Goal: Task Accomplishment & Management: Manage account settings

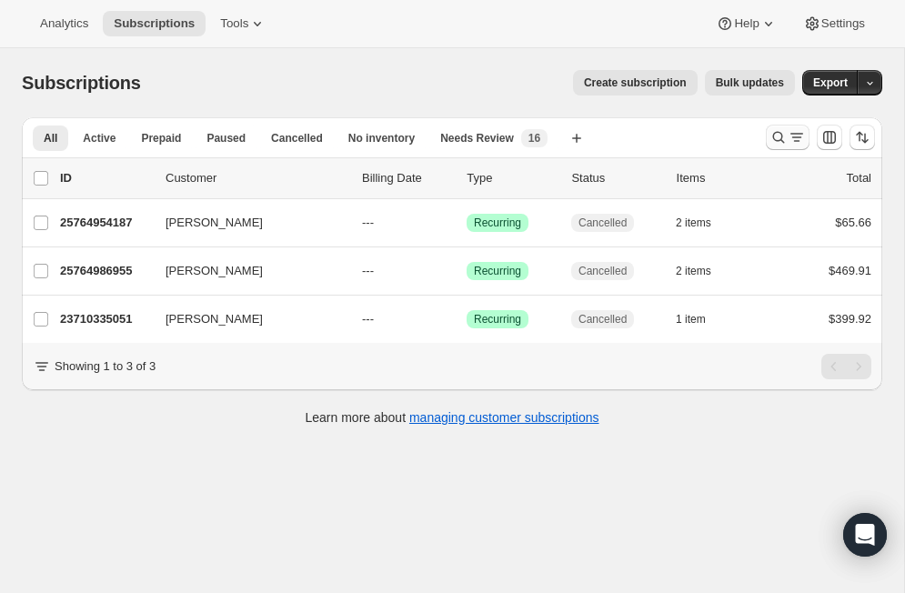
click at [775, 133] on icon "Search and filter results" at bounding box center [779, 138] width 12 height 12
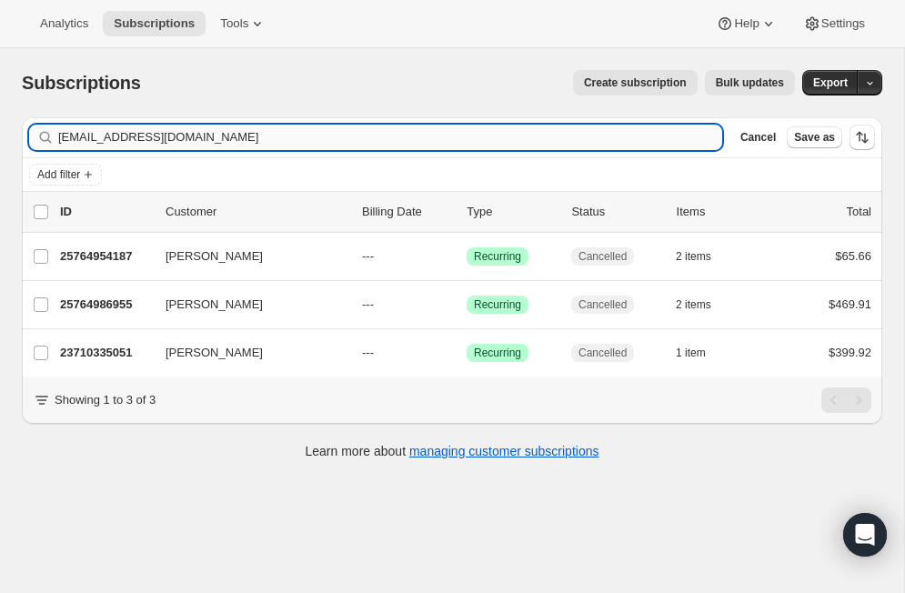
click at [354, 146] on input "[EMAIL_ADDRESS][DOMAIN_NAME]" at bounding box center [390, 137] width 664 height 25
click at [354, 146] on input "tonyandsundae@hotmail.com" at bounding box center [390, 137] width 664 height 25
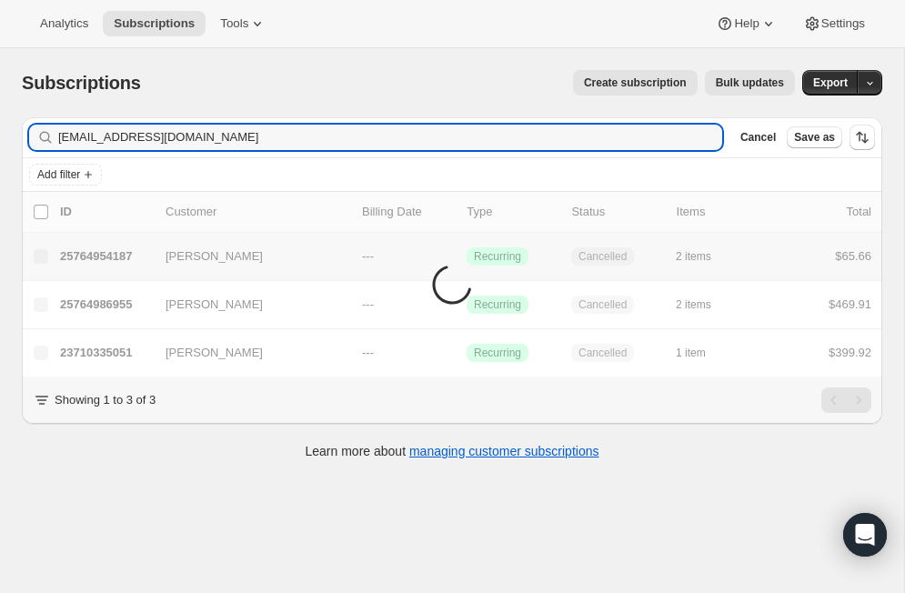
type input "chappellka50@yahoo.com"
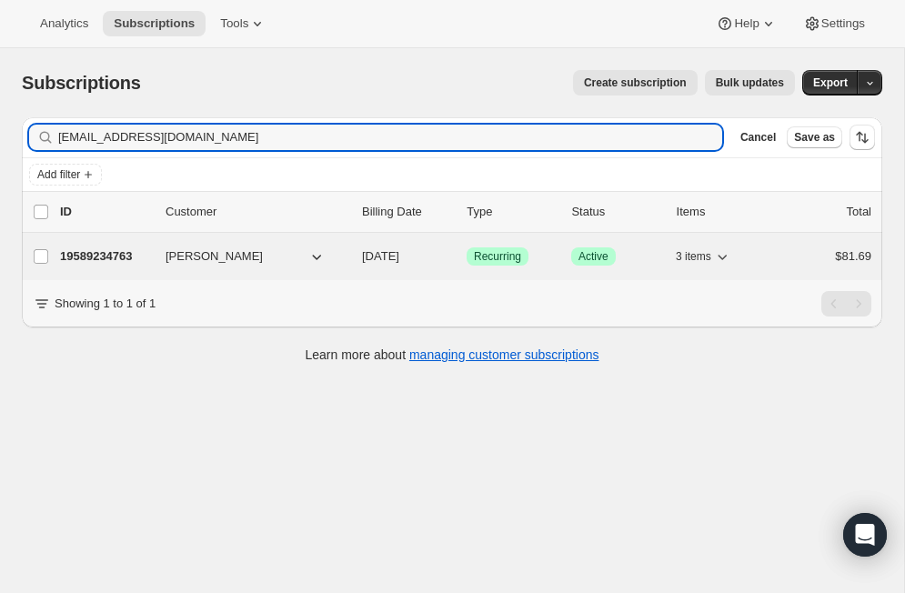
click at [108, 257] on p "19589234763" at bounding box center [105, 256] width 91 height 18
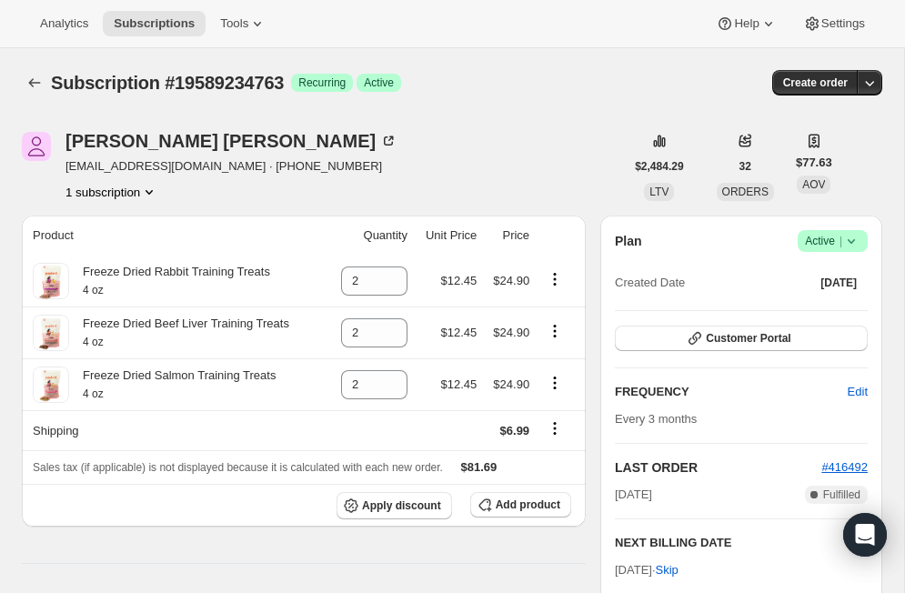
click at [859, 240] on icon at bounding box center [851, 241] width 18 height 18
click at [847, 308] on span "Cancel subscription" at bounding box center [825, 308] width 103 height 14
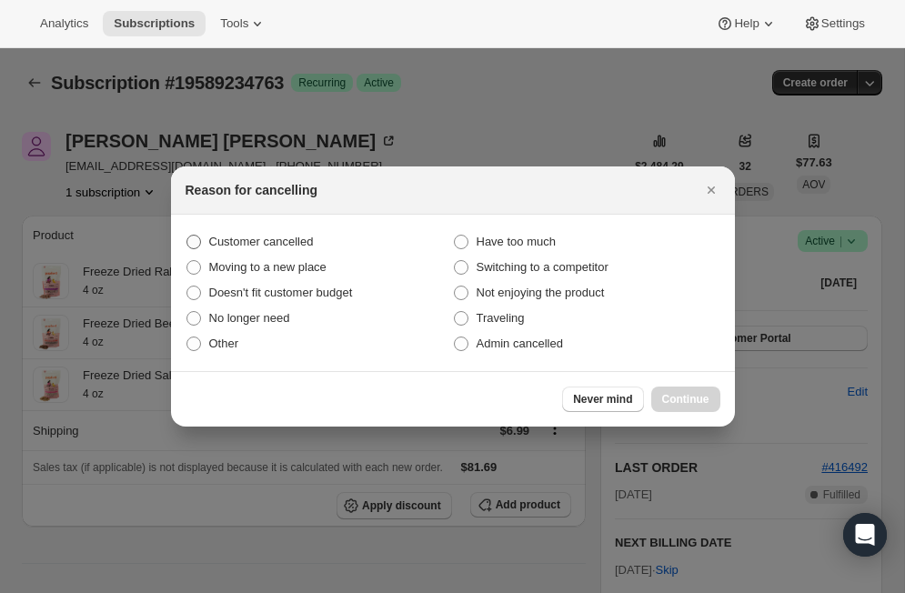
click at [262, 247] on span "Customer cancelled" at bounding box center [261, 242] width 105 height 14
click at [187, 236] on input "Customer cancelled" at bounding box center [187, 235] width 1 height 1
radio input "true"
click at [701, 398] on span "Continue" at bounding box center [685, 399] width 47 height 15
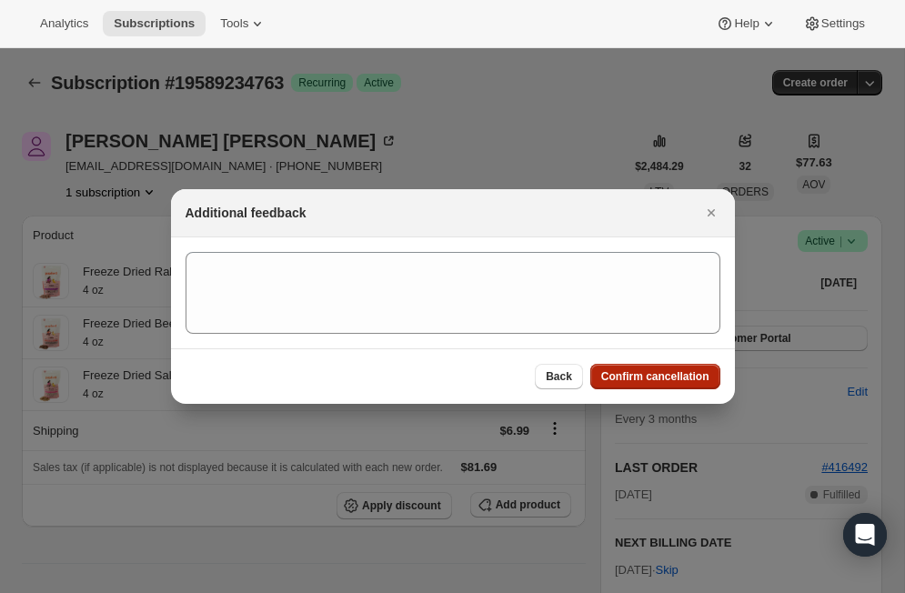
click at [689, 374] on span "Confirm cancellation" at bounding box center [655, 376] width 108 height 15
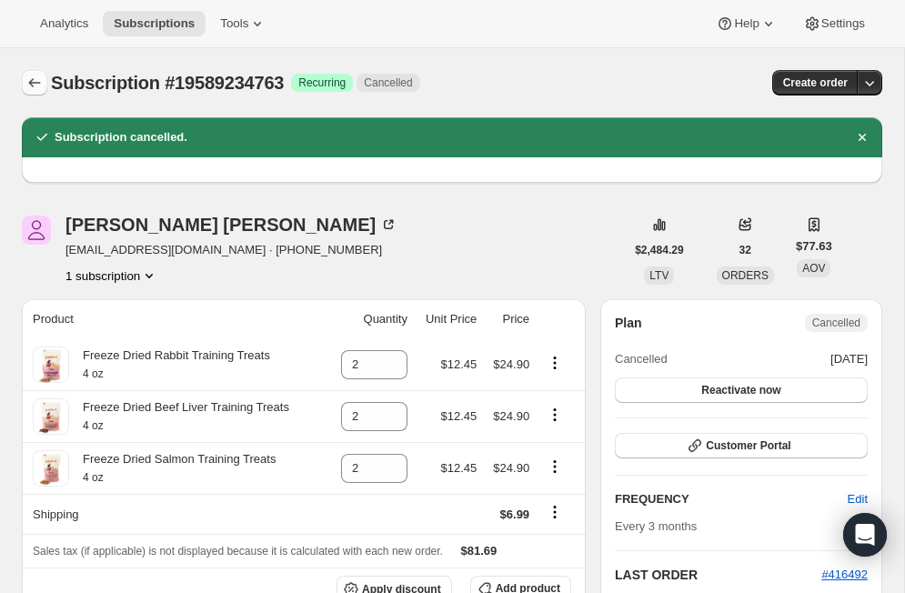
click at [38, 86] on icon "Subscriptions" at bounding box center [34, 83] width 18 height 18
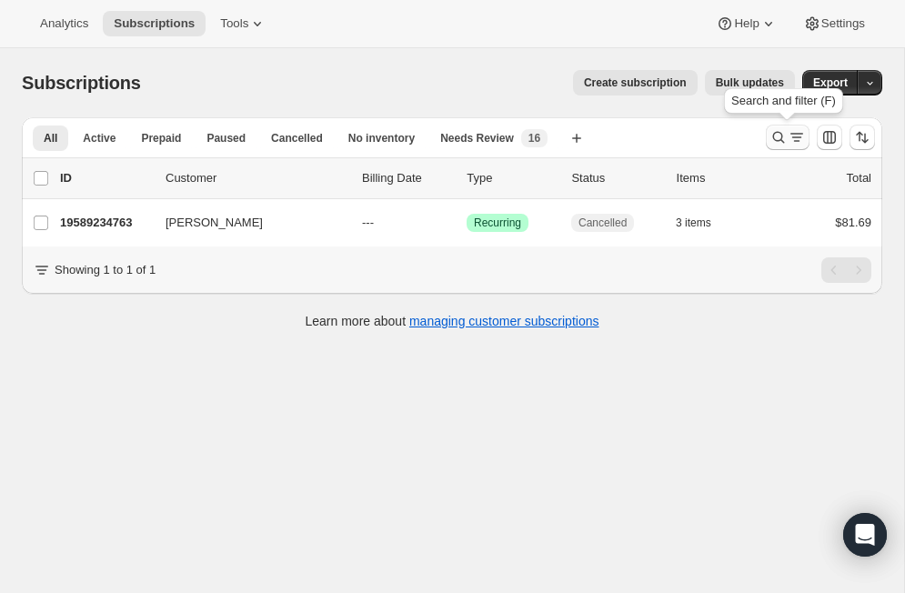
click at [794, 143] on icon "Search and filter results" at bounding box center [797, 137] width 18 height 18
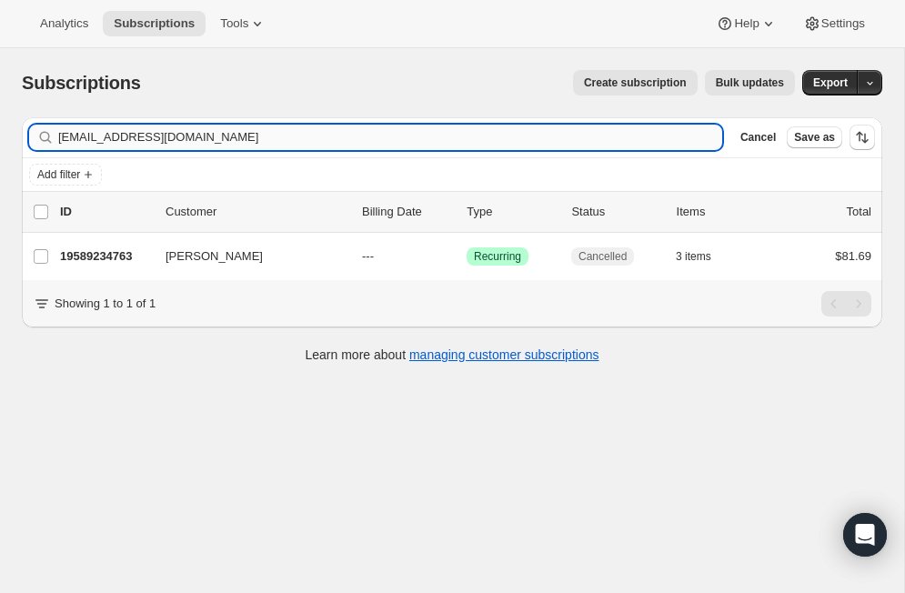
click at [276, 137] on input "chappellka50@yahoo.com" at bounding box center [390, 137] width 664 height 25
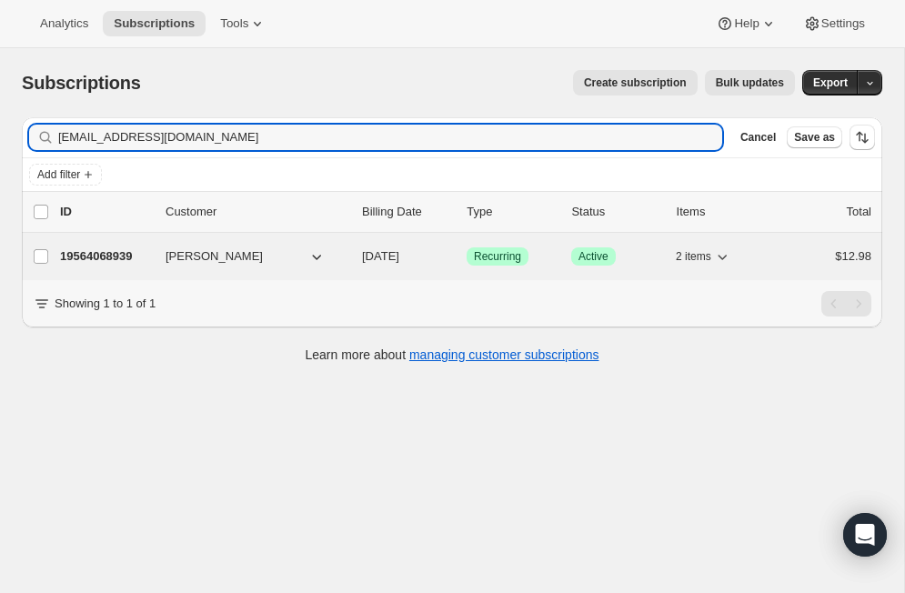
type input "palynn63@gmail.com"
click at [108, 251] on p "19564068939" at bounding box center [105, 256] width 91 height 18
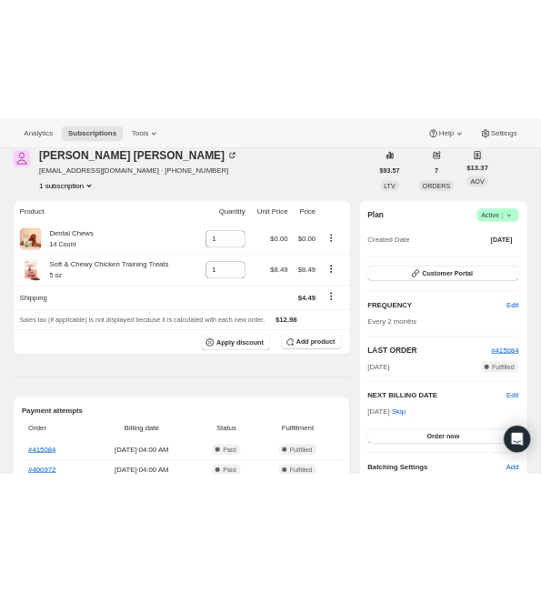
scroll to position [91, 0]
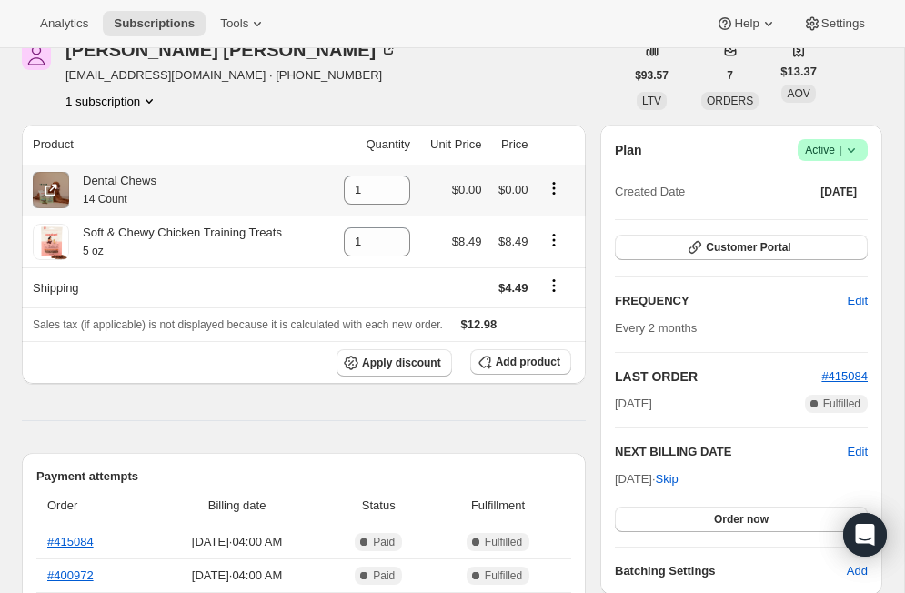
click at [555, 188] on icon "Product actions" at bounding box center [553, 188] width 3 height 3
click at [556, 219] on span "Remove" at bounding box center [541, 224] width 44 height 14
type input "0"
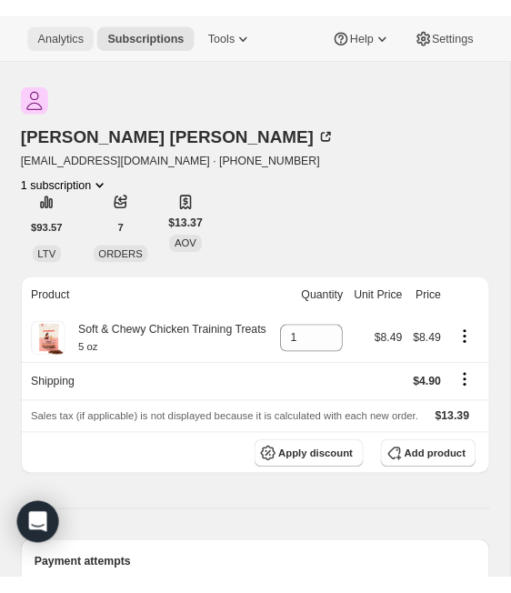
scroll to position [0, 0]
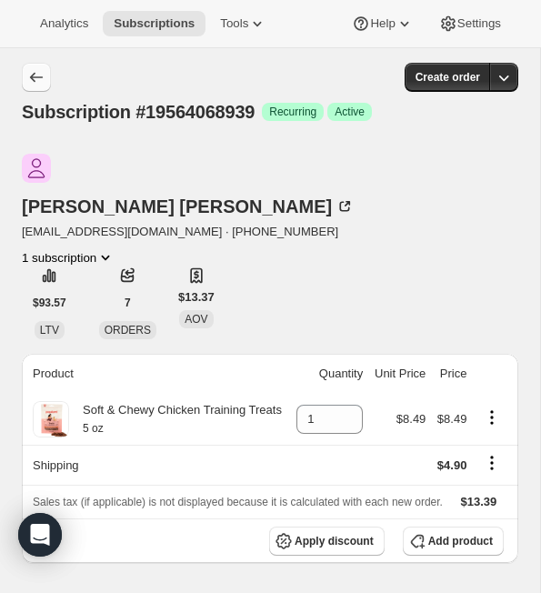
click at [45, 78] on icon "Subscriptions" at bounding box center [36, 77] width 18 height 18
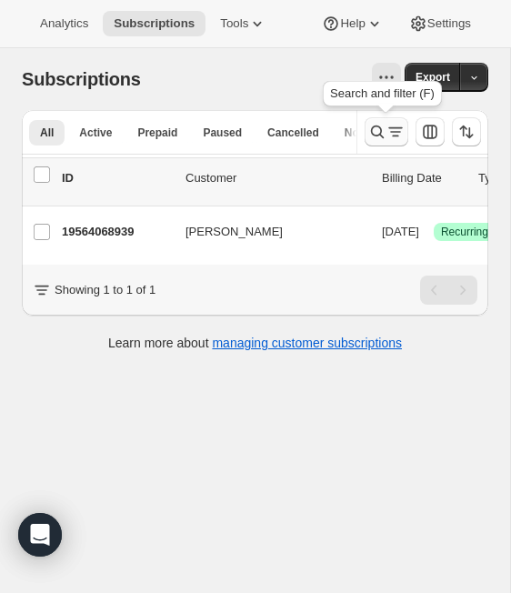
click at [382, 138] on icon "Search and filter results" at bounding box center [377, 132] width 18 height 18
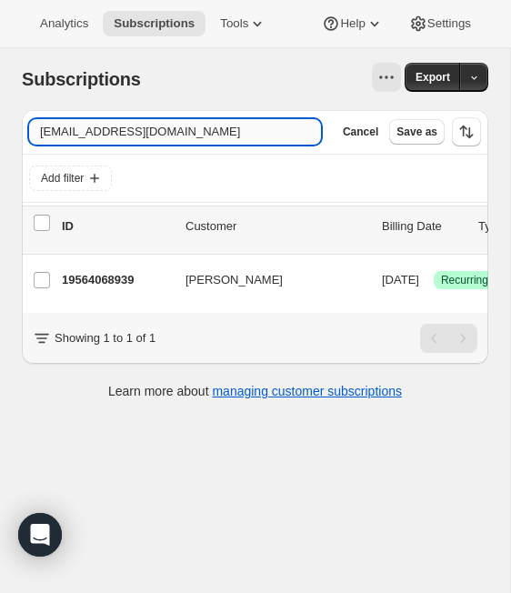
click at [109, 135] on input "palynn63@gmail.com" at bounding box center [175, 131] width 292 height 25
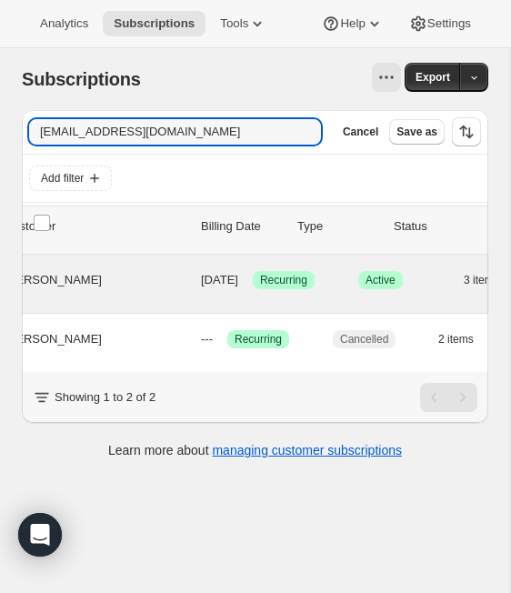
scroll to position [0, 179]
type input "jenrad15782@gmail.com"
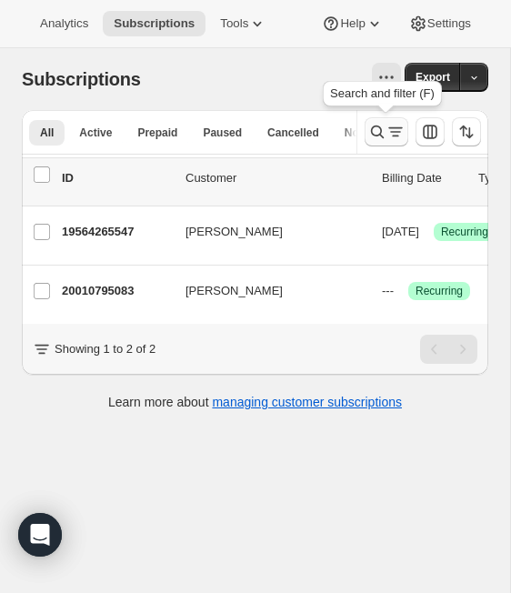
click at [382, 129] on icon "Search and filter results" at bounding box center [377, 132] width 18 height 18
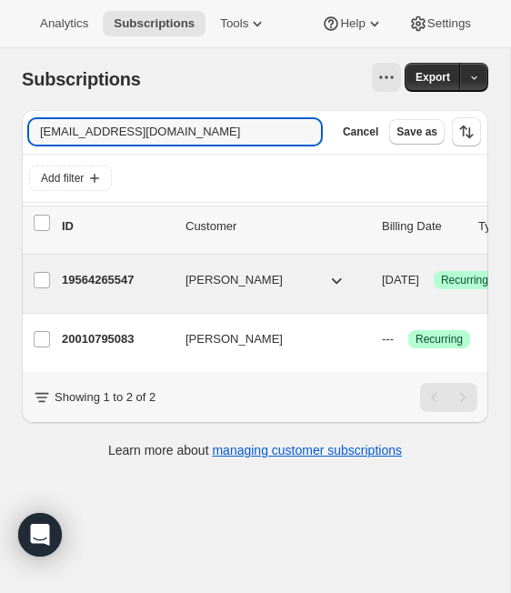
click at [96, 282] on p "19564265547" at bounding box center [116, 280] width 109 height 18
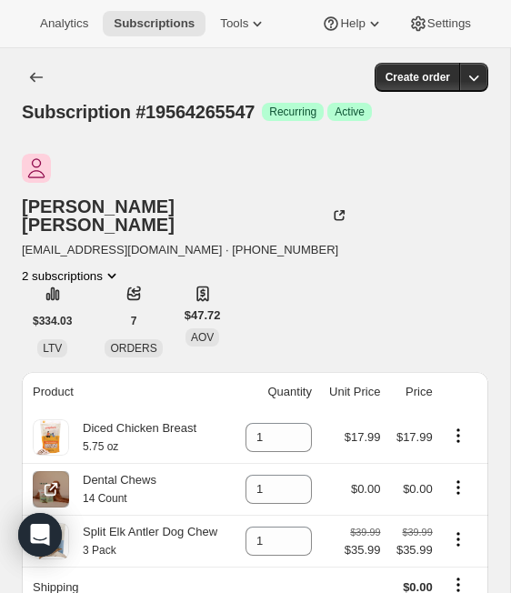
click at [459, 479] on icon "Product actions" at bounding box center [458, 488] width 18 height 18
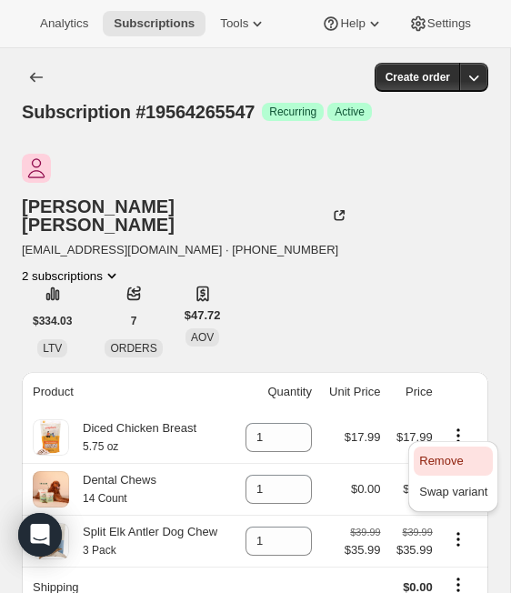
click at [452, 454] on span "Remove" at bounding box center [441, 461] width 44 height 14
type input "0"
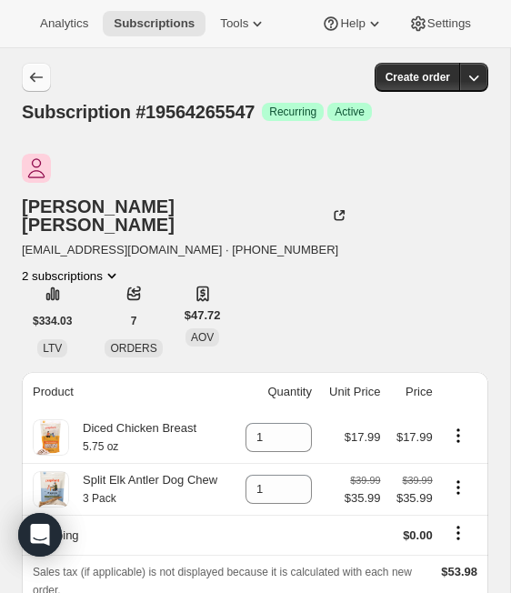
click at [25, 75] on button "Subscriptions" at bounding box center [36, 77] width 29 height 29
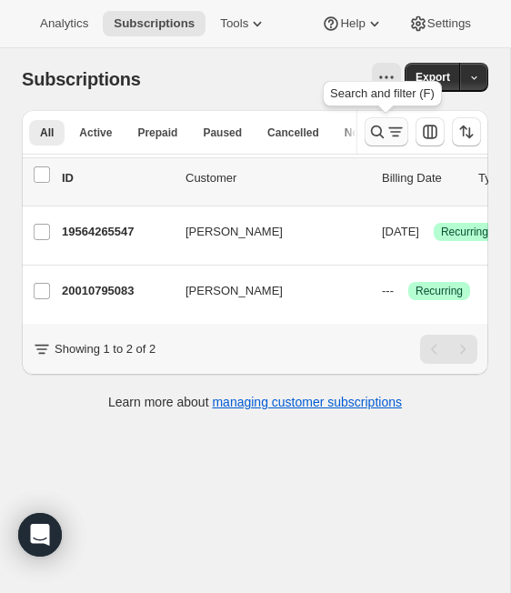
click at [378, 142] on button "Search and filter results" at bounding box center [387, 131] width 44 height 29
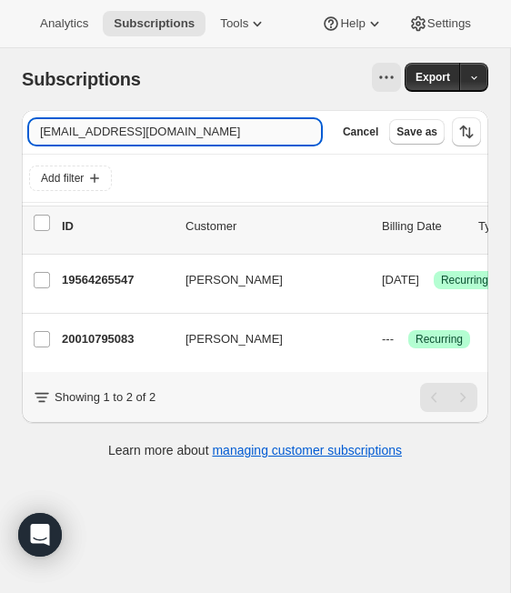
click at [175, 133] on input "jenrad15782@gmail.com" at bounding box center [175, 131] width 292 height 25
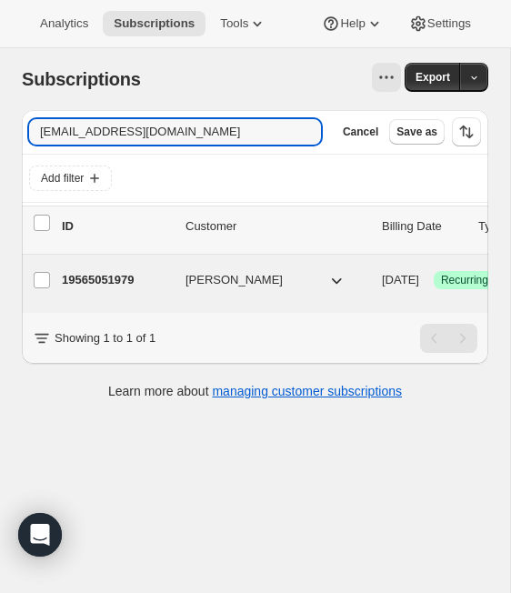
type input "violettsrblue@gmail.com"
click at [132, 277] on p "19565051979" at bounding box center [116, 280] width 109 height 18
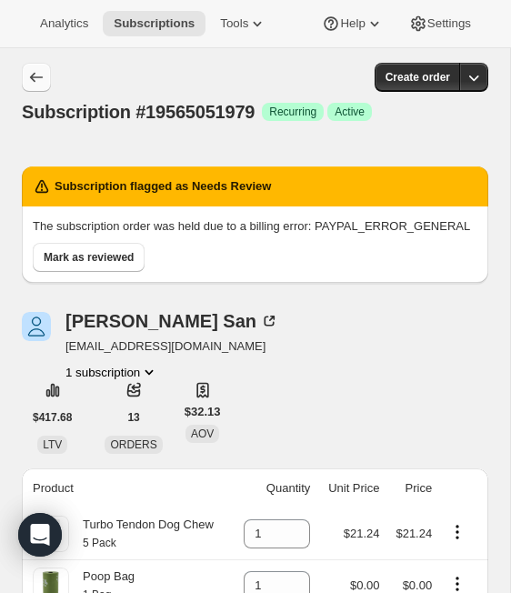
click at [35, 79] on icon "Subscriptions" at bounding box center [36, 77] width 18 height 18
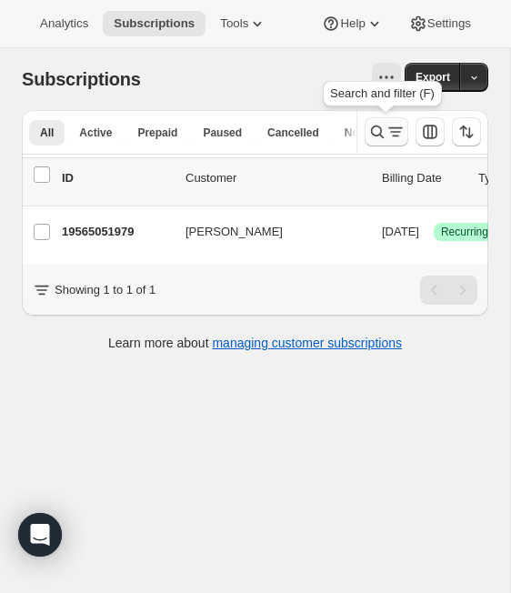
click at [378, 137] on icon "Search and filter results" at bounding box center [377, 132] width 18 height 18
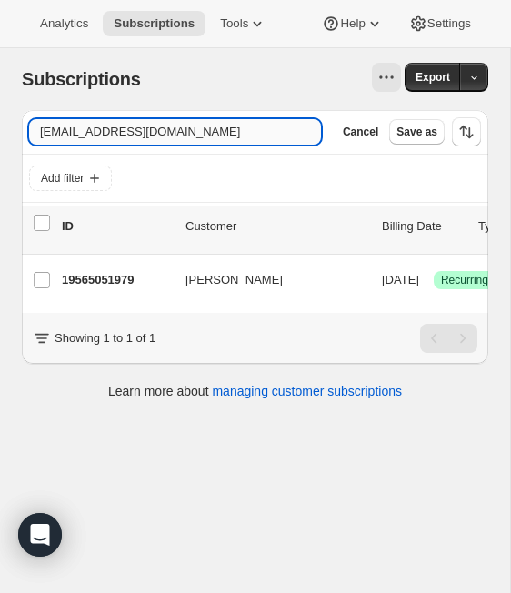
click at [139, 131] on input "violettsrblue@gmail.com" at bounding box center [175, 131] width 292 height 25
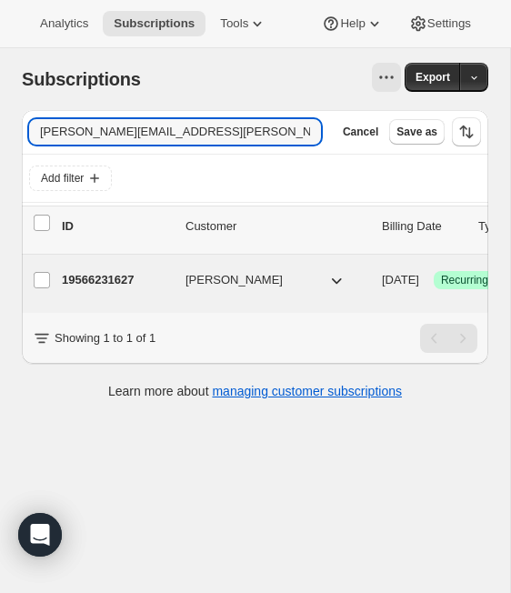
type input "galvez.geovanna@gmail.com"
click at [114, 281] on p "19566231627" at bounding box center [116, 280] width 109 height 18
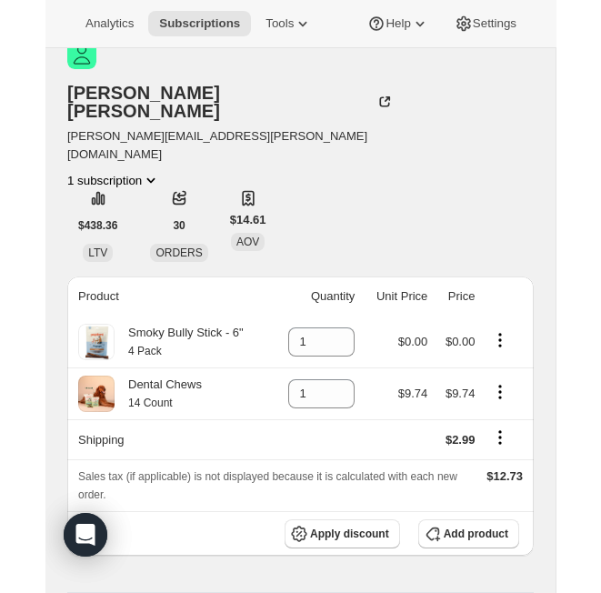
scroll to position [100, 0]
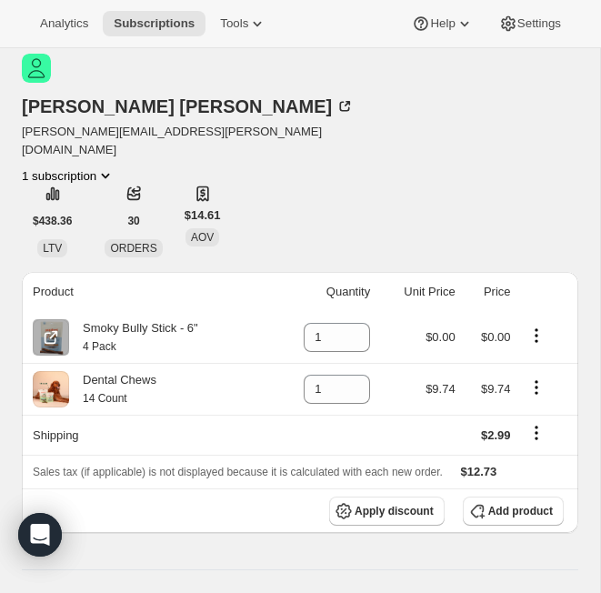
click at [510, 327] on icon "Product actions" at bounding box center [537, 336] width 18 height 18
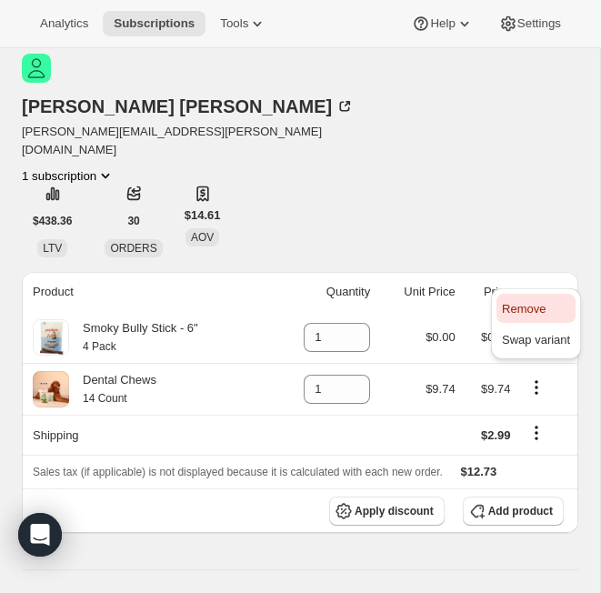
click at [510, 308] on span "Remove" at bounding box center [524, 309] width 44 height 14
type input "0"
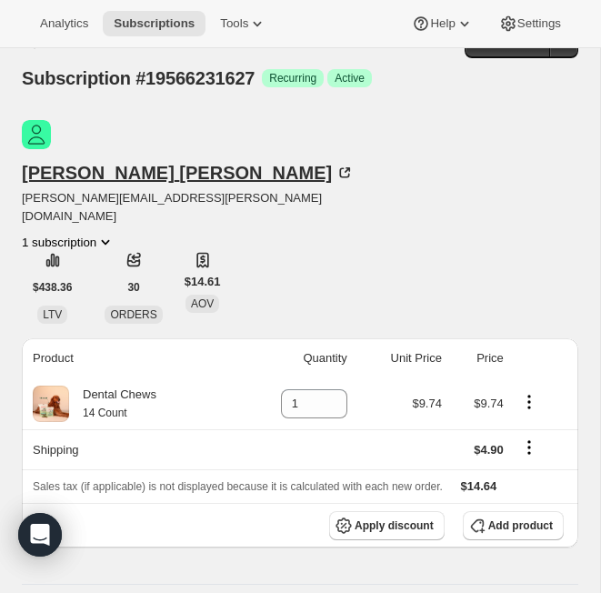
scroll to position [0, 0]
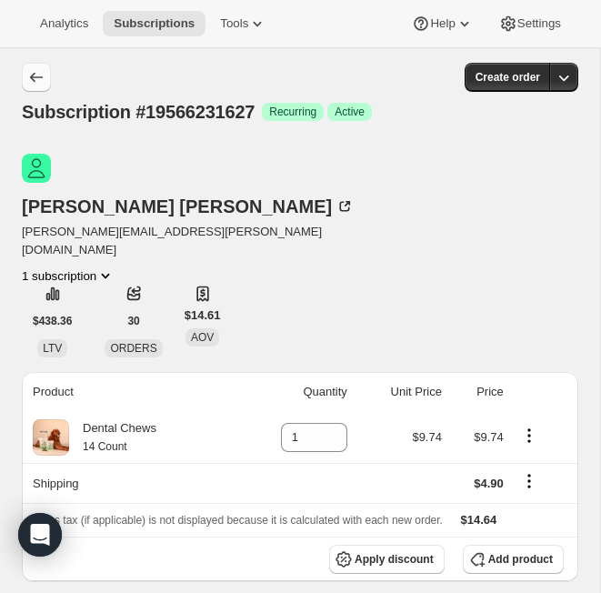
click at [39, 76] on icon "Subscriptions" at bounding box center [36, 77] width 18 height 18
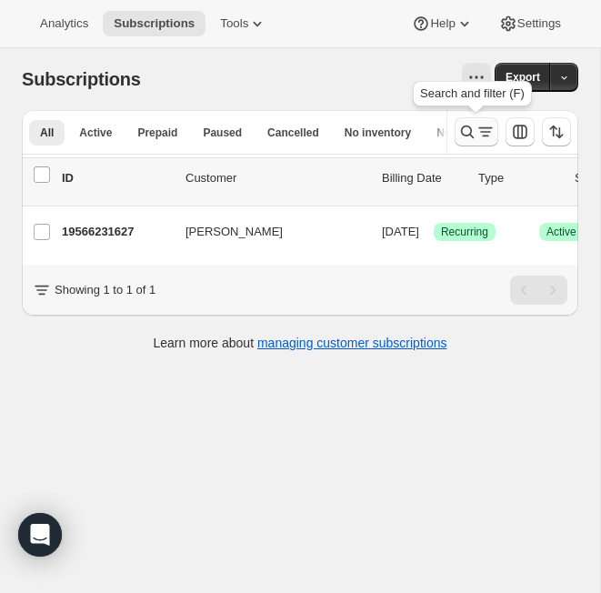
click at [468, 135] on icon "Search and filter results" at bounding box center [468, 132] width 18 height 18
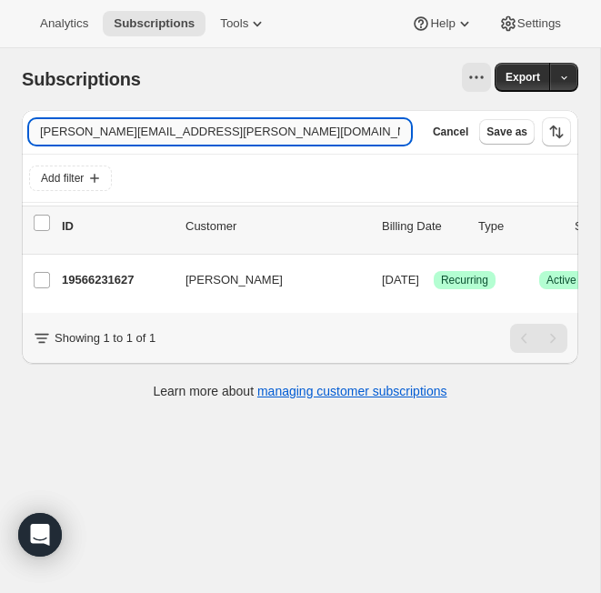
click at [172, 132] on input "galvez.geovanna@gmail.com" at bounding box center [220, 131] width 382 height 25
click at [349, 129] on input "ceceliamullin@gmail.com" at bounding box center [203, 131] width 349 height 25
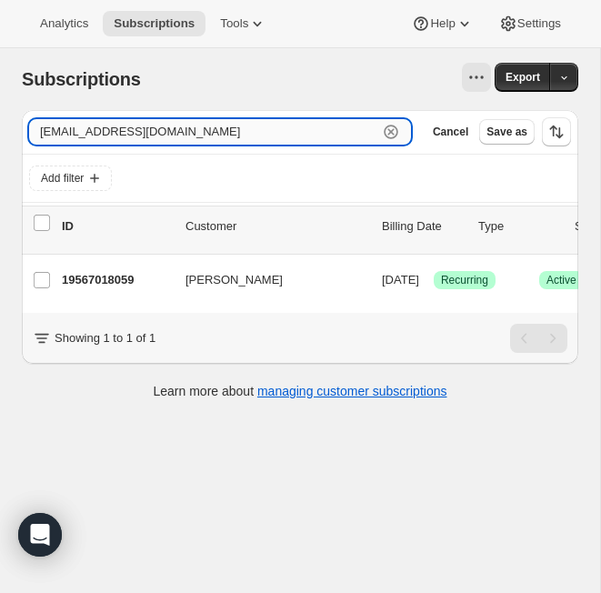
click at [349, 129] on input "ceceliamullin@gmail.com" at bounding box center [203, 131] width 349 height 25
paste input "lauranelsen2"
type input "lauranelsen2@gmail.com"
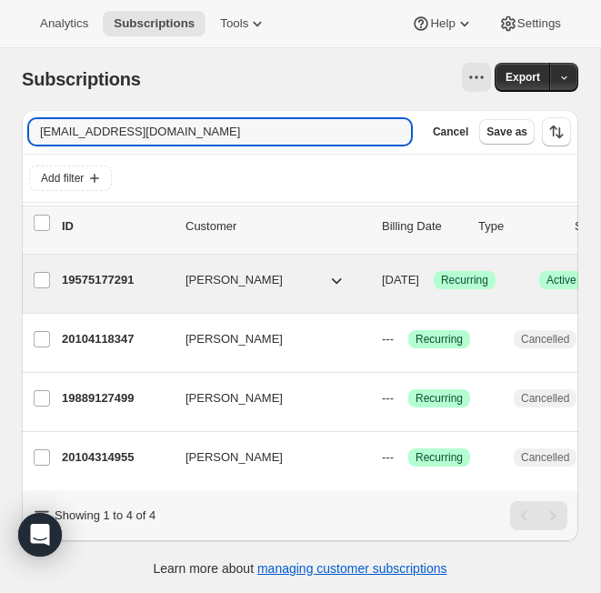
click at [123, 281] on p "19575177291" at bounding box center [116, 280] width 109 height 18
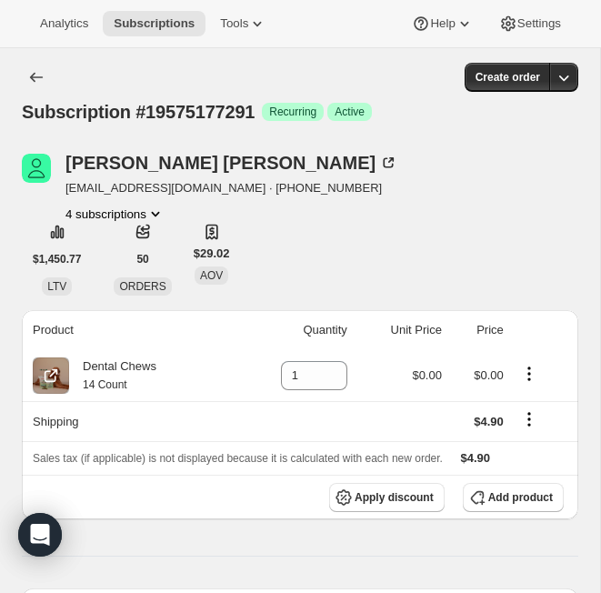
click at [510, 373] on icon "Product actions" at bounding box center [529, 373] width 3 height 3
click at [510, 381] on icon "Product actions" at bounding box center [529, 374] width 18 height 18
click at [510, 377] on icon "Product actions" at bounding box center [529, 374] width 18 height 18
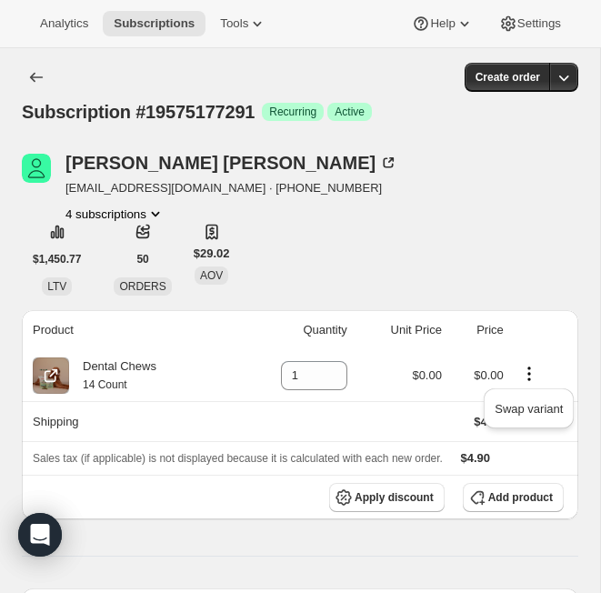
click at [510, 377] on icon "Product actions" at bounding box center [529, 374] width 18 height 18
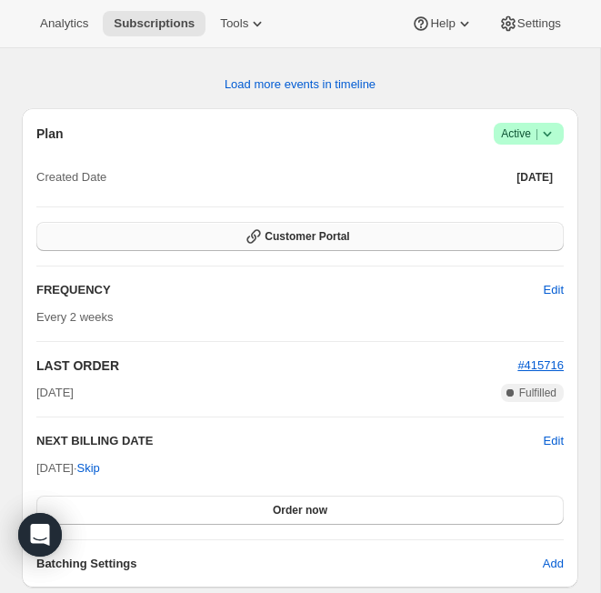
scroll to position [1397, 0]
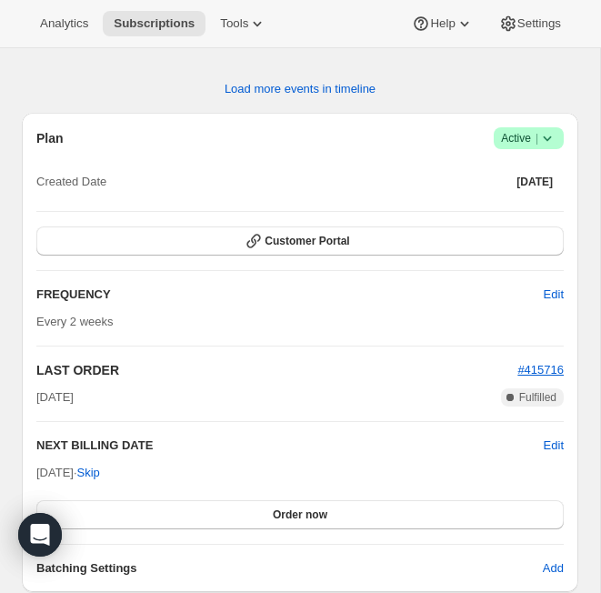
click at [510, 129] on icon at bounding box center [548, 138] width 18 height 18
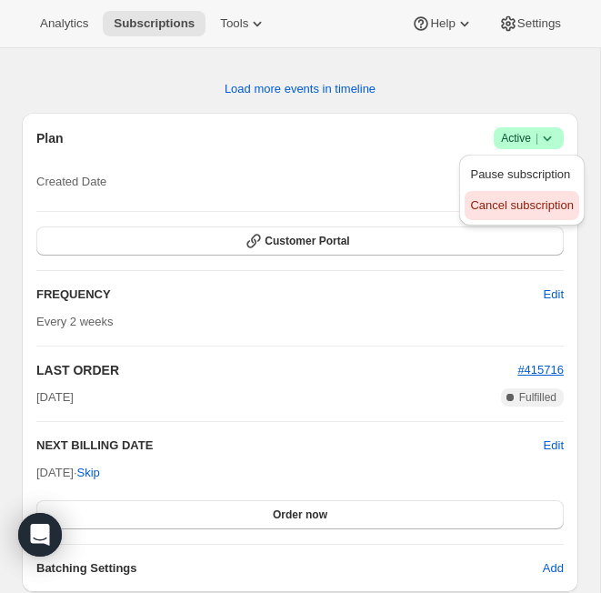
click at [510, 213] on span "Cancel subscription" at bounding box center [521, 206] width 103 height 18
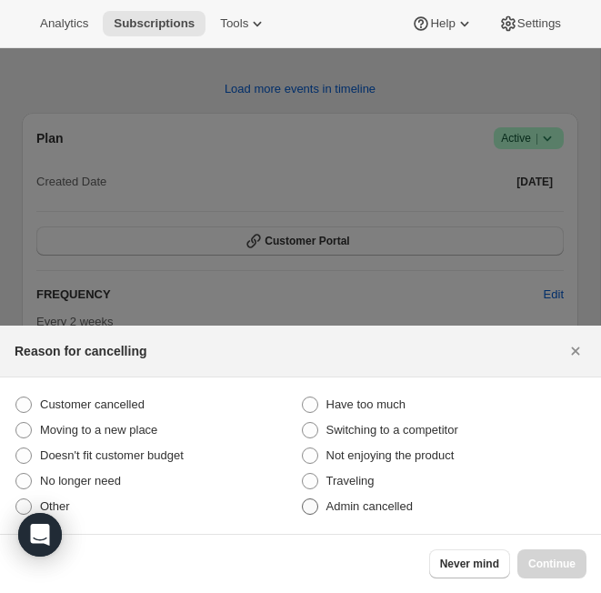
click at [405, 504] on span "Admin cancelled" at bounding box center [370, 506] width 86 height 14
click at [303, 499] on input "Admin cancelled" at bounding box center [302, 499] width 1 height 1
radio input "true"
click at [510, 559] on button "Continue" at bounding box center [552, 564] width 69 height 29
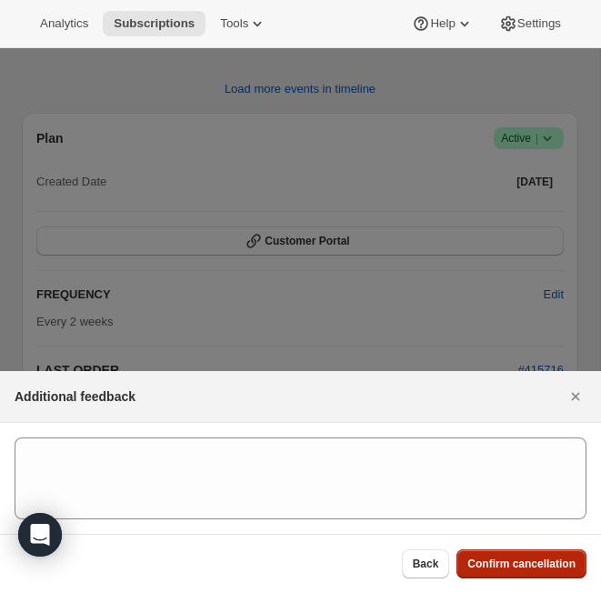
click at [510, 562] on span "Confirm cancellation" at bounding box center [522, 564] width 108 height 15
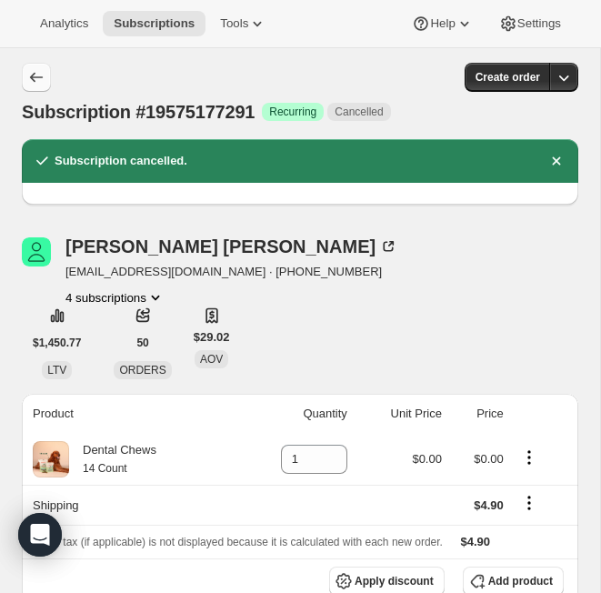
click at [39, 68] on button "Subscriptions" at bounding box center [36, 77] width 29 height 29
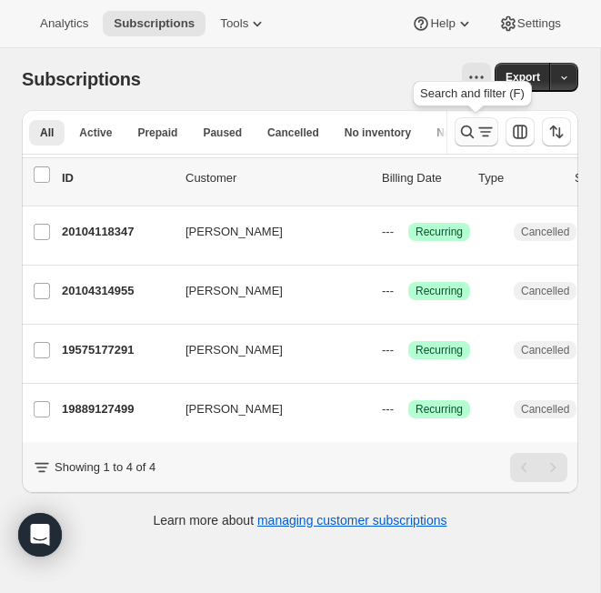
click at [462, 132] on icon "Search and filter results" at bounding box center [467, 132] width 13 height 13
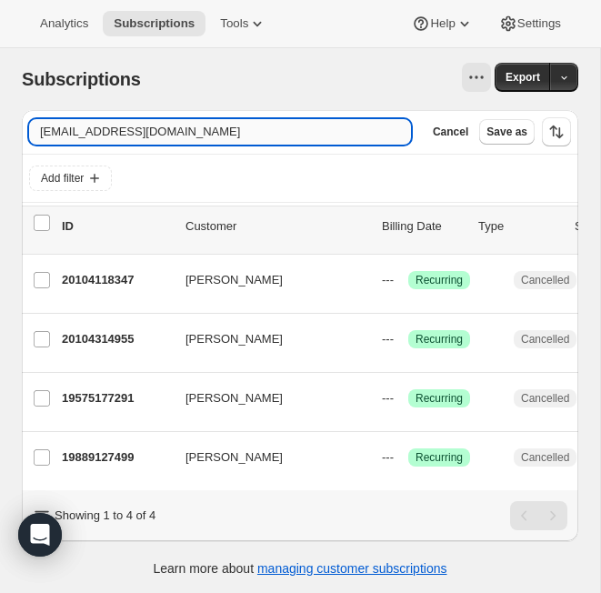
click at [197, 136] on input "lauranelsen2@gmail.com" at bounding box center [220, 131] width 382 height 25
type input "timdillow@gmail.com"
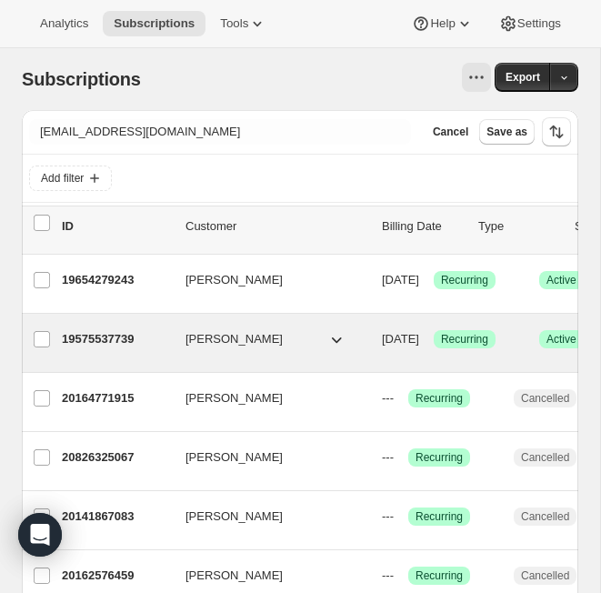
click at [114, 333] on p "19575537739" at bounding box center [116, 339] width 109 height 18
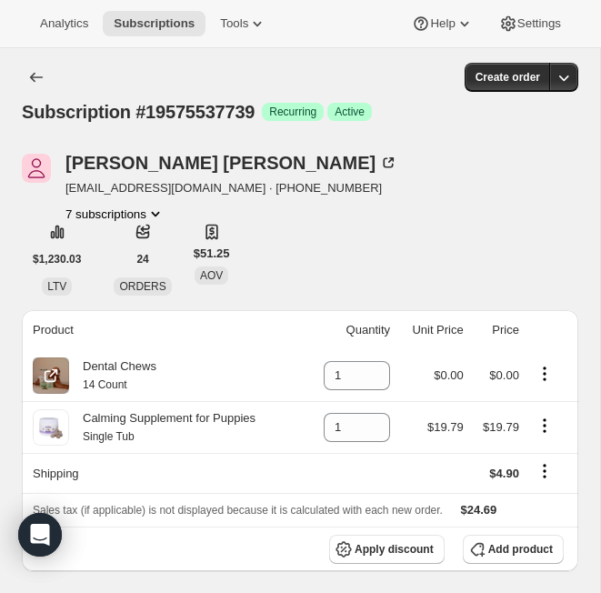
click at [510, 370] on icon "Product actions" at bounding box center [545, 374] width 18 height 18
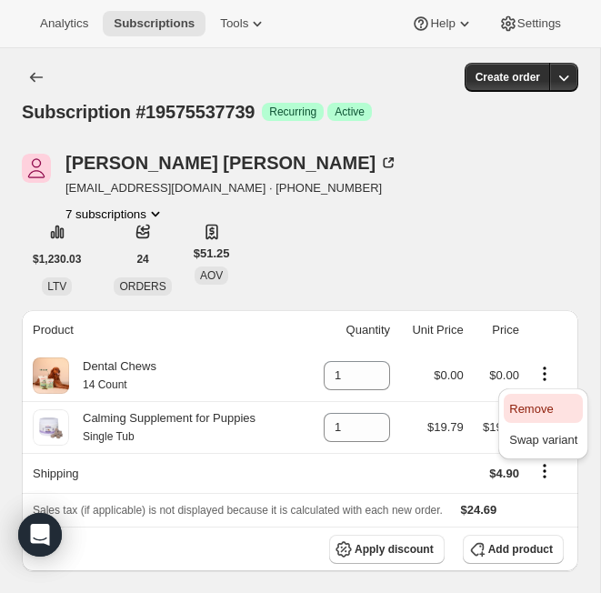
click at [510, 403] on span "Remove" at bounding box center [531, 409] width 44 height 14
type input "0"
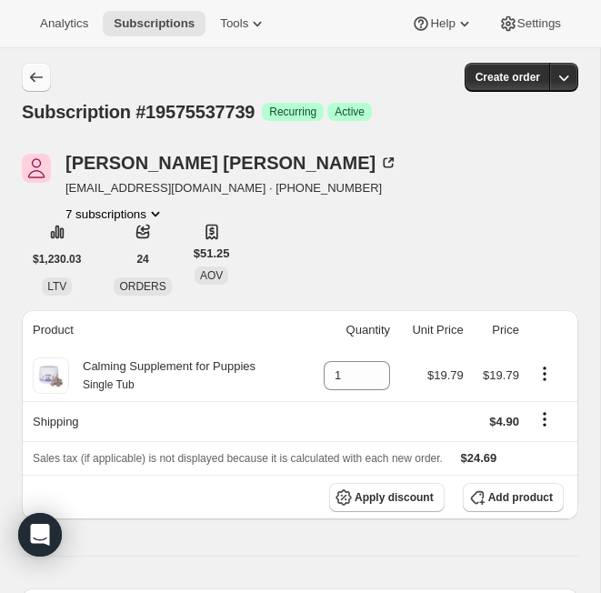
click at [34, 76] on icon "Subscriptions" at bounding box center [36, 77] width 18 height 18
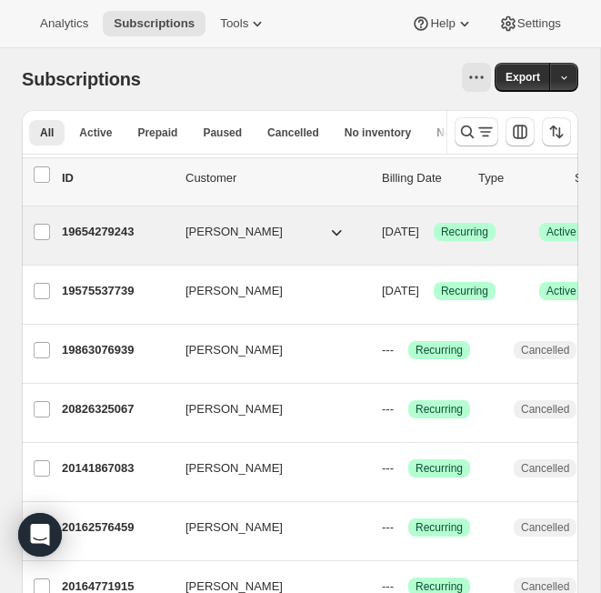
click at [110, 227] on p "19654279243" at bounding box center [116, 232] width 109 height 18
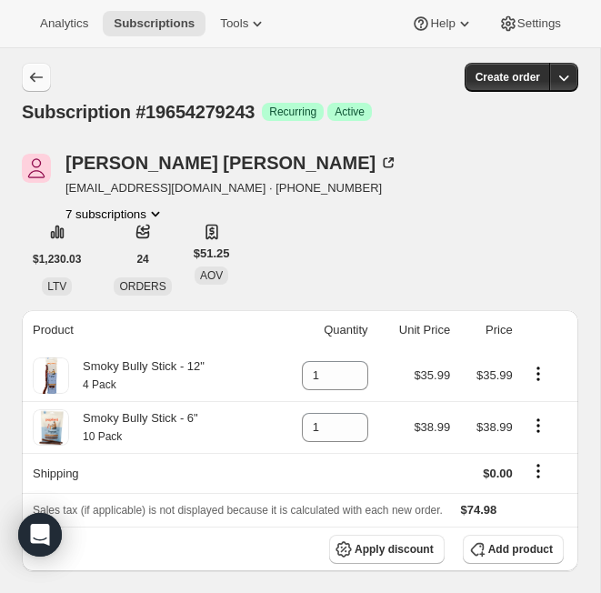
click at [35, 75] on icon "Subscriptions" at bounding box center [36, 77] width 18 height 18
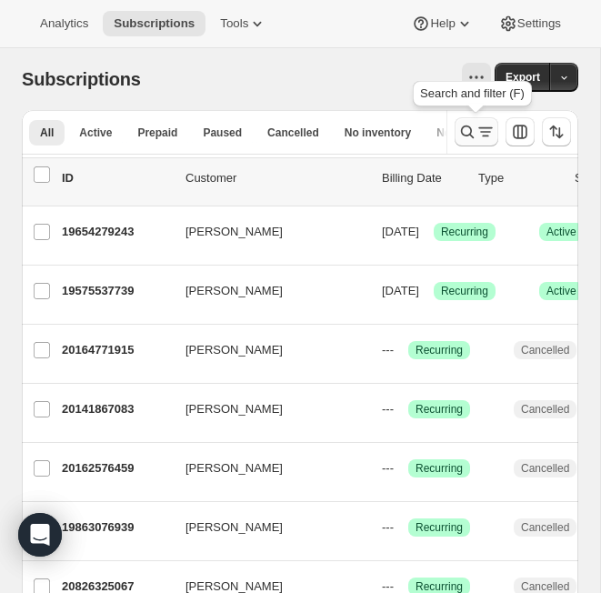
click at [464, 137] on icon "Search and filter results" at bounding box center [468, 132] width 18 height 18
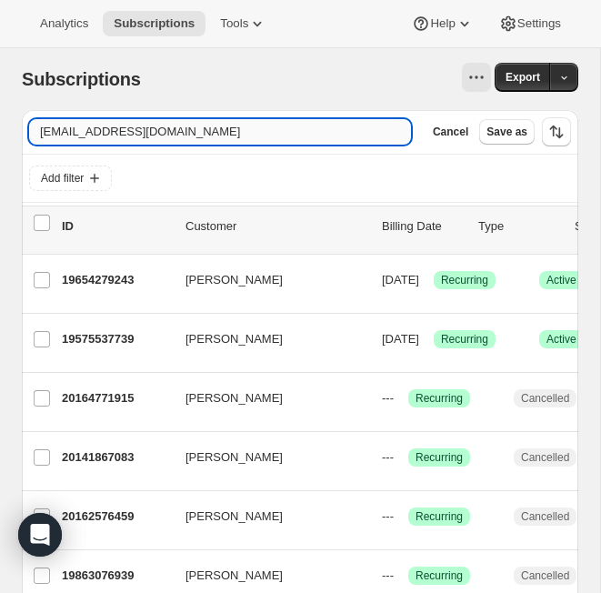
click at [211, 132] on input "timdillow@gmail.com" at bounding box center [220, 131] width 382 height 25
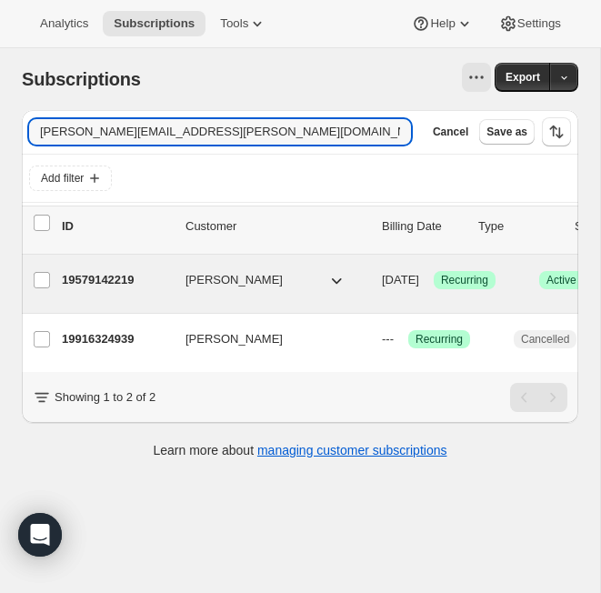
type input "ashley.copple@icloud.com"
click at [115, 275] on p "19579142219" at bounding box center [116, 280] width 109 height 18
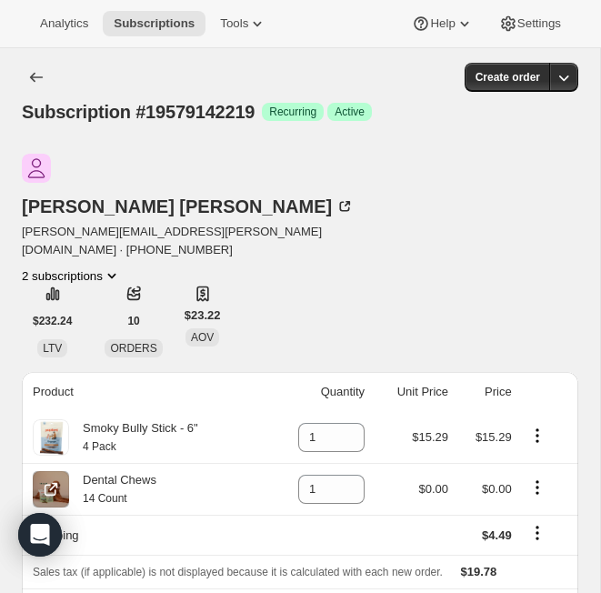
click at [510, 479] on icon "Product actions" at bounding box center [538, 488] width 18 height 18
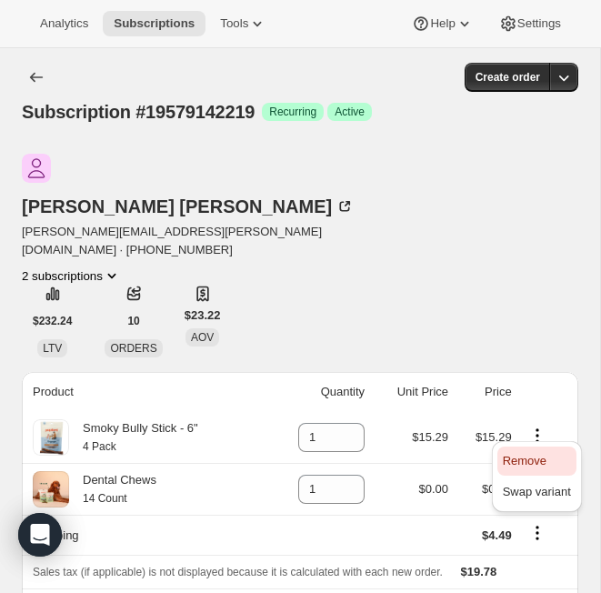
click at [510, 464] on span "Remove" at bounding box center [525, 461] width 44 height 14
type input "0"
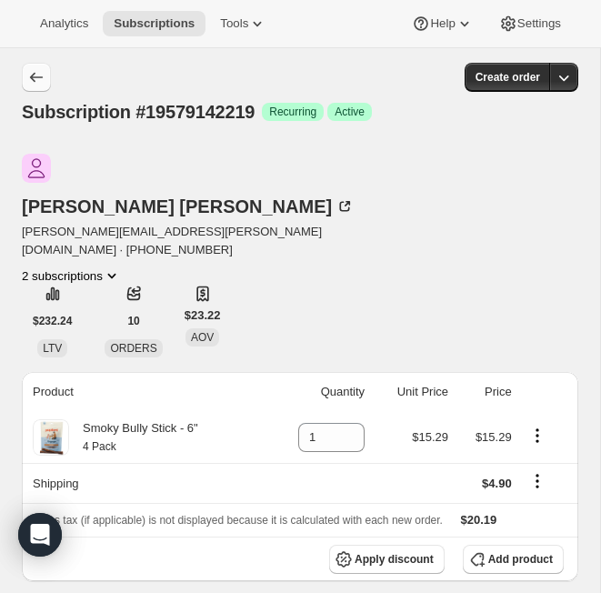
click at [35, 74] on icon "Subscriptions" at bounding box center [36, 77] width 18 height 18
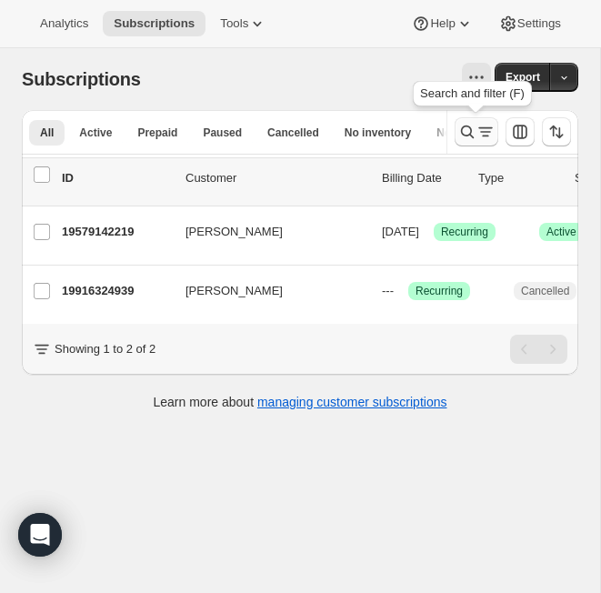
click at [496, 135] on button "Search and filter results" at bounding box center [477, 131] width 44 height 29
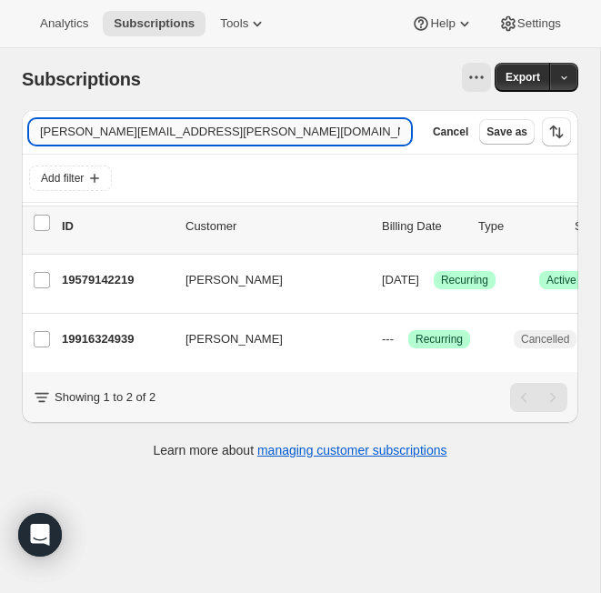
click at [160, 135] on input "ashley.copple@icloud.com" at bounding box center [220, 131] width 382 height 25
type input "smerlino1@gmail.com"
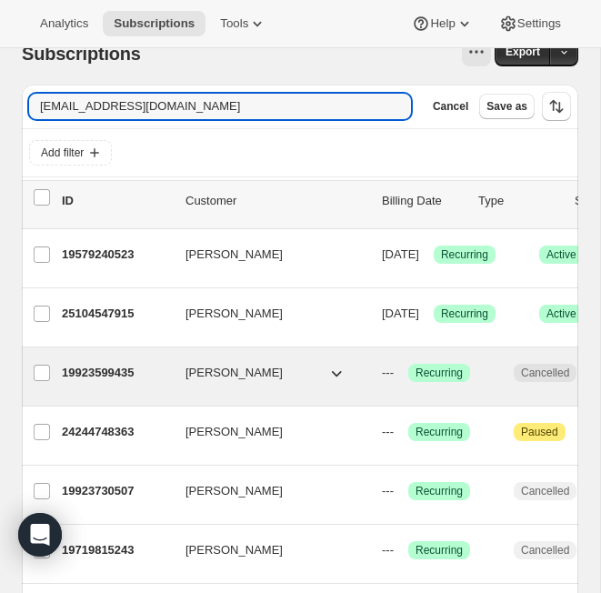
scroll to position [21, 0]
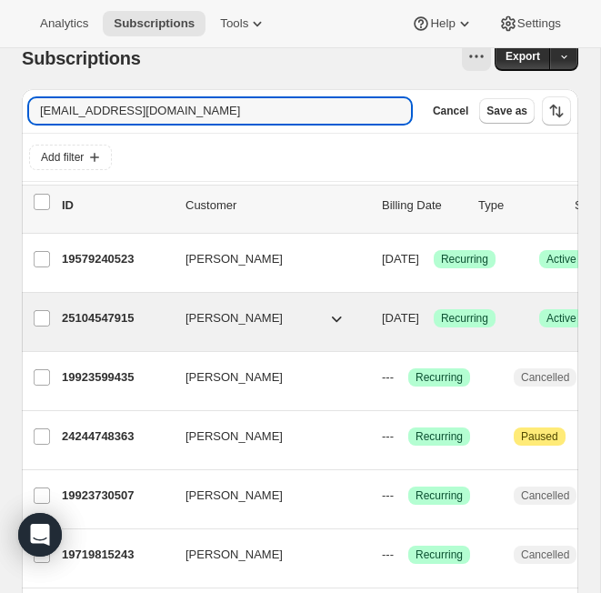
click at [113, 317] on p "25104547915" at bounding box center [116, 318] width 109 height 18
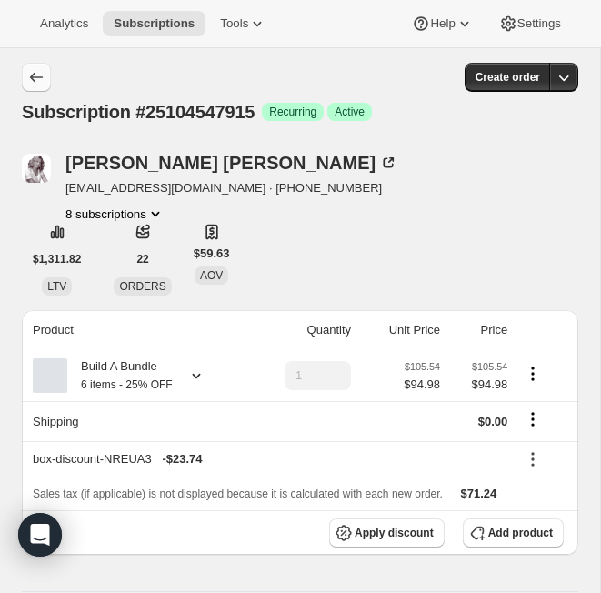
click at [36, 87] on button "Subscriptions" at bounding box center [36, 77] width 29 height 29
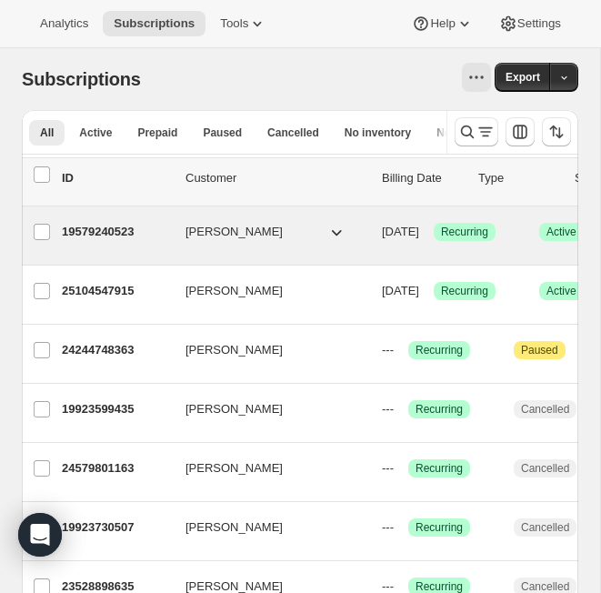
click at [114, 232] on p "19579240523" at bounding box center [116, 232] width 109 height 18
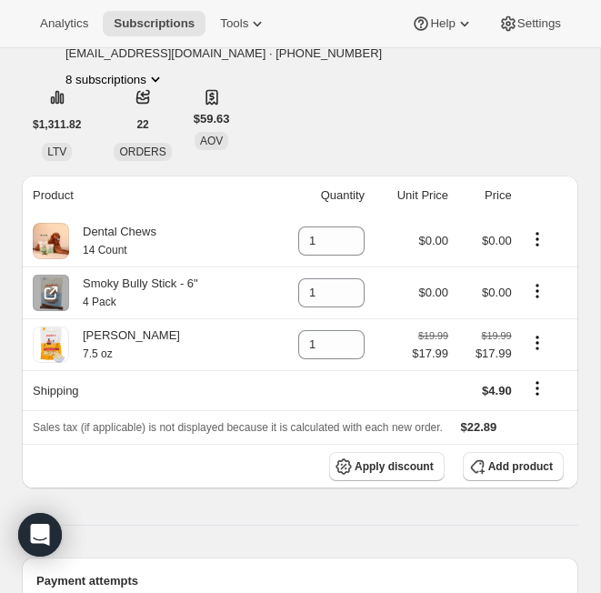
scroll to position [136, 0]
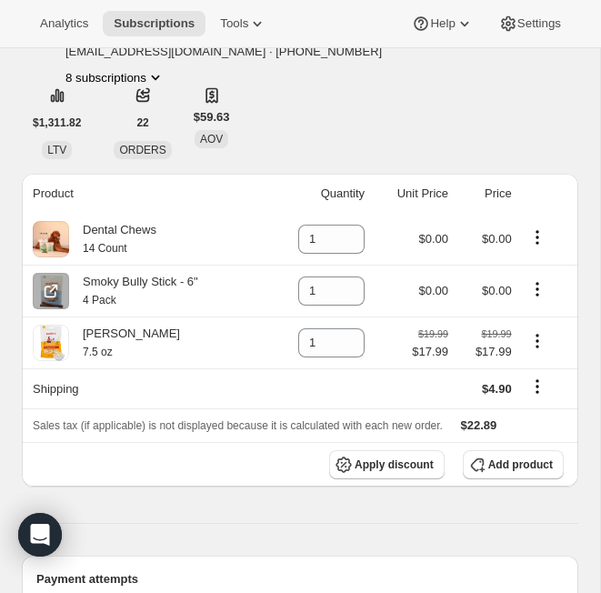
click at [510, 284] on icon "Product actions" at bounding box center [537, 283] width 3 height 3
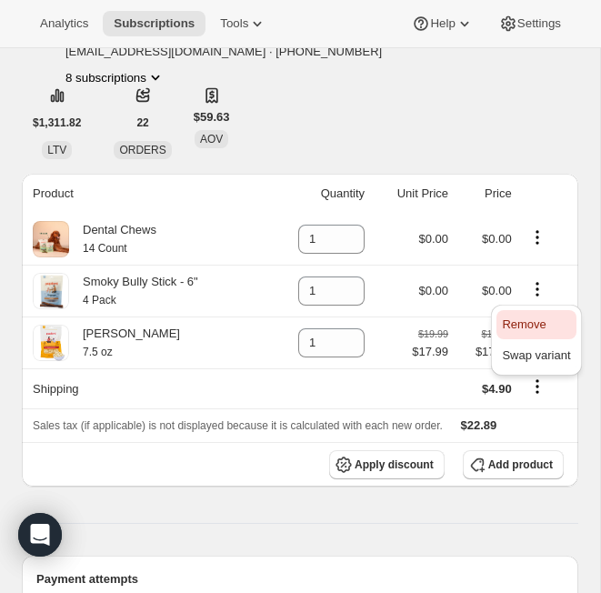
click at [510, 320] on span "Remove" at bounding box center [536, 325] width 68 height 18
type input "0"
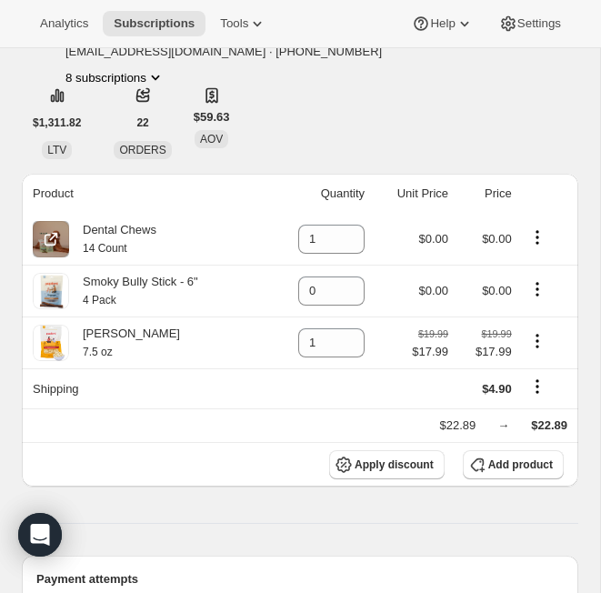
click at [510, 243] on icon "Product actions" at bounding box center [538, 237] width 18 height 18
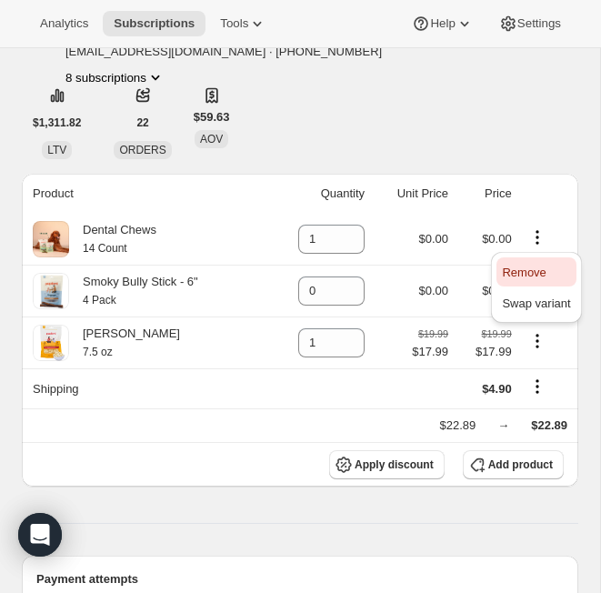
click at [510, 267] on span "Remove" at bounding box center [524, 273] width 44 height 14
type input "0"
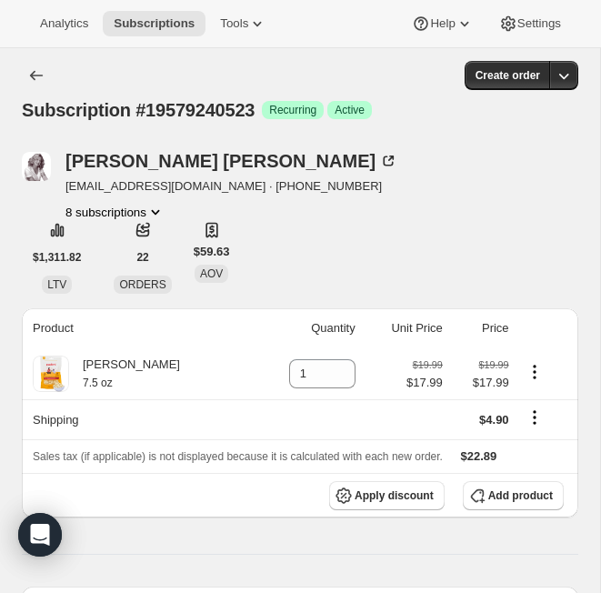
scroll to position [0, 0]
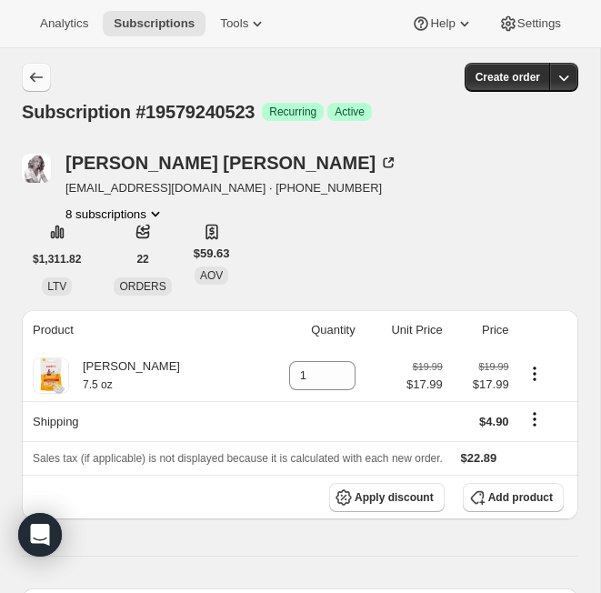
click at [35, 69] on icon "Subscriptions" at bounding box center [36, 77] width 18 height 18
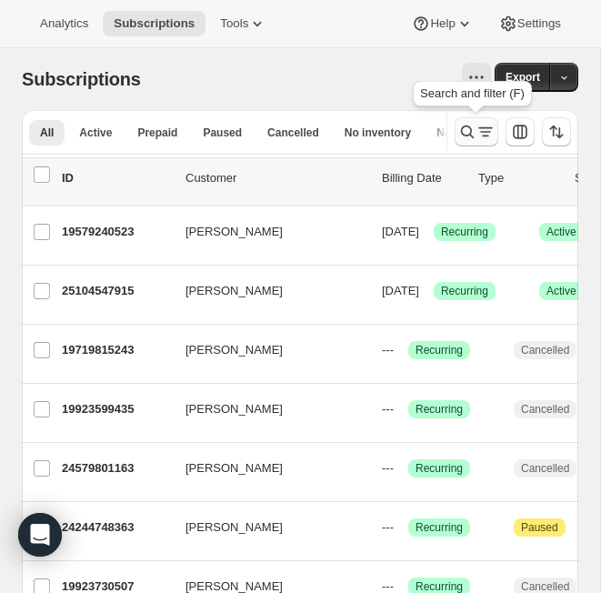
click at [477, 136] on icon "Search and filter results" at bounding box center [486, 132] width 18 height 18
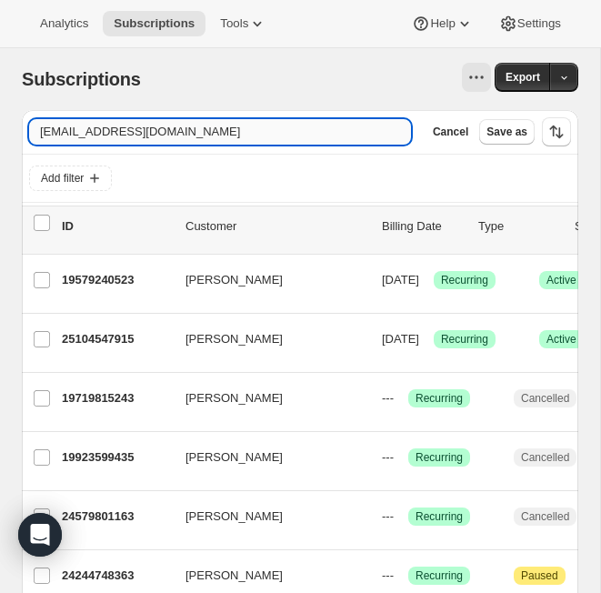
click at [121, 130] on input "smerlino1@gmail.com" at bounding box center [220, 131] width 382 height 25
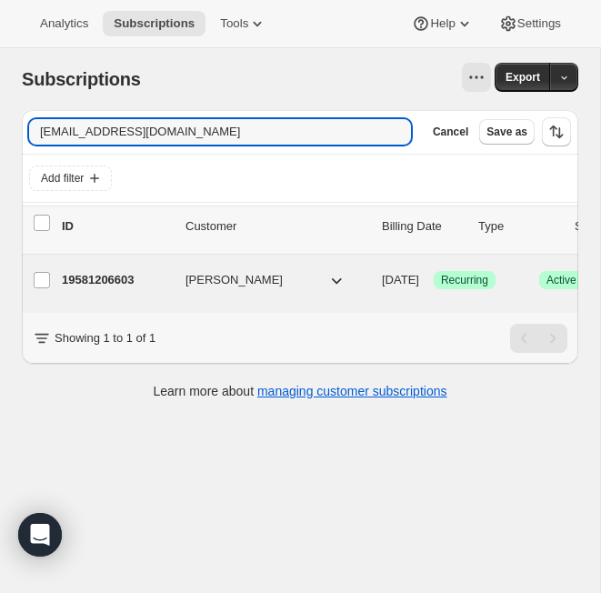
type input "liz.martinez01@yahoo.com"
click at [129, 282] on p "19581206603" at bounding box center [116, 280] width 109 height 18
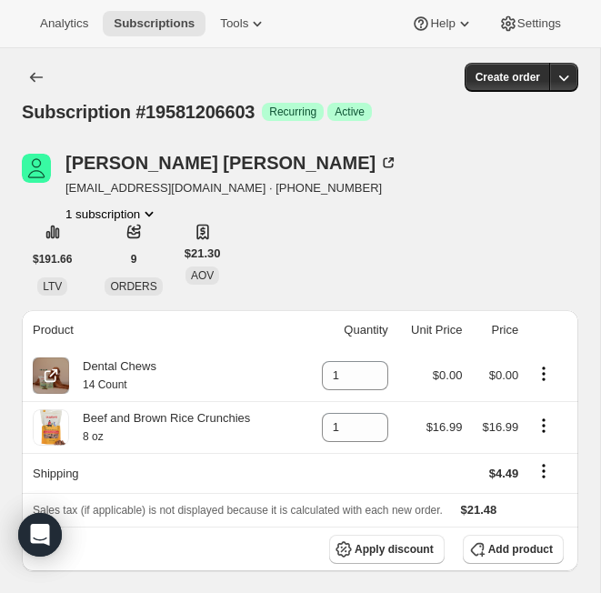
click at [510, 375] on button "Product actions" at bounding box center [543, 374] width 29 height 20
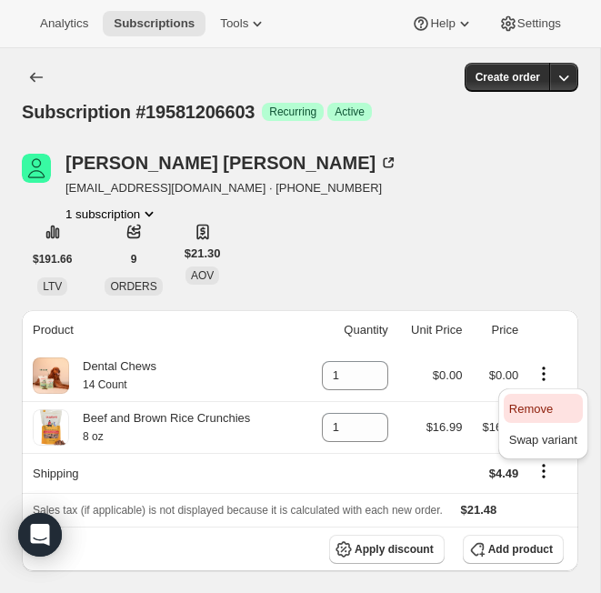
click at [510, 403] on span "Remove" at bounding box center [531, 409] width 44 height 14
type input "0"
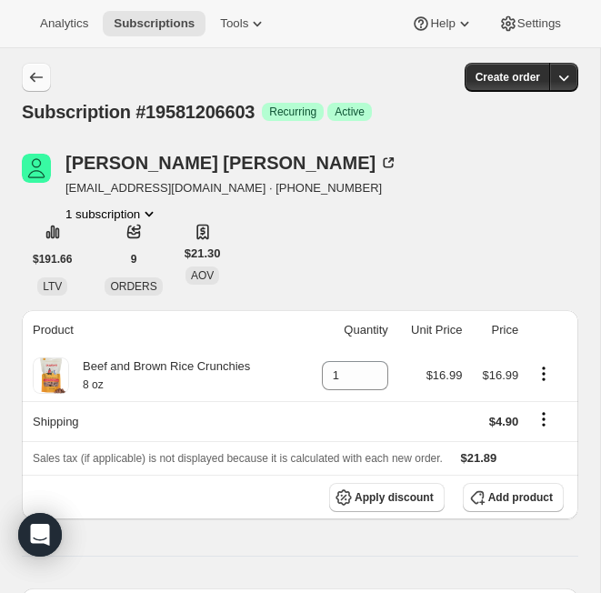
click at [31, 76] on icon "Subscriptions" at bounding box center [36, 78] width 13 height 10
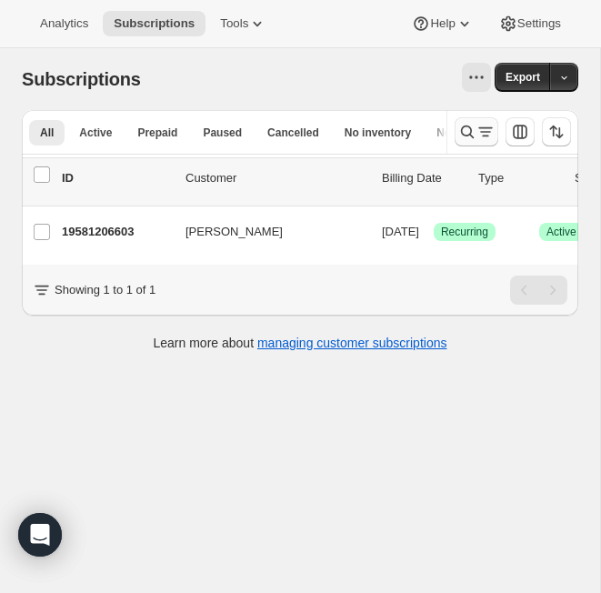
click at [484, 128] on icon "Search and filter results" at bounding box center [486, 128] width 15 height 2
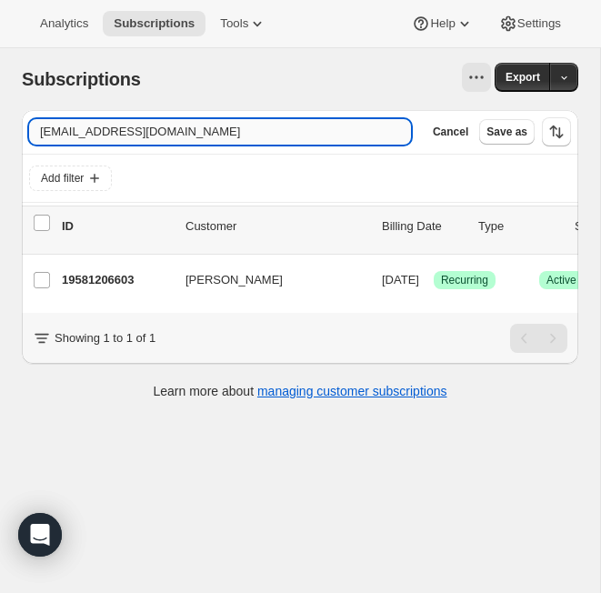
click at [180, 136] on input "liz.martinez01@yahoo.com" at bounding box center [220, 131] width 382 height 25
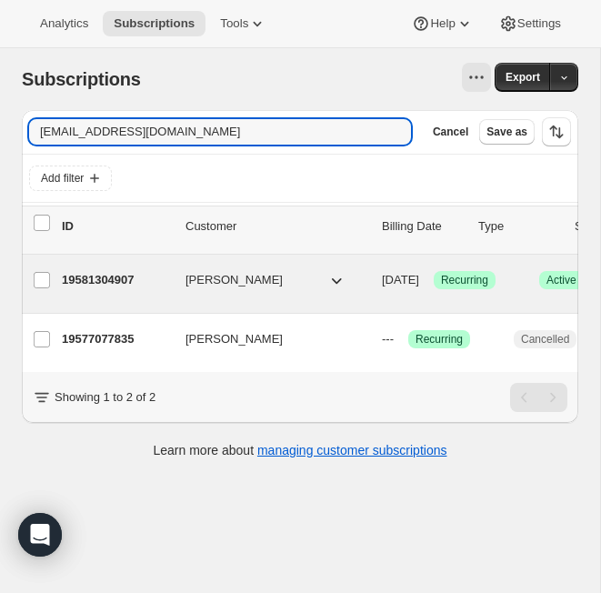
type input "karat416@aol.com"
click at [112, 280] on p "19581304907" at bounding box center [116, 280] width 109 height 18
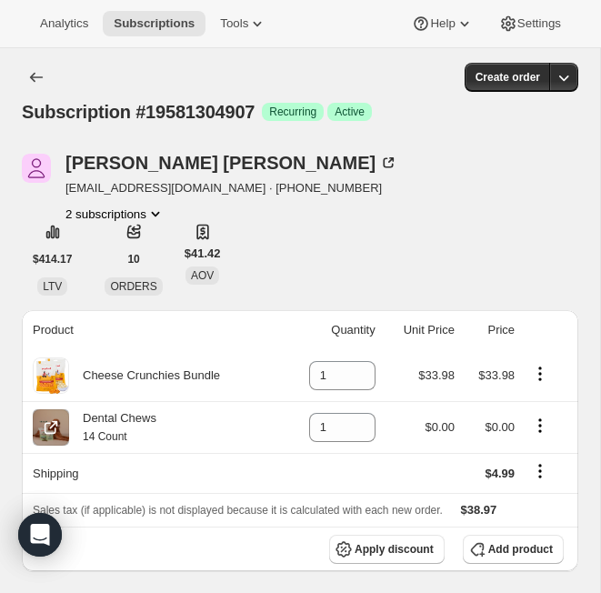
click at [510, 425] on icon "Product actions" at bounding box center [540, 425] width 3 height 3
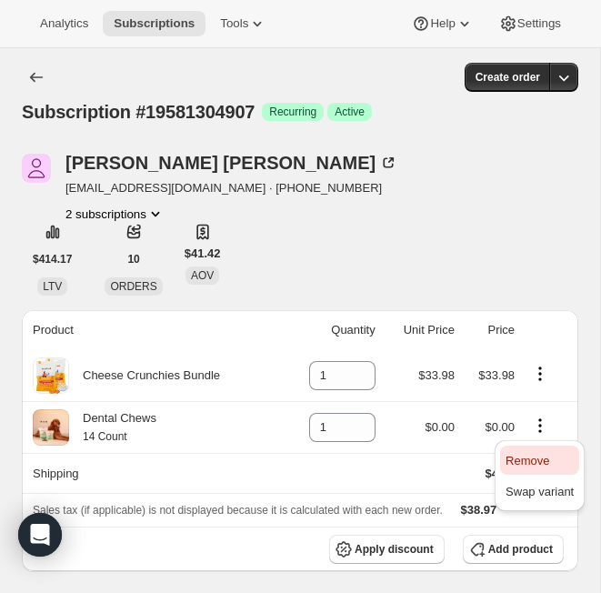
click at [510, 467] on span "Remove" at bounding box center [528, 461] width 44 height 14
type input "0"
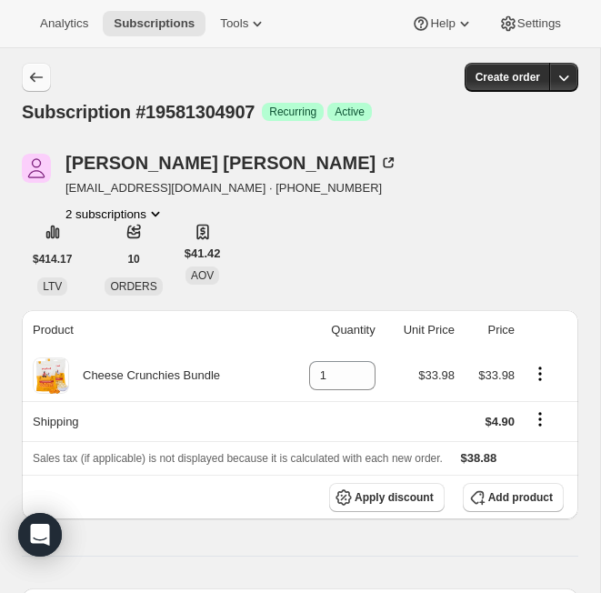
click at [36, 77] on icon "Subscriptions" at bounding box center [36, 78] width 13 height 10
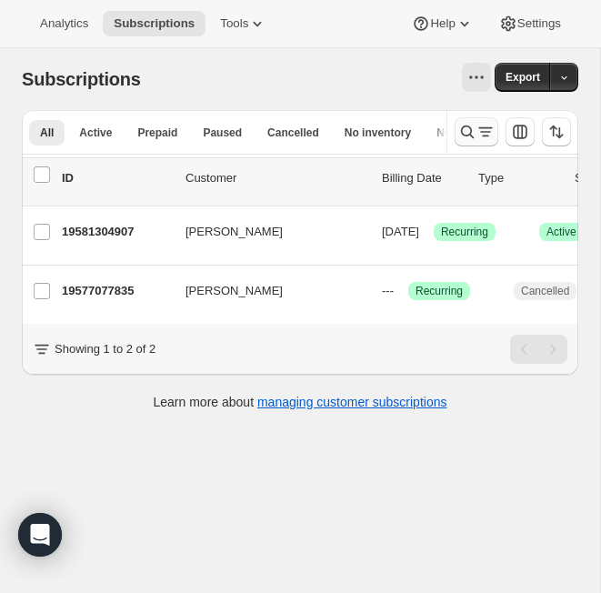
click at [467, 137] on icon "Search and filter results" at bounding box center [468, 132] width 18 height 18
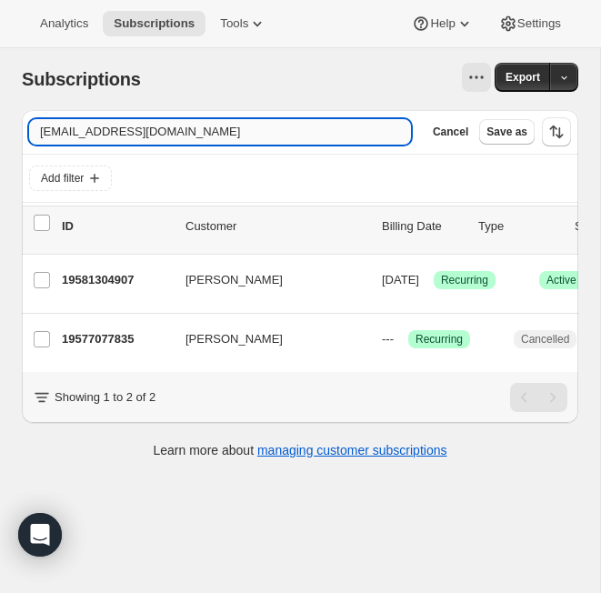
click at [108, 136] on input "karat416@aol.com" at bounding box center [220, 131] width 382 height 25
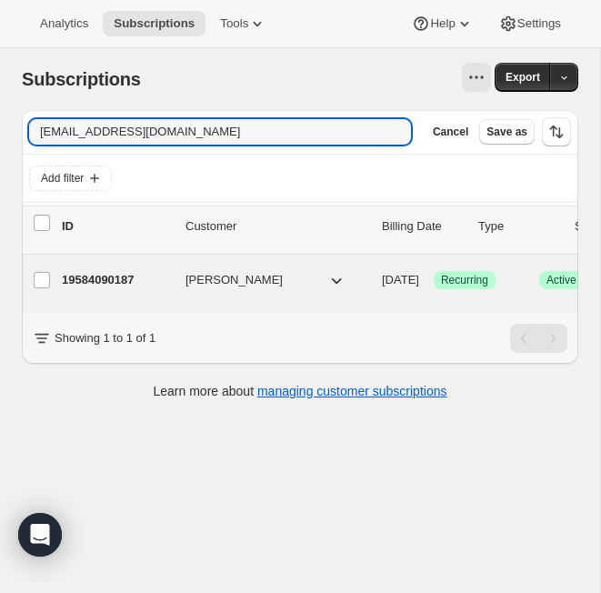
type input "rtscannell@gmail.com"
click at [118, 278] on p "19584090187" at bounding box center [116, 280] width 109 height 18
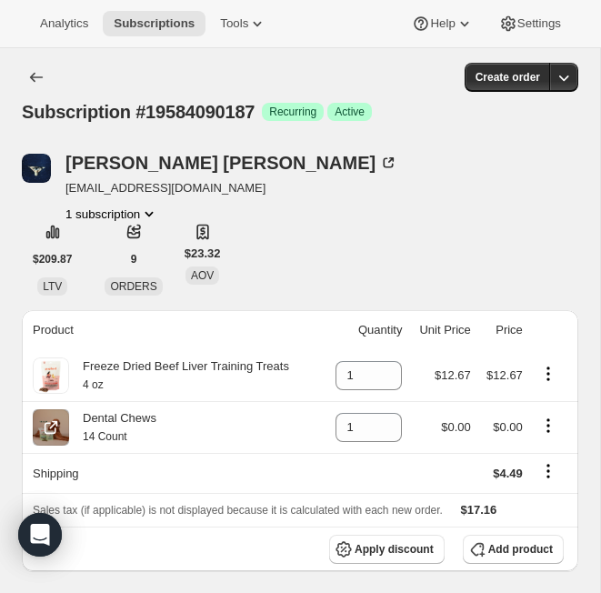
click at [510, 422] on icon "Product actions" at bounding box center [549, 426] width 18 height 18
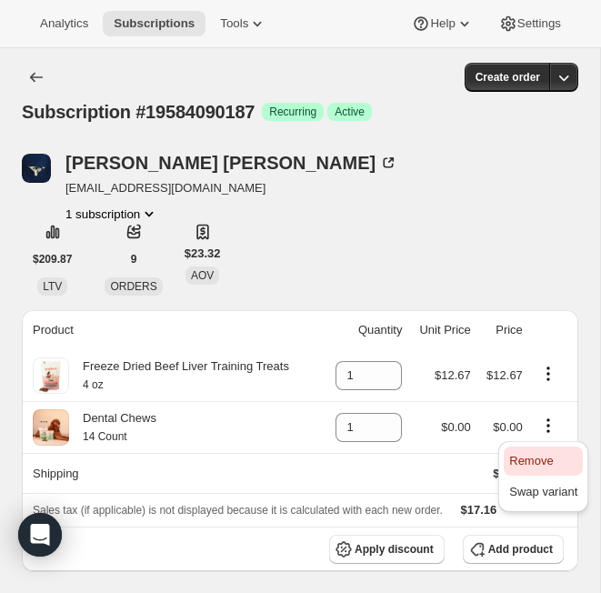
click at [510, 460] on span "Remove" at bounding box center [543, 461] width 68 height 18
type input "0"
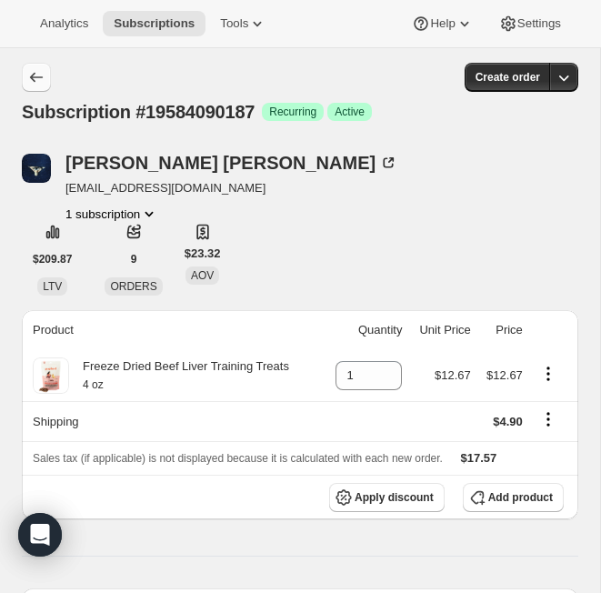
click at [33, 80] on icon "Subscriptions" at bounding box center [36, 78] width 13 height 10
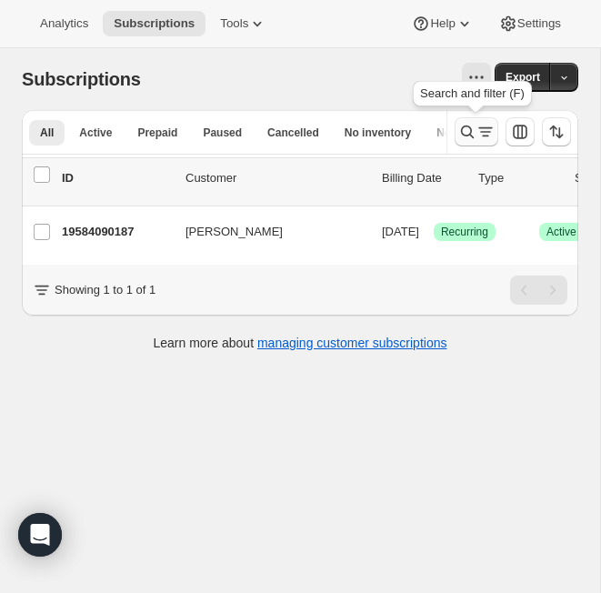
click at [461, 129] on icon "Search and filter results" at bounding box center [467, 132] width 13 height 13
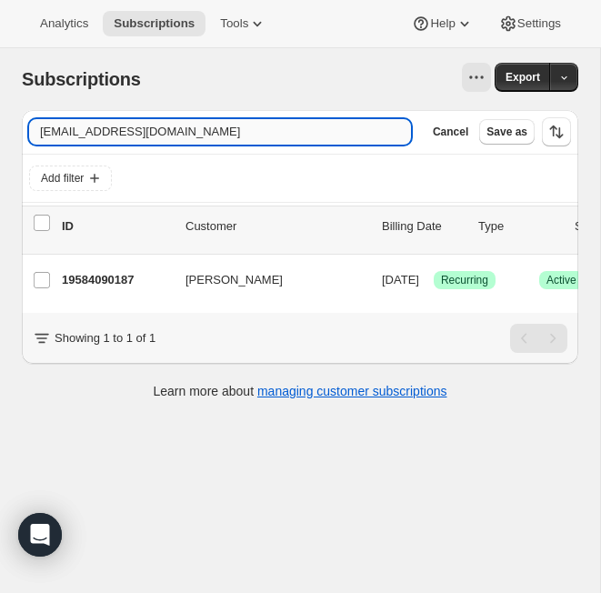
click at [117, 136] on input "rtscannell@gmail.com" at bounding box center [220, 131] width 382 height 25
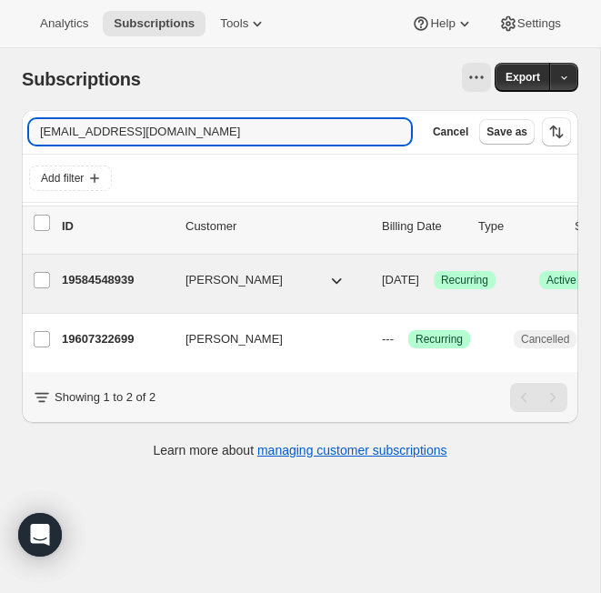
type input "sandjjames1@gmail.com"
click at [121, 282] on p "19584548939" at bounding box center [116, 280] width 109 height 18
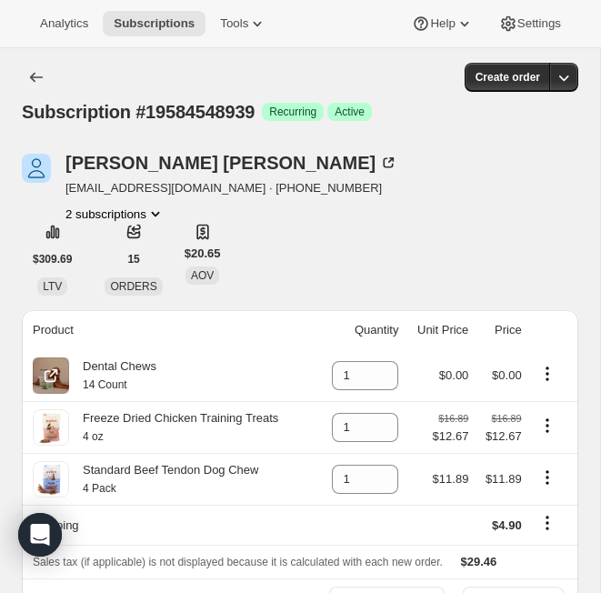
click at [510, 372] on icon "Product actions" at bounding box center [548, 374] width 18 height 18
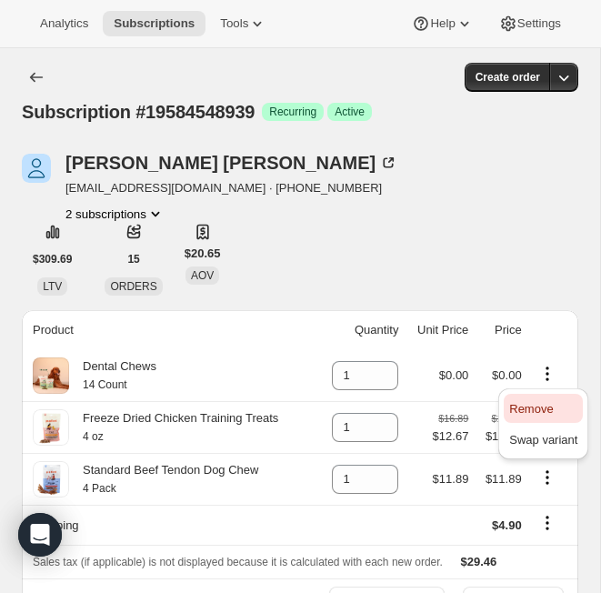
click at [510, 401] on span "Remove" at bounding box center [543, 409] width 68 height 18
type input "0"
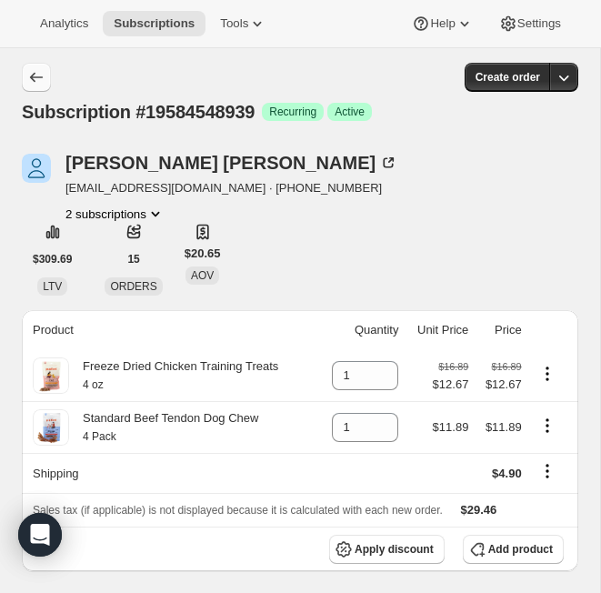
click at [41, 76] on icon "Subscriptions" at bounding box center [36, 77] width 18 height 18
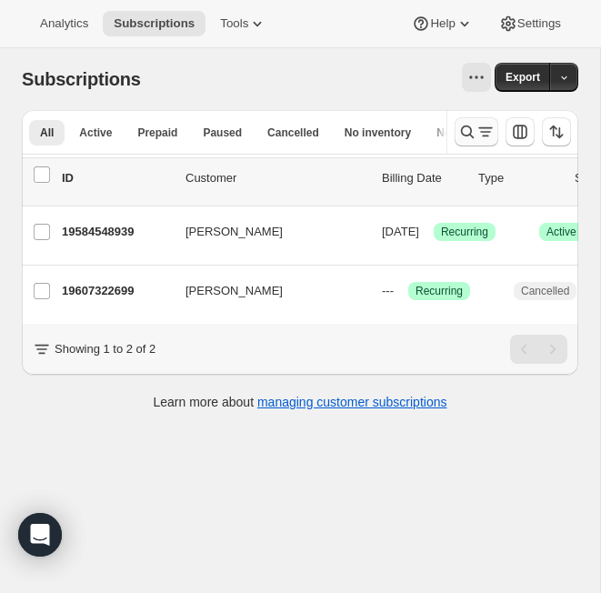
click at [482, 139] on icon "Search and filter results" at bounding box center [486, 132] width 18 height 18
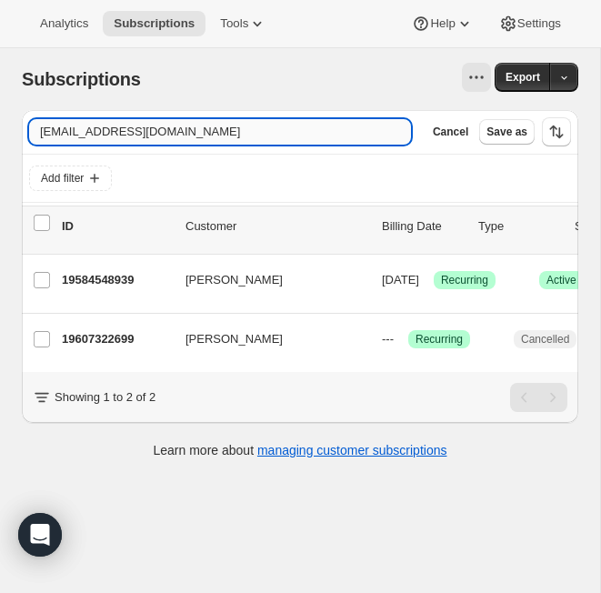
click at [220, 133] on input "sandjjames1@gmail.com" at bounding box center [220, 131] width 382 height 25
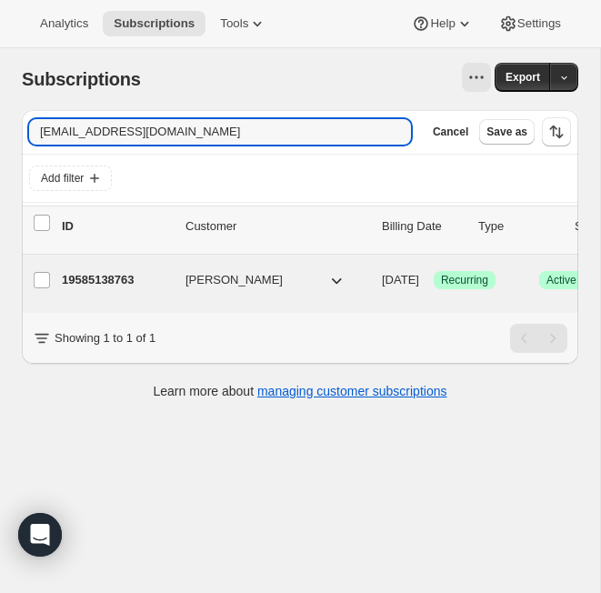
type input "briannemw@gmail.com"
click at [126, 279] on p "19585138763" at bounding box center [116, 280] width 109 height 18
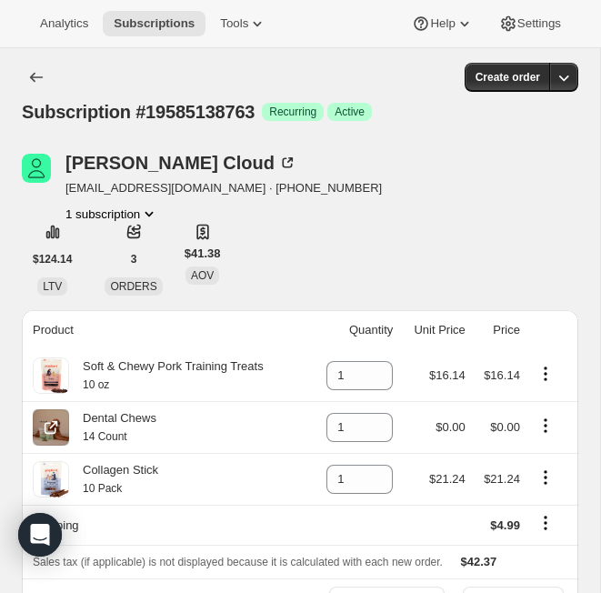
click at [510, 423] on icon "Product actions" at bounding box center [546, 426] width 18 height 18
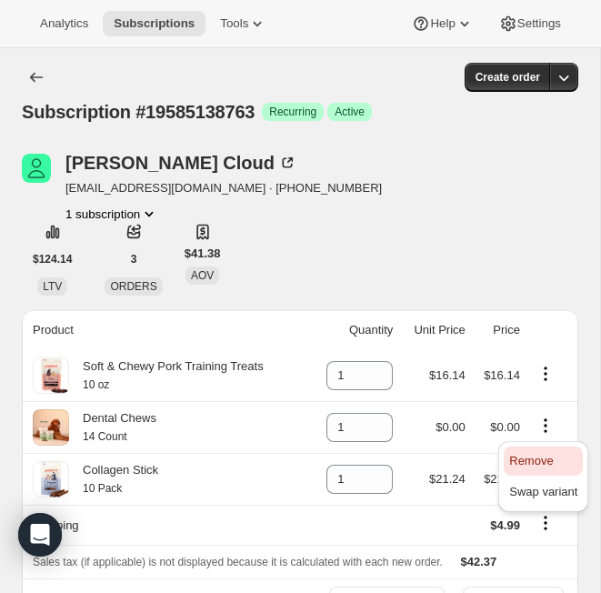
click at [510, 461] on span "Remove" at bounding box center [531, 461] width 44 height 14
type input "0"
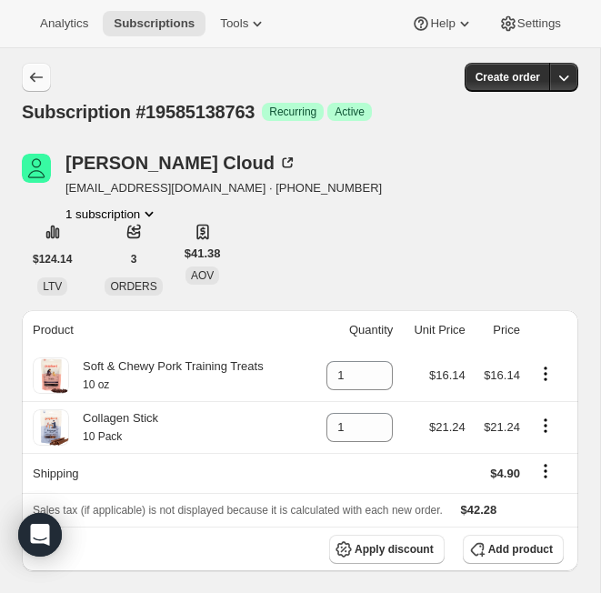
click at [36, 78] on icon "Subscriptions" at bounding box center [36, 77] width 18 height 18
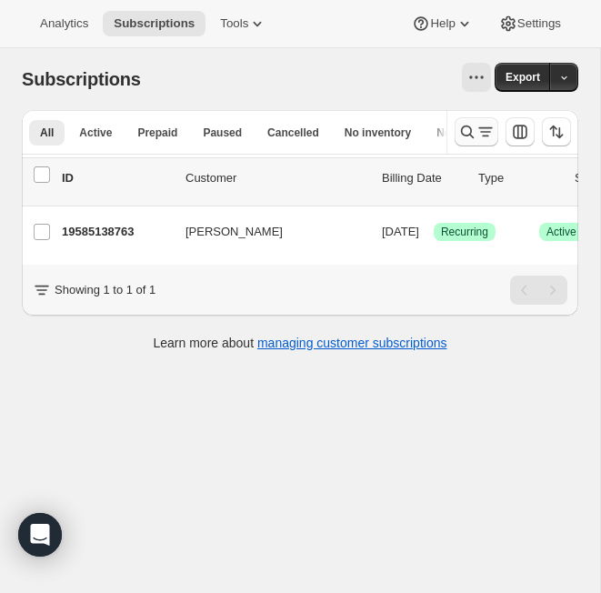
click at [468, 132] on icon "Search and filter results" at bounding box center [468, 132] width 18 height 18
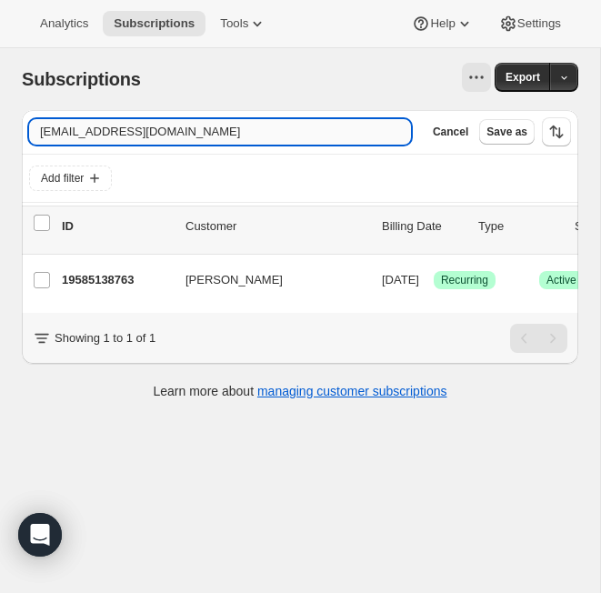
click at [196, 135] on input "briannemw@gmail.com" at bounding box center [220, 131] width 382 height 25
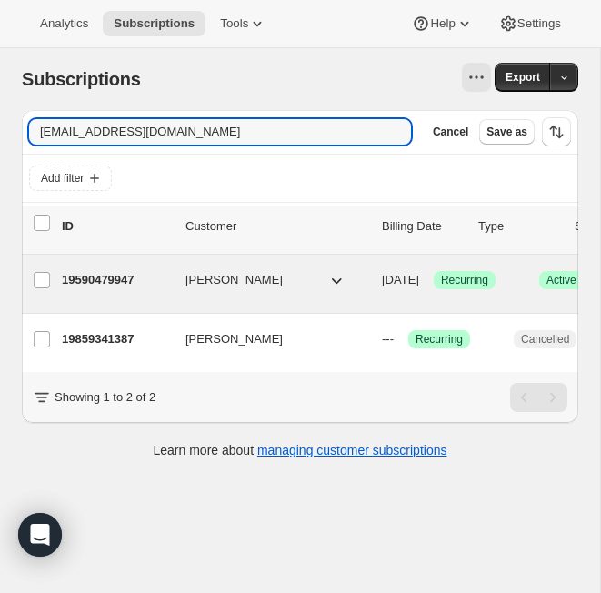
type input "janicefelker@gmail.com"
click at [106, 280] on p "19590479947" at bounding box center [116, 280] width 109 height 18
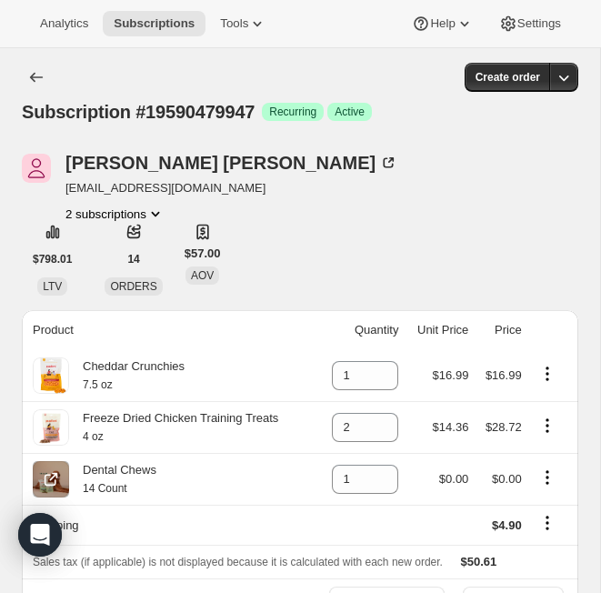
click at [510, 478] on icon "Product actions" at bounding box center [548, 478] width 18 height 18
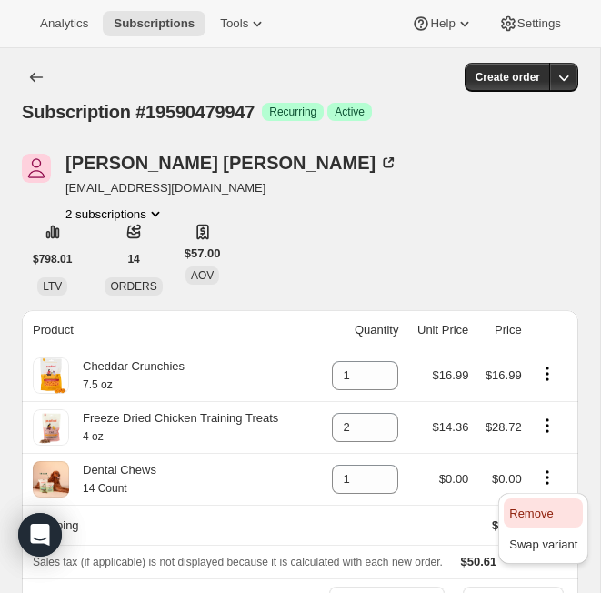
click at [510, 515] on span "Remove" at bounding box center [531, 514] width 44 height 14
type input "0"
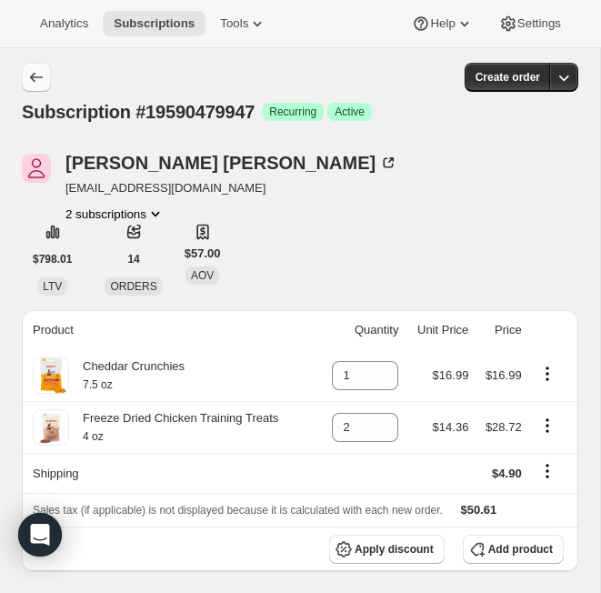
click at [37, 80] on icon "Subscriptions" at bounding box center [36, 77] width 18 height 18
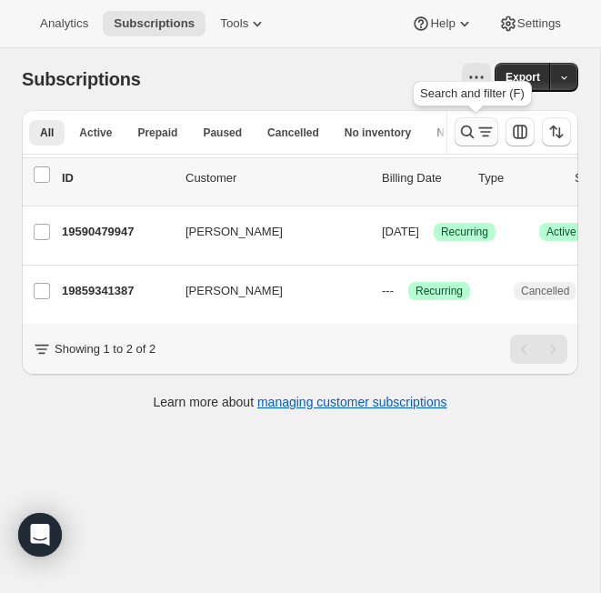
click at [469, 130] on icon "Search and filter results" at bounding box center [468, 132] width 18 height 18
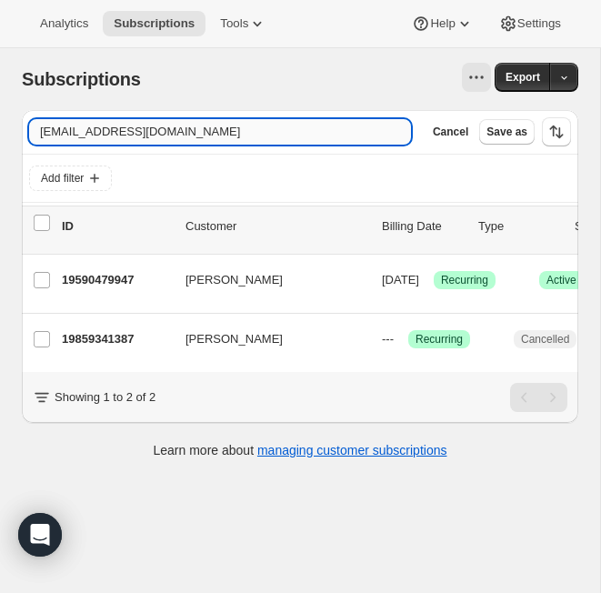
click at [135, 134] on input "janicefelker@gmail.com" at bounding box center [220, 131] width 382 height 25
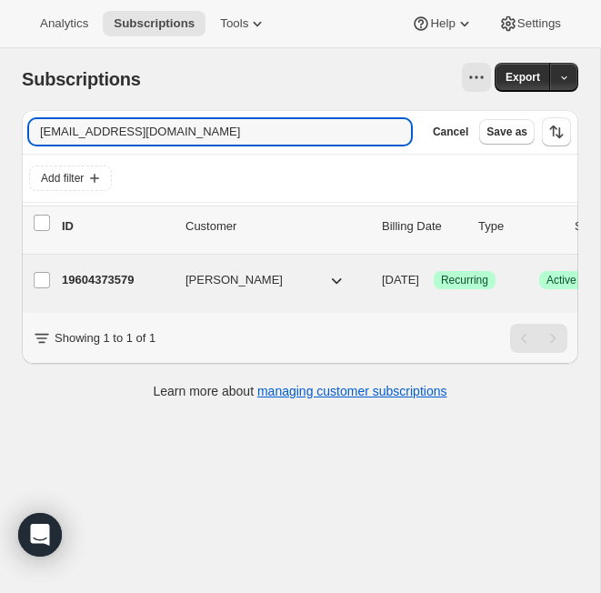
type input "kpugh7263@gmail.com"
click at [125, 282] on p "19604373579" at bounding box center [116, 280] width 109 height 18
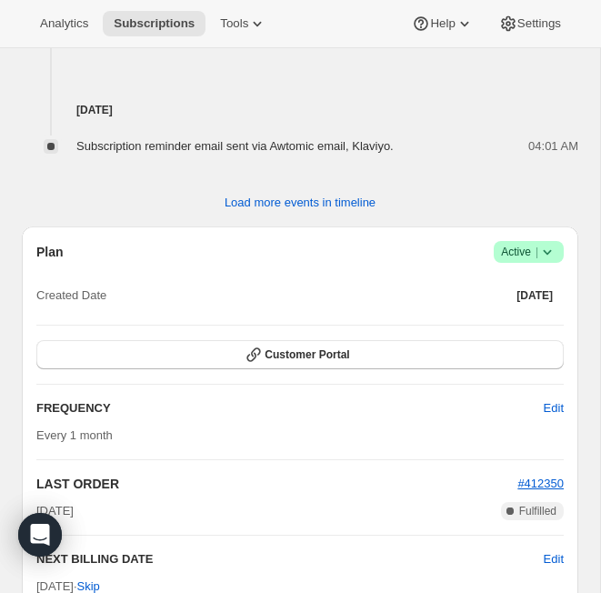
scroll to position [1286, 0]
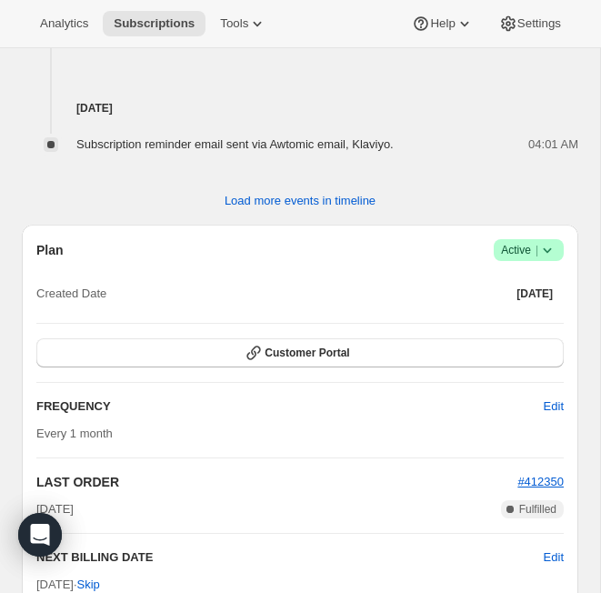
click at [510, 256] on icon at bounding box center [548, 250] width 18 height 18
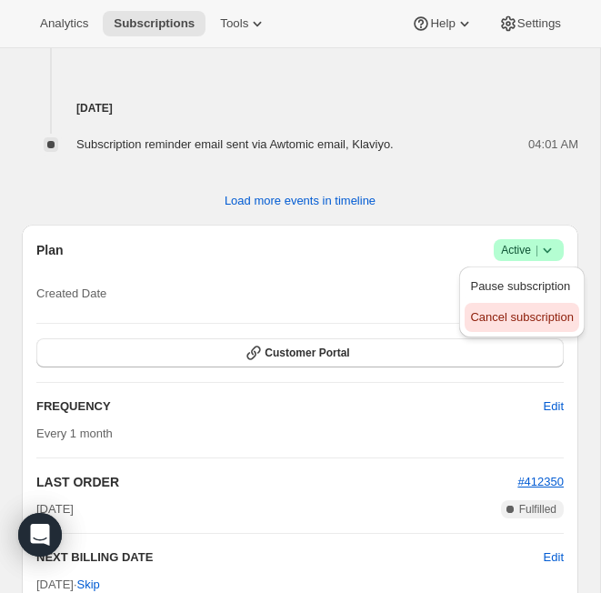
click at [510, 319] on span "Cancel subscription" at bounding box center [521, 317] width 103 height 14
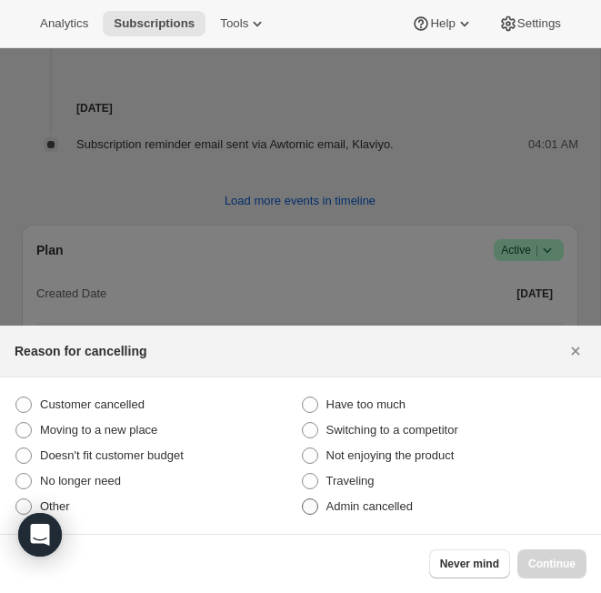
click at [406, 500] on span "Admin cancelled" at bounding box center [370, 506] width 86 height 14
click at [303, 499] on input "Admin cancelled" at bounding box center [302, 499] width 1 height 1
radio input "true"
click at [510, 563] on span "Continue" at bounding box center [552, 564] width 47 height 15
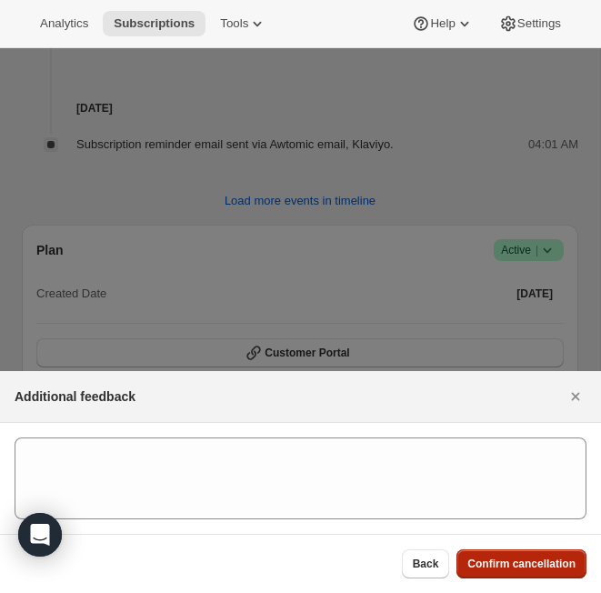
click at [510, 563] on span "Confirm cancellation" at bounding box center [522, 564] width 108 height 15
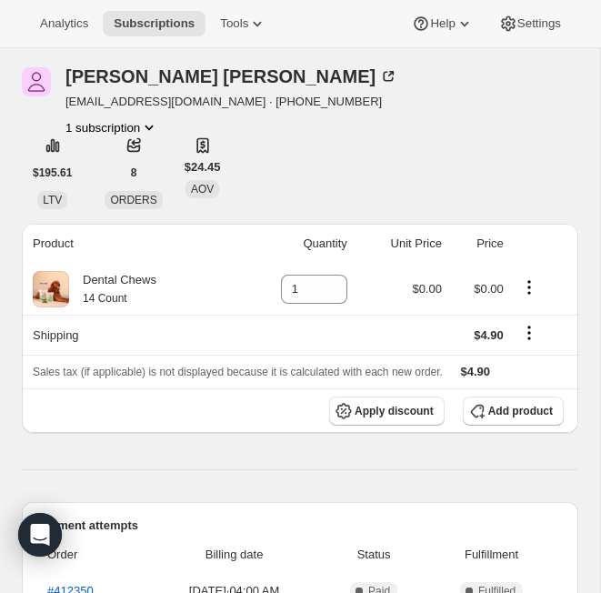
scroll to position [0, 0]
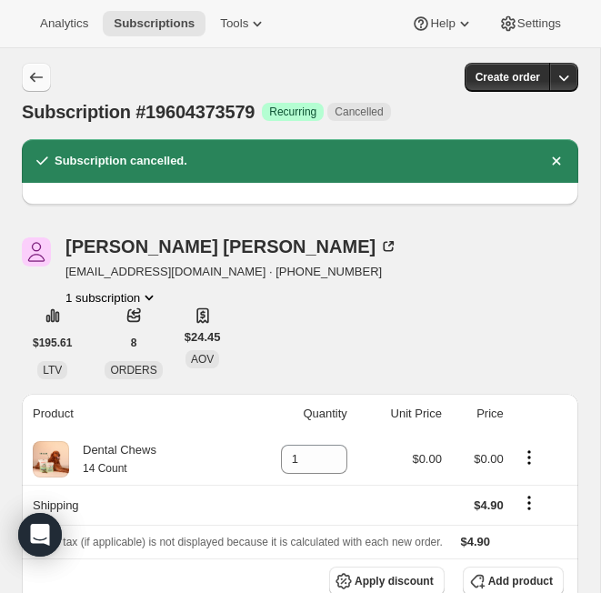
click at [28, 76] on icon "Subscriptions" at bounding box center [36, 77] width 18 height 18
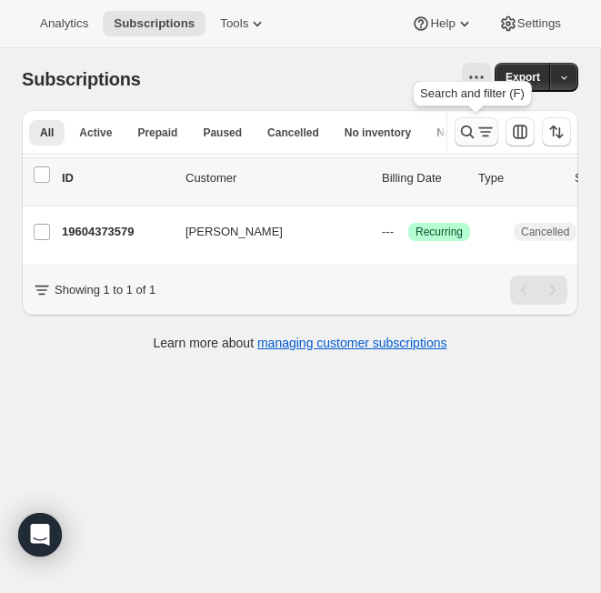
click at [460, 130] on icon "Search and filter results" at bounding box center [468, 132] width 18 height 18
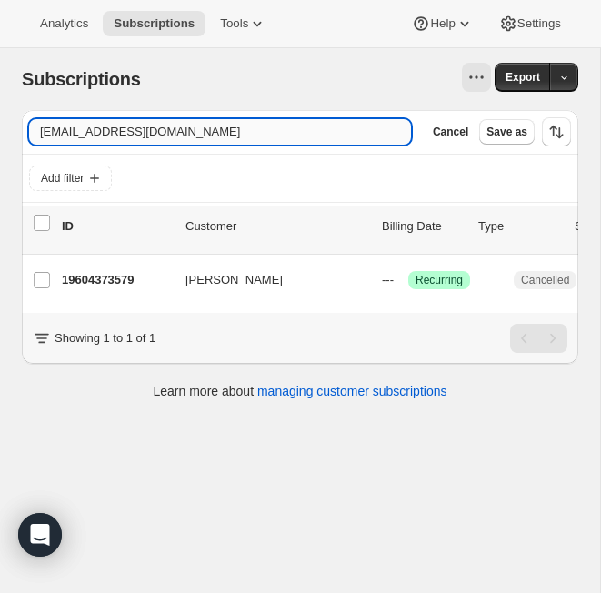
click at [222, 133] on input "kpugh7263@gmail.com" at bounding box center [220, 131] width 382 height 25
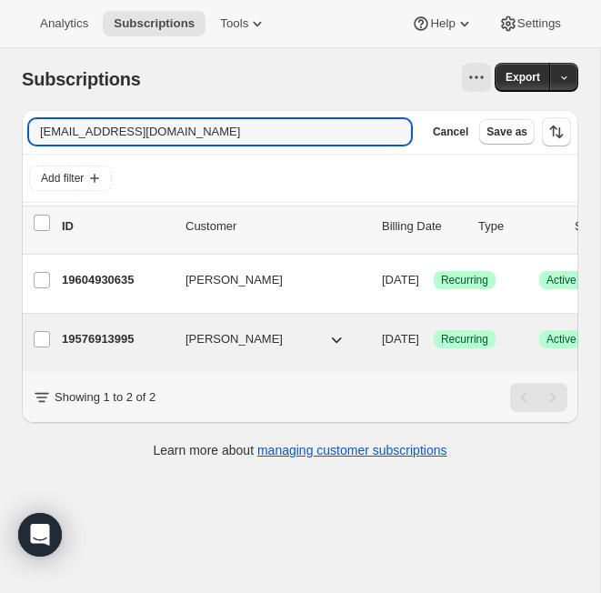
type input "chadzman@gmail.com"
click at [105, 338] on p "19576913995" at bounding box center [116, 339] width 109 height 18
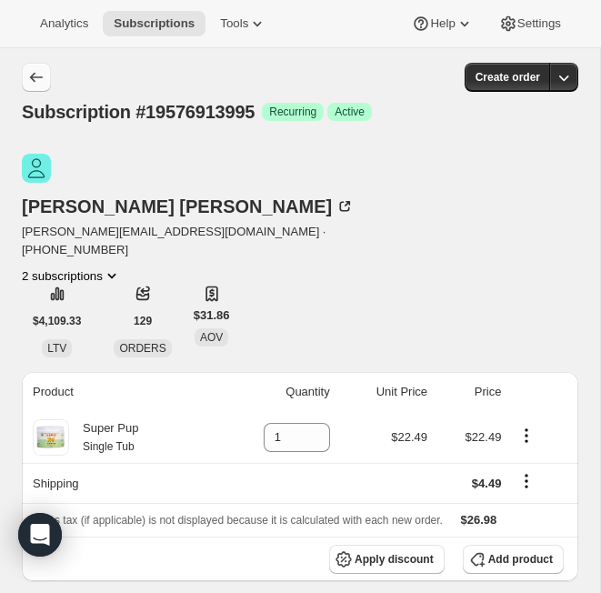
click at [36, 78] on icon "Subscriptions" at bounding box center [36, 77] width 18 height 18
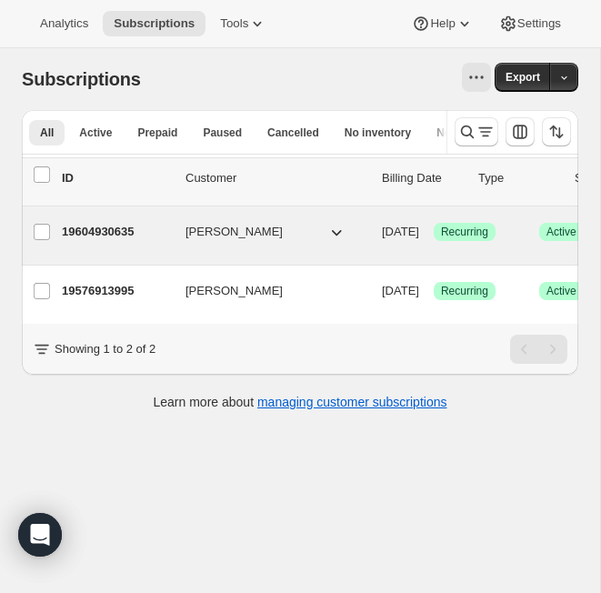
click at [106, 226] on p "19604930635" at bounding box center [116, 232] width 109 height 18
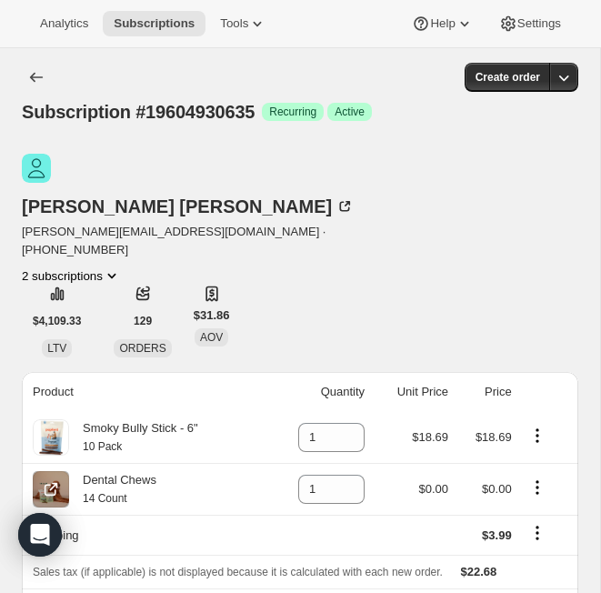
click at [510, 479] on icon "Product actions" at bounding box center [538, 488] width 18 height 18
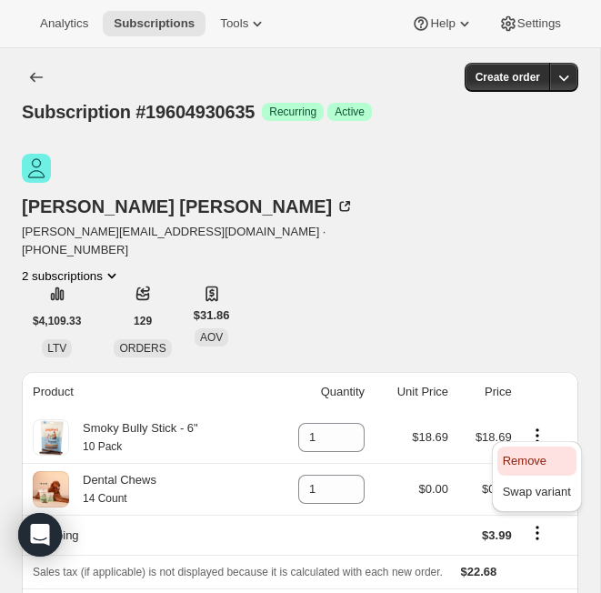
click at [510, 462] on span "Remove" at bounding box center [537, 461] width 68 height 18
type input "0"
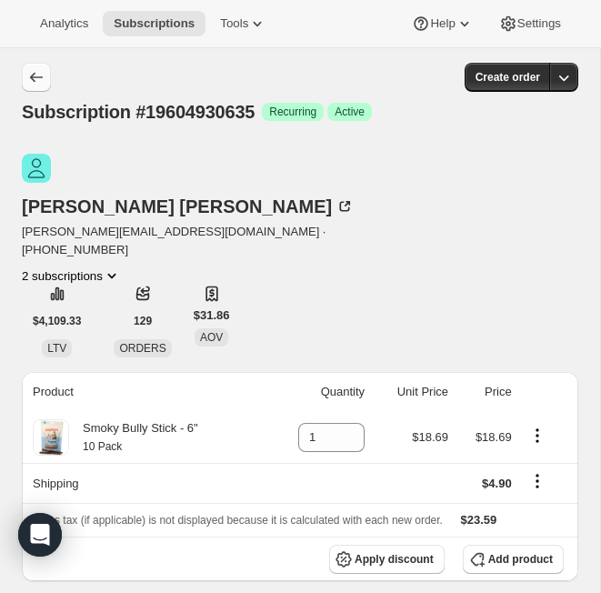
click at [45, 74] on button "Subscriptions" at bounding box center [36, 77] width 29 height 29
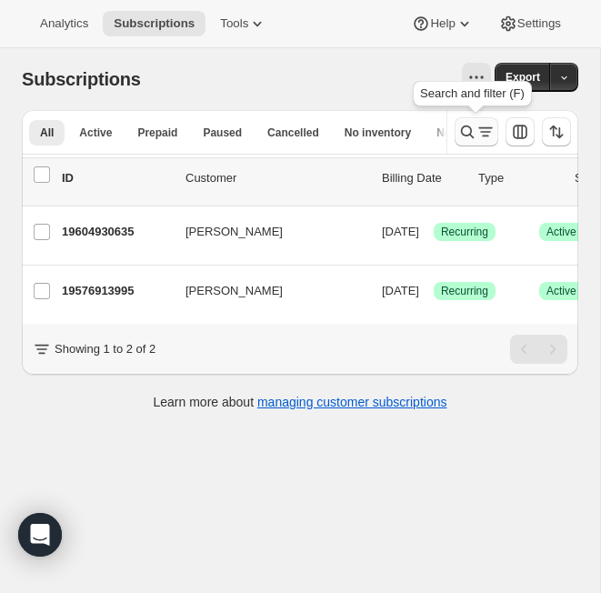
click at [468, 136] on icon "Search and filter results" at bounding box center [467, 132] width 13 height 13
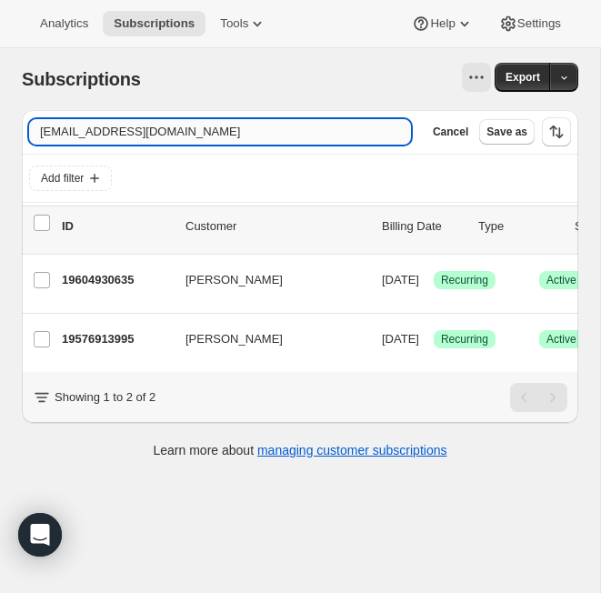
click at [213, 123] on input "chadzman@gmail.com" at bounding box center [220, 131] width 382 height 25
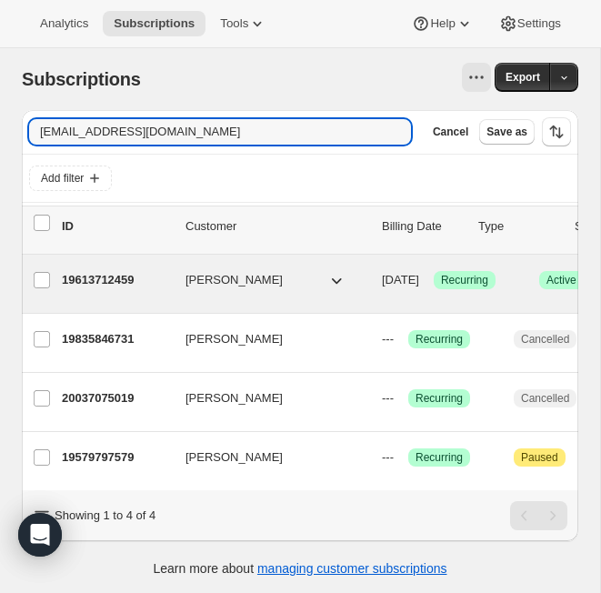
type input "daydreamer15387@gmail.com"
click at [117, 279] on p "19613712459" at bounding box center [116, 280] width 109 height 18
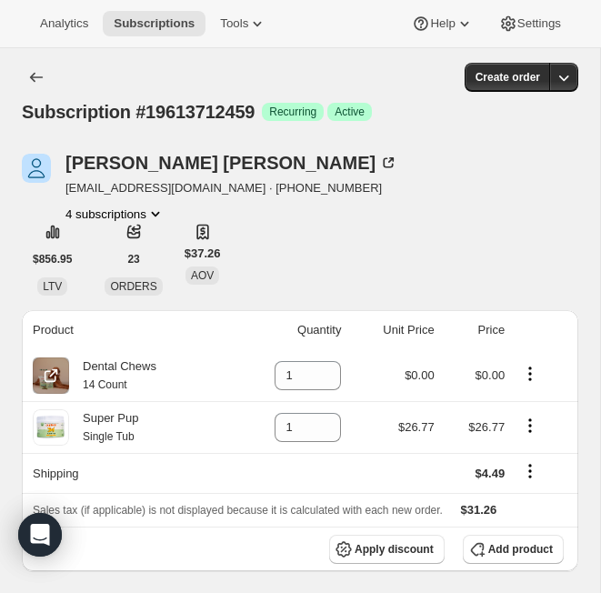
click at [510, 371] on icon "Product actions" at bounding box center [530, 374] width 18 height 18
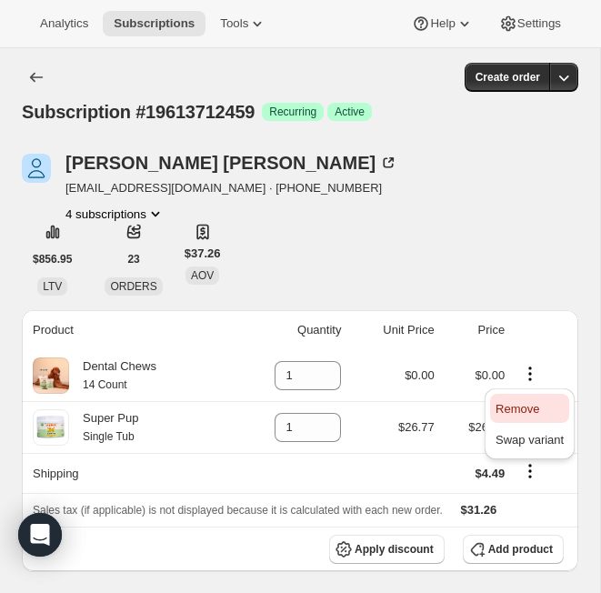
click at [510, 409] on span "Remove" at bounding box center [518, 409] width 44 height 14
type input "0"
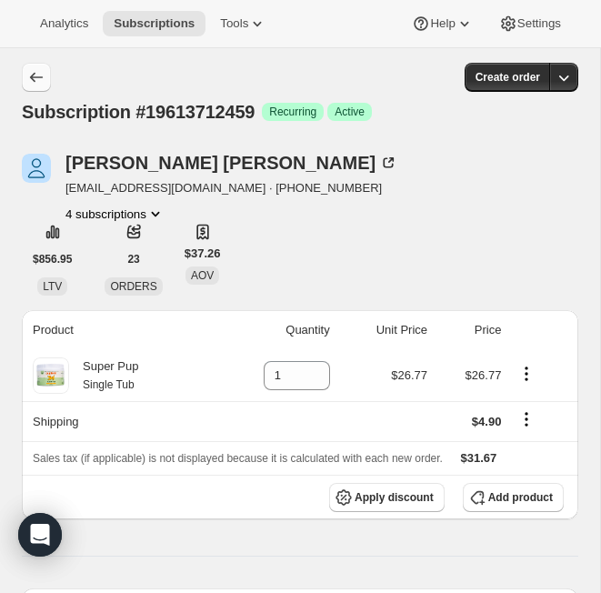
click at [36, 80] on icon "Subscriptions" at bounding box center [36, 77] width 18 height 18
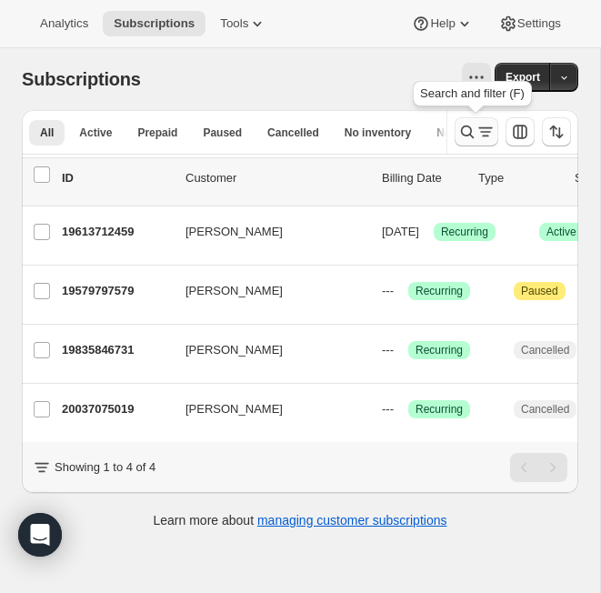
click at [470, 135] on icon "Search and filter results" at bounding box center [467, 132] width 13 height 13
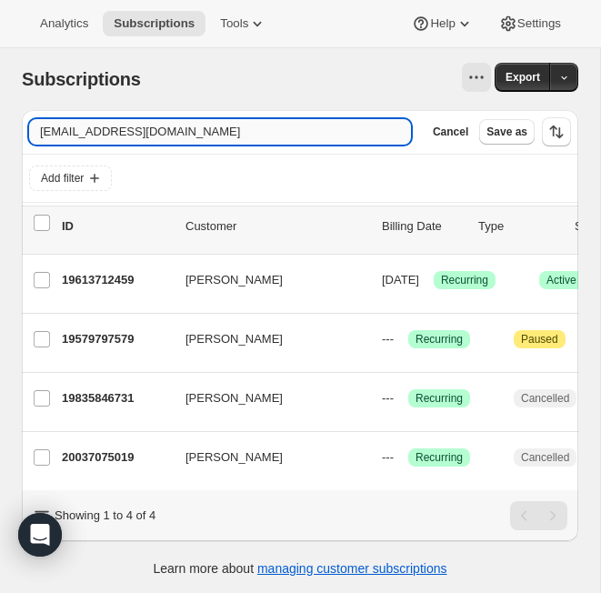
click at [131, 127] on input "daydreamer15387@gmail.com" at bounding box center [220, 131] width 382 height 25
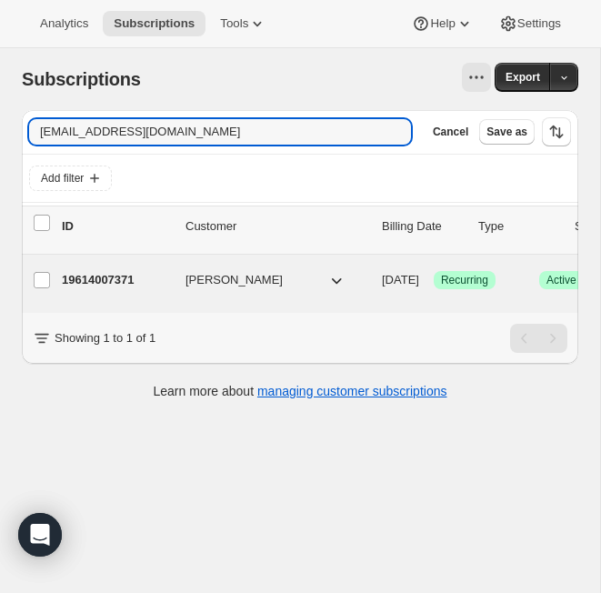
type input "taytayb369@gmail.com"
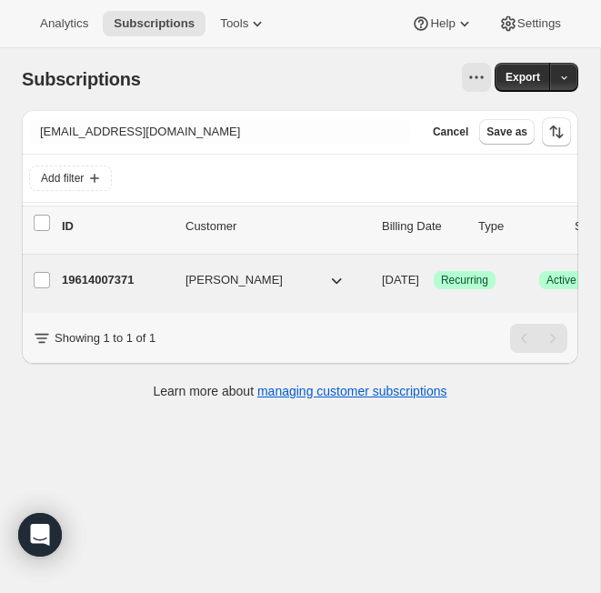
click at [111, 278] on p "19614007371" at bounding box center [116, 280] width 109 height 18
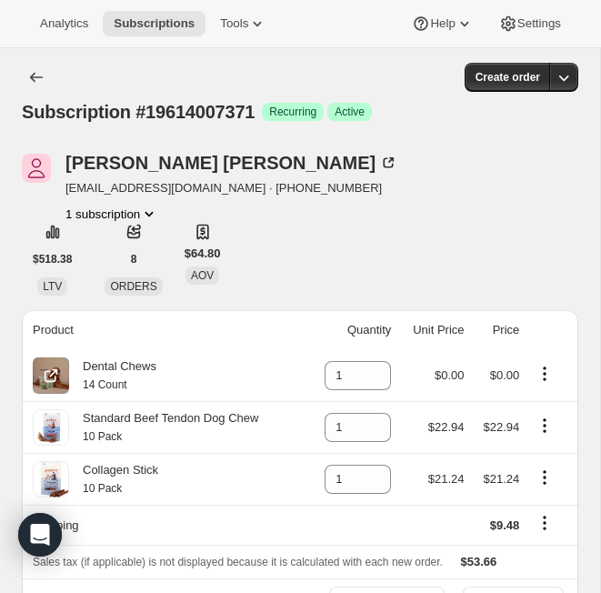
click at [510, 376] on icon "Product actions" at bounding box center [545, 374] width 18 height 18
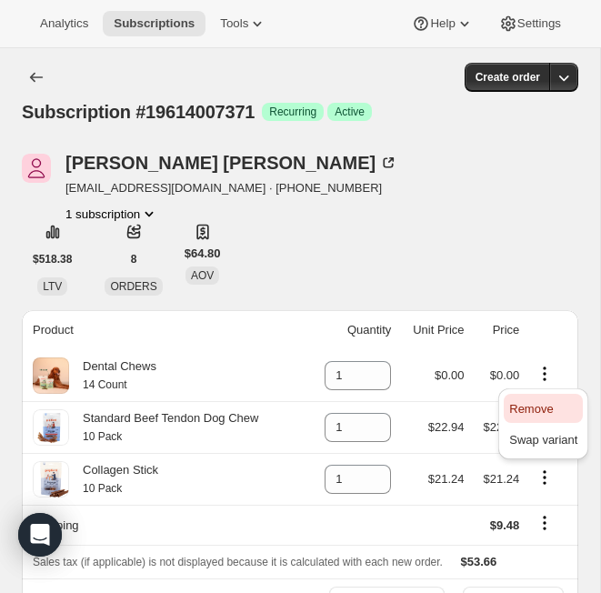
click at [510, 408] on span "Remove" at bounding box center [531, 409] width 44 height 14
type input "0"
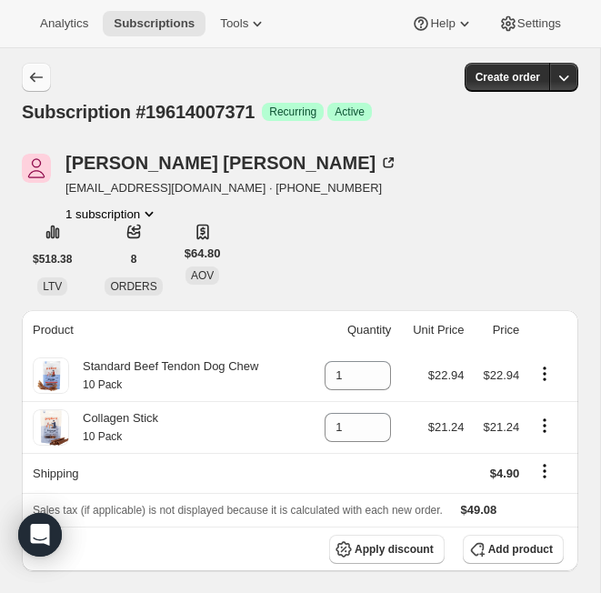
click at [36, 76] on icon "Subscriptions" at bounding box center [36, 77] width 18 height 18
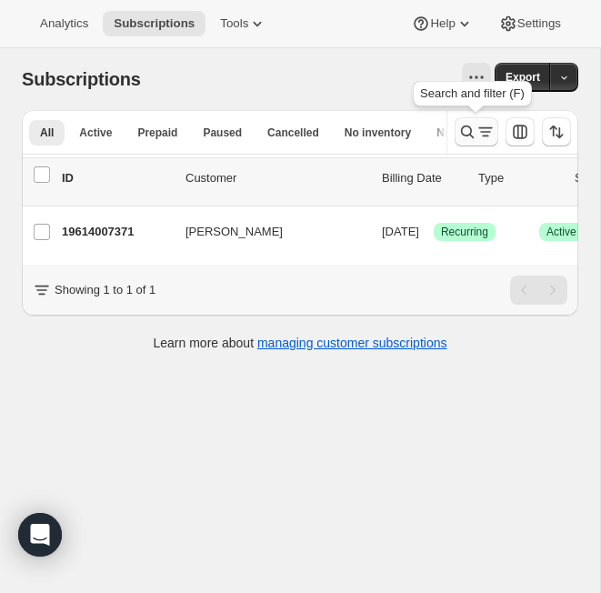
click at [463, 146] on button "Search and filter results" at bounding box center [477, 131] width 44 height 29
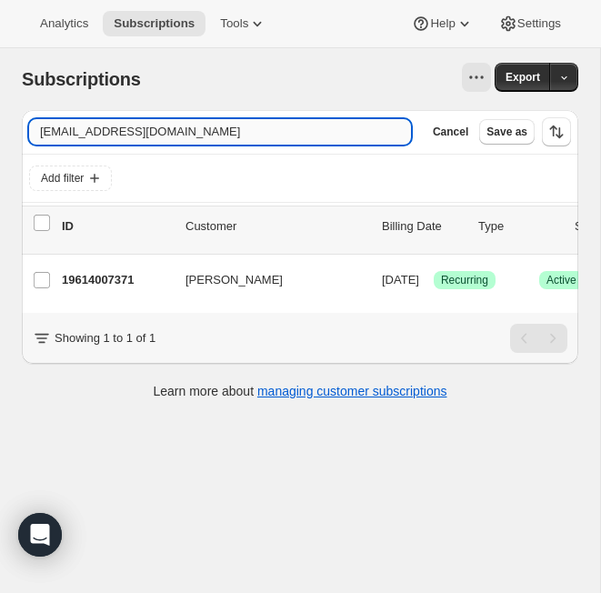
click at [177, 130] on input "taytayb369@gmail.com" at bounding box center [220, 131] width 382 height 25
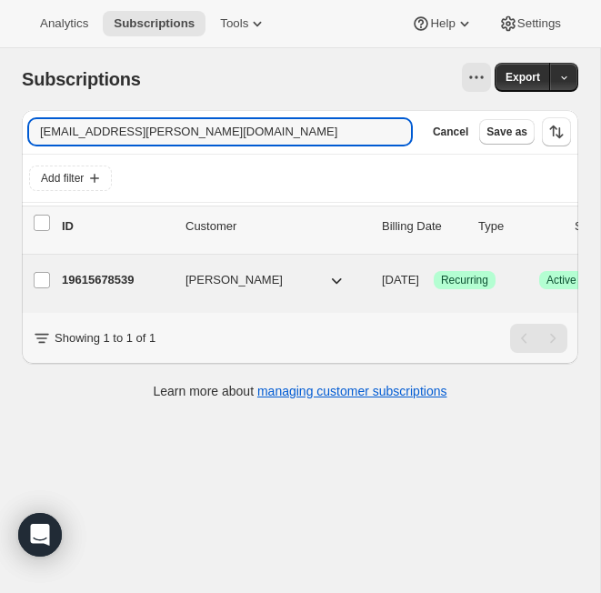
type input "sd.keaser@gmail.com"
click at [134, 277] on p "19615678539" at bounding box center [116, 280] width 109 height 18
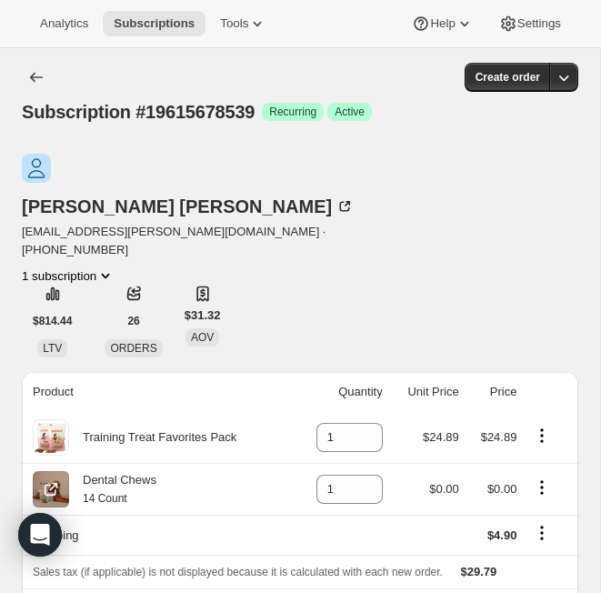
click at [510, 479] on icon "Product actions" at bounding box center [542, 488] width 18 height 18
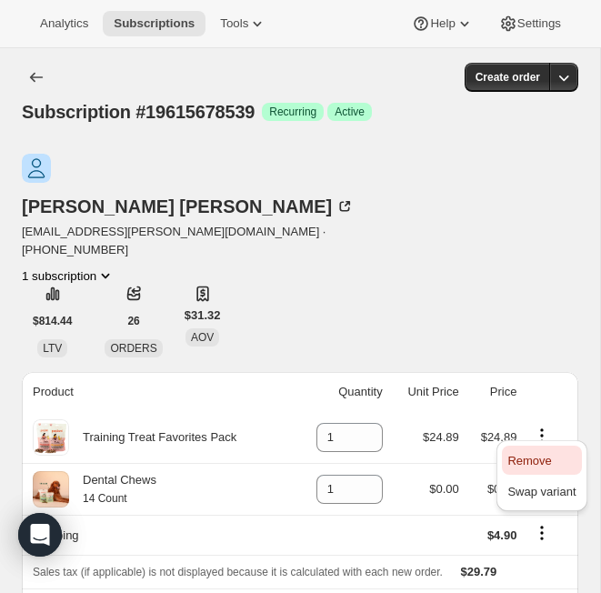
click at [510, 455] on span "Remove" at bounding box center [530, 461] width 44 height 14
type input "0"
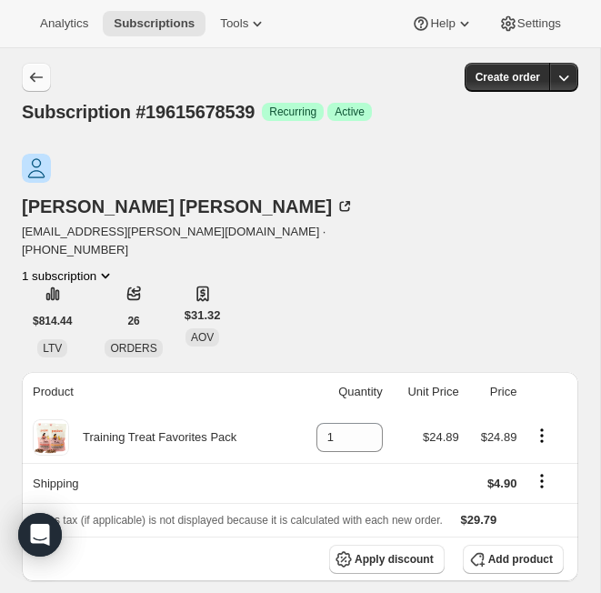
click at [35, 79] on icon "Subscriptions" at bounding box center [36, 77] width 18 height 18
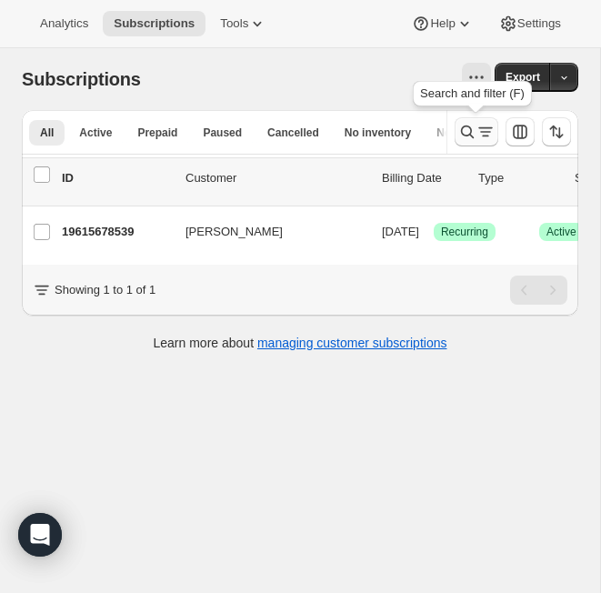
click at [480, 130] on icon "Search and filter results" at bounding box center [486, 132] width 18 height 18
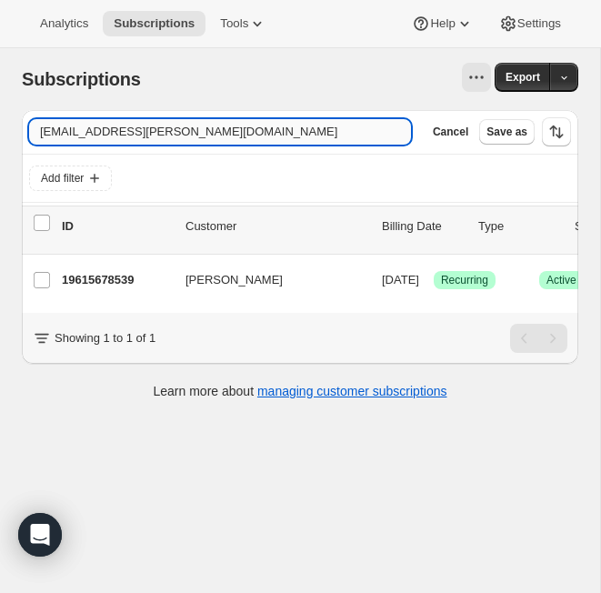
click at [178, 135] on input "sd.keaser@gmail.com" at bounding box center [220, 131] width 382 height 25
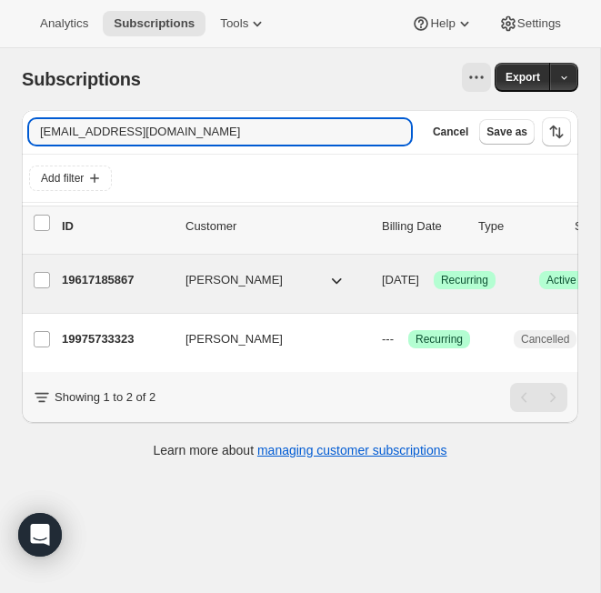
type input "reddishruse@gmail.com"
click at [109, 283] on p "19617185867" at bounding box center [116, 280] width 109 height 18
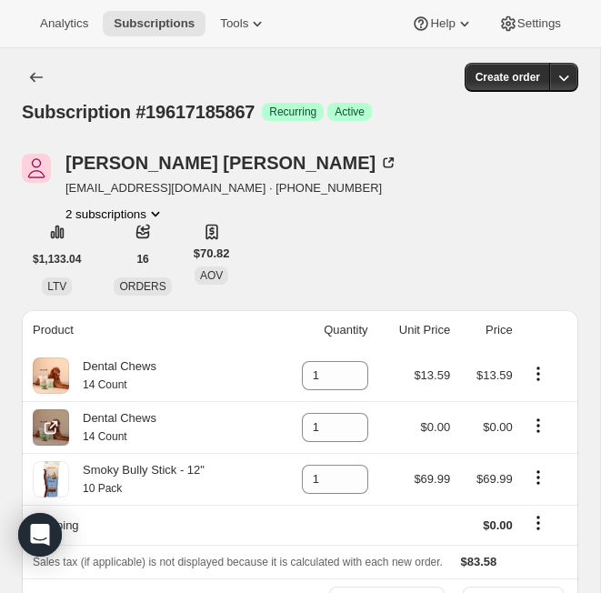
click at [510, 423] on icon "Product actions" at bounding box center [538, 426] width 18 height 18
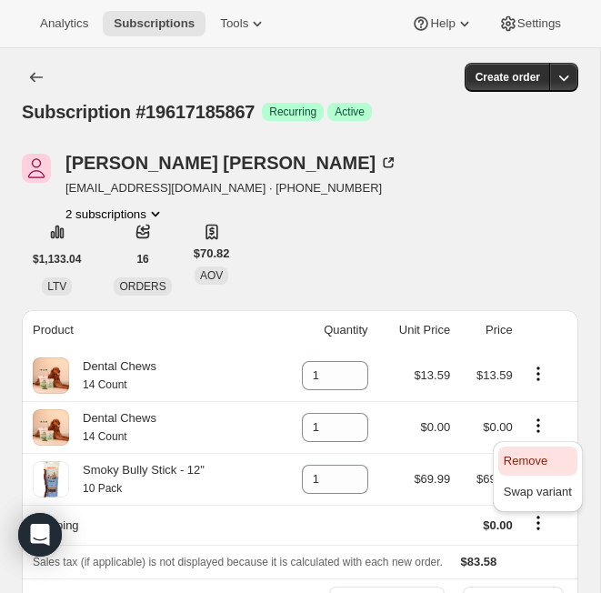
click at [510, 460] on span "Remove" at bounding box center [526, 461] width 44 height 14
type input "0"
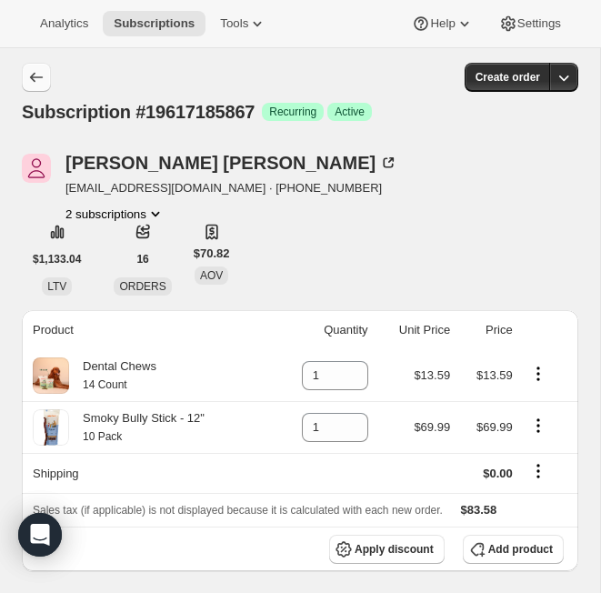
click at [34, 79] on icon "Subscriptions" at bounding box center [36, 77] width 18 height 18
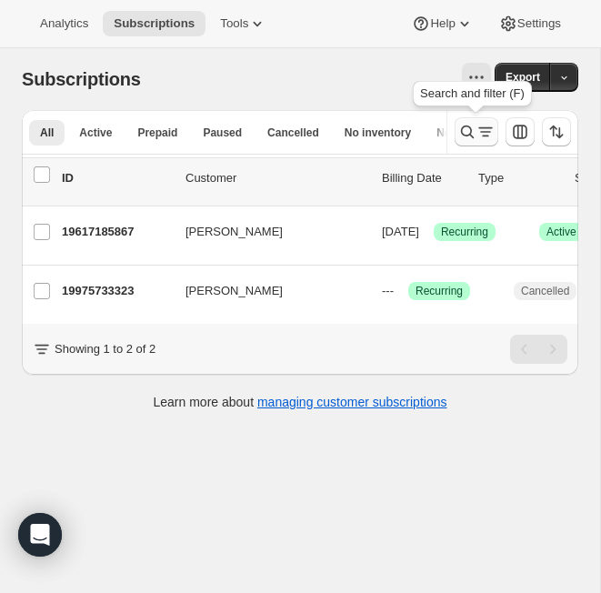
click at [465, 140] on icon "Search and filter results" at bounding box center [468, 132] width 18 height 18
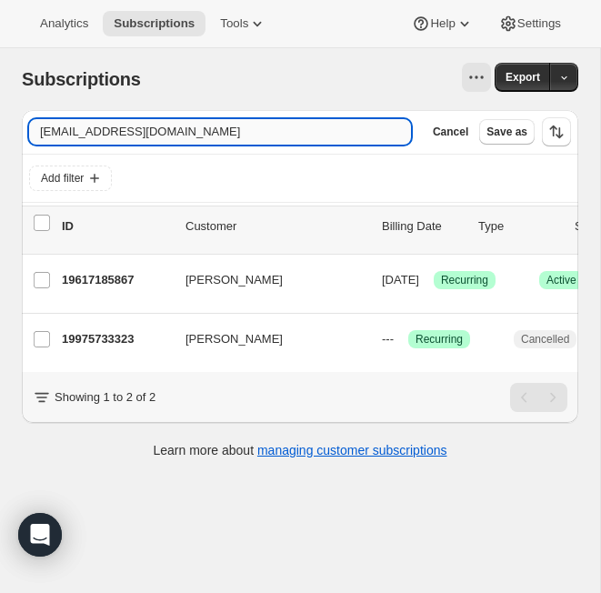
click at [217, 139] on input "reddishruse@gmail.com" at bounding box center [220, 131] width 382 height 25
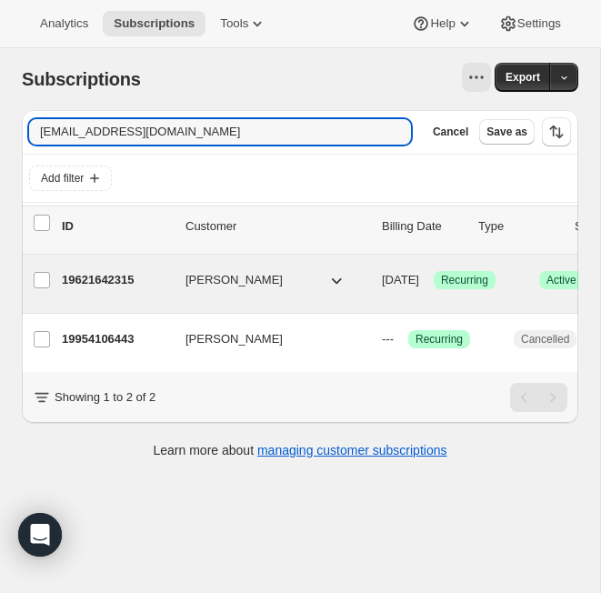
type input "bora.kimm8@gmail.com"
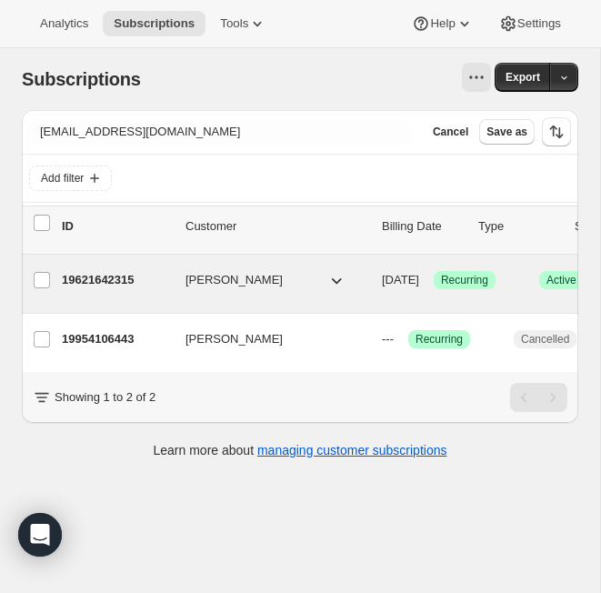
click at [123, 280] on p "19621642315" at bounding box center [116, 280] width 109 height 18
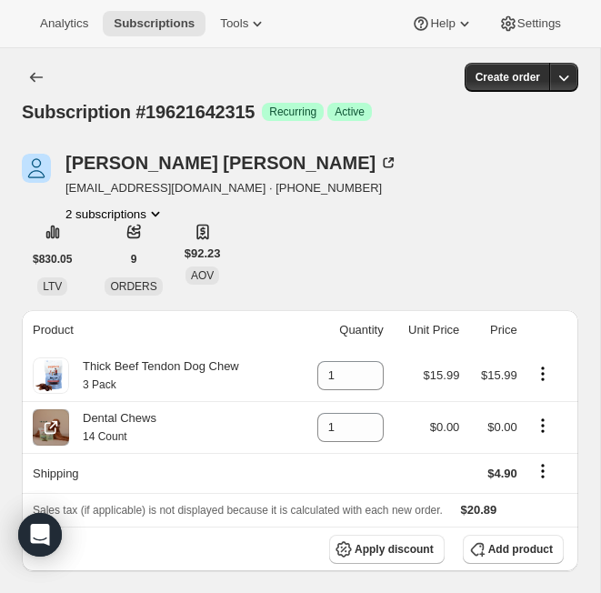
click at [510, 429] on icon "Product actions" at bounding box center [543, 426] width 18 height 18
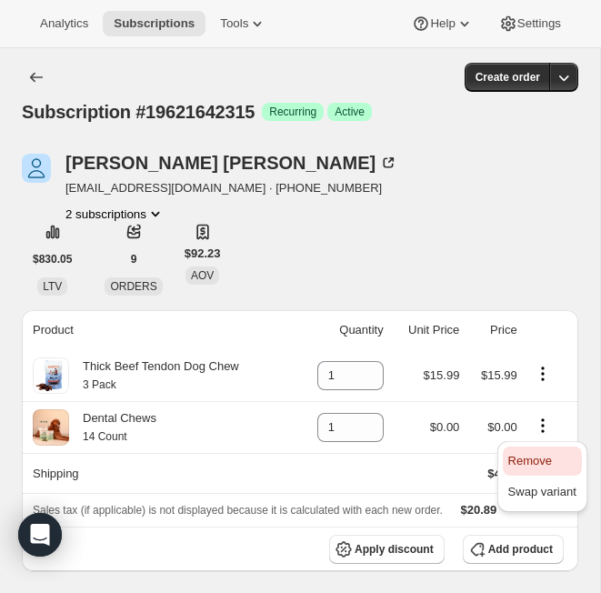
click at [510, 460] on span "Remove" at bounding box center [531, 461] width 44 height 14
type input "0"
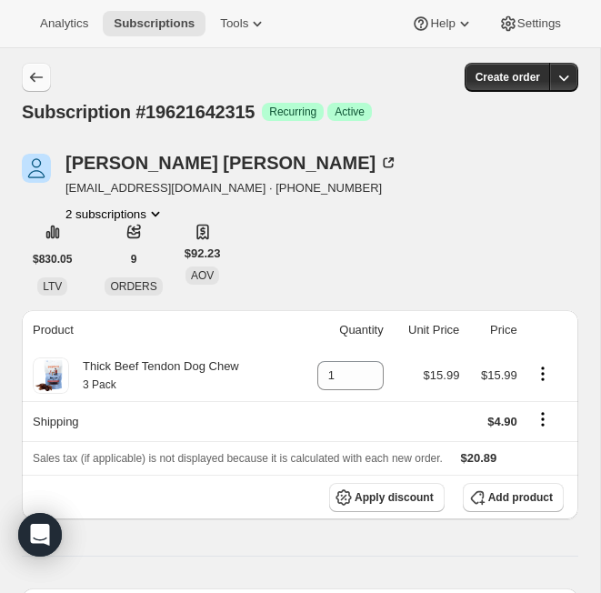
click at [45, 71] on button "Subscriptions" at bounding box center [36, 77] width 29 height 29
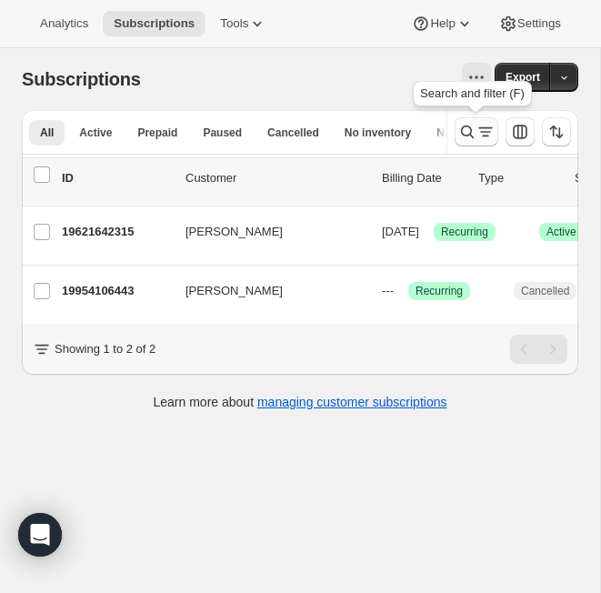
click at [479, 129] on icon "Search and filter results" at bounding box center [486, 132] width 18 height 18
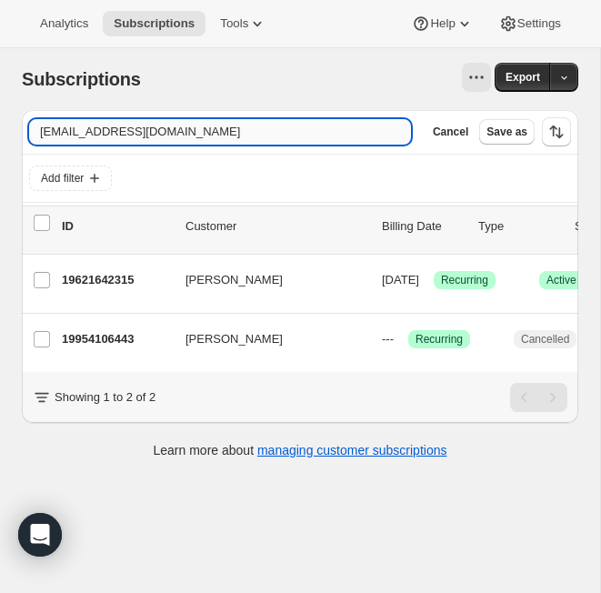
click at [152, 128] on input "bora.kimm8@gmail.com" at bounding box center [220, 131] width 382 height 25
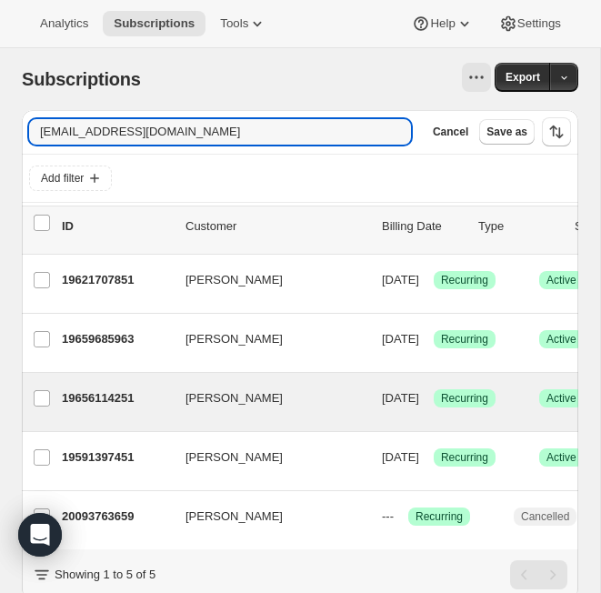
scroll to position [62, 0]
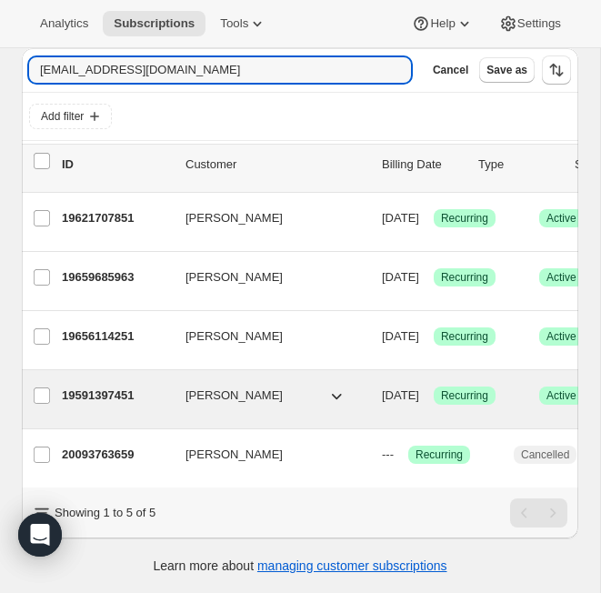
type input "cyrenekrey@gmail.com"
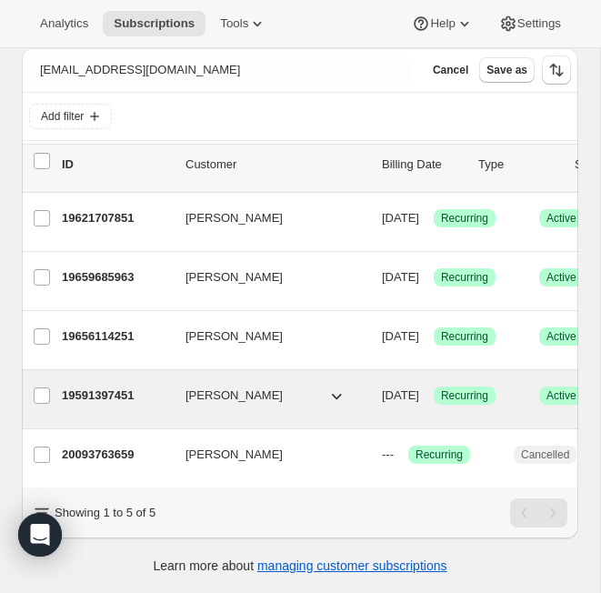
click at [111, 393] on p "19591397451" at bounding box center [116, 396] width 109 height 18
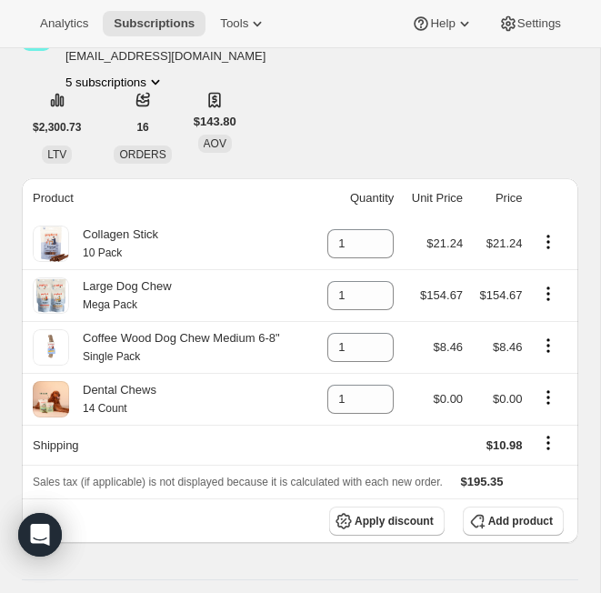
scroll to position [141, 0]
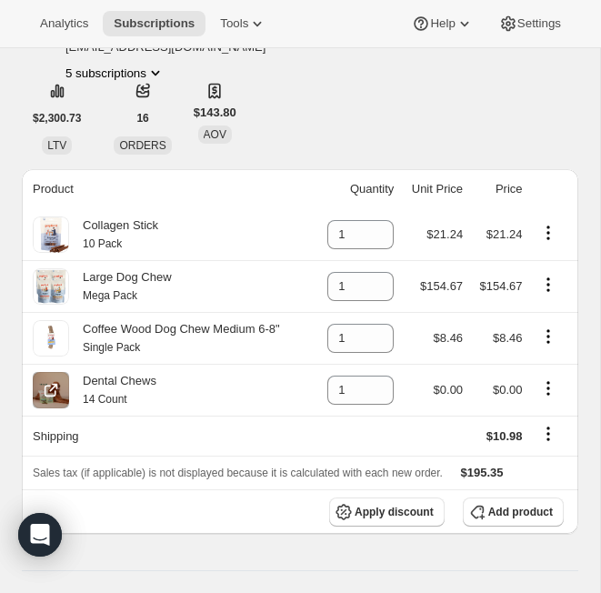
click at [510, 394] on icon "Product actions" at bounding box center [549, 388] width 18 height 18
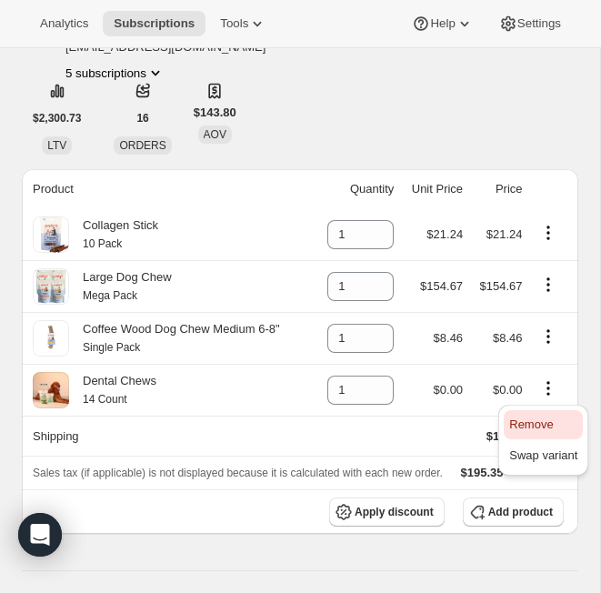
click at [510, 418] on span "Remove" at bounding box center [531, 425] width 44 height 14
type input "0"
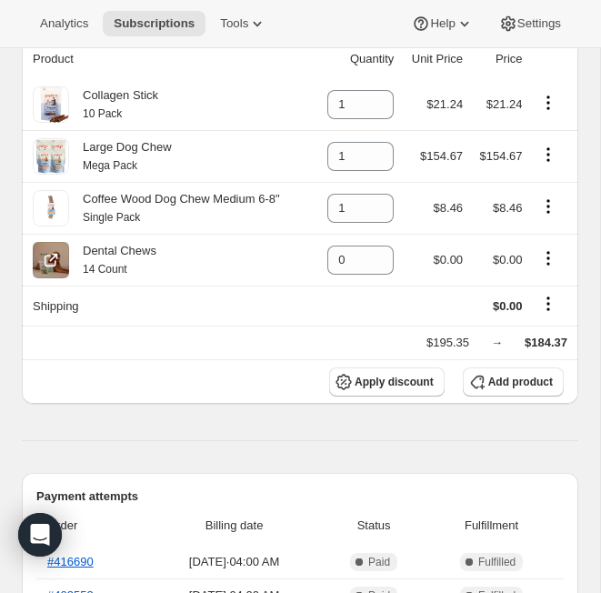
scroll to position [263, 0]
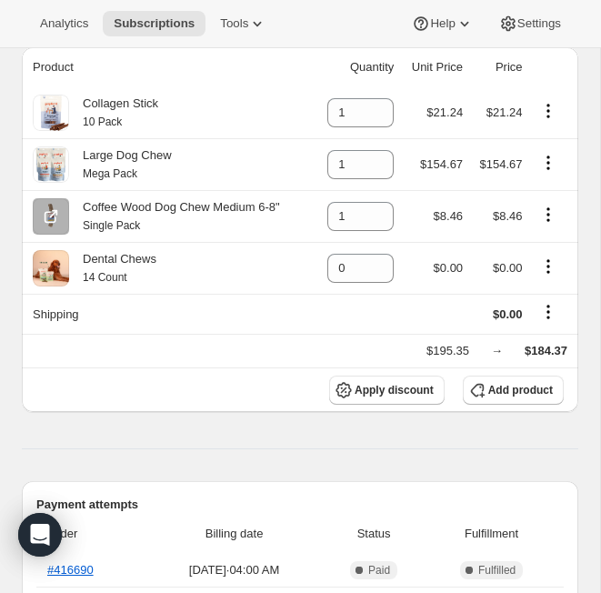
click at [510, 211] on icon "Product actions" at bounding box center [549, 215] width 18 height 18
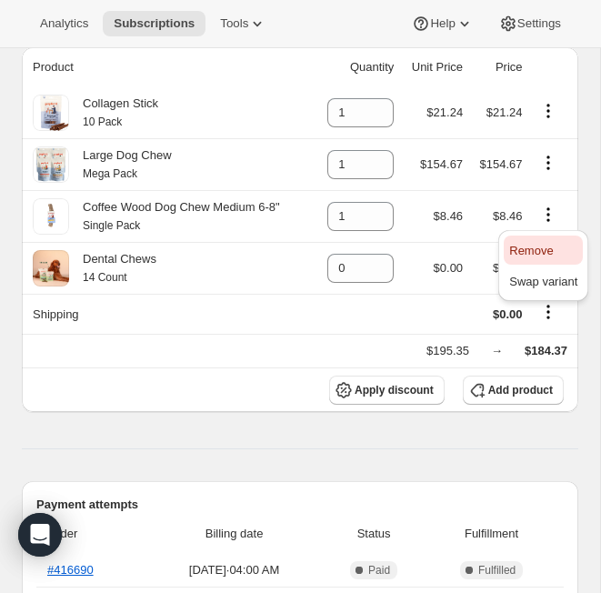
click at [510, 242] on span "Remove" at bounding box center [543, 251] width 68 height 18
type input "0"
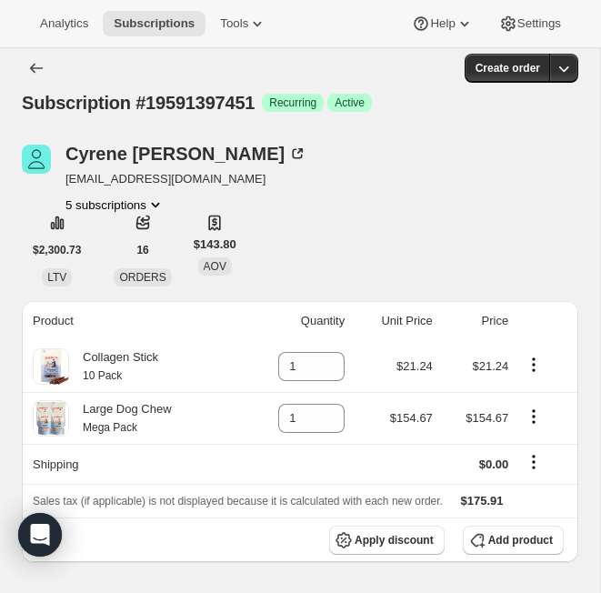
scroll to position [0, 0]
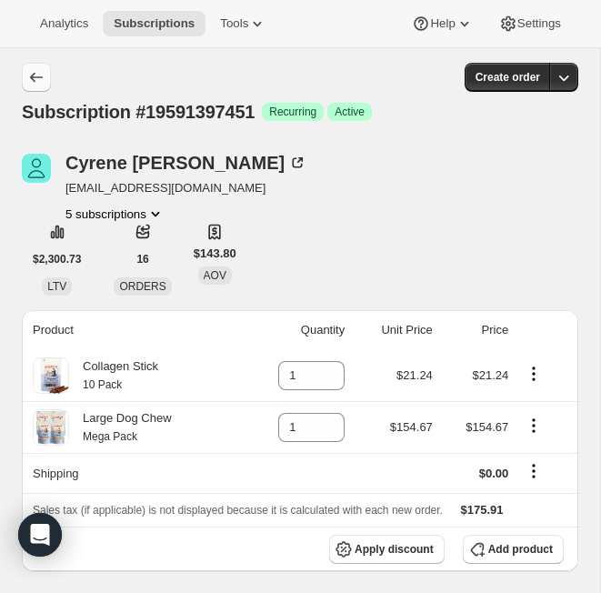
click at [33, 76] on icon "Subscriptions" at bounding box center [36, 77] width 18 height 18
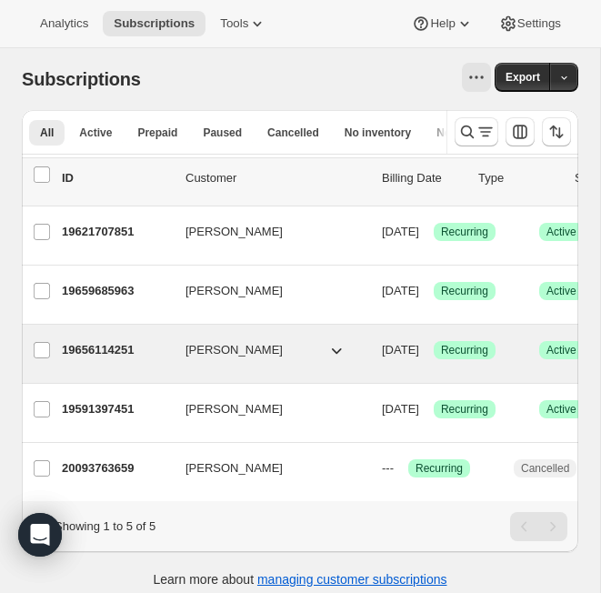
click at [105, 351] on p "19656114251" at bounding box center [116, 350] width 109 height 18
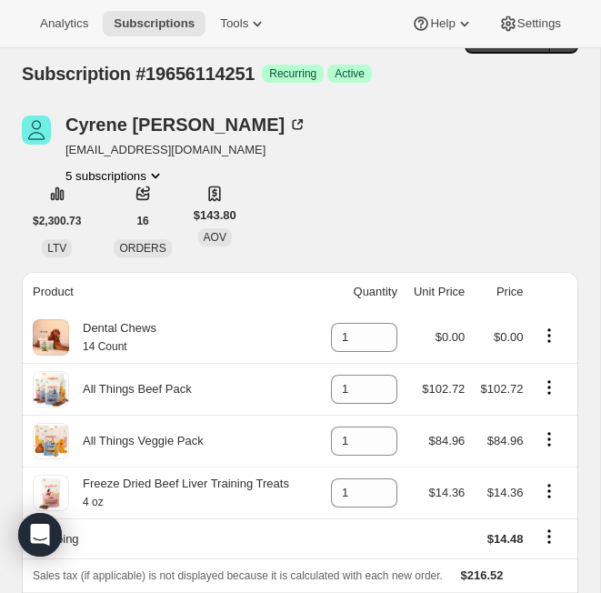
scroll to position [116, 0]
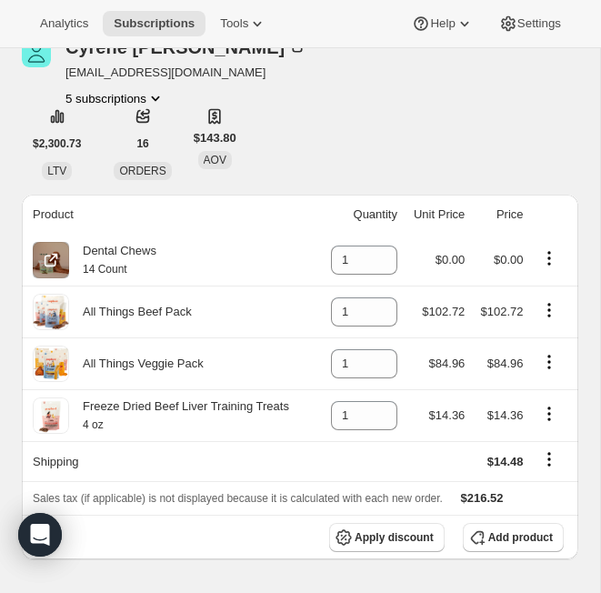
click at [510, 258] on icon "Product actions" at bounding box center [549, 258] width 18 height 18
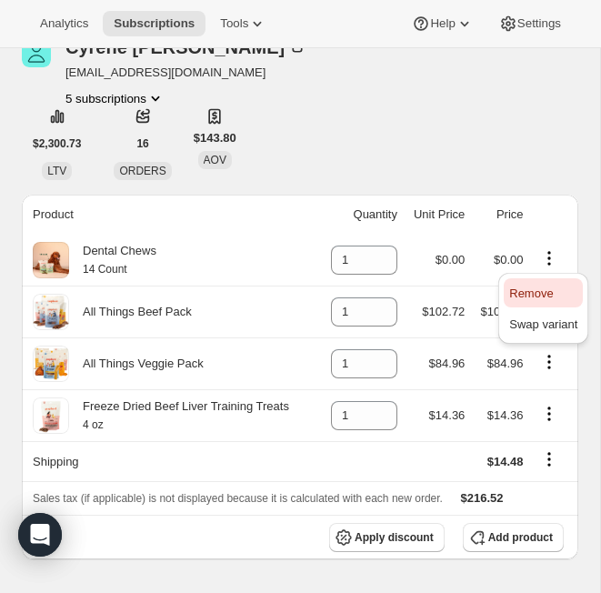
click at [510, 298] on span "Remove" at bounding box center [543, 294] width 68 height 18
type input "0"
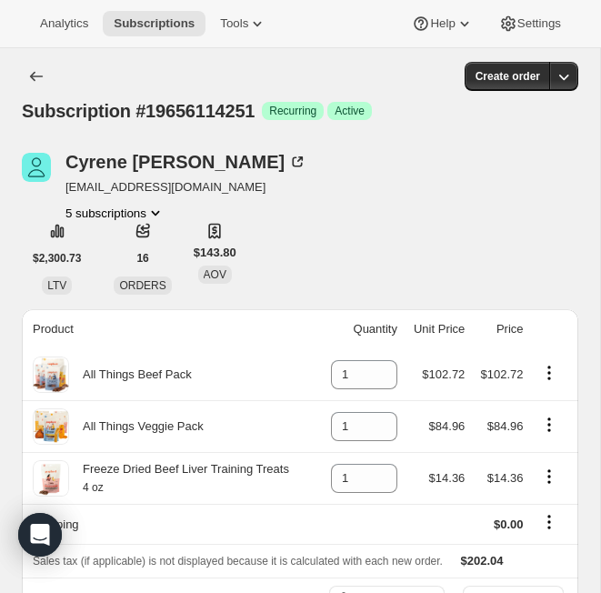
scroll to position [0, 0]
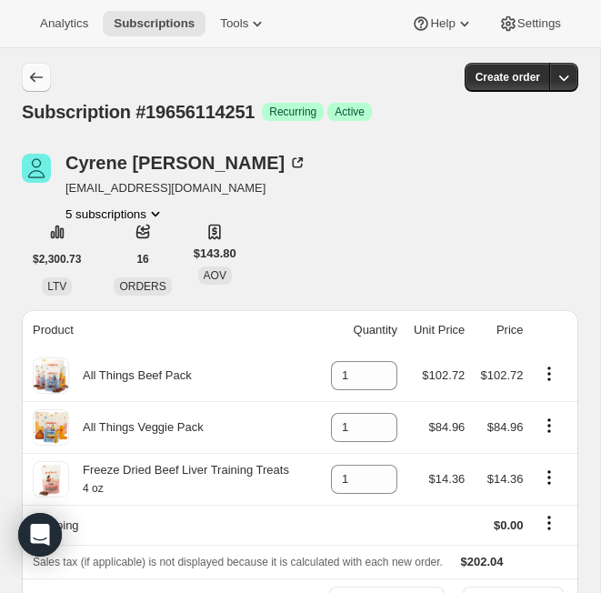
click at [34, 68] on icon "Subscriptions" at bounding box center [36, 77] width 18 height 18
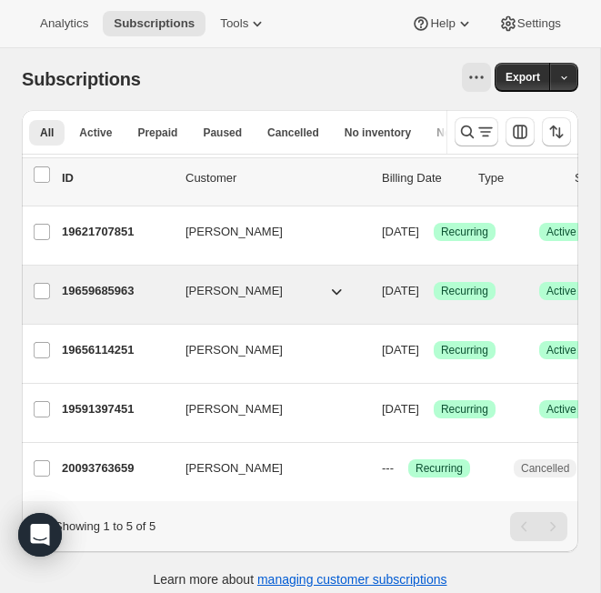
click at [104, 294] on p "19659685963" at bounding box center [116, 291] width 109 height 18
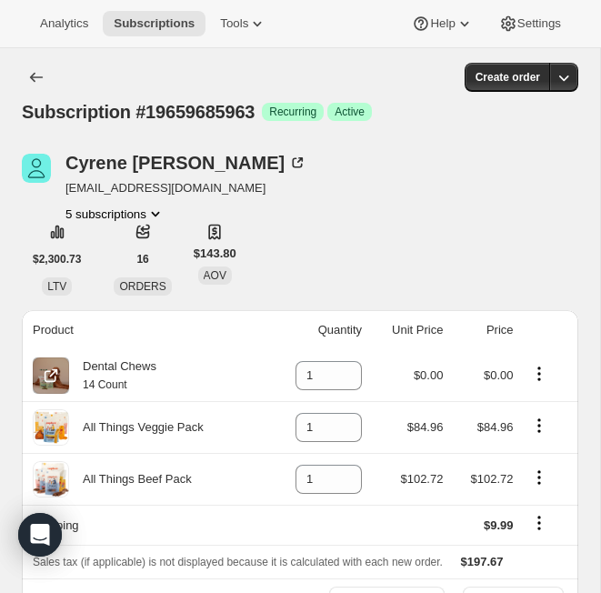
click at [510, 368] on icon "Product actions" at bounding box center [539, 374] width 18 height 18
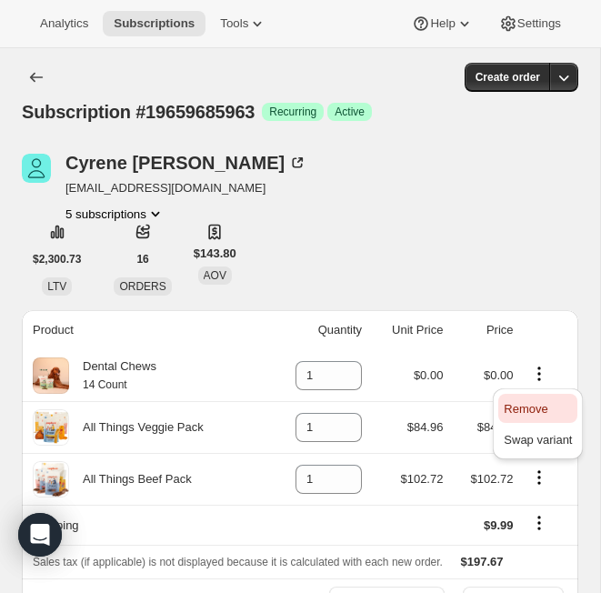
click at [510, 408] on span "Remove" at bounding box center [526, 409] width 44 height 14
type input "0"
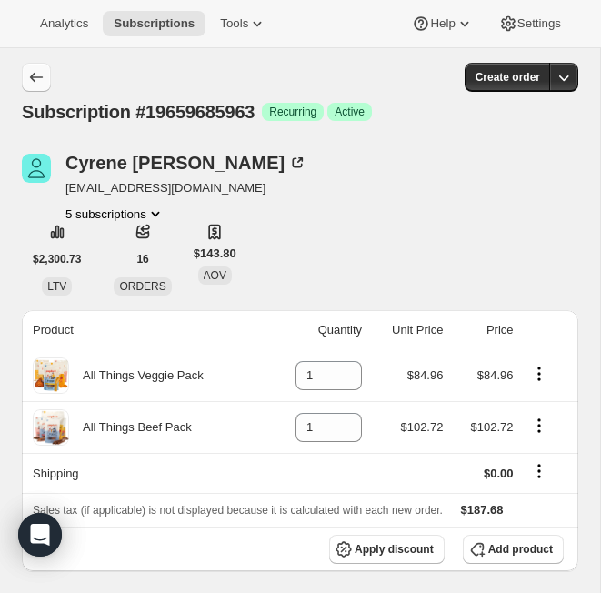
click at [34, 70] on icon "Subscriptions" at bounding box center [36, 77] width 18 height 18
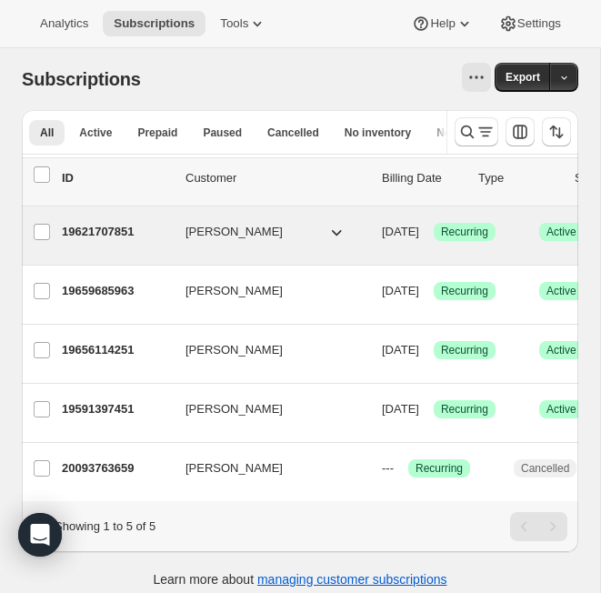
click at [110, 228] on p "19621707851" at bounding box center [116, 232] width 109 height 18
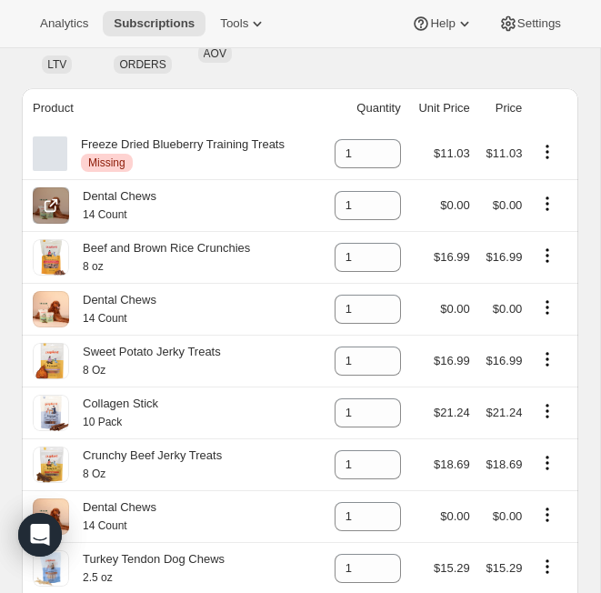
scroll to position [223, 0]
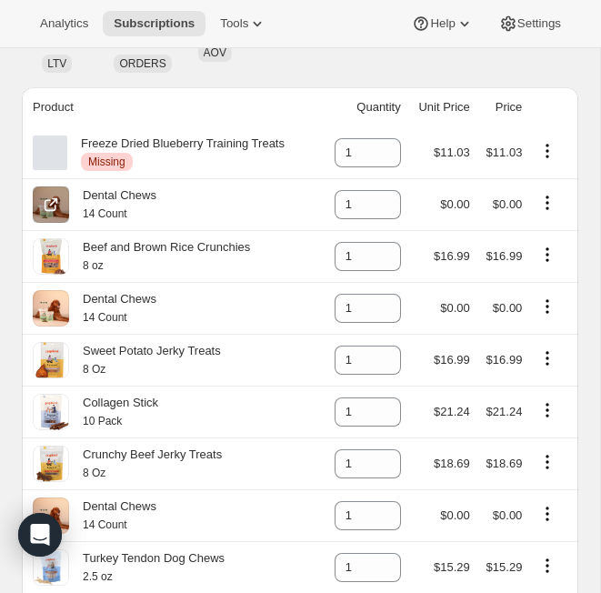
click at [510, 198] on icon "Product actions" at bounding box center [548, 197] width 3 height 3
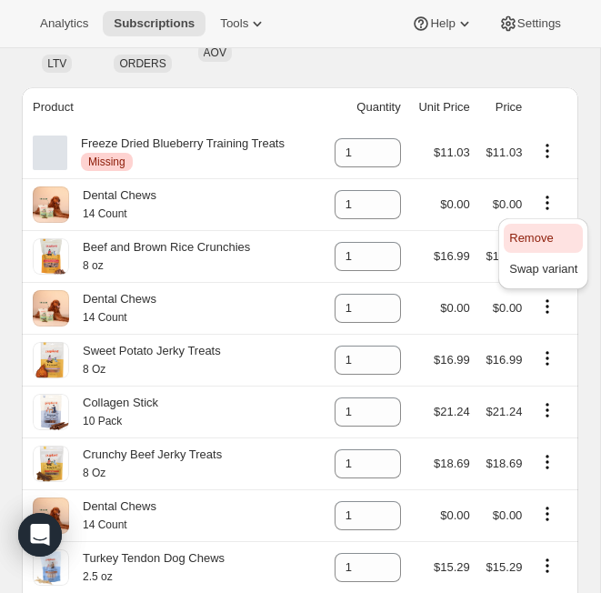
click at [510, 238] on span "Remove" at bounding box center [531, 238] width 44 height 14
type input "0"
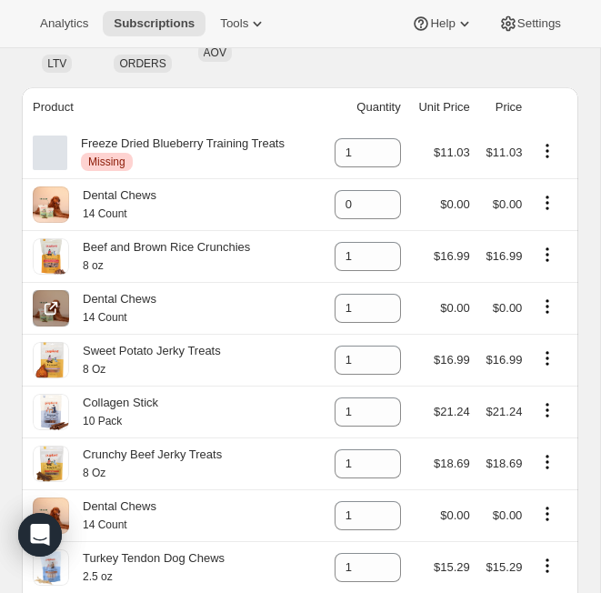
click at [510, 315] on icon "Product actions" at bounding box center [548, 307] width 18 height 18
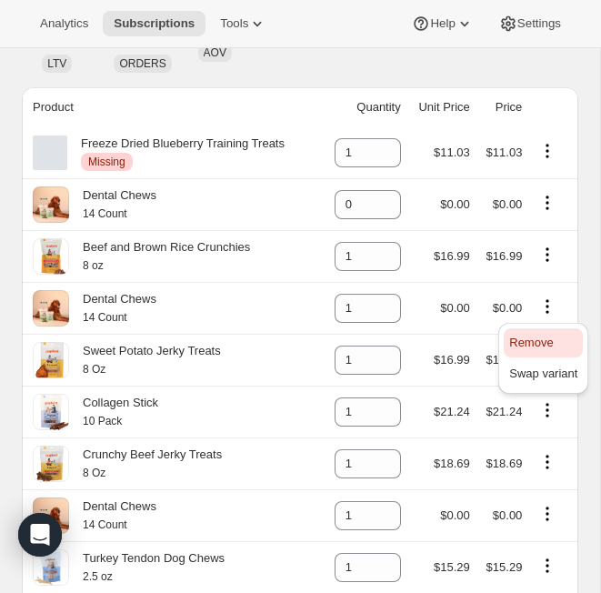
click at [510, 337] on span "Remove" at bounding box center [531, 343] width 44 height 14
type input "0"
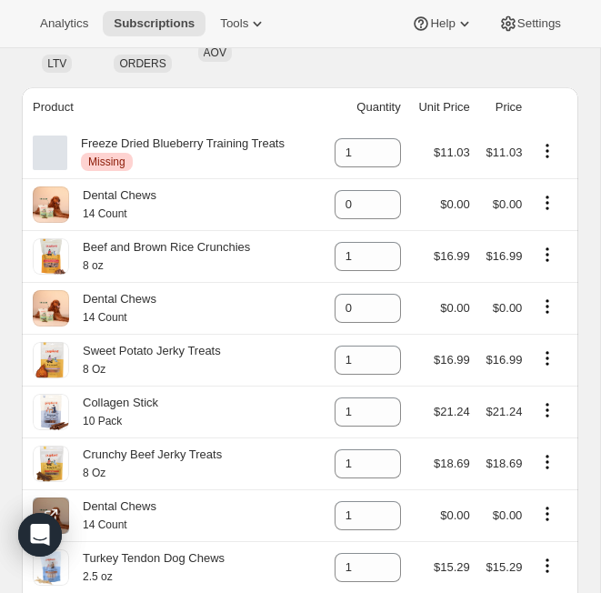
click at [510, 520] on icon "Product actions" at bounding box center [548, 514] width 18 height 18
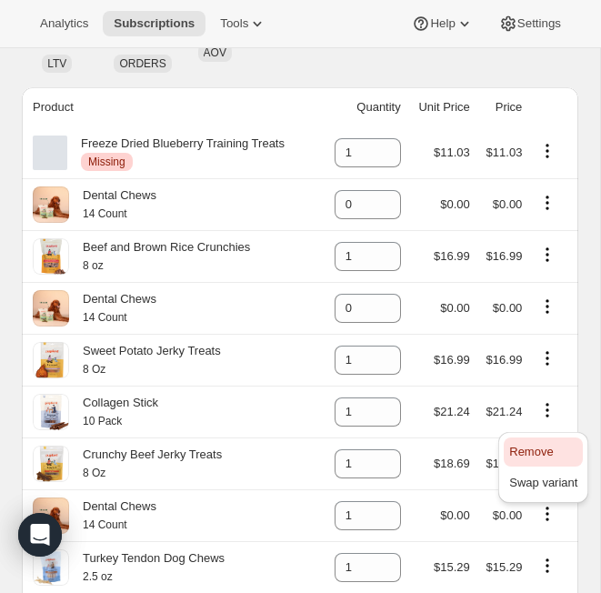
click at [510, 452] on span "Remove" at bounding box center [531, 452] width 44 height 14
type input "0"
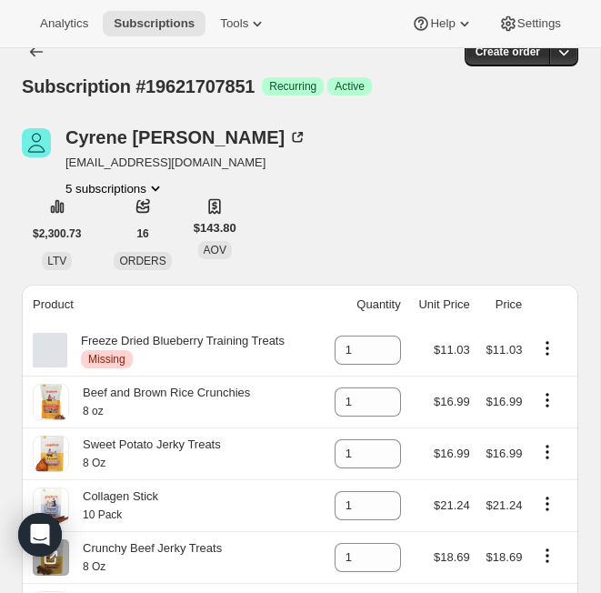
scroll to position [0, 0]
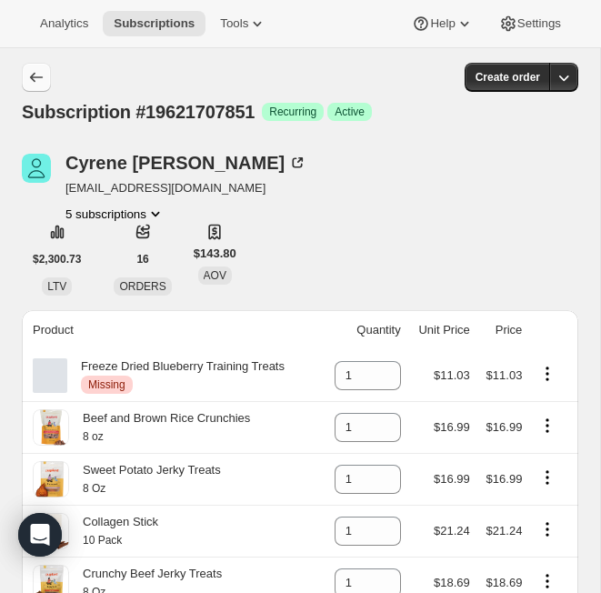
click at [32, 78] on icon "Subscriptions" at bounding box center [36, 78] width 13 height 10
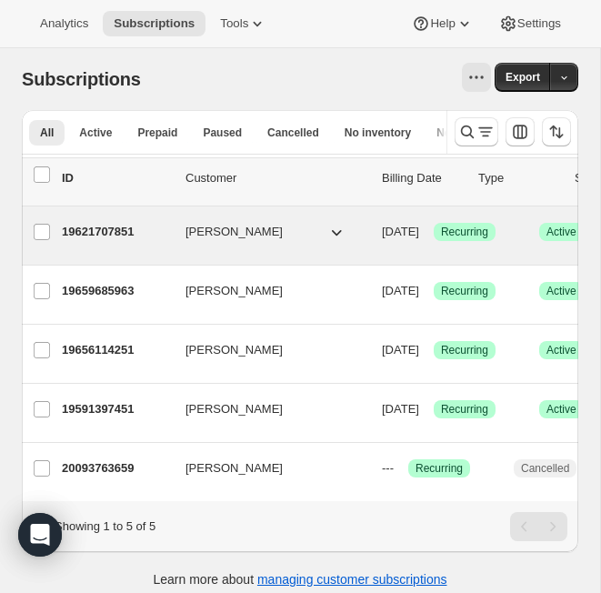
click at [107, 228] on p "19621707851" at bounding box center [116, 232] width 109 height 18
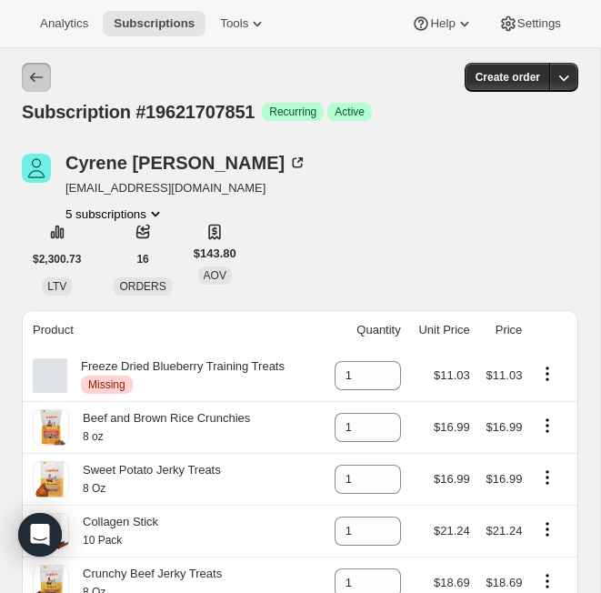
click at [28, 74] on icon "Subscriptions" at bounding box center [36, 77] width 18 height 18
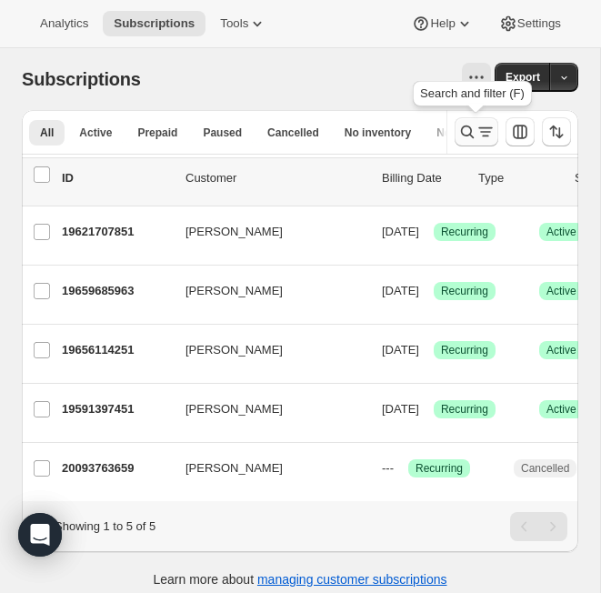
click at [475, 134] on icon "Search and filter results" at bounding box center [468, 132] width 18 height 18
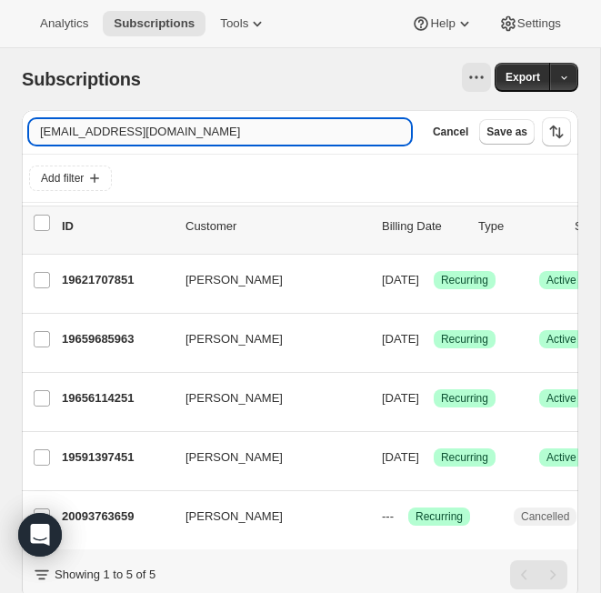
click at [211, 136] on input "cyrenekrey@gmail.com" at bounding box center [220, 131] width 382 height 25
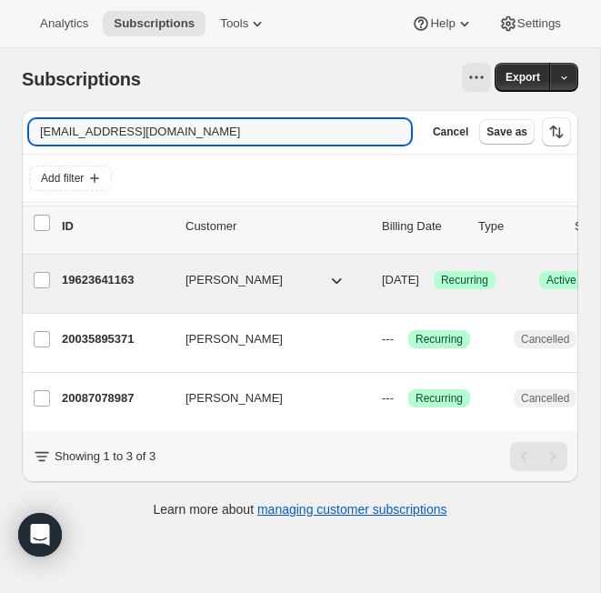
type input "jessicaholloway617@gmail.com"
click at [118, 288] on p "19623641163" at bounding box center [116, 280] width 109 height 18
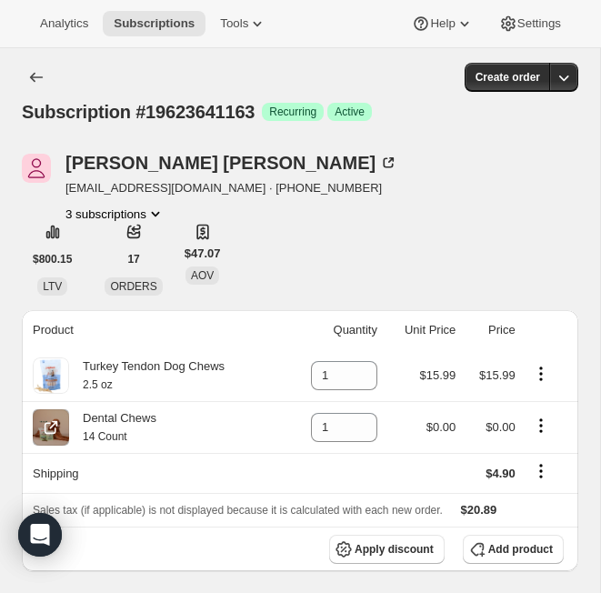
click at [510, 415] on td at bounding box center [549, 427] width 57 height 52
click at [510, 433] on icon "Product actions" at bounding box center [541, 426] width 18 height 18
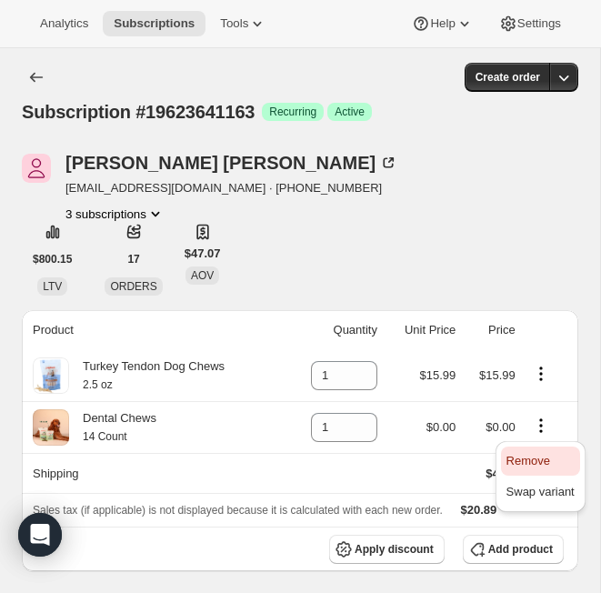
click at [510, 458] on span "Remove" at bounding box center [529, 461] width 44 height 14
type input "0"
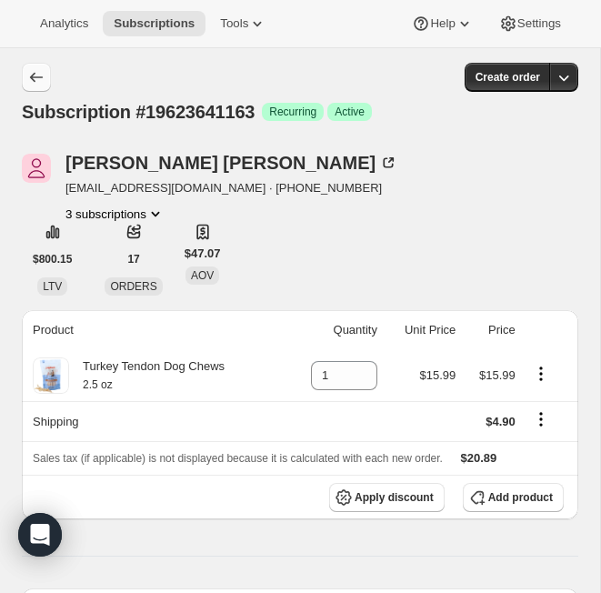
click at [26, 79] on button "Subscriptions" at bounding box center [36, 77] width 29 height 29
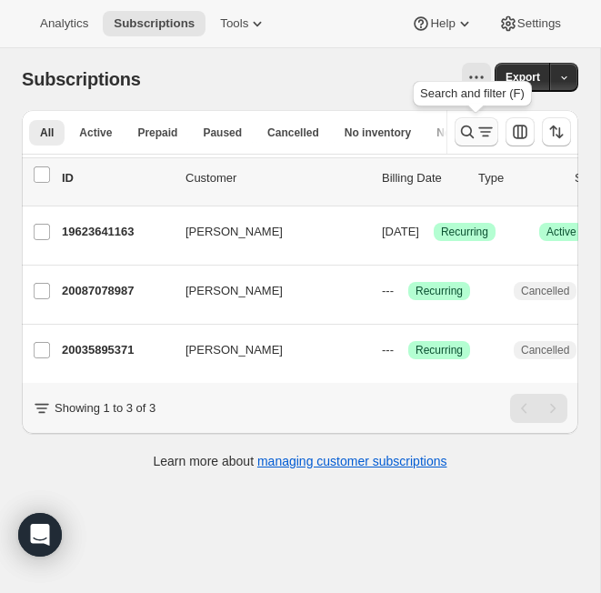
click at [466, 138] on icon "Search and filter results" at bounding box center [468, 132] width 18 height 18
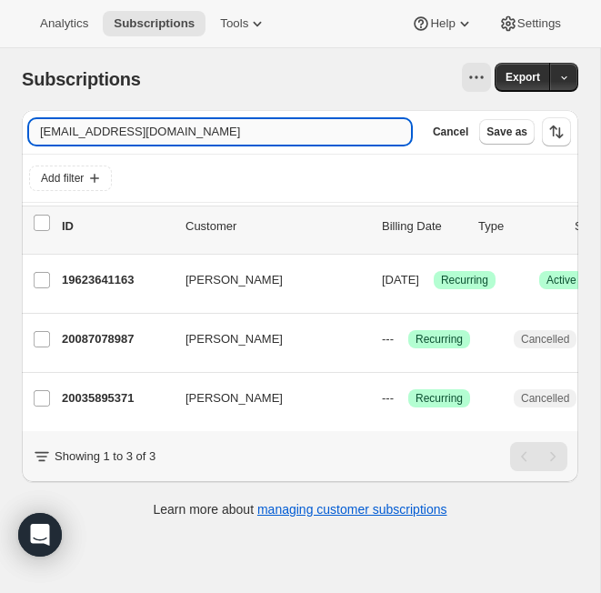
click at [227, 130] on input "jessicaholloway617@gmail.com" at bounding box center [220, 131] width 382 height 25
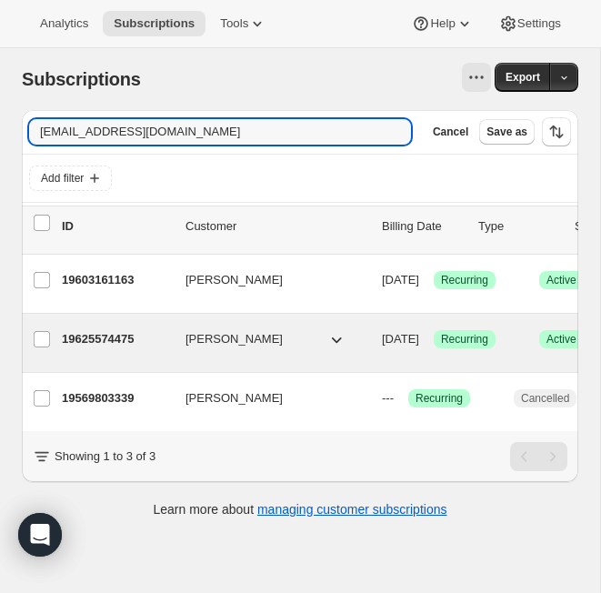
type input "don.warner4@comcast.net"
click at [106, 343] on p "19625574475" at bounding box center [116, 339] width 109 height 18
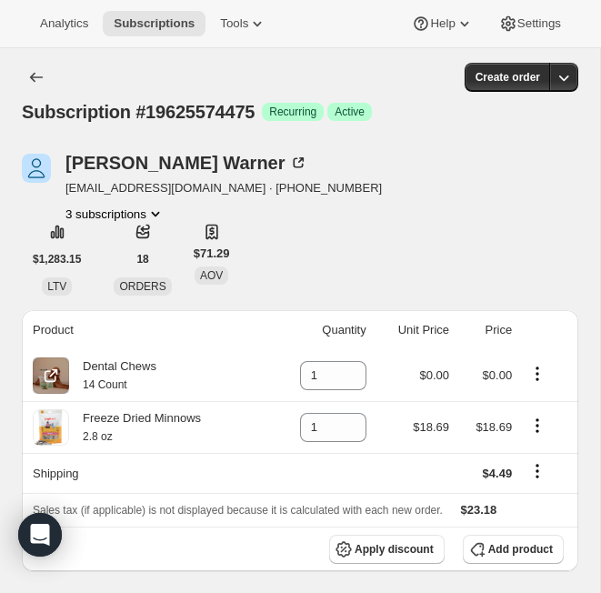
click at [510, 370] on icon "Product actions" at bounding box center [538, 374] width 18 height 18
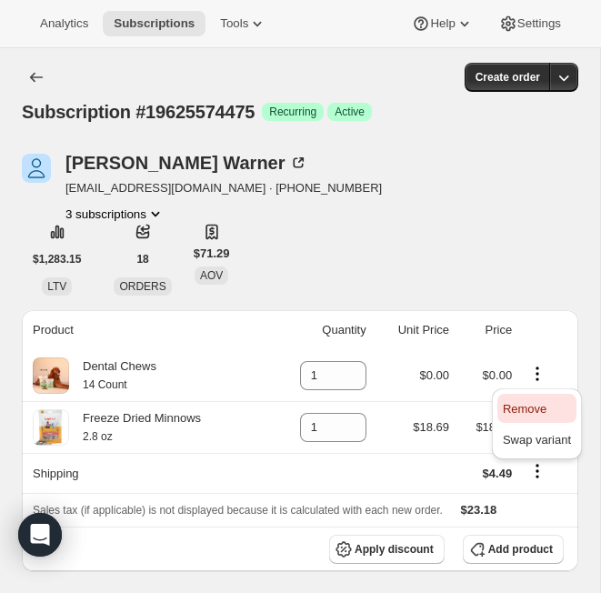
click at [510, 411] on span "Remove" at bounding box center [525, 409] width 44 height 14
type input "0"
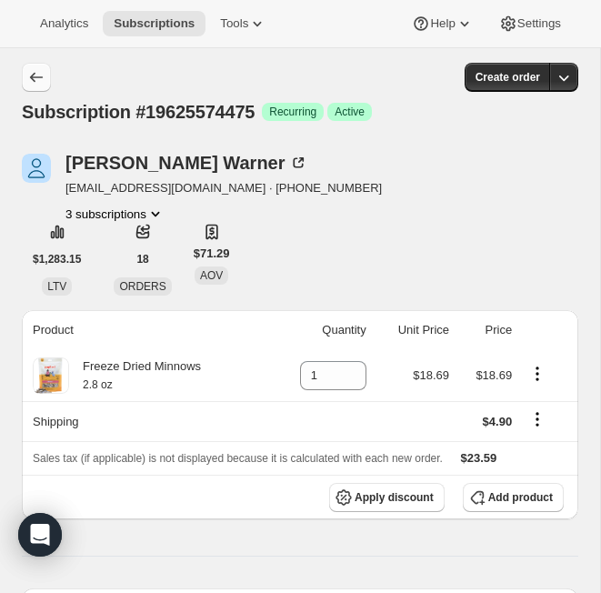
click at [34, 72] on icon "Subscriptions" at bounding box center [36, 77] width 18 height 18
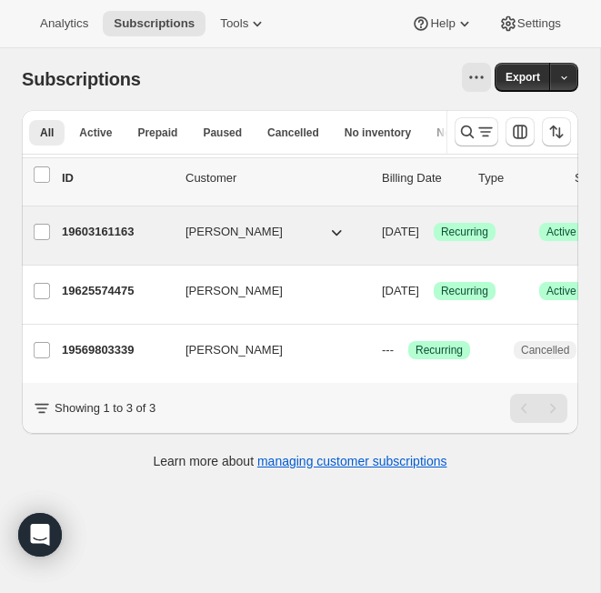
click at [125, 234] on p "19603161163" at bounding box center [116, 232] width 109 height 18
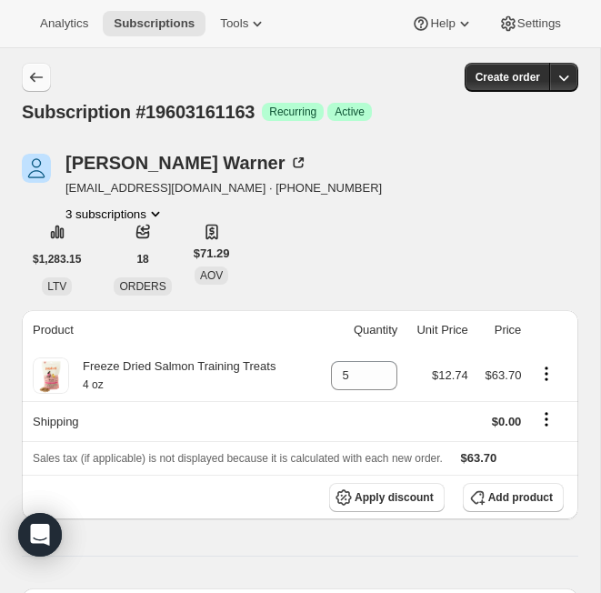
click at [39, 74] on icon "Subscriptions" at bounding box center [36, 77] width 18 height 18
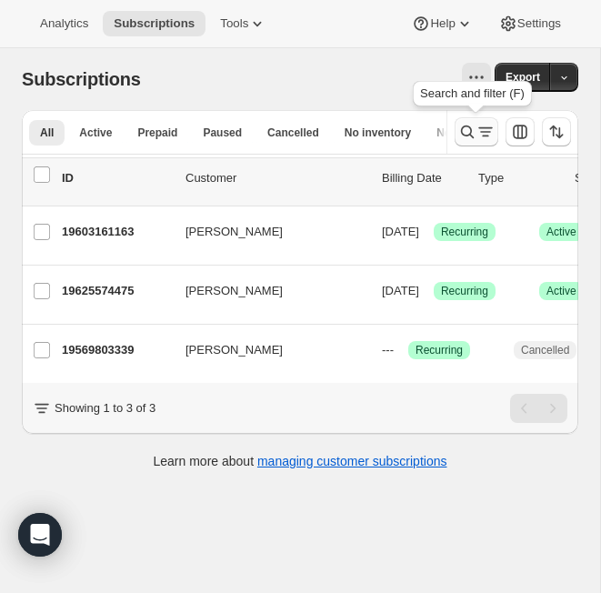
click at [472, 135] on icon "Search and filter results" at bounding box center [468, 132] width 18 height 18
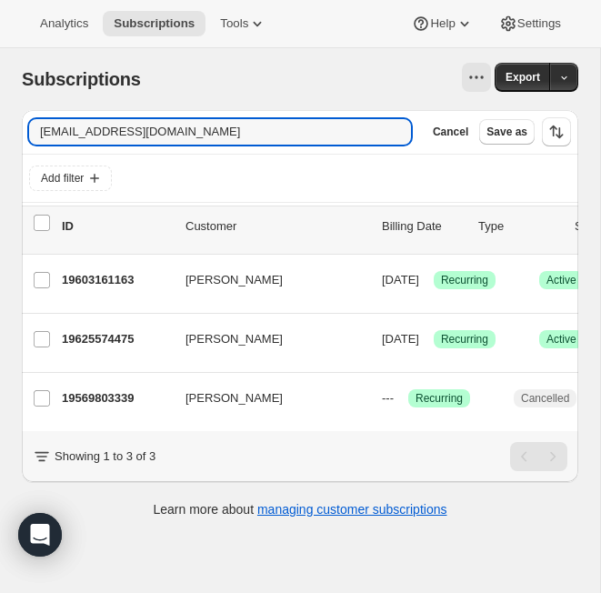
click at [195, 118] on div "Filter subscribers don.warner4@comcast.net Clear Cancel Save as" at bounding box center [300, 131] width 542 height 29
click at [195, 129] on input "don.warner4@comcast.net" at bounding box center [203, 131] width 349 height 25
paste input "kitty@s4rr.com"
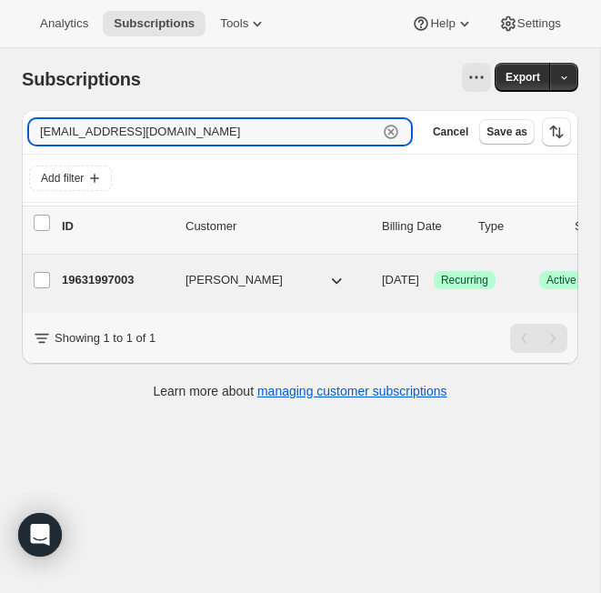
type input "kitty@s4rr.com"
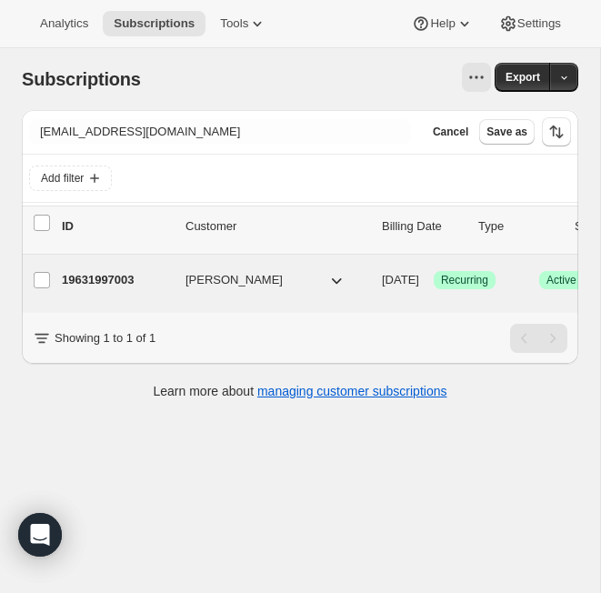
click at [135, 279] on p "19631997003" at bounding box center [116, 280] width 109 height 18
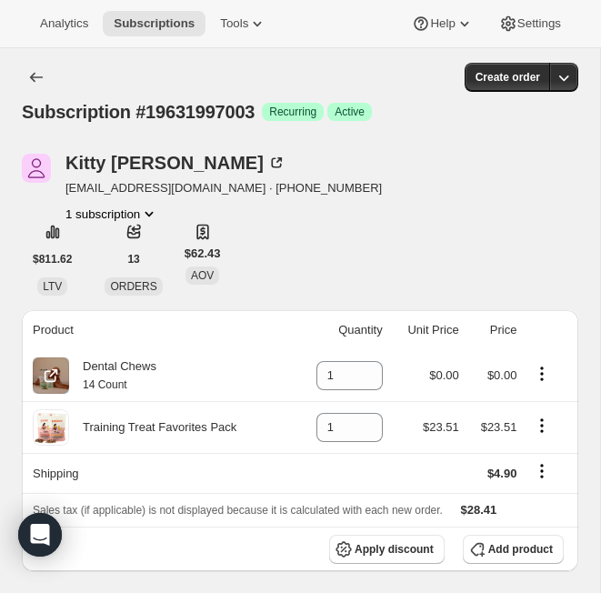
click at [510, 369] on icon "Product actions" at bounding box center [542, 374] width 18 height 18
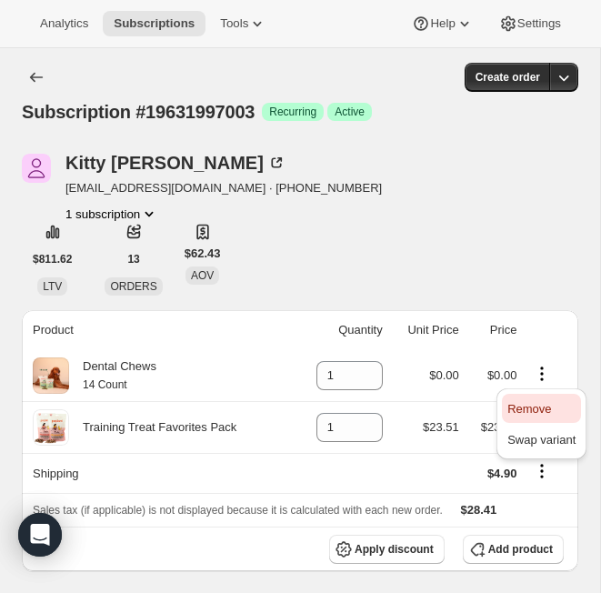
click at [510, 412] on span "Remove" at bounding box center [530, 409] width 44 height 14
type input "0"
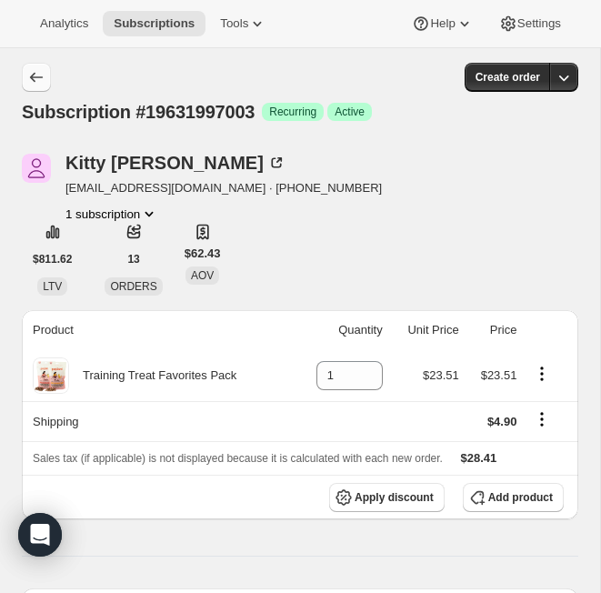
click at [32, 79] on icon "Subscriptions" at bounding box center [36, 78] width 13 height 10
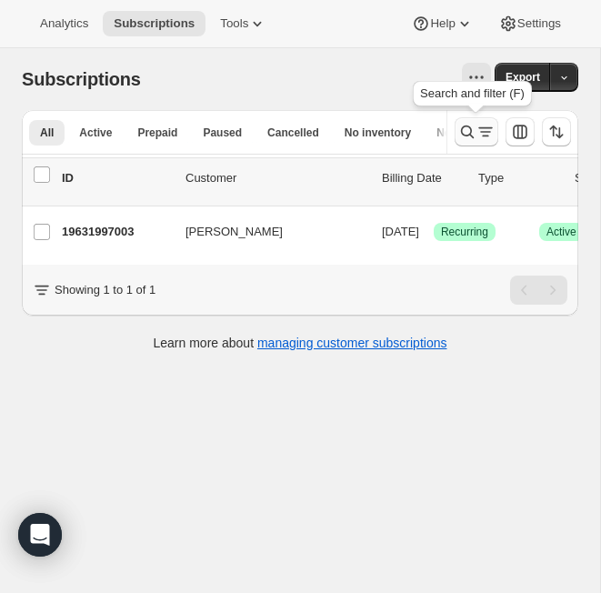
click at [472, 128] on icon "Search and filter results" at bounding box center [468, 132] width 18 height 18
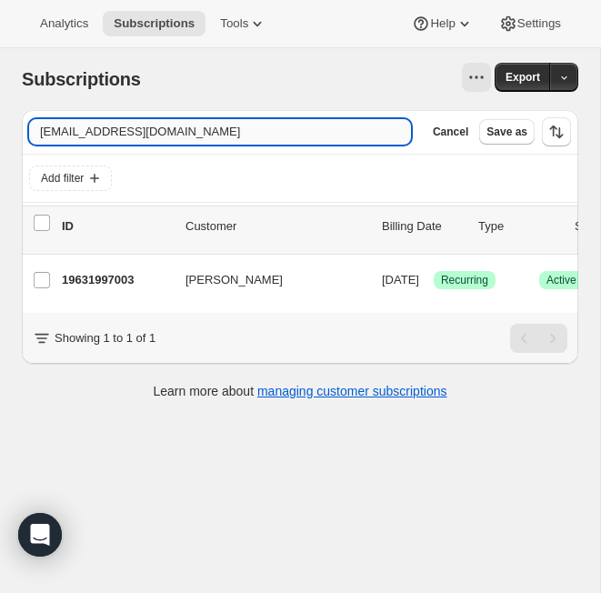
click at [185, 133] on input "kitty@s4rr.com" at bounding box center [220, 131] width 382 height 25
click at [206, 139] on input "kitty@s4rr.com" at bounding box center [220, 131] width 382 height 25
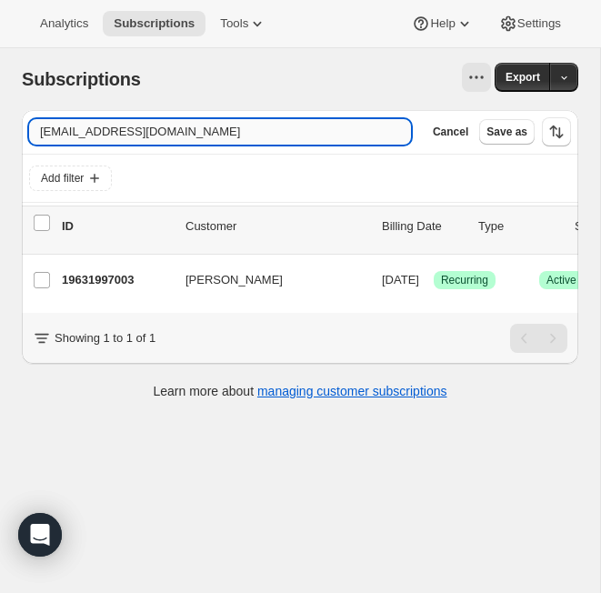
click at [202, 129] on input "kitty@s4rr.com" at bounding box center [220, 131] width 382 height 25
click at [189, 133] on input "kitty@s4rr.com" at bounding box center [203, 131] width 349 height 25
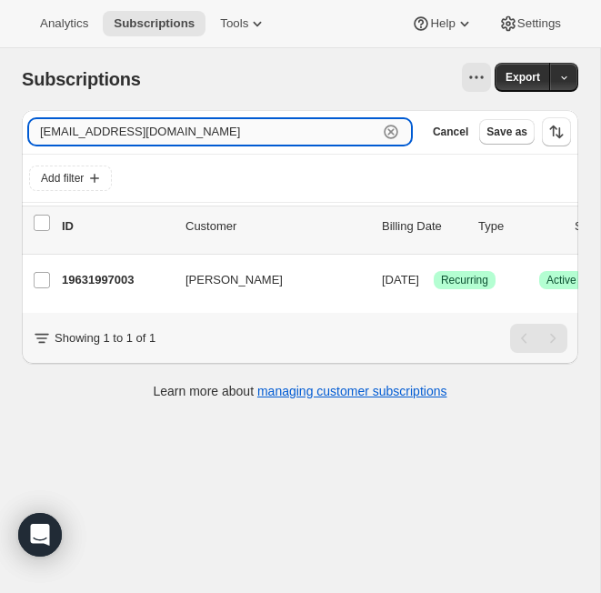
click at [189, 133] on input "kitty@s4rr.com" at bounding box center [203, 131] width 349 height 25
paste input "bc.vanarsdale@gmail"
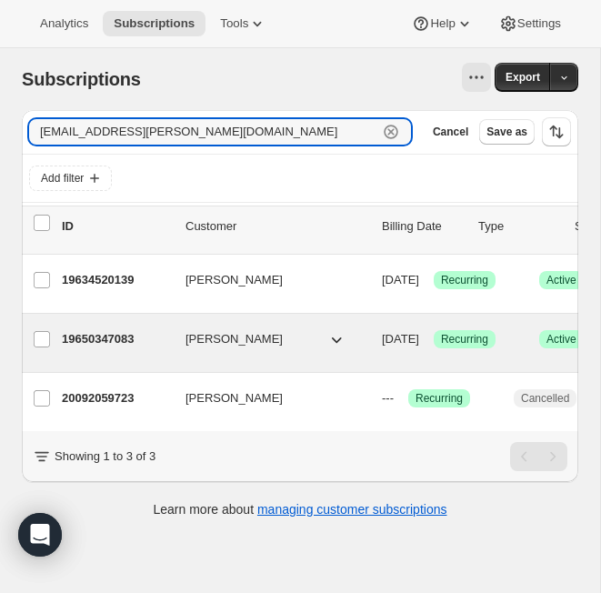
type input "bc.vanarsdale@gmail.com"
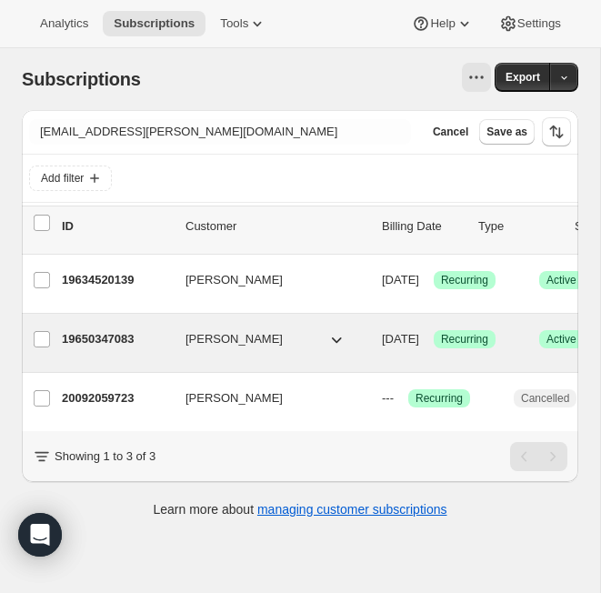
click at [88, 334] on p "19650347083" at bounding box center [116, 339] width 109 height 18
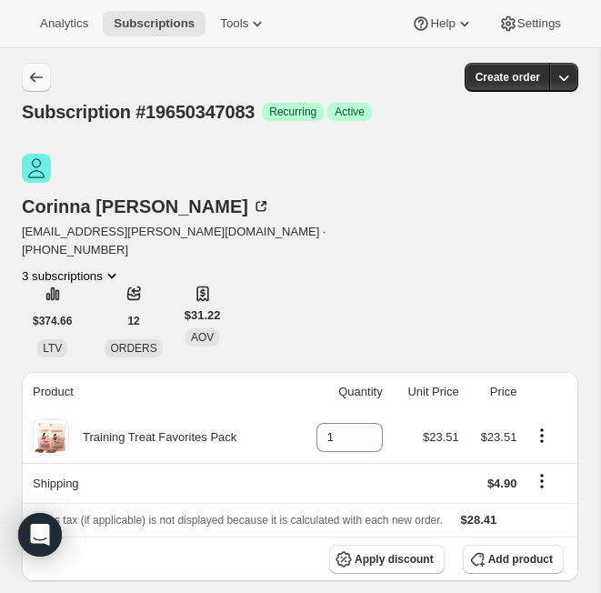
click at [29, 85] on icon "Subscriptions" at bounding box center [36, 77] width 18 height 18
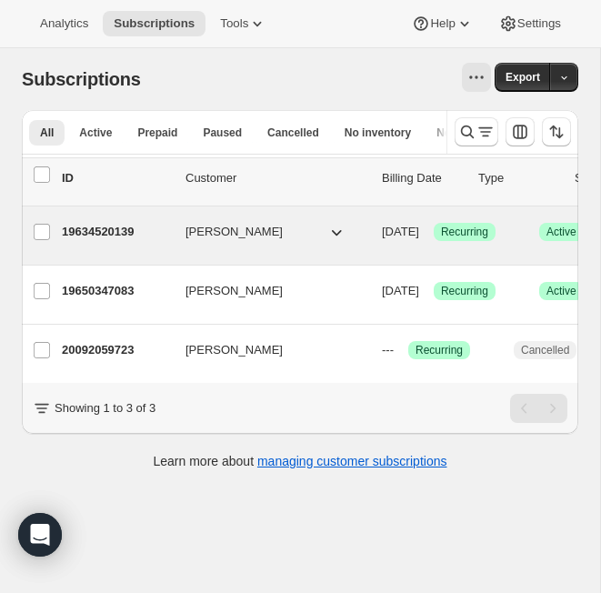
click at [89, 229] on p "19634520139" at bounding box center [116, 232] width 109 height 18
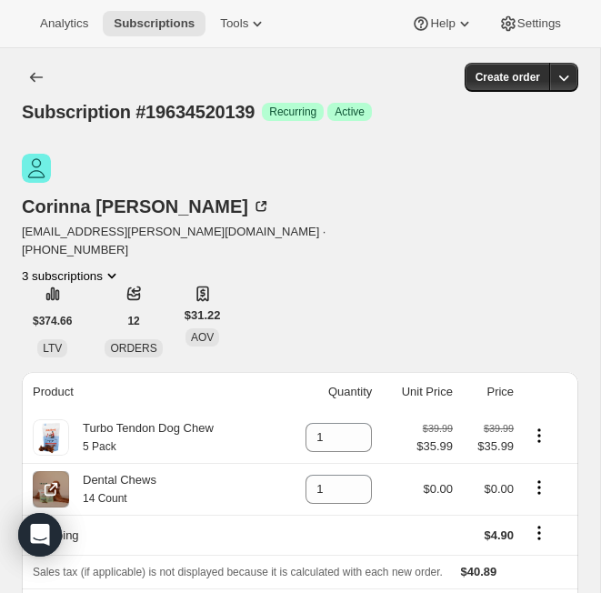
click at [510, 479] on icon "Product actions" at bounding box center [539, 488] width 18 height 18
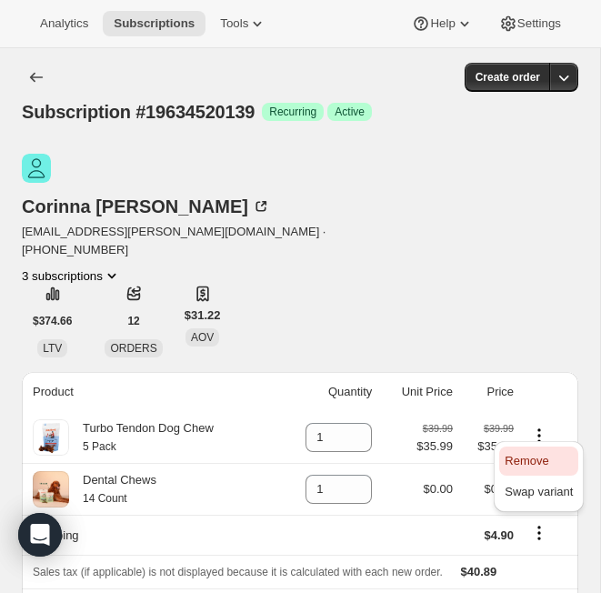
click at [510, 456] on span "Remove" at bounding box center [527, 461] width 44 height 14
type input "0"
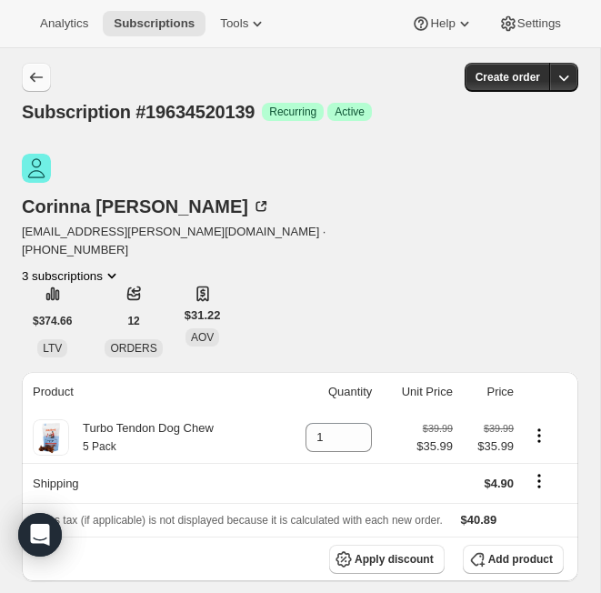
click at [38, 76] on icon "Subscriptions" at bounding box center [36, 77] width 18 height 18
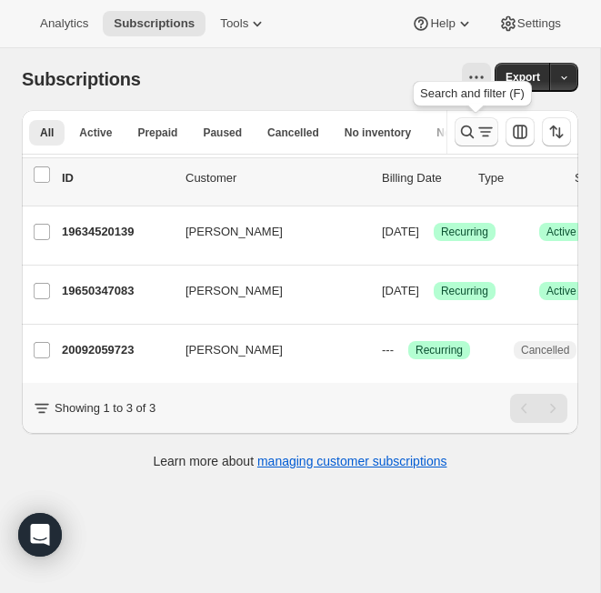
click at [472, 136] on icon "Search and filter results" at bounding box center [468, 132] width 18 height 18
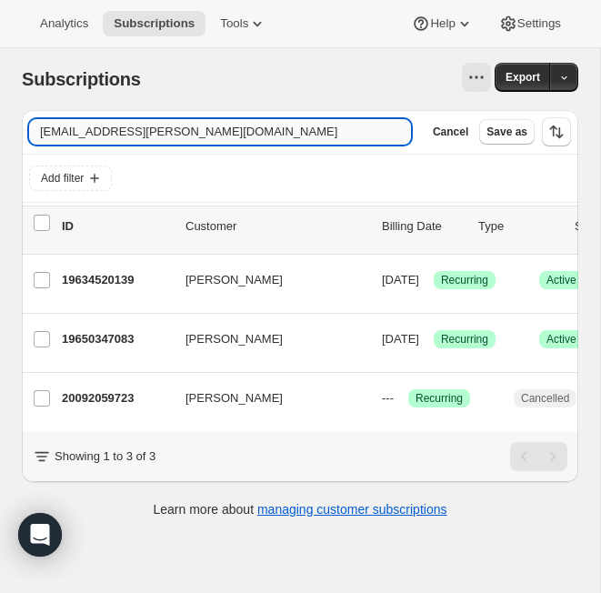
click at [164, 128] on input "bc.vanarsdale@gmail.com" at bounding box center [220, 131] width 382 height 25
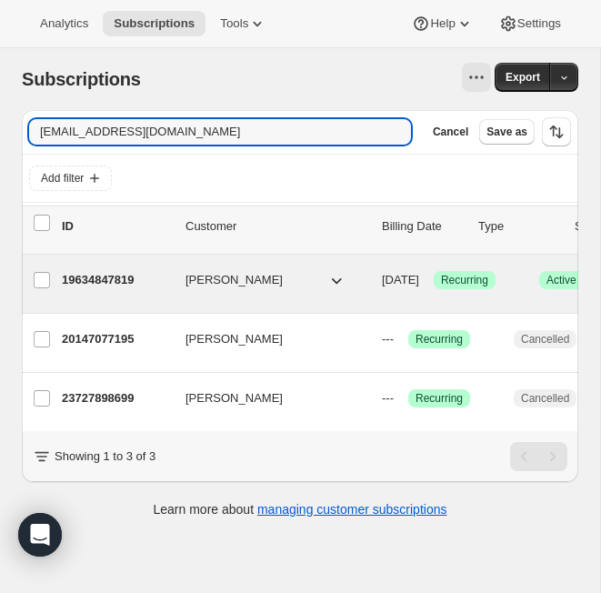
type input "skylerjudson@gmail.com"
click at [102, 276] on p "19634847819" at bounding box center [116, 280] width 109 height 18
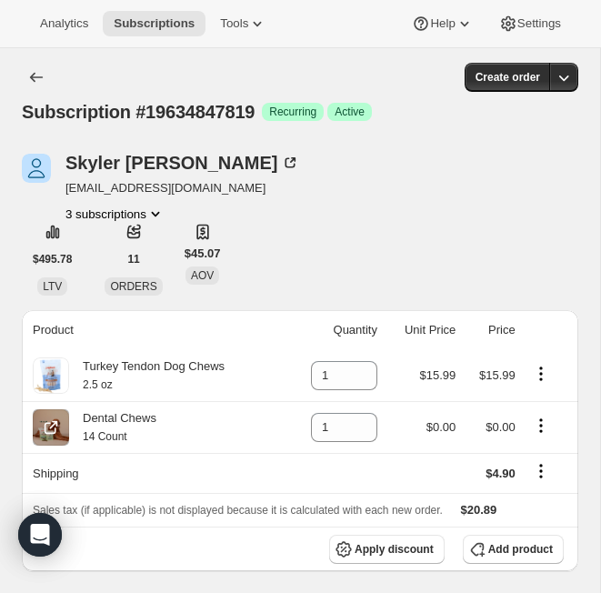
click at [510, 421] on icon "Product actions" at bounding box center [541, 420] width 3 height 3
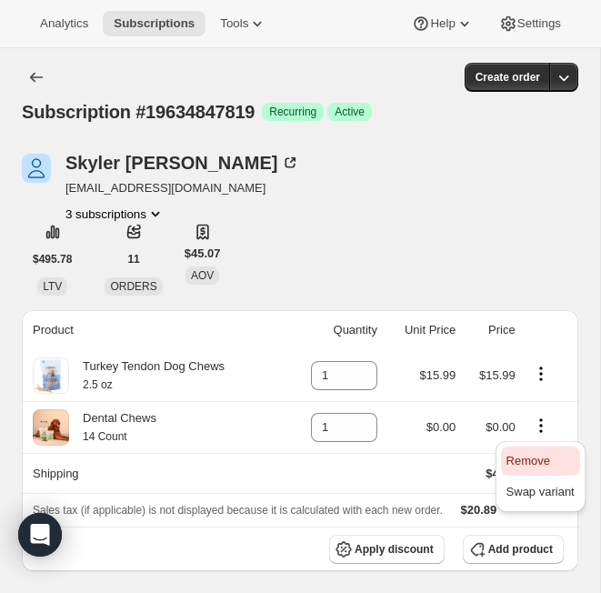
click at [510, 464] on span "Remove" at bounding box center [529, 461] width 44 height 14
type input "0"
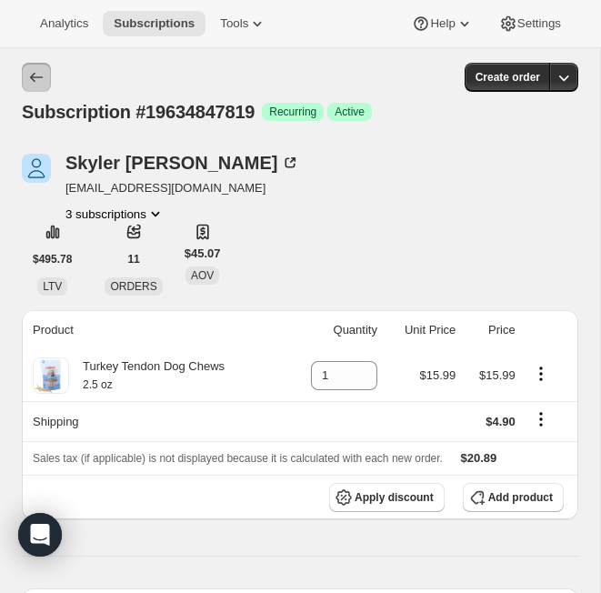
click at [28, 68] on icon "Subscriptions" at bounding box center [36, 77] width 18 height 18
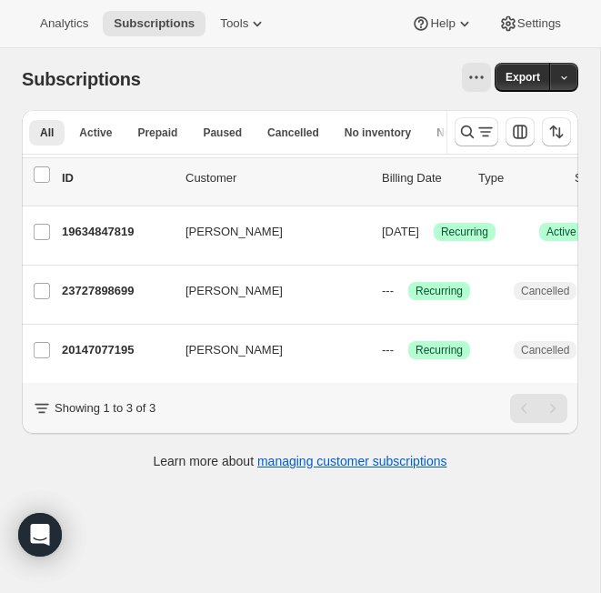
click at [476, 146] on div at bounding box center [513, 132] width 132 height 44
click at [460, 139] on icon "Search and filter results" at bounding box center [468, 132] width 18 height 18
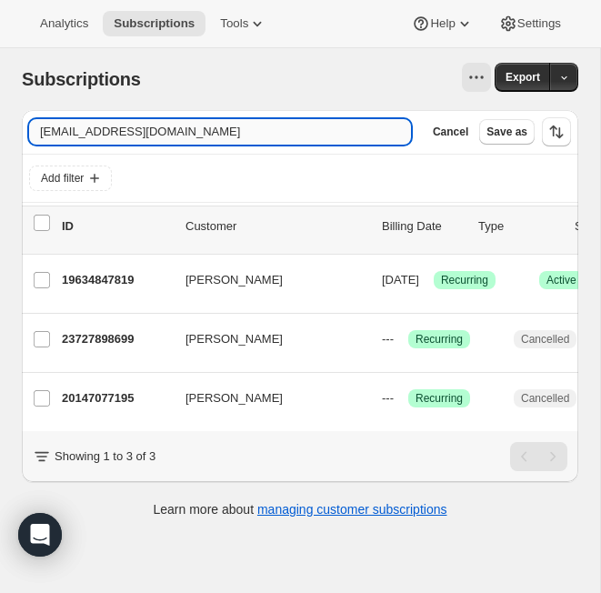
click at [197, 135] on input "skylerjudson@gmail.com" at bounding box center [220, 131] width 382 height 25
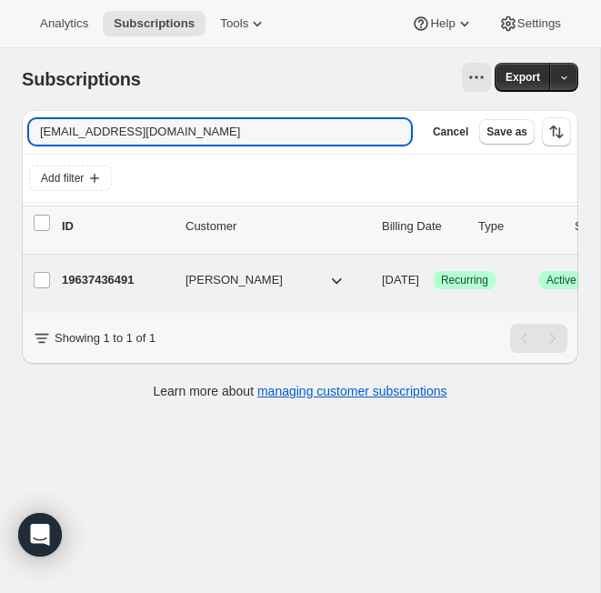
type input "cathyhg@sbcglobal.net"
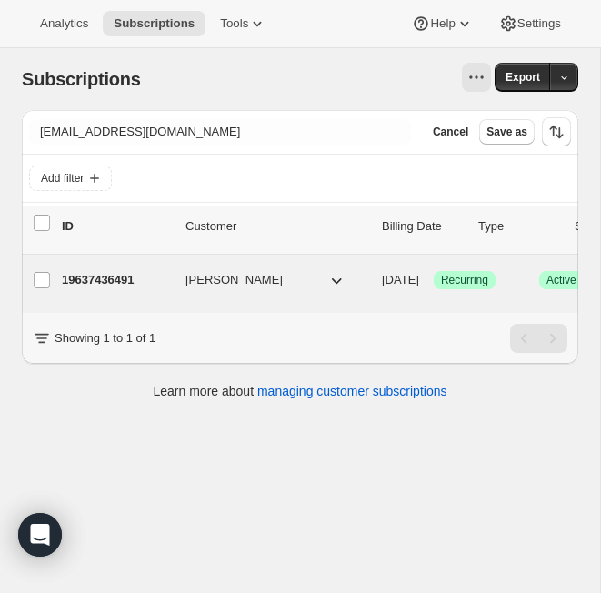
click at [129, 284] on p "19637436491" at bounding box center [116, 280] width 109 height 18
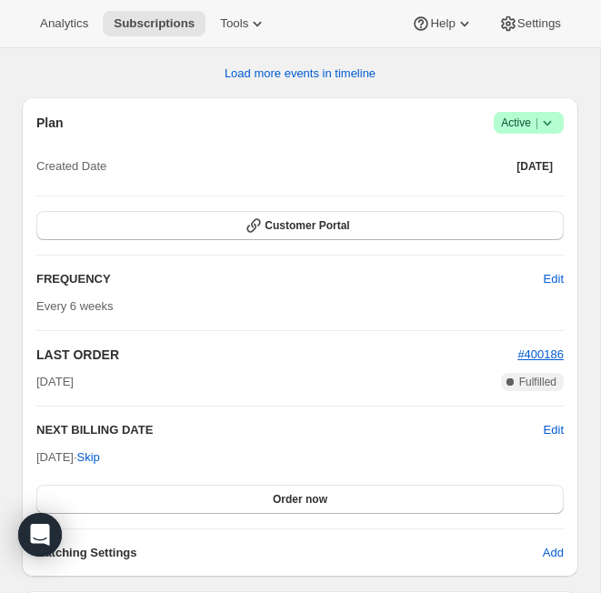
scroll to position [1485, 0]
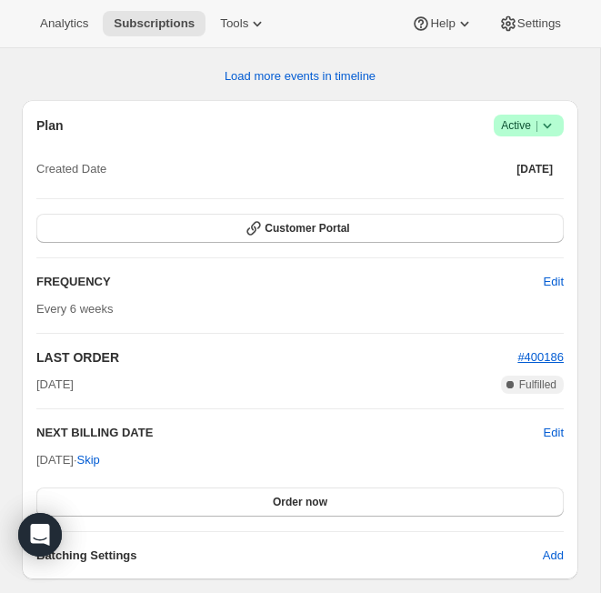
click at [510, 129] on icon at bounding box center [548, 126] width 8 height 5
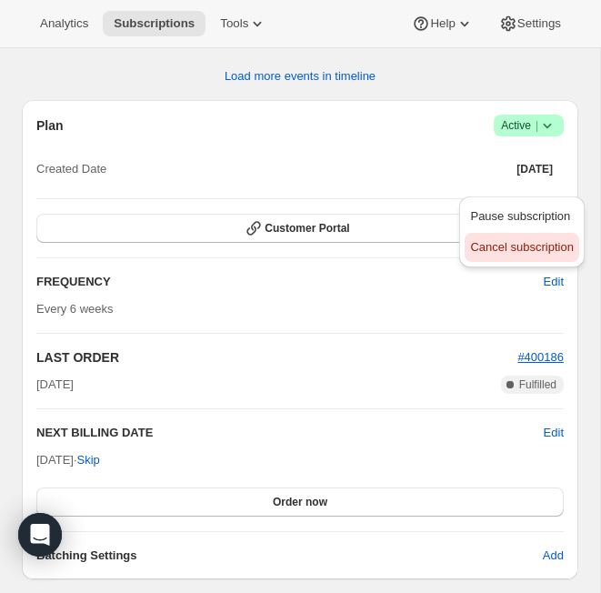
click at [510, 245] on span "Cancel subscription" at bounding box center [521, 247] width 103 height 14
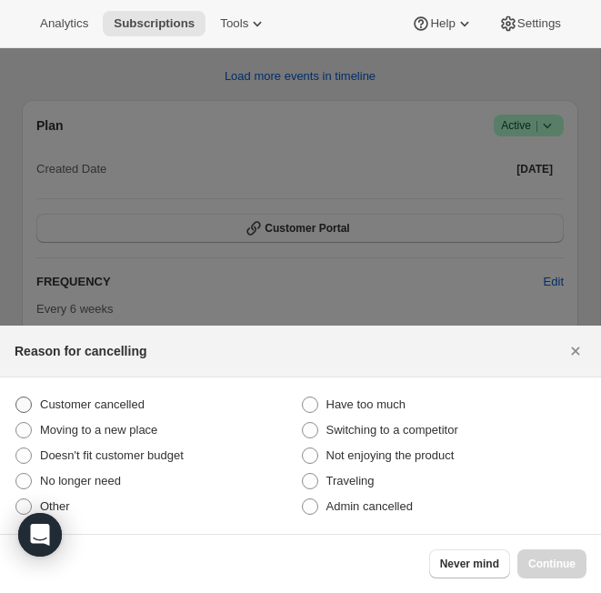
click at [122, 402] on span "Customer cancelled" at bounding box center [92, 405] width 105 height 14
click at [16, 398] on input "Customer cancelled" at bounding box center [15, 397] width 1 height 1
radio input "true"
click at [510, 566] on span "Continue" at bounding box center [552, 564] width 47 height 15
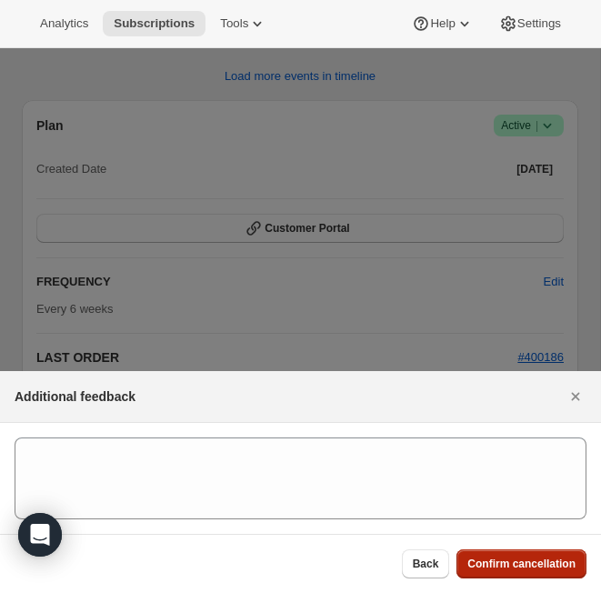
click at [510, 567] on span "Confirm cancellation" at bounding box center [522, 564] width 108 height 15
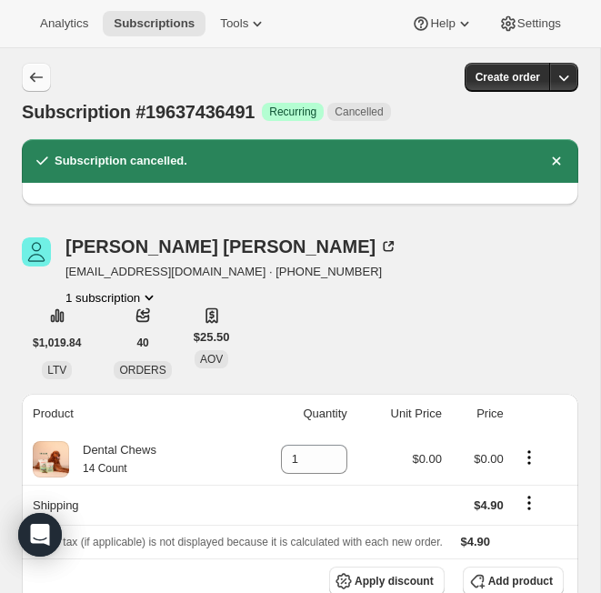
click at [35, 76] on icon "Subscriptions" at bounding box center [36, 77] width 18 height 18
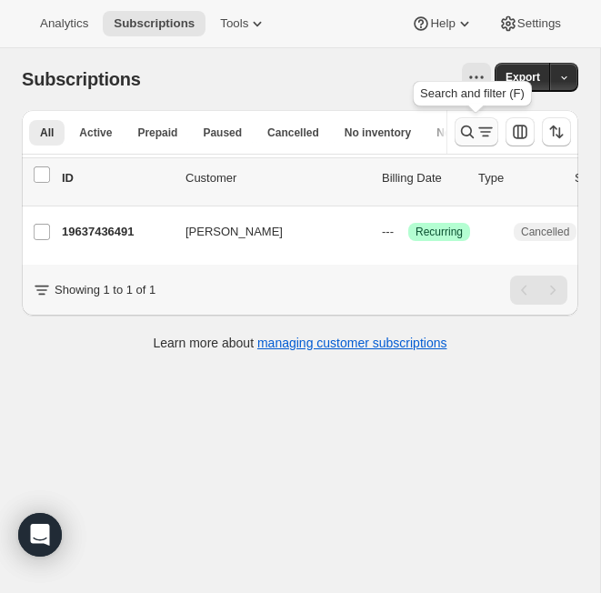
click at [476, 126] on icon "Search and filter results" at bounding box center [468, 132] width 18 height 18
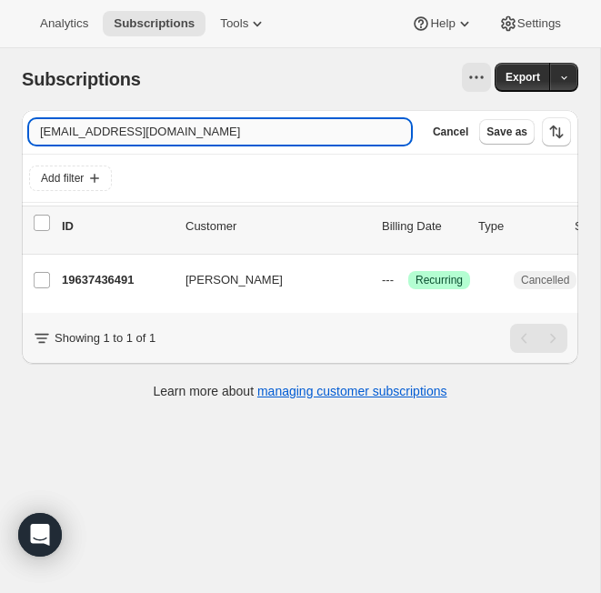
click at [144, 126] on input "cathyhg@sbcglobal.net" at bounding box center [220, 131] width 382 height 25
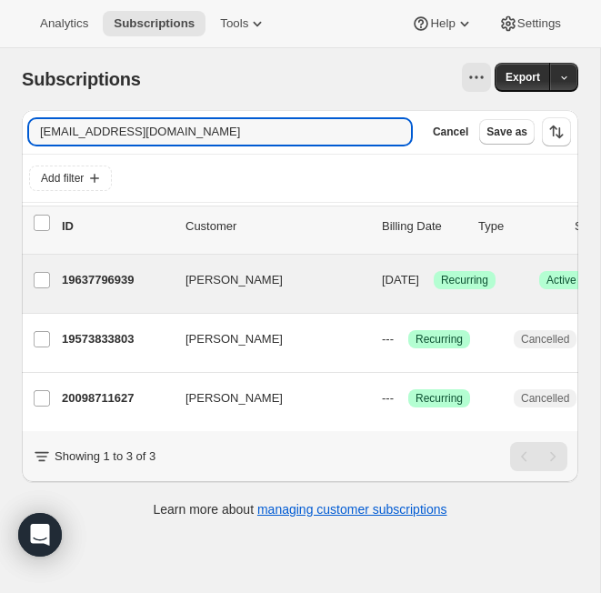
type input "jacobnkatie1@gmail.com"
click at [103, 262] on div "Jacob Kenneally 19637796939 Jacob Kenneally 10/10/2025 Success Recurring Succes…" at bounding box center [437, 284] width 831 height 58
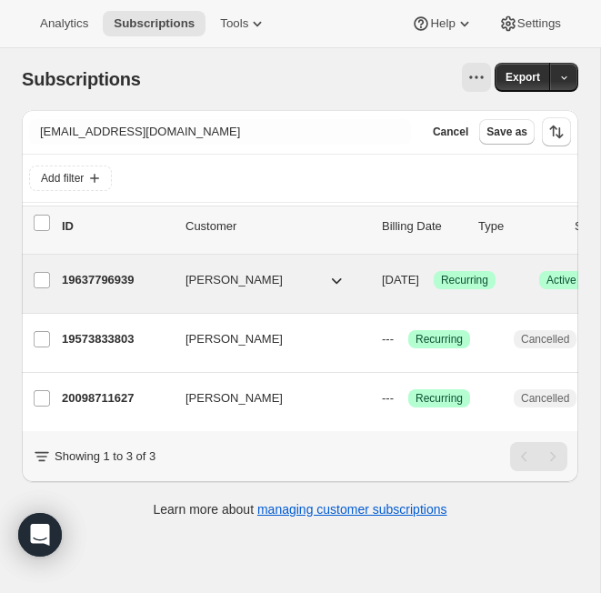
click at [105, 273] on p "19637796939" at bounding box center [116, 280] width 109 height 18
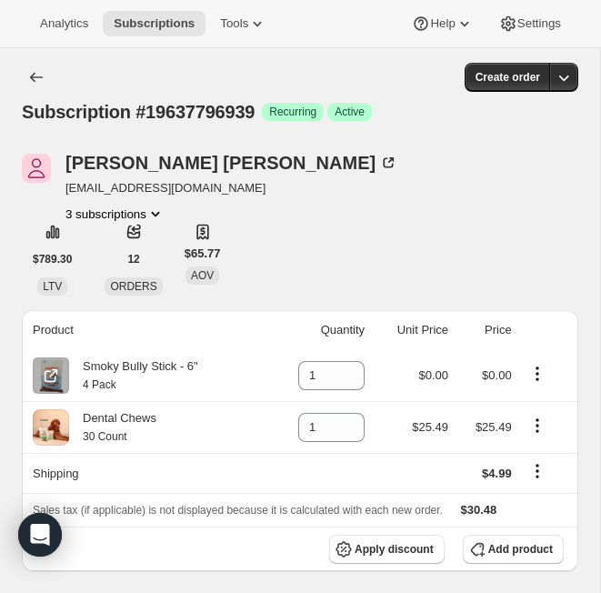
click at [510, 373] on icon "Product actions" at bounding box center [538, 374] width 18 height 18
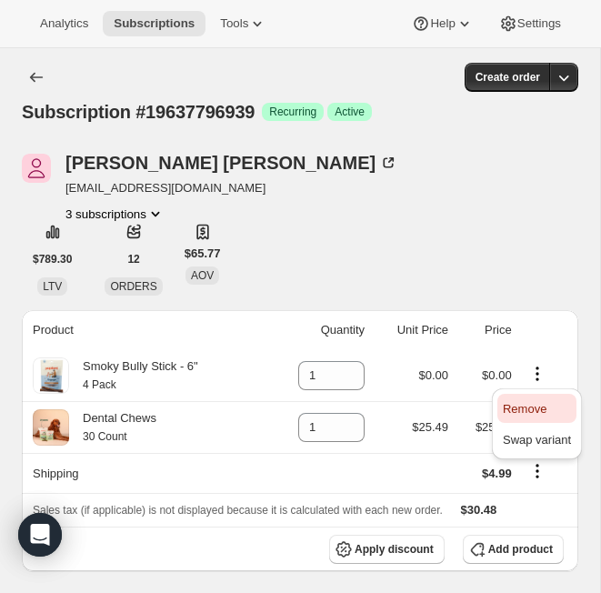
click at [510, 419] on button "Remove" at bounding box center [537, 408] width 79 height 29
type input "0"
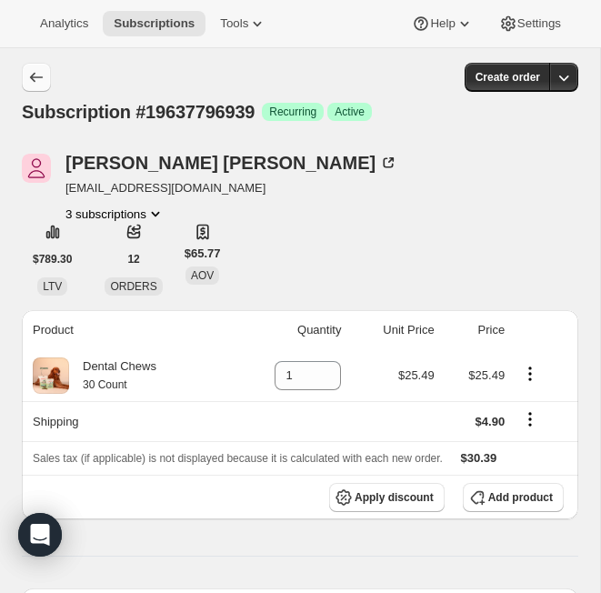
click at [33, 77] on icon "Subscriptions" at bounding box center [36, 77] width 18 height 18
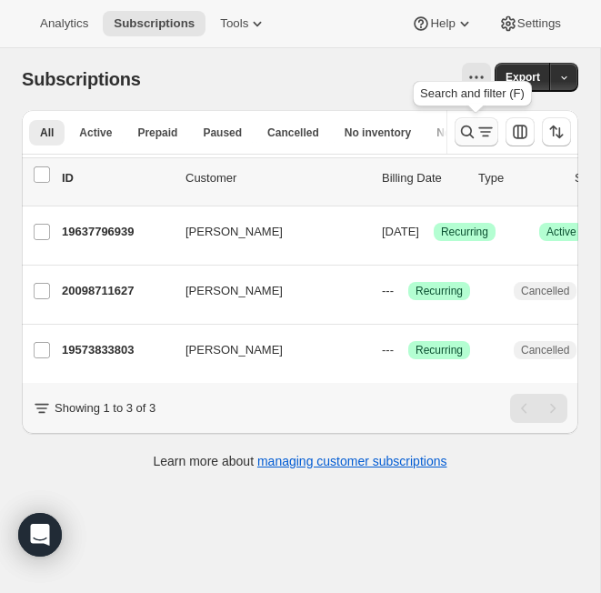
click at [472, 135] on icon "Search and filter results" at bounding box center [468, 132] width 18 height 18
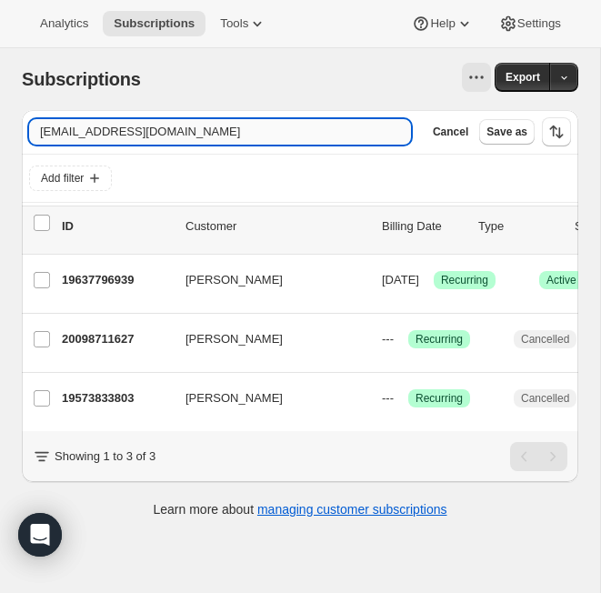
click at [160, 128] on input "jacobnkatie1@gmail.com" at bounding box center [220, 131] width 382 height 25
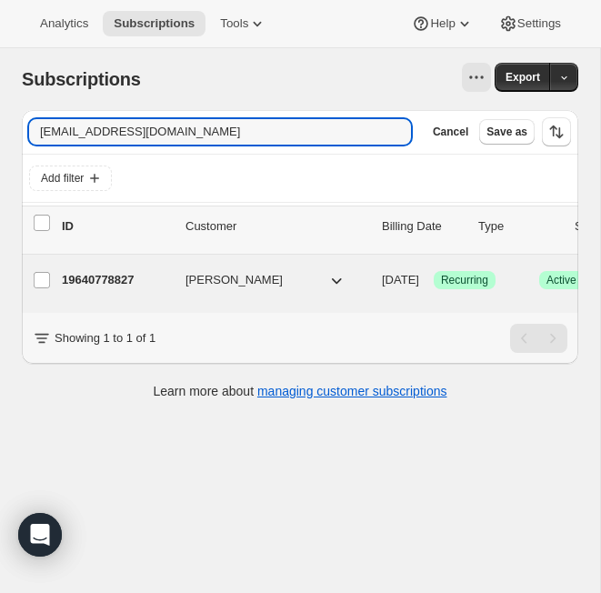
type input "4pizzaeaters@gmail.com"
click at [116, 273] on p "19640778827" at bounding box center [116, 280] width 109 height 18
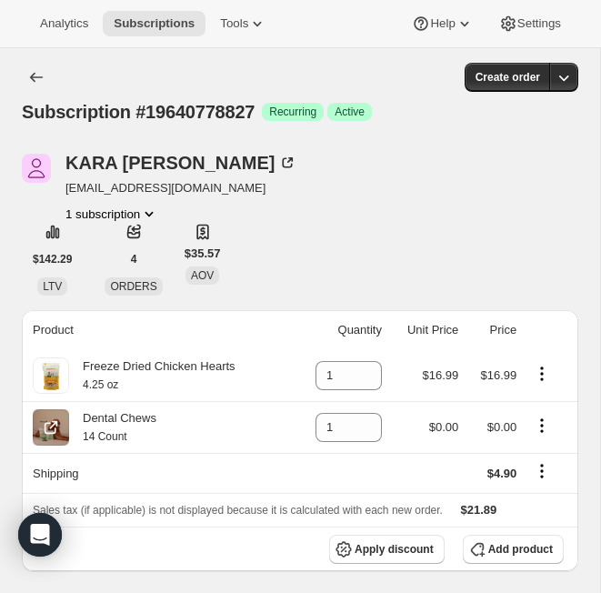
click at [510, 426] on icon "Product actions" at bounding box center [542, 425] width 3 height 3
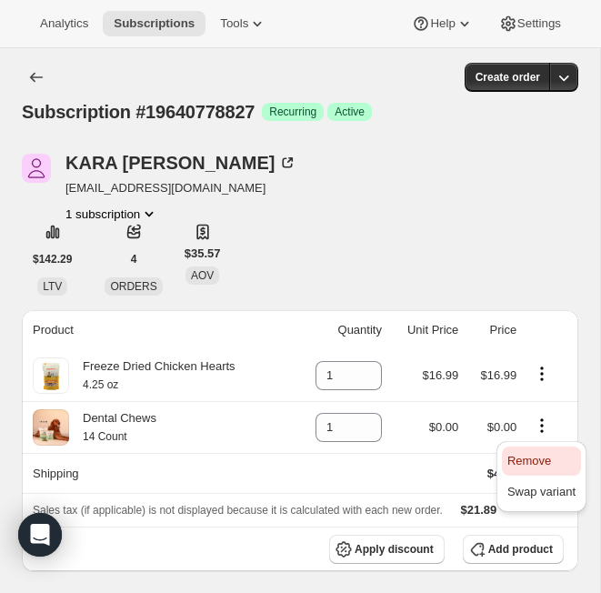
click at [510, 459] on span "Remove" at bounding box center [530, 461] width 44 height 14
type input "0"
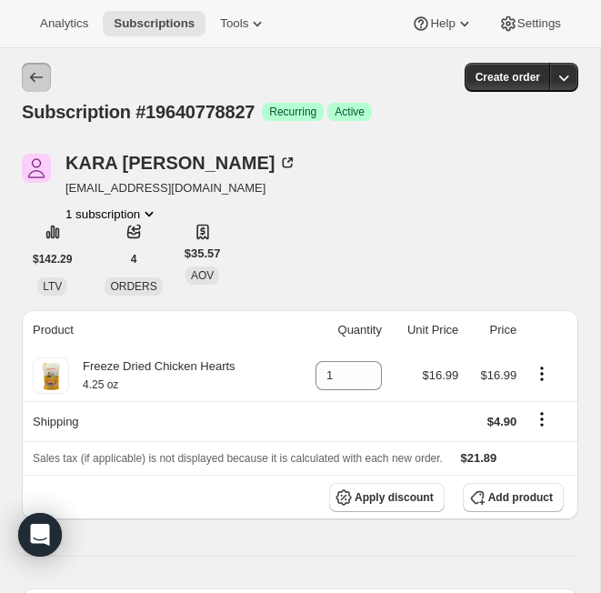
click at [36, 76] on icon "Subscriptions" at bounding box center [36, 77] width 18 height 18
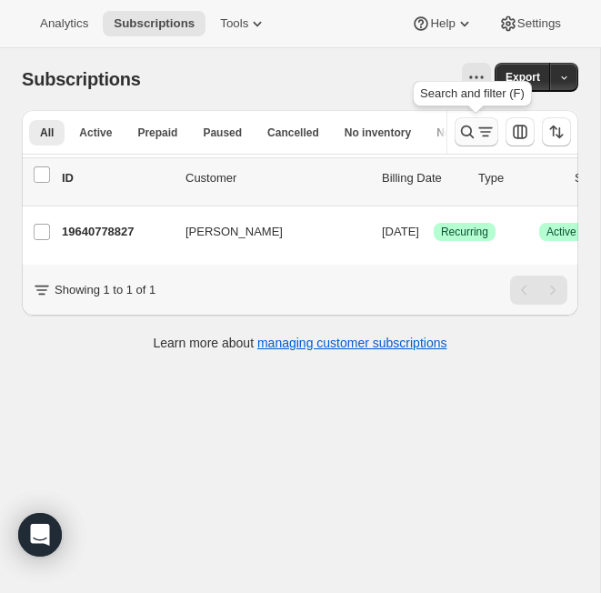
click at [474, 122] on button "Search and filter results" at bounding box center [477, 131] width 44 height 29
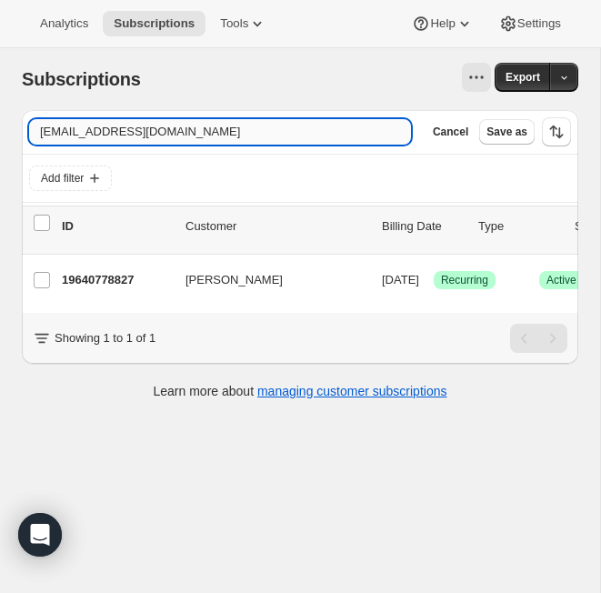
click at [105, 131] on input "4pizzaeaters@gmail.com" at bounding box center [220, 131] width 382 height 25
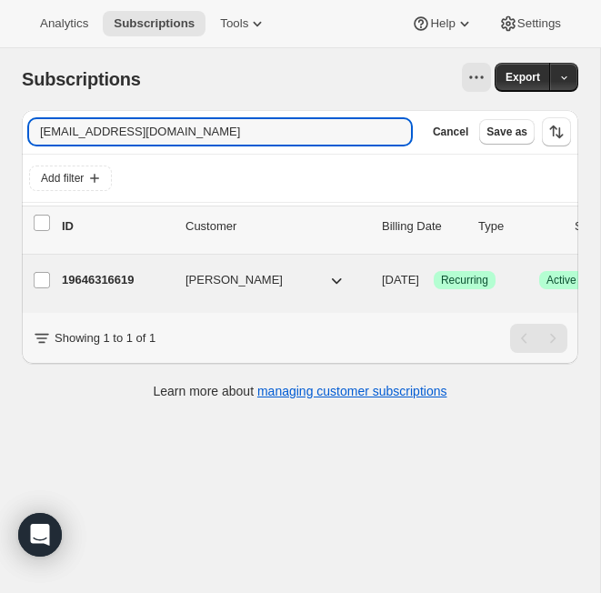
type input "gjmiller59@hotmail.com"
click at [119, 281] on p "19646316619" at bounding box center [116, 280] width 109 height 18
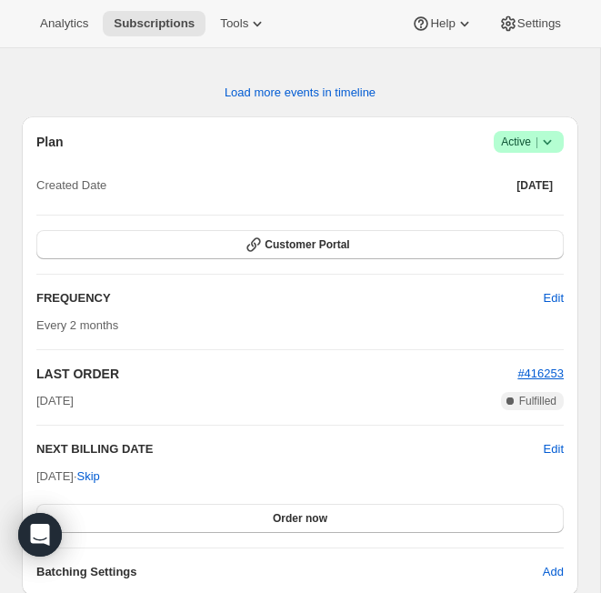
scroll to position [1466, 0]
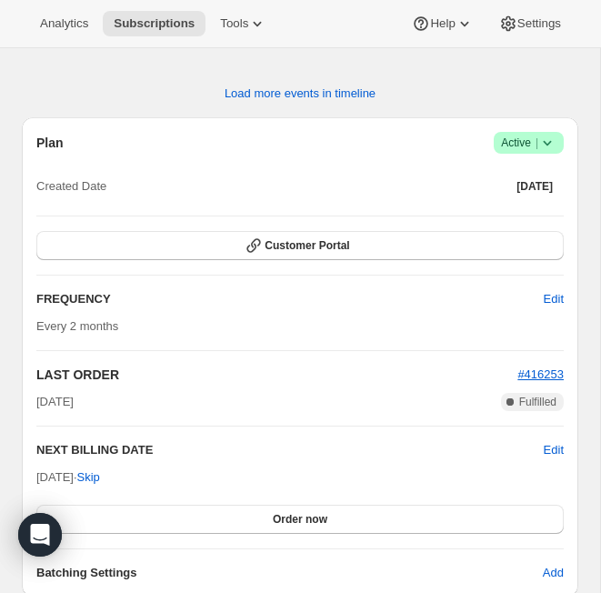
click at [510, 136] on icon at bounding box center [548, 143] width 18 height 18
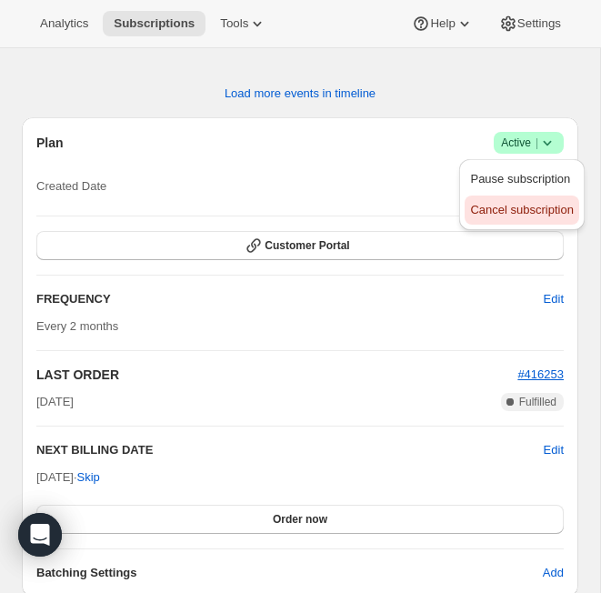
click at [510, 213] on span "Cancel subscription" at bounding box center [521, 210] width 103 height 14
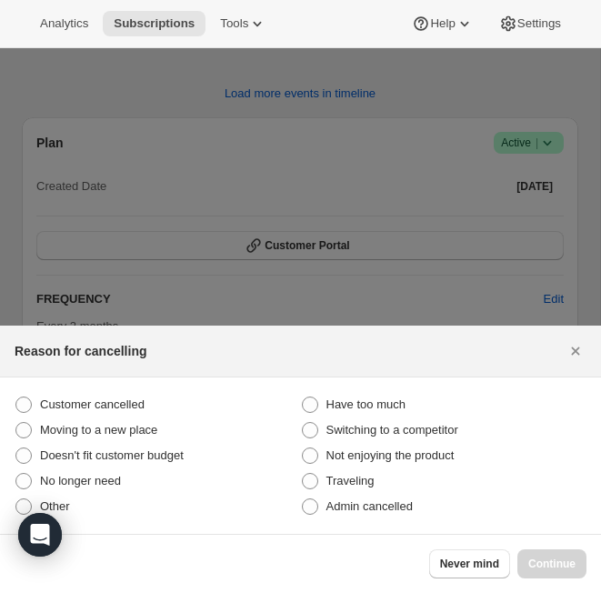
click at [404, 520] on section "Customer cancelled Have too much Moving to a new place Switching to a competito…" at bounding box center [300, 456] width 601 height 156
click at [404, 516] on label "Admin cancelled" at bounding box center [444, 506] width 287 height 25
click at [303, 499] on input "Admin cancelled" at bounding box center [302, 499] width 1 height 1
radio input "true"
click at [510, 570] on span "Continue" at bounding box center [552, 564] width 47 height 15
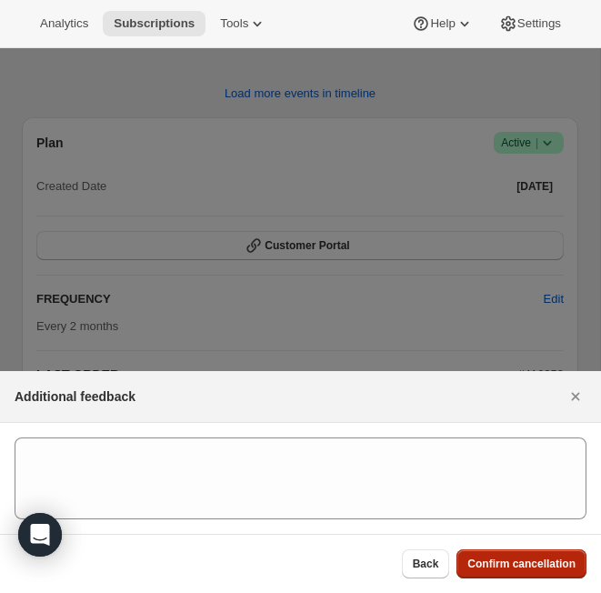
click at [510, 570] on span "Confirm cancellation" at bounding box center [522, 564] width 108 height 15
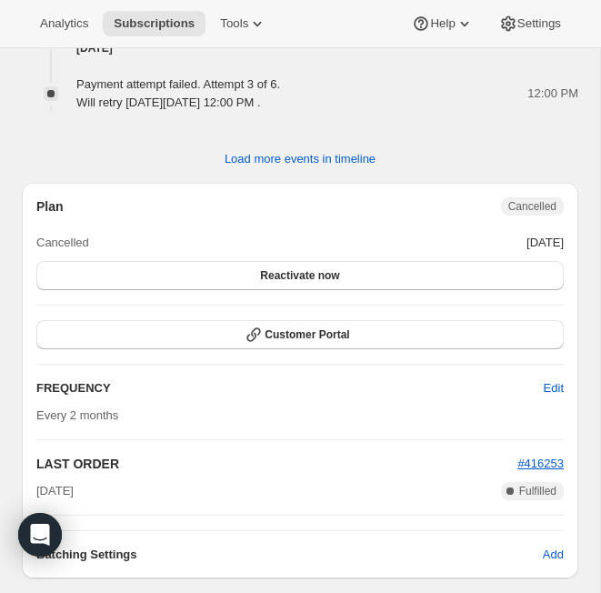
scroll to position [0, 0]
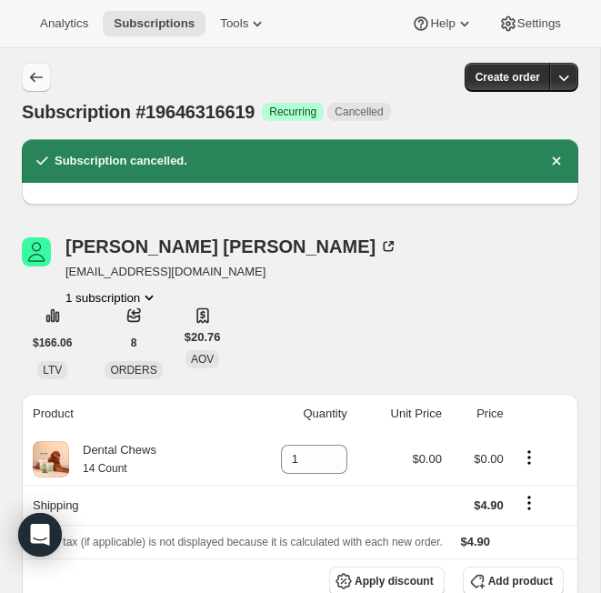
click at [38, 64] on button "Subscriptions" at bounding box center [36, 77] width 29 height 29
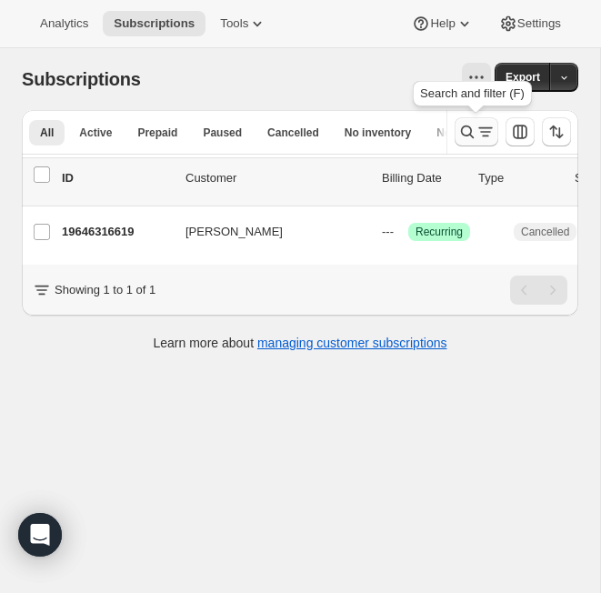
click at [471, 133] on icon "Search and filter results" at bounding box center [467, 132] width 13 height 13
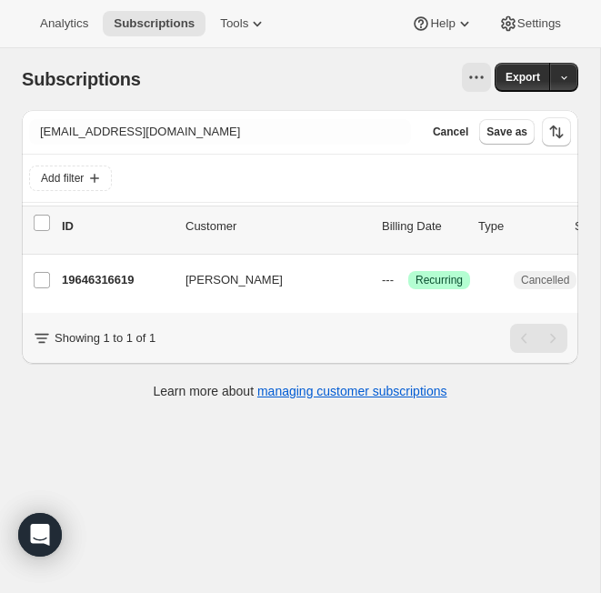
click at [131, 145] on div "Filter subscribers gjmiller59@hotmail.com Clear Cancel Save as" at bounding box center [300, 131] width 542 height 29
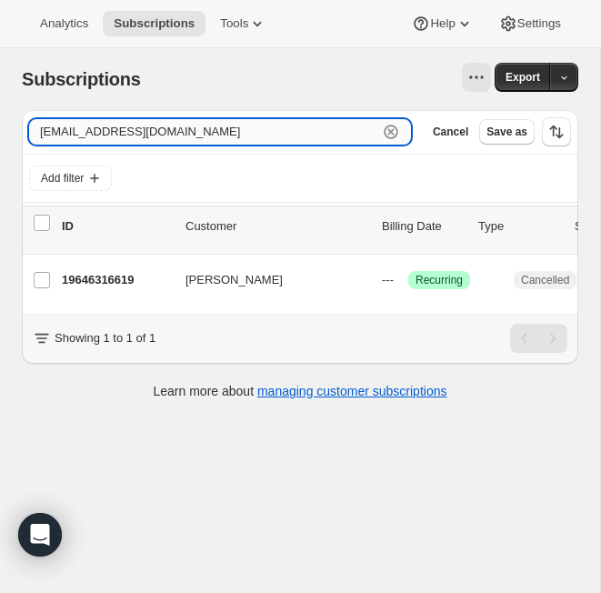
click at [131, 128] on input "gjmiller59@hotmail.com" at bounding box center [203, 131] width 349 height 25
paste input "emilyanton@me"
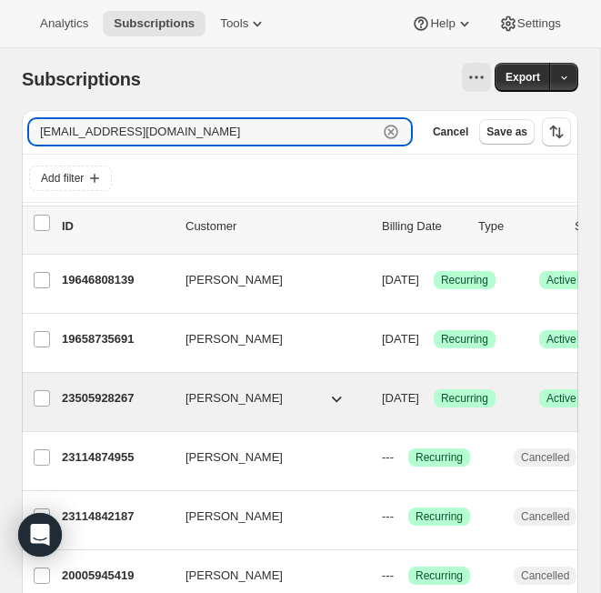
type input "emilyanton@me.com"
click at [108, 395] on p "23505928267" at bounding box center [116, 398] width 109 height 18
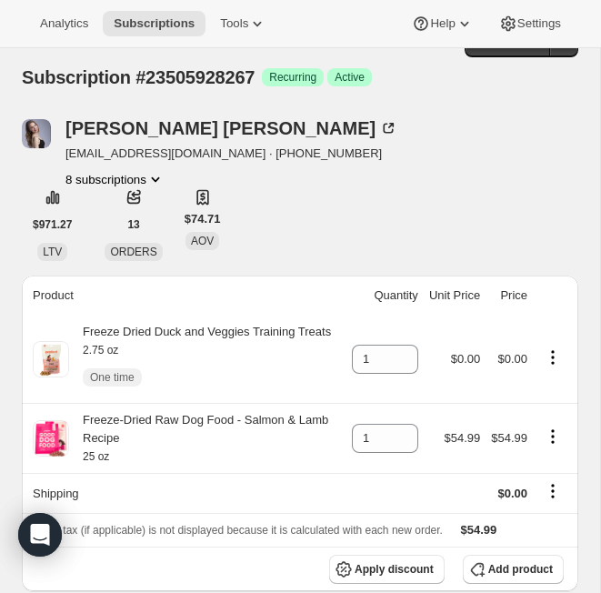
scroll to position [49, 0]
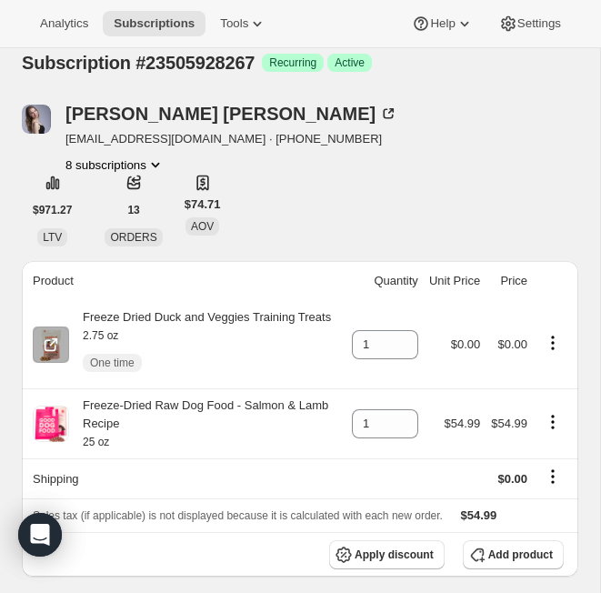
click at [510, 344] on icon "Product actions" at bounding box center [552, 342] width 3 height 3
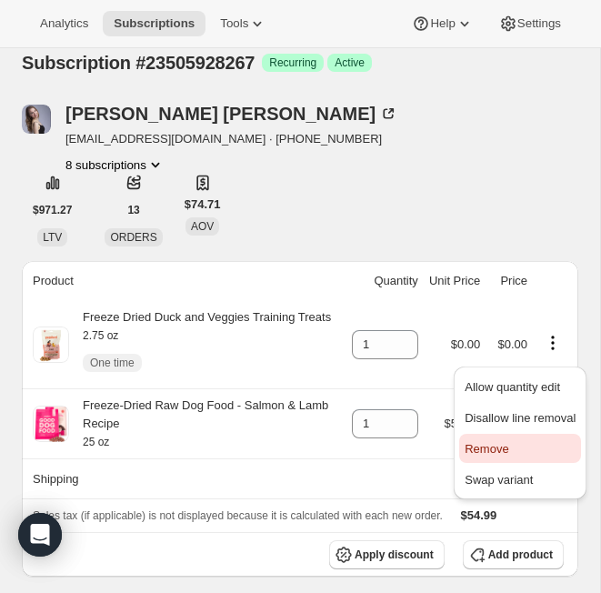
click at [508, 448] on span "Remove" at bounding box center [487, 449] width 44 height 14
type input "0"
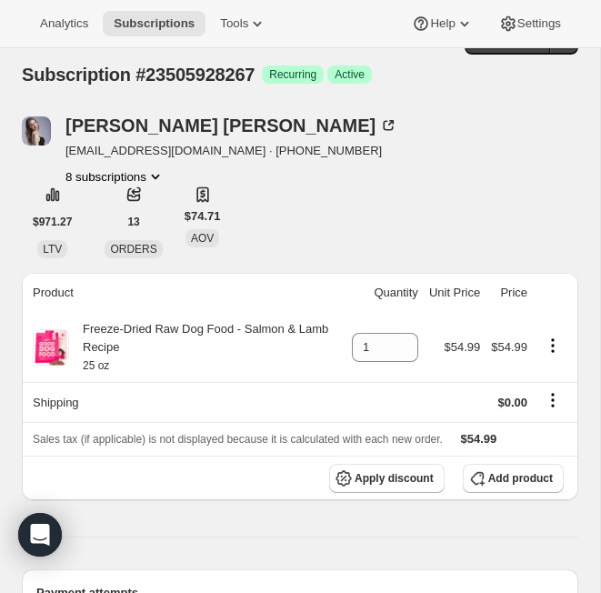
scroll to position [66, 0]
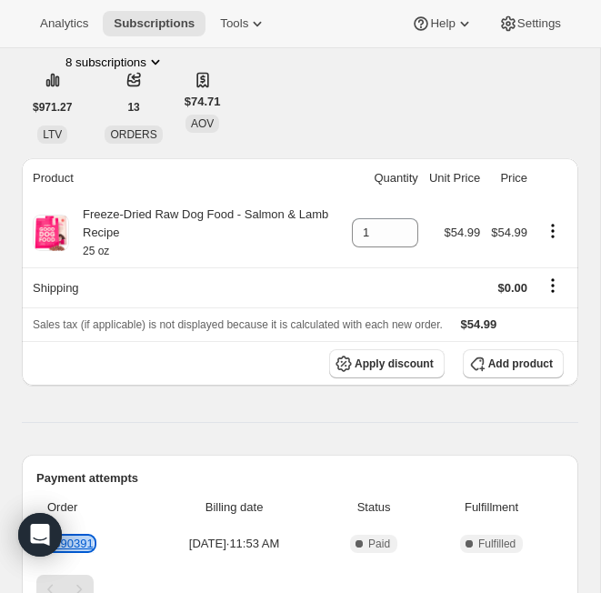
scroll to position [153, 0]
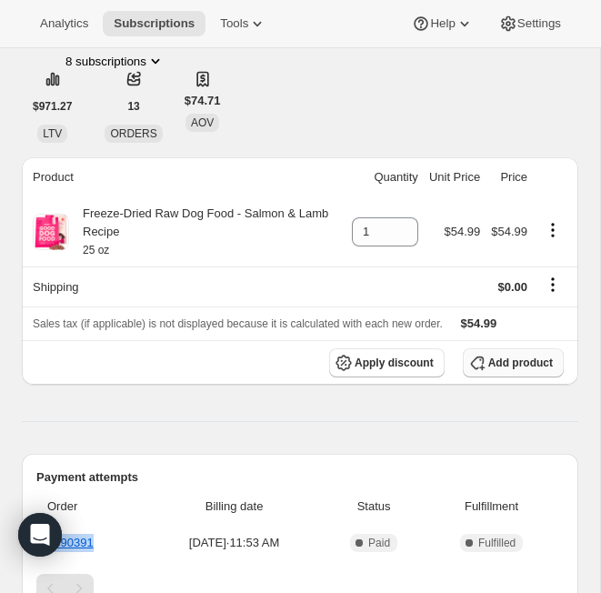
click at [499, 362] on span "Add product" at bounding box center [521, 363] width 65 height 15
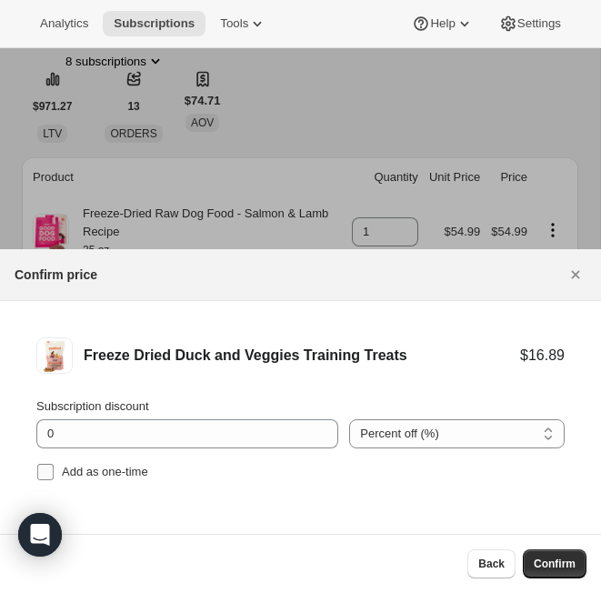
click at [126, 473] on span "Add as one-time" at bounding box center [105, 472] width 86 height 14
click at [54, 473] on input "Add as one-time" at bounding box center [45, 472] width 16 height 16
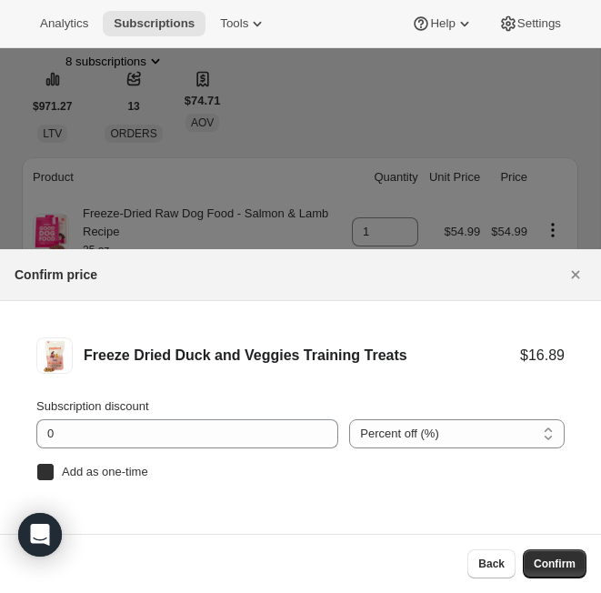
checkbox input "true"
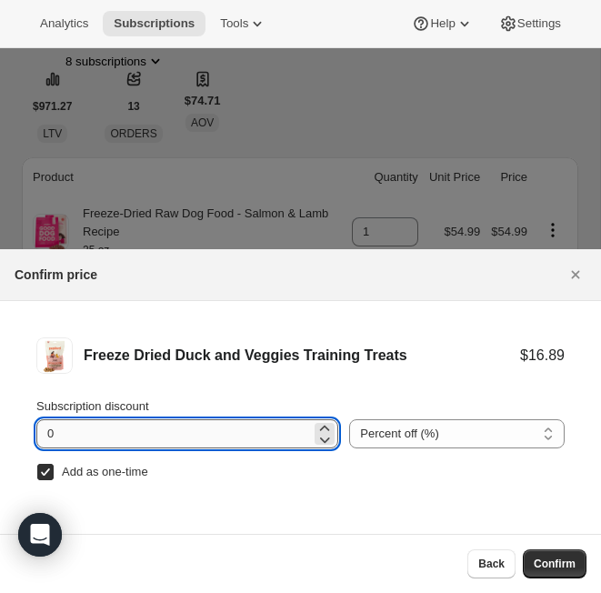
click at [153, 433] on input "0" at bounding box center [173, 433] width 275 height 29
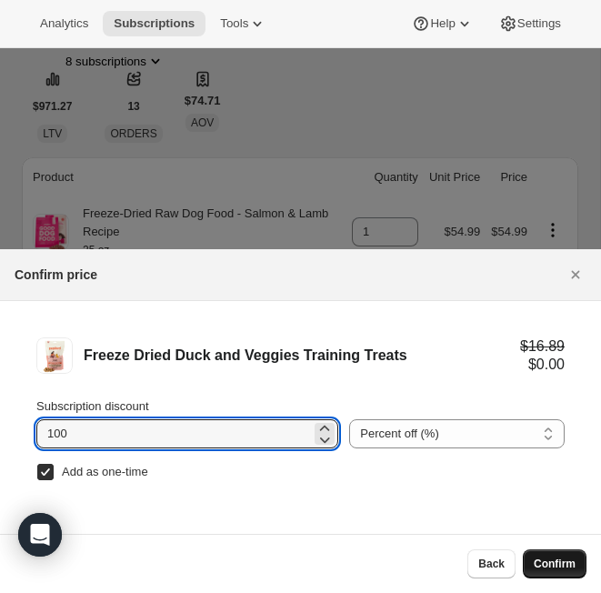
type input "100"
click at [552, 559] on span "Confirm" at bounding box center [555, 564] width 42 height 15
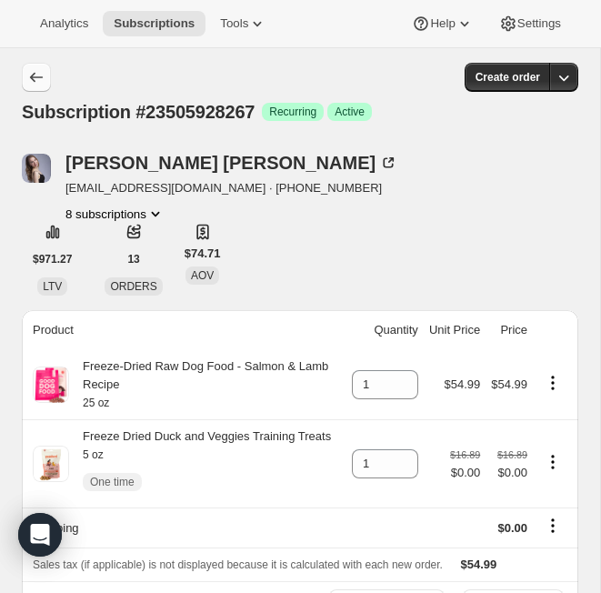
click at [31, 75] on icon "Subscriptions" at bounding box center [36, 77] width 18 height 18
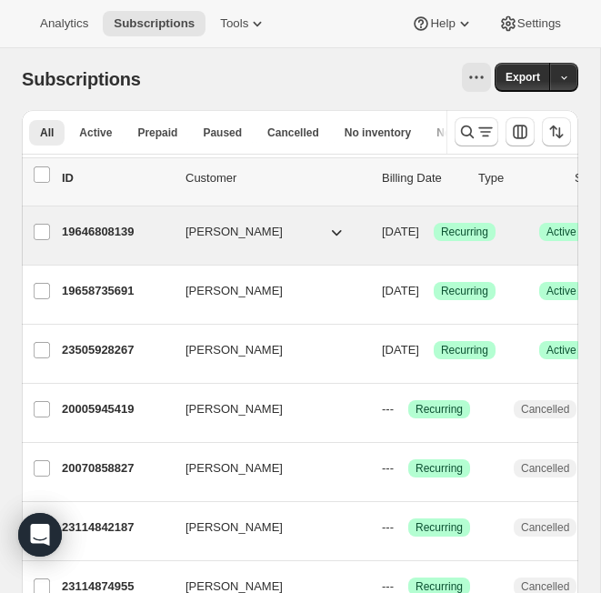
click at [84, 232] on p "19646808139" at bounding box center [116, 232] width 109 height 18
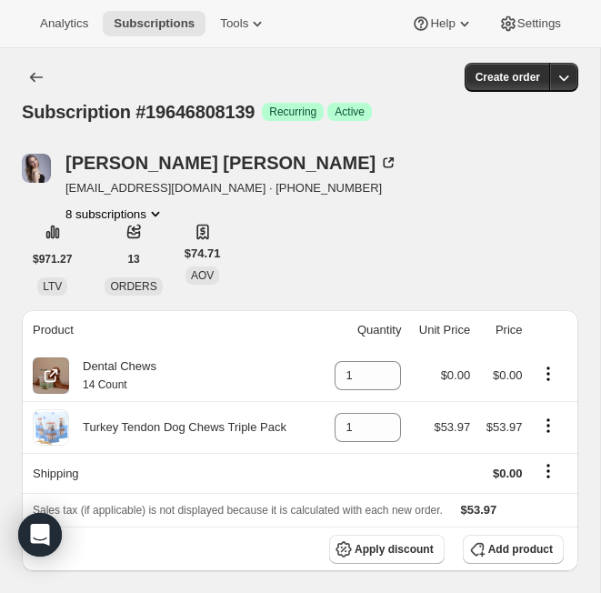
click at [547, 371] on icon "Product actions" at bounding box center [549, 374] width 18 height 18
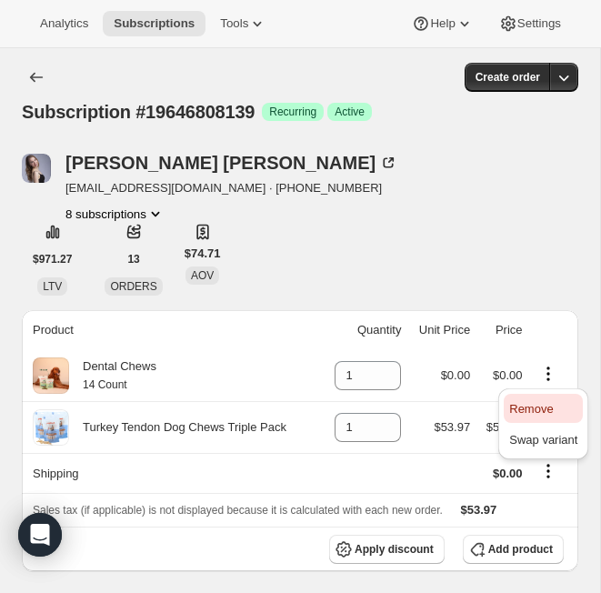
click at [555, 415] on span "Remove" at bounding box center [543, 409] width 68 height 18
type input "0"
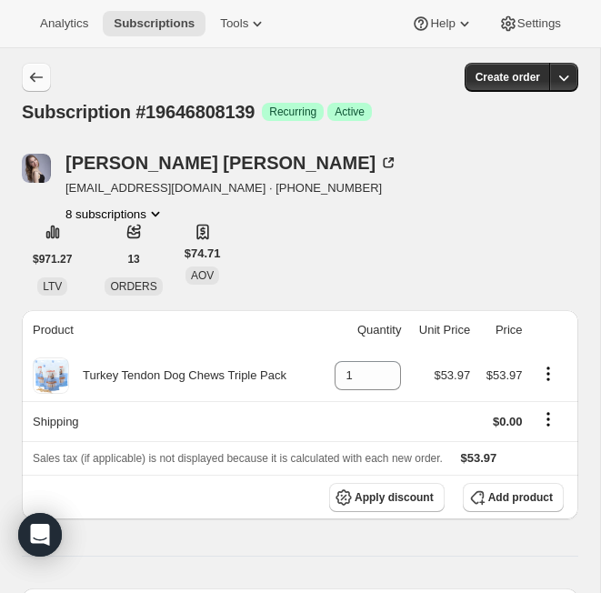
click at [36, 73] on icon "Subscriptions" at bounding box center [36, 77] width 18 height 18
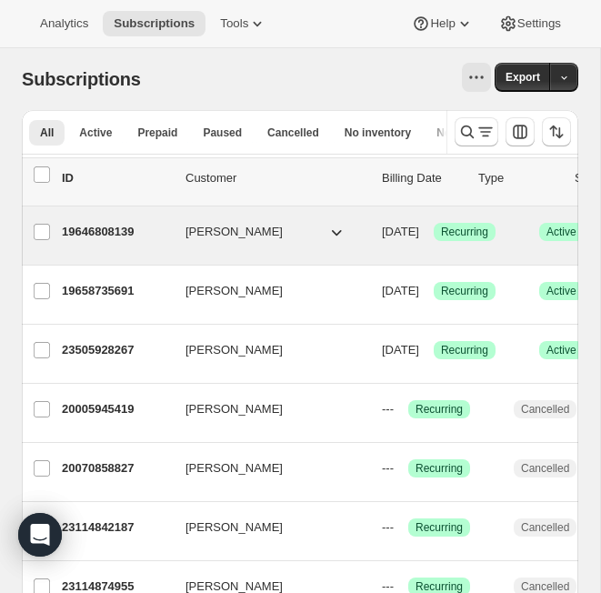
click at [107, 232] on p "19646808139" at bounding box center [116, 232] width 109 height 18
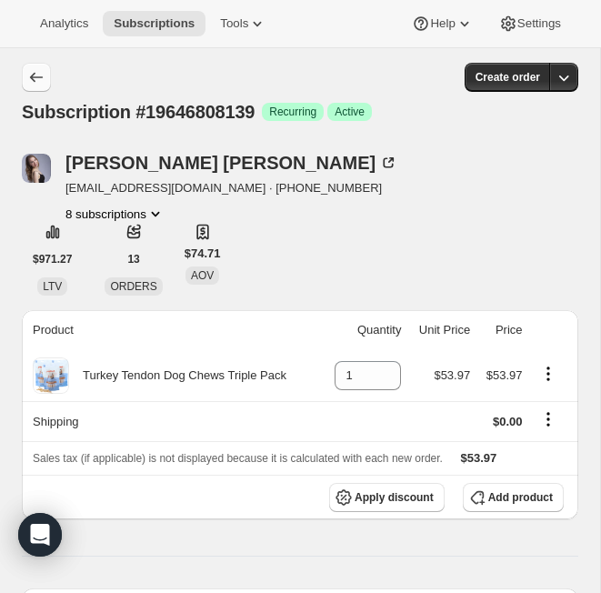
click at [36, 76] on icon "Subscriptions" at bounding box center [36, 77] width 18 height 18
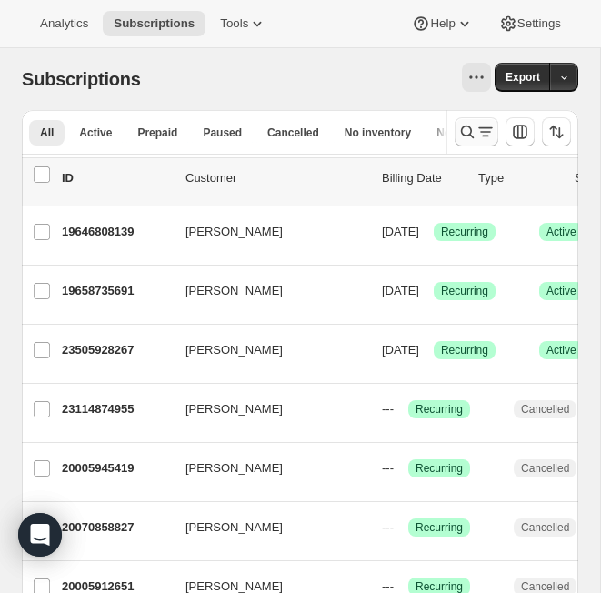
click at [482, 129] on icon "Search and filter results" at bounding box center [486, 132] width 18 height 18
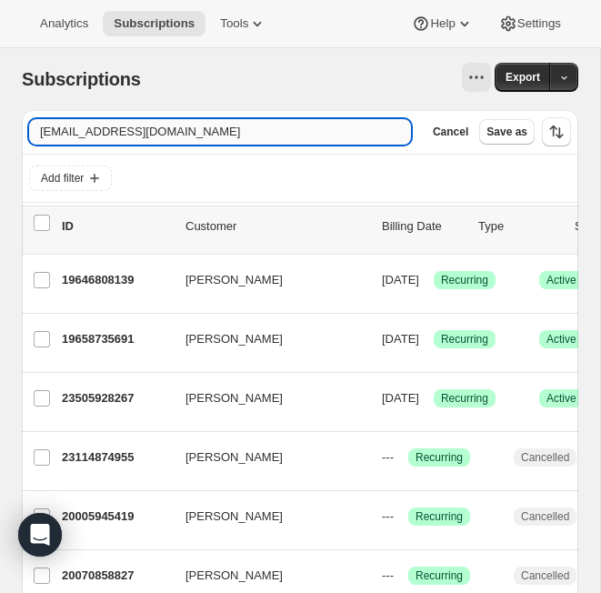
click at [136, 131] on input "emilyanton@me.com" at bounding box center [220, 131] width 382 height 25
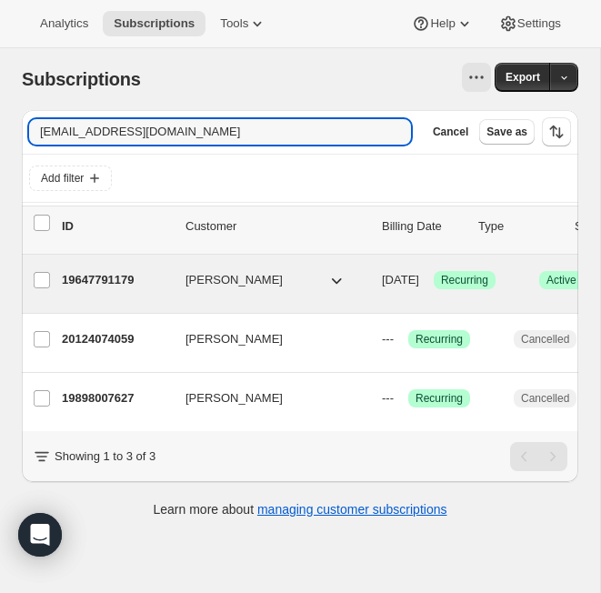
type input "angelarush8@gmail.com"
click at [118, 283] on p "19647791179" at bounding box center [116, 280] width 109 height 18
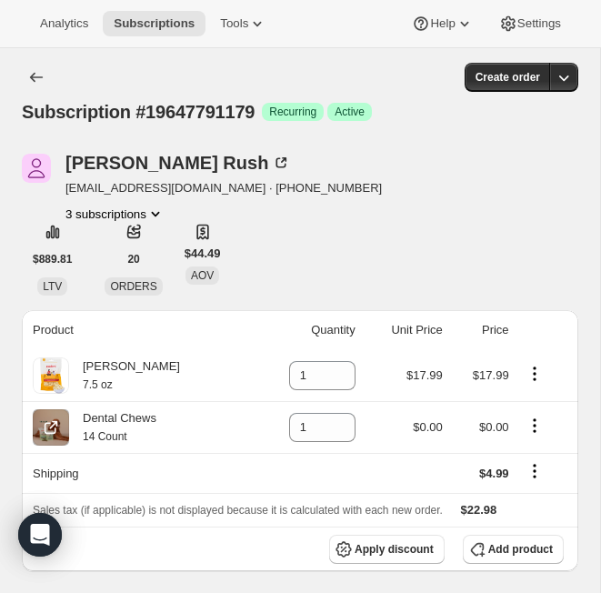
click at [529, 427] on icon "Product actions" at bounding box center [535, 426] width 18 height 18
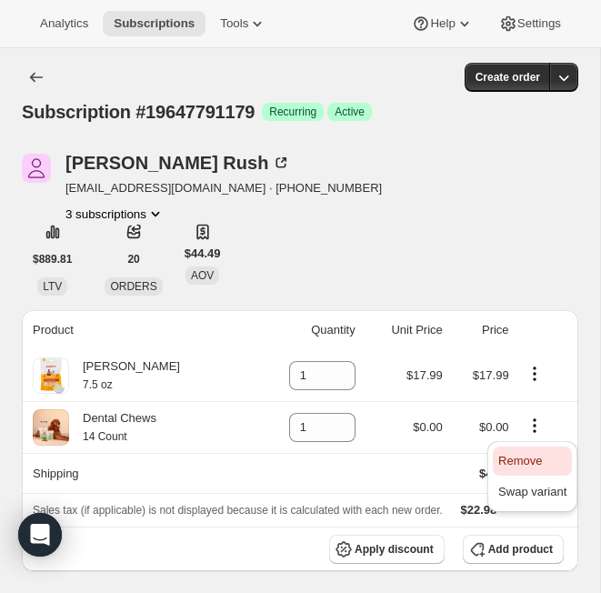
click at [536, 459] on span "Remove" at bounding box center [521, 461] width 44 height 14
type input "0"
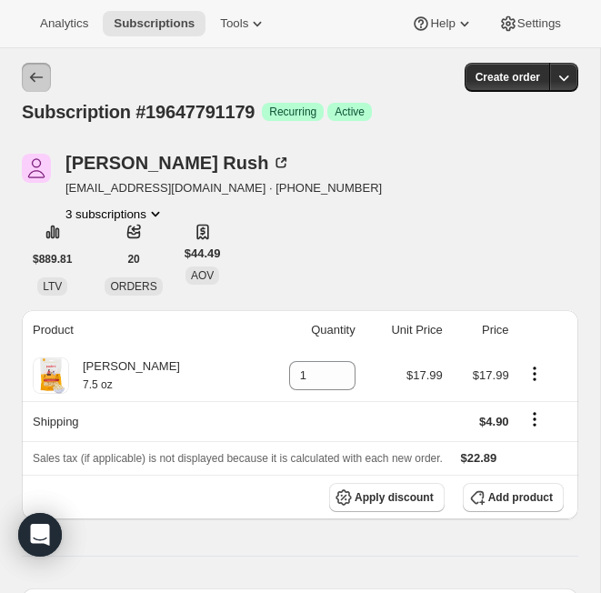
click at [37, 76] on icon "Subscriptions" at bounding box center [36, 77] width 18 height 18
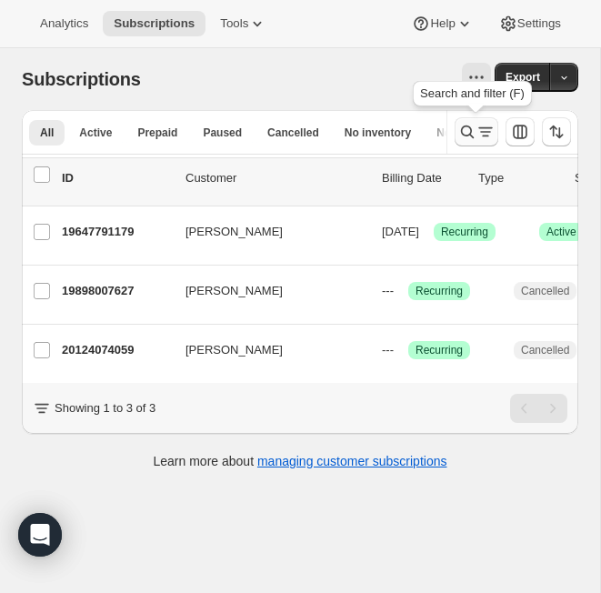
click at [472, 134] on icon "Search and filter results" at bounding box center [468, 132] width 18 height 18
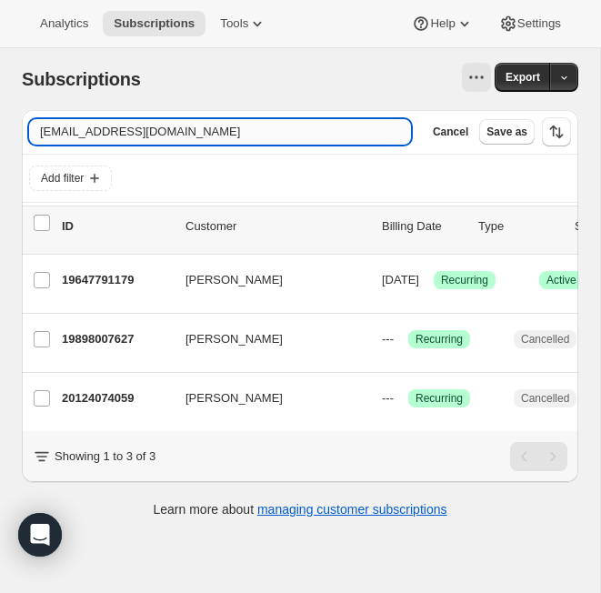
click at [209, 132] on input "angelarush8@gmail.com" at bounding box center [220, 131] width 382 height 25
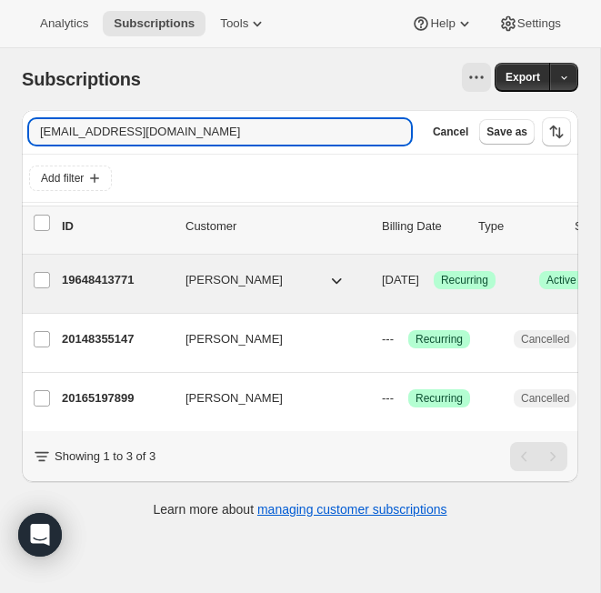
type input "tstout31@gmail.com"
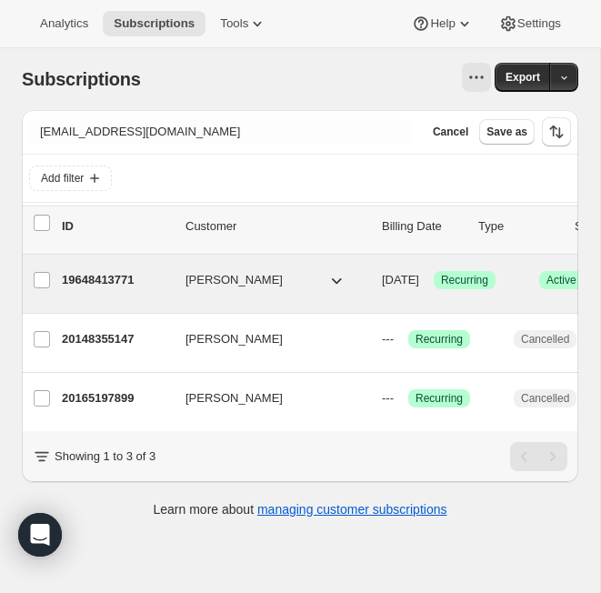
click at [109, 280] on p "19648413771" at bounding box center [116, 280] width 109 height 18
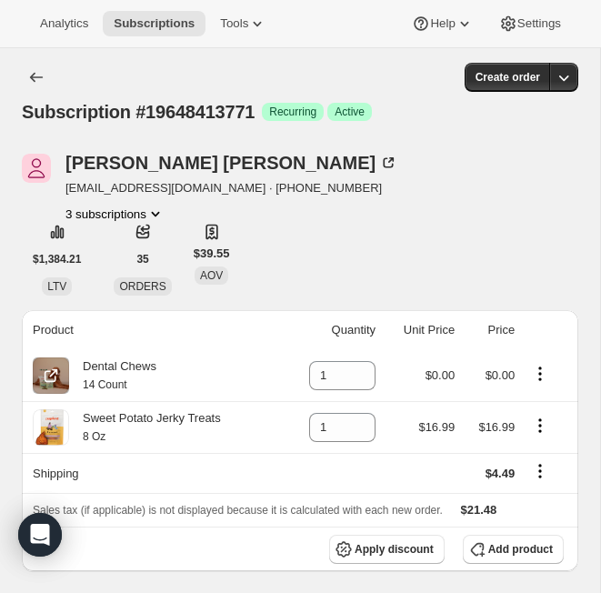
click at [537, 371] on icon "Product actions" at bounding box center [540, 374] width 18 height 18
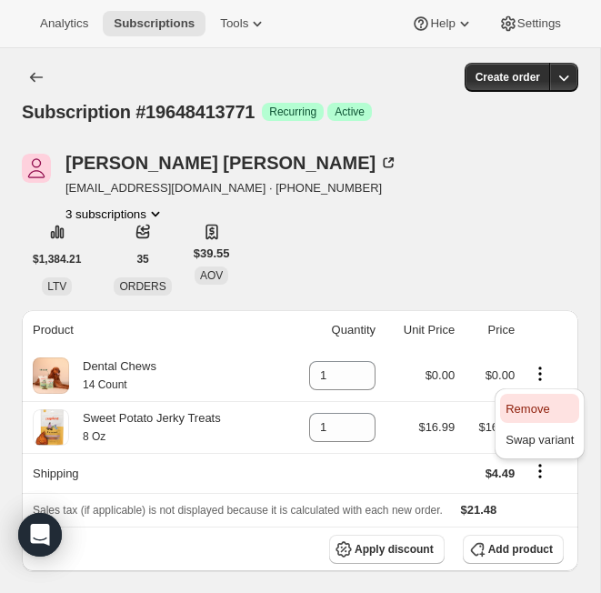
click at [540, 407] on span "Remove" at bounding box center [528, 409] width 44 height 14
type input "0"
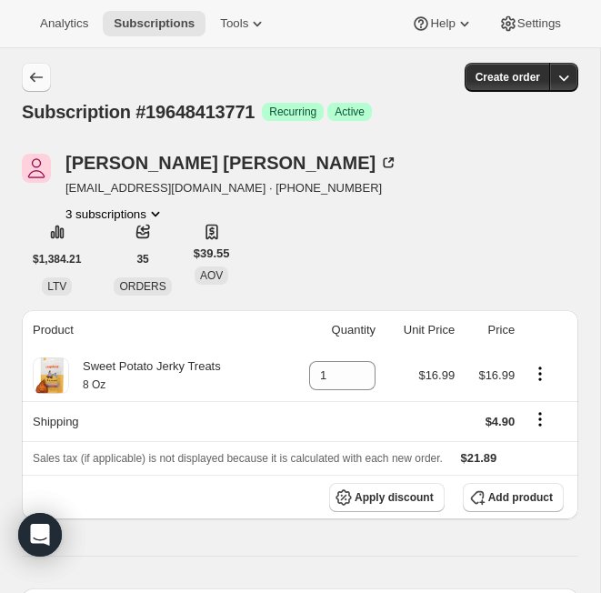
click at [36, 72] on icon "Subscriptions" at bounding box center [36, 77] width 18 height 18
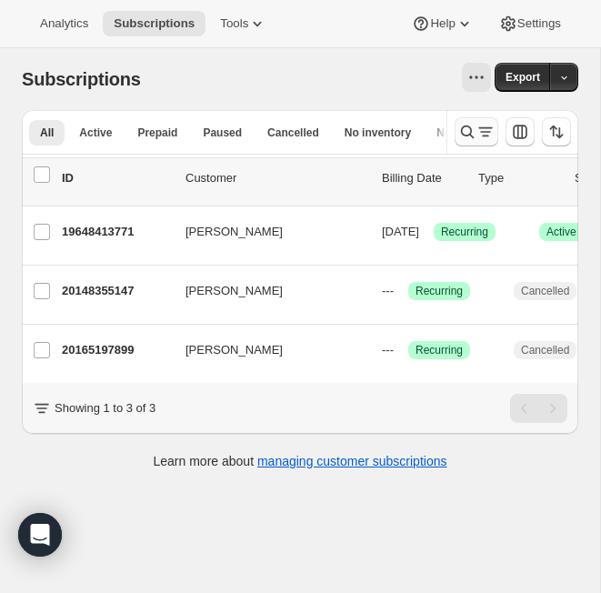
click at [469, 137] on icon "Search and filter results" at bounding box center [468, 132] width 18 height 18
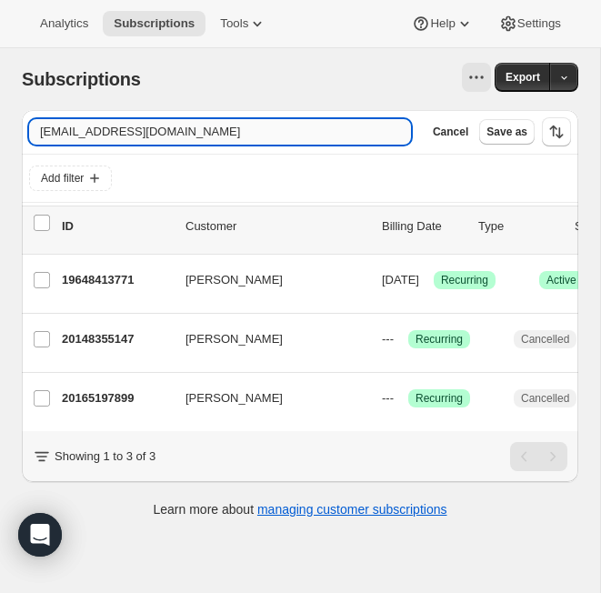
click at [178, 134] on input "tstout31@gmail.com" at bounding box center [220, 131] width 382 height 25
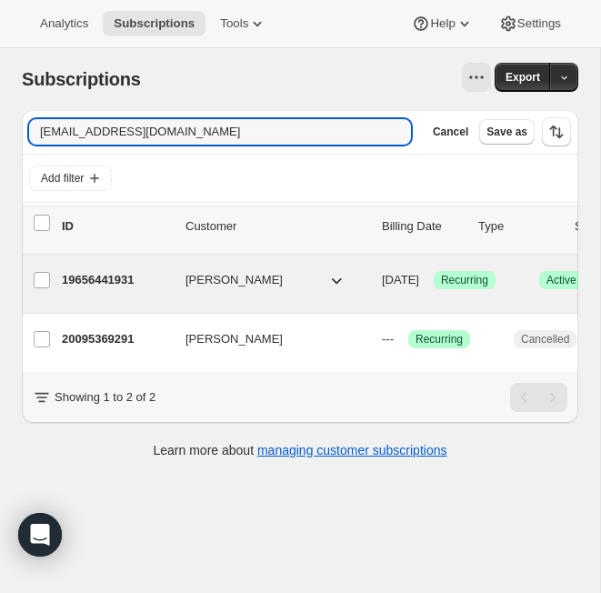
type input "caitlinpkimes+zoe@gmail.com"
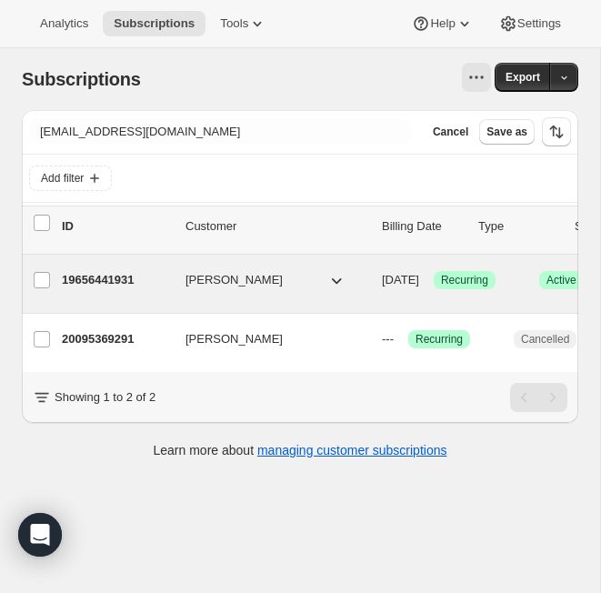
click at [106, 278] on p "19656441931" at bounding box center [116, 280] width 109 height 18
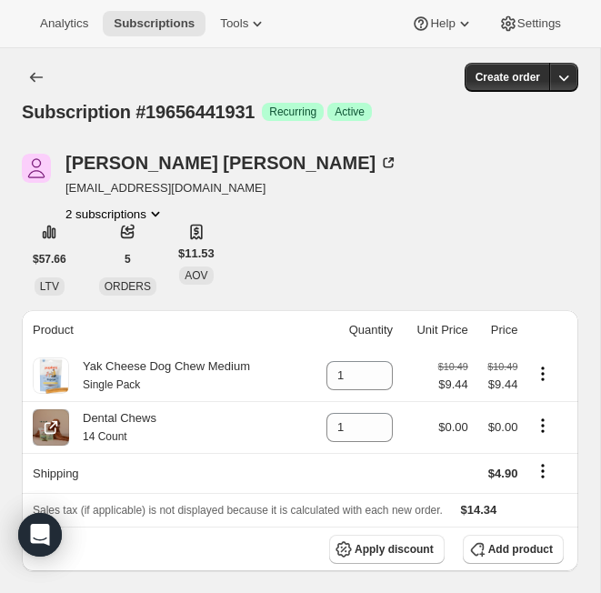
click at [545, 427] on icon "Product actions" at bounding box center [543, 425] width 3 height 3
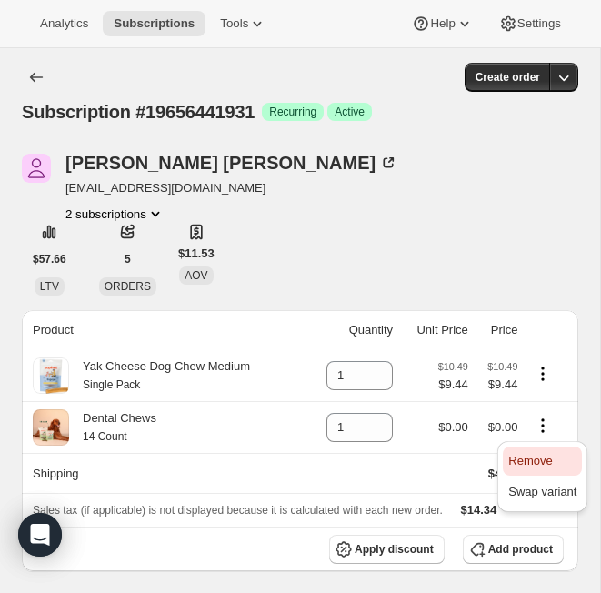
click at [560, 465] on span "Remove" at bounding box center [543, 461] width 68 height 18
type input "0"
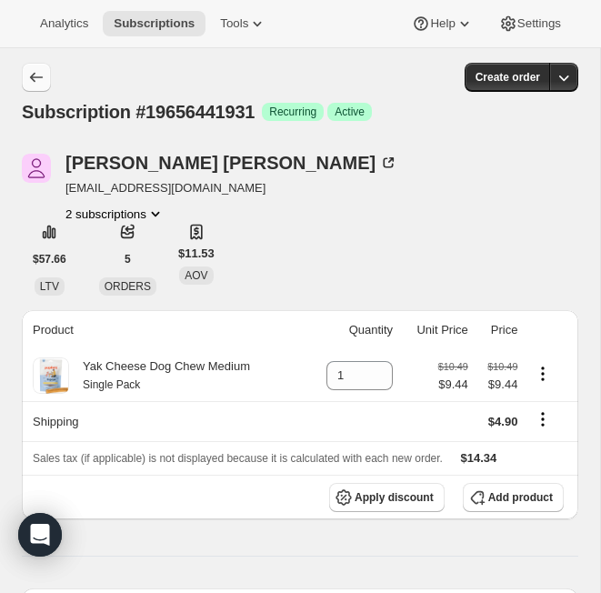
click at [39, 70] on icon "Subscriptions" at bounding box center [36, 77] width 18 height 18
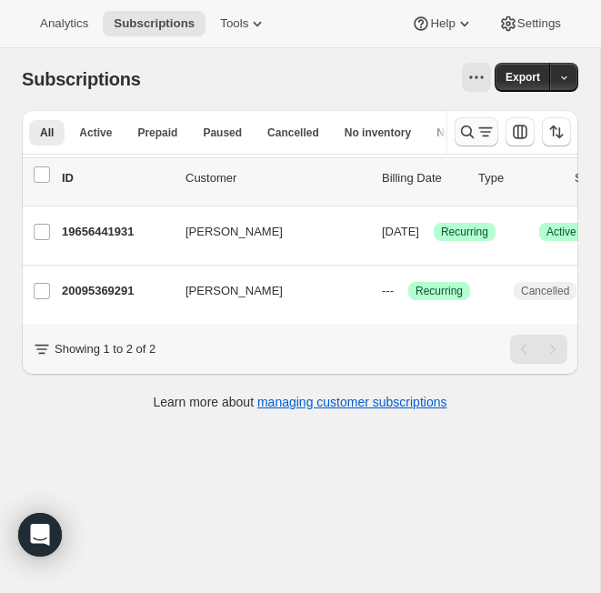
click at [469, 140] on icon "Search and filter results" at bounding box center [468, 132] width 18 height 18
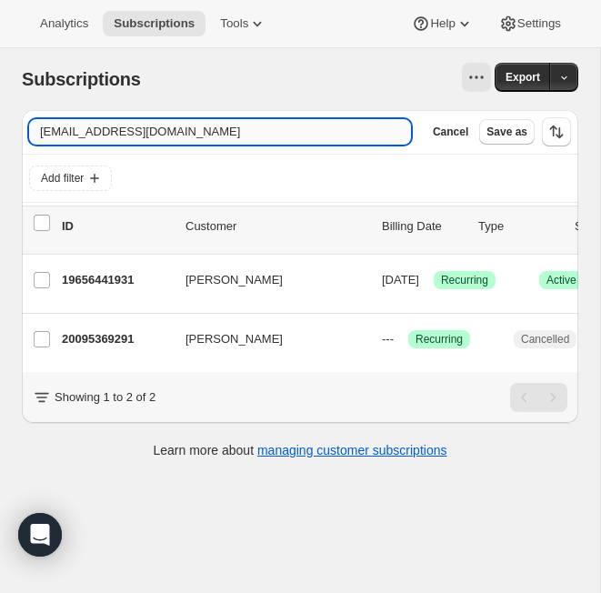
click at [179, 129] on input "caitlinpkimes+zoe@gmail.com" at bounding box center [220, 131] width 382 height 25
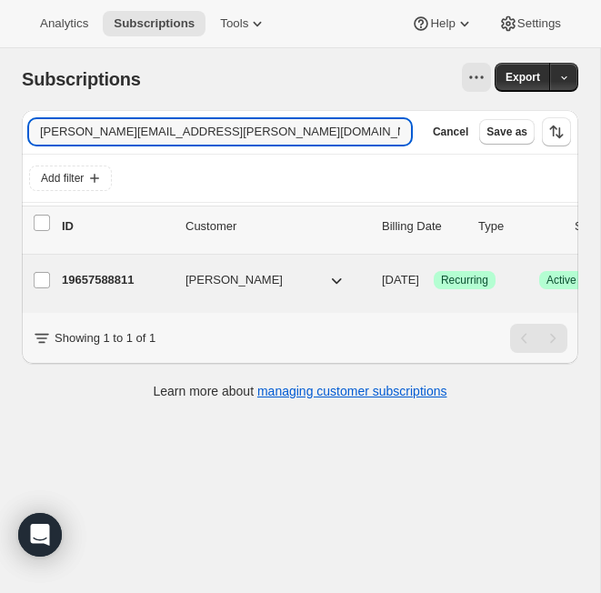
type input "laura.gladson@gmail.com"
click at [126, 275] on p "19657588811" at bounding box center [116, 280] width 109 height 18
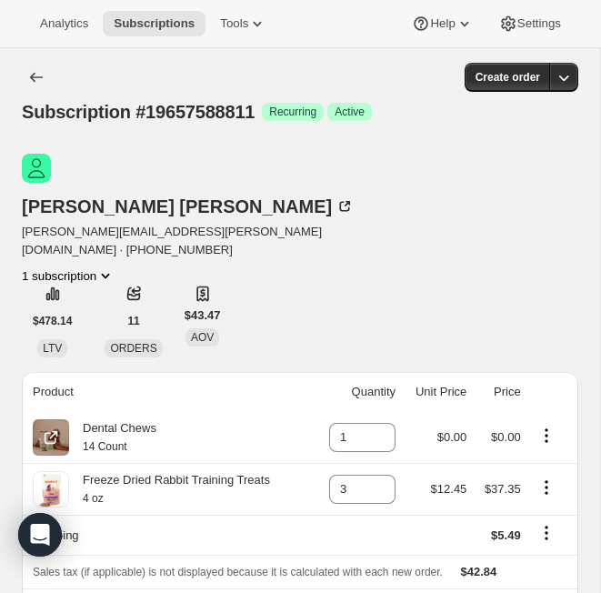
click at [552, 427] on icon "Product actions" at bounding box center [547, 436] width 18 height 18
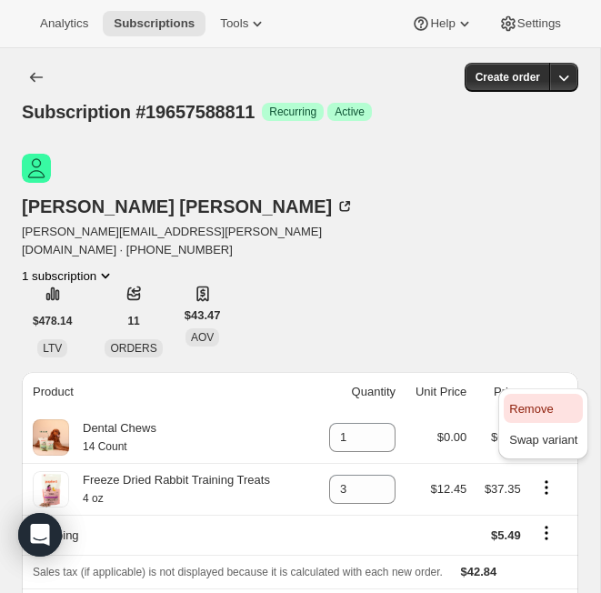
click at [559, 410] on span "Remove" at bounding box center [543, 409] width 68 height 18
type input "0"
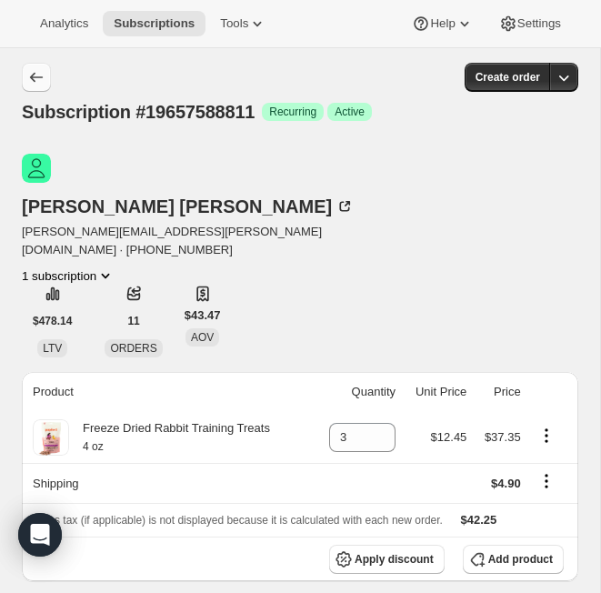
click at [27, 63] on button "Subscriptions" at bounding box center [36, 77] width 29 height 29
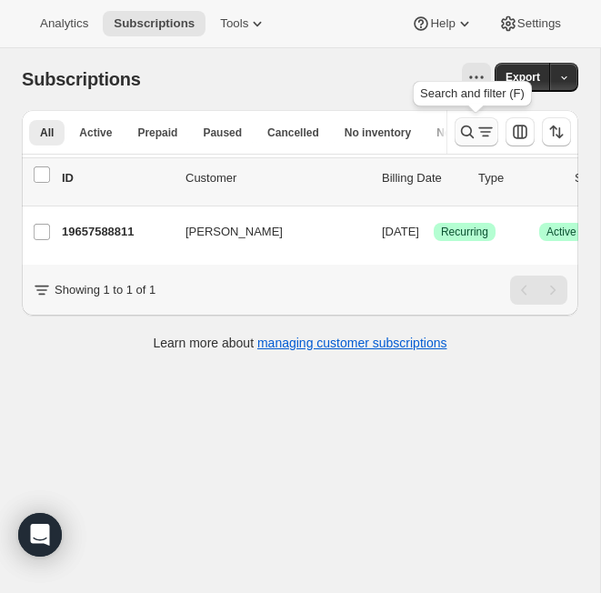
click at [469, 137] on icon "Search and filter results" at bounding box center [468, 132] width 18 height 18
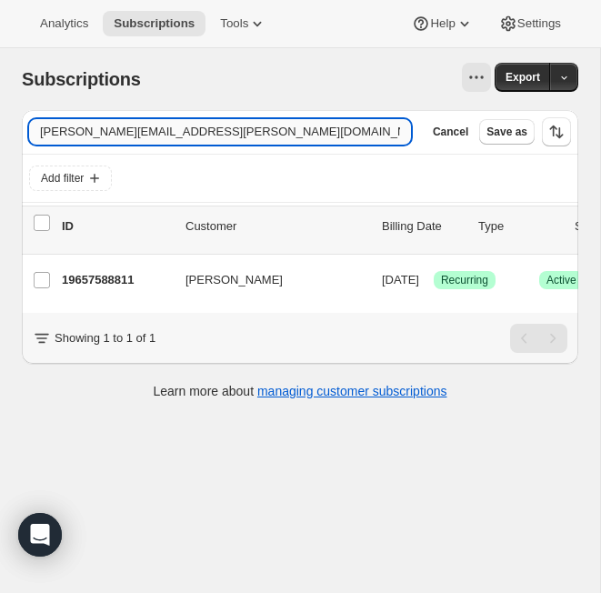
click at [265, 134] on input "laura.gladson@gmail.com" at bounding box center [220, 131] width 382 height 25
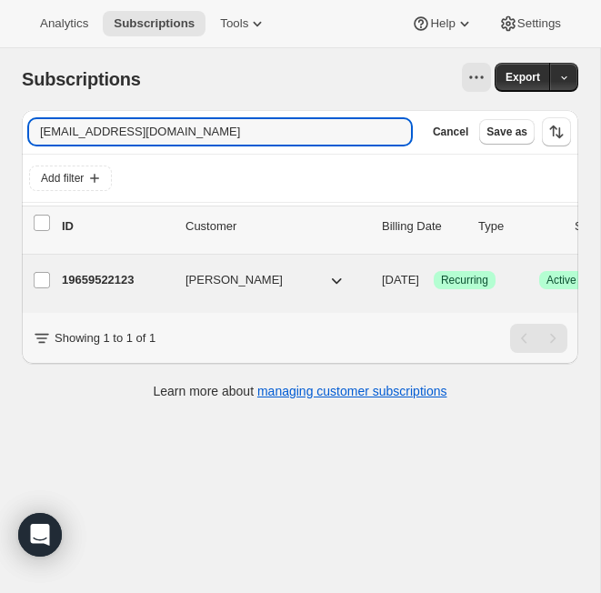
type input "mballuzzo@gmail.com"
click at [126, 278] on p "19659522123" at bounding box center [116, 280] width 109 height 18
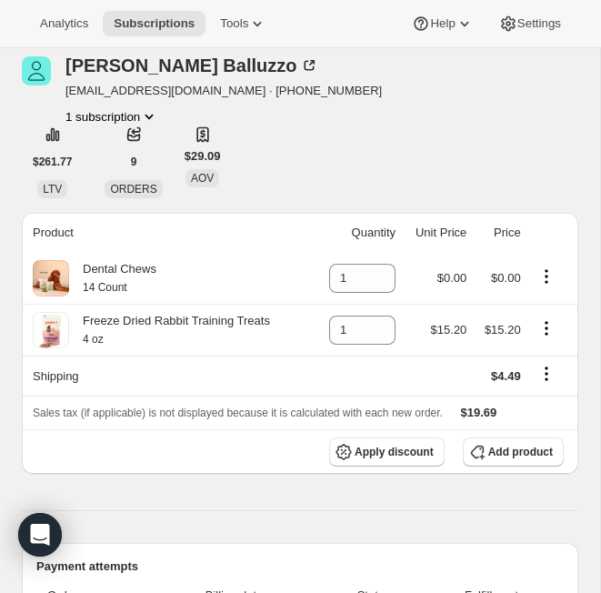
scroll to position [98, 0]
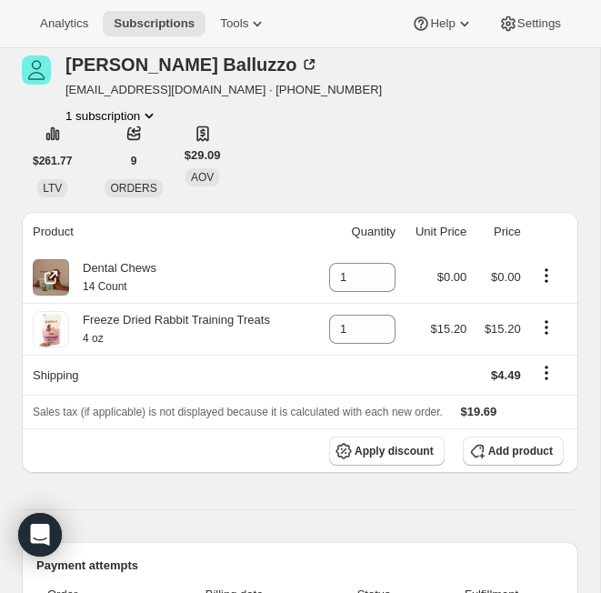
click at [548, 276] on icon "Product actions" at bounding box center [546, 275] width 3 height 3
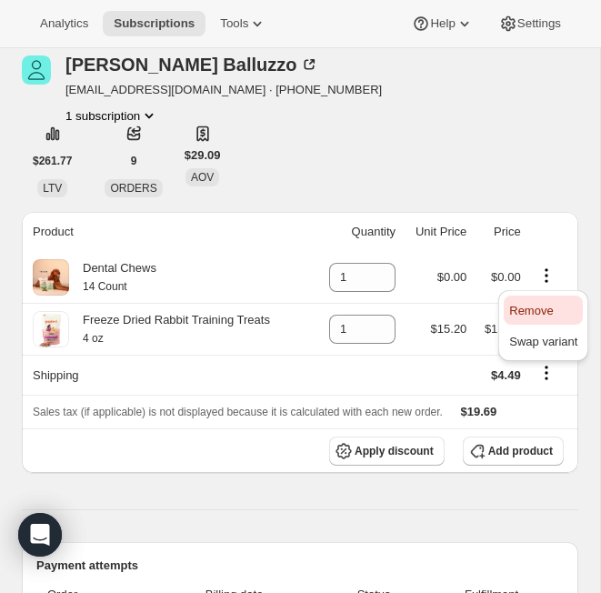
click at [553, 319] on button "Remove" at bounding box center [543, 310] width 79 height 29
type input "0"
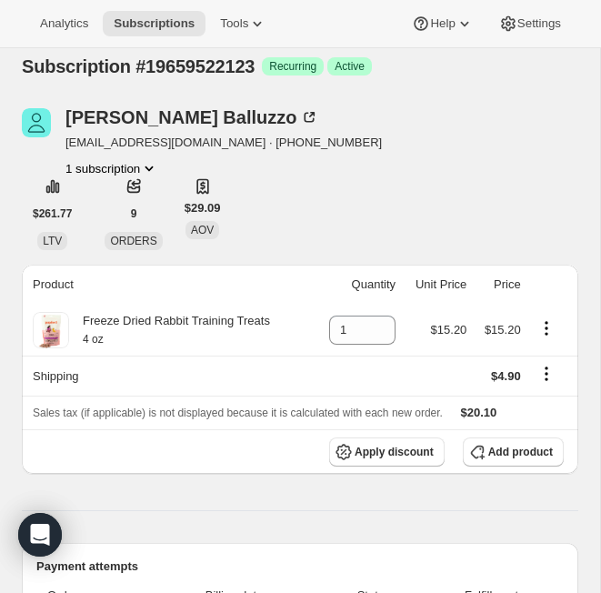
scroll to position [0, 0]
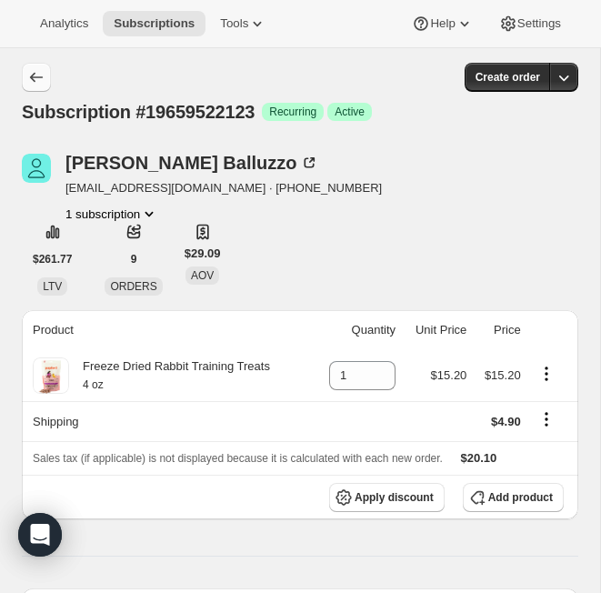
click at [30, 85] on icon "Subscriptions" at bounding box center [36, 77] width 18 height 18
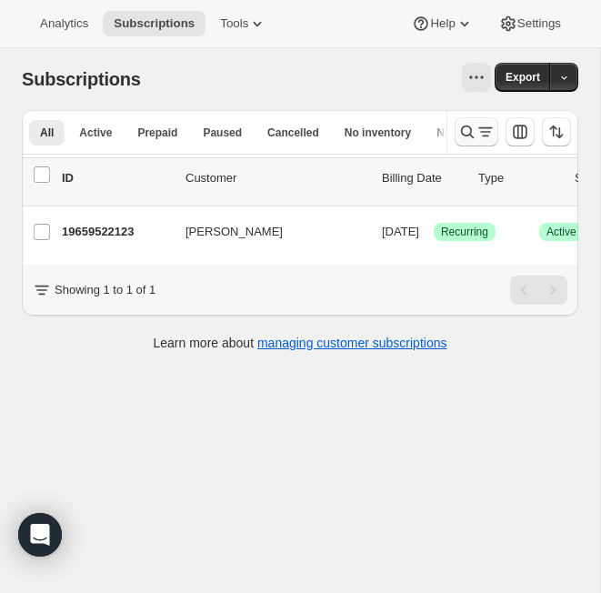
click at [471, 132] on icon "Search and filter results" at bounding box center [467, 132] width 13 height 13
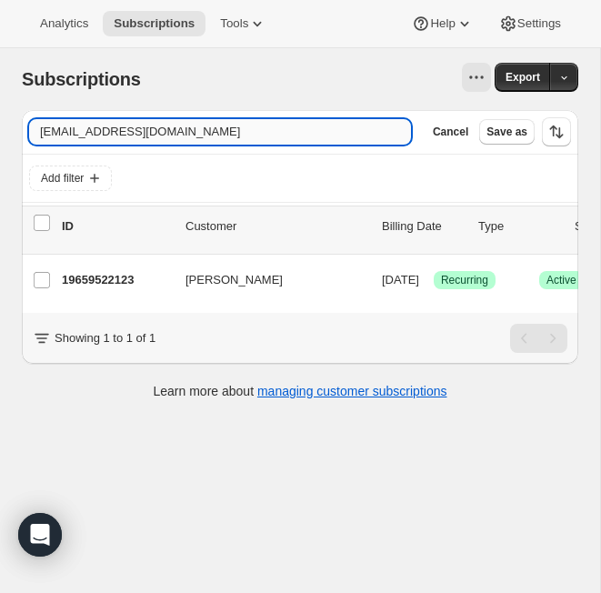
click at [176, 133] on input "mballuzzo@gmail.com" at bounding box center [220, 131] width 382 height 25
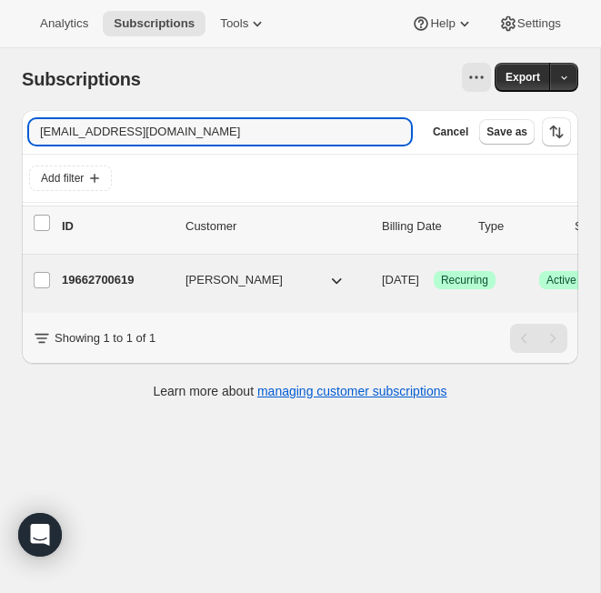
type input "w20001015@163.com"
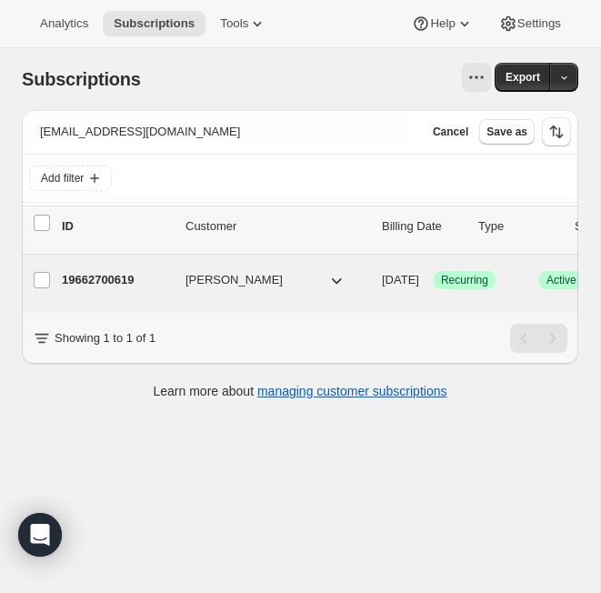
click at [122, 283] on p "19662700619" at bounding box center [116, 280] width 109 height 18
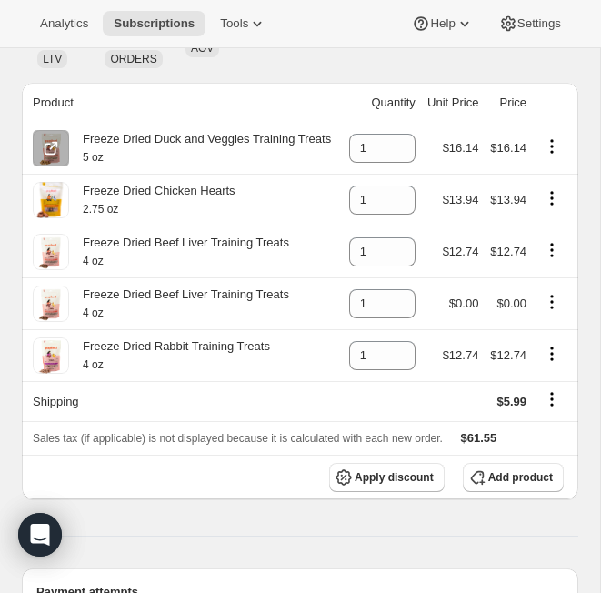
scroll to position [252, 0]
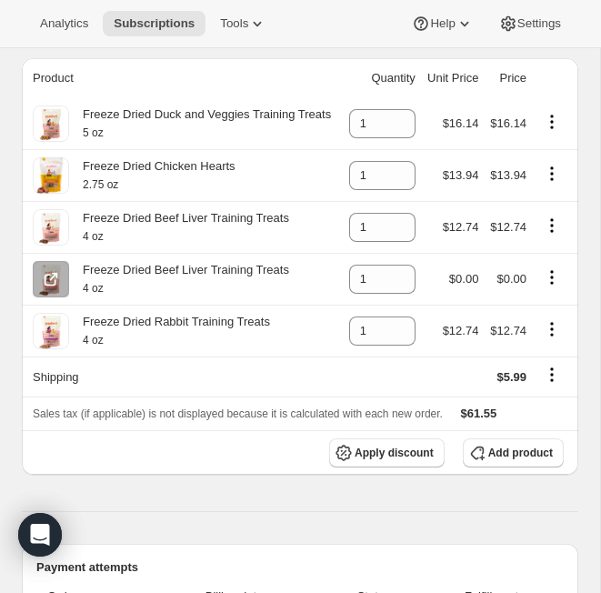
click at [560, 287] on icon "Product actions" at bounding box center [552, 277] width 18 height 18
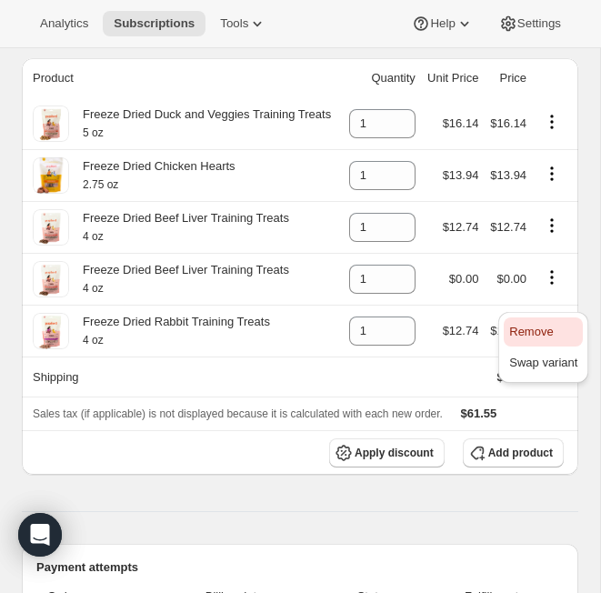
click at [543, 330] on span "Remove" at bounding box center [531, 332] width 44 height 14
type input "0"
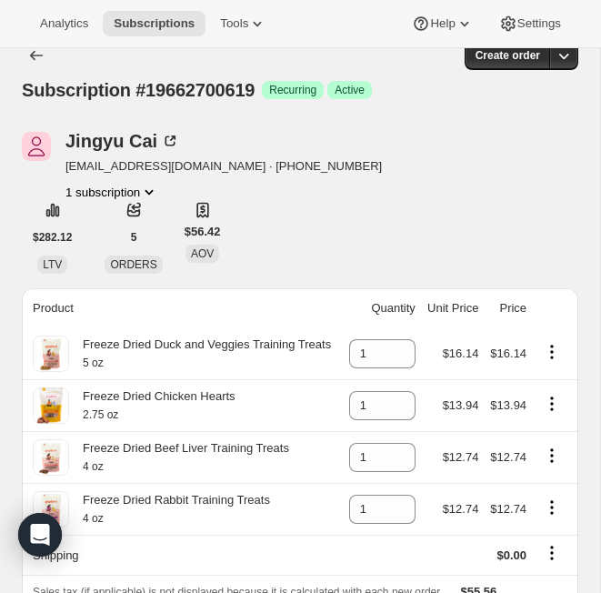
scroll to position [0, 0]
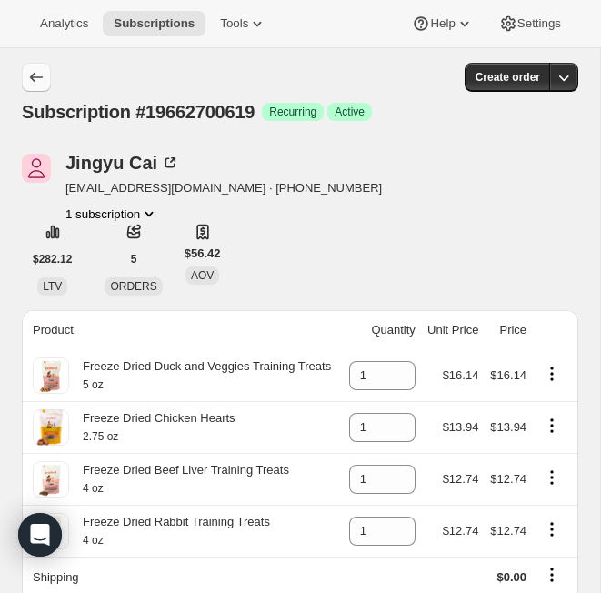
click at [34, 80] on icon "Subscriptions" at bounding box center [36, 77] width 18 height 18
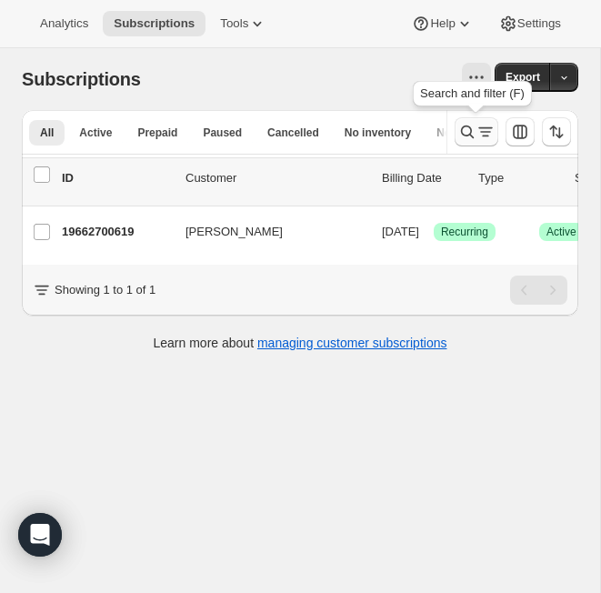
click at [462, 134] on icon "Search and filter results" at bounding box center [467, 132] width 13 height 13
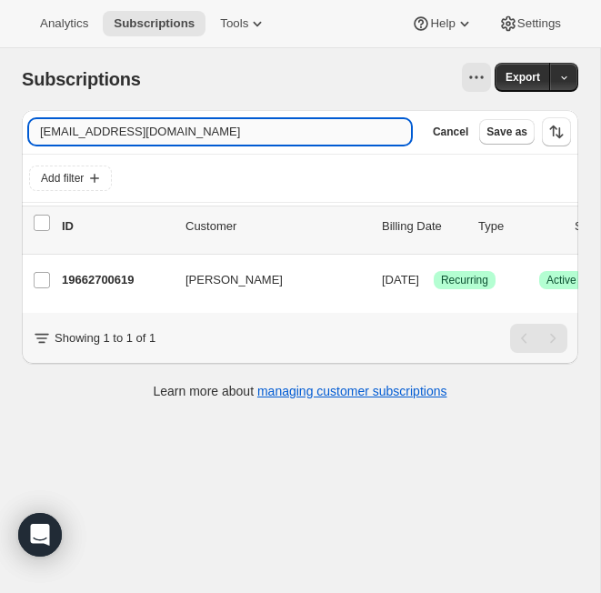
click at [195, 134] on input "w20001015@163.com" at bounding box center [220, 131] width 382 height 25
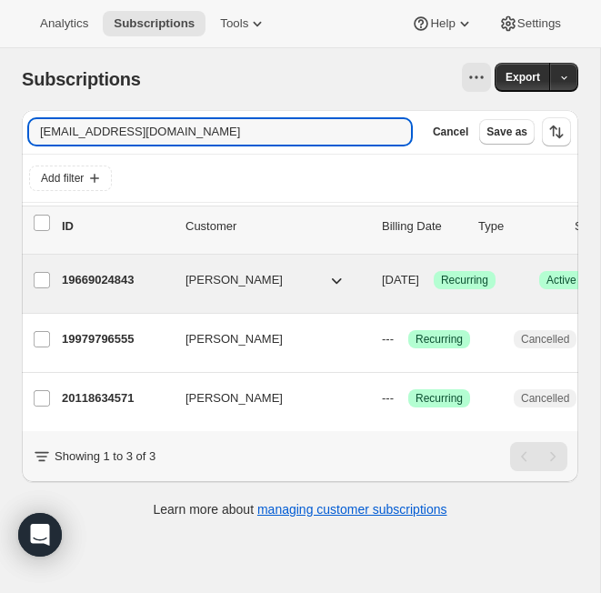
type input "sjbugbug@gmail.com"
click at [108, 286] on p "19669024843" at bounding box center [116, 280] width 109 height 18
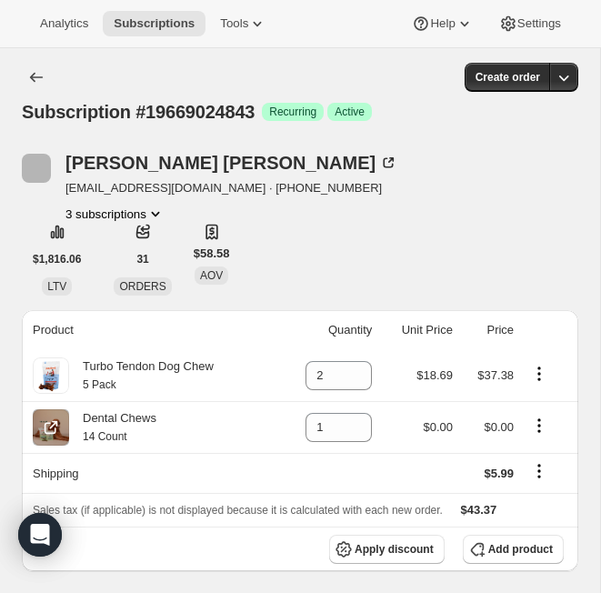
click at [544, 421] on icon "Product actions" at bounding box center [539, 426] width 18 height 18
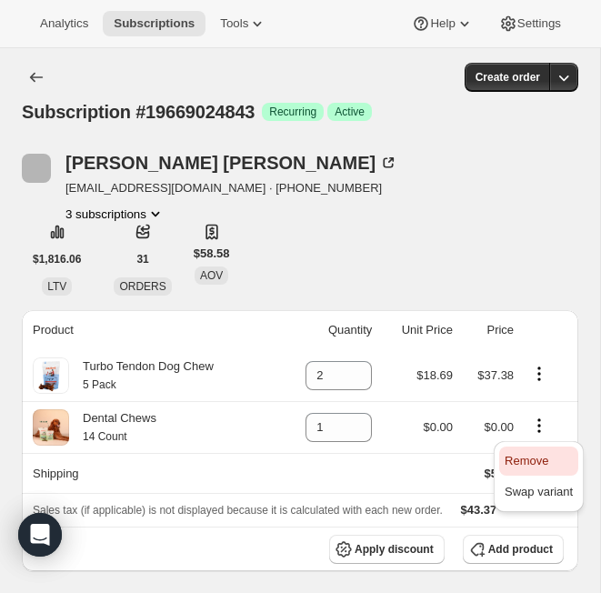
click at [545, 458] on span "Remove" at bounding box center [527, 461] width 44 height 14
type input "0"
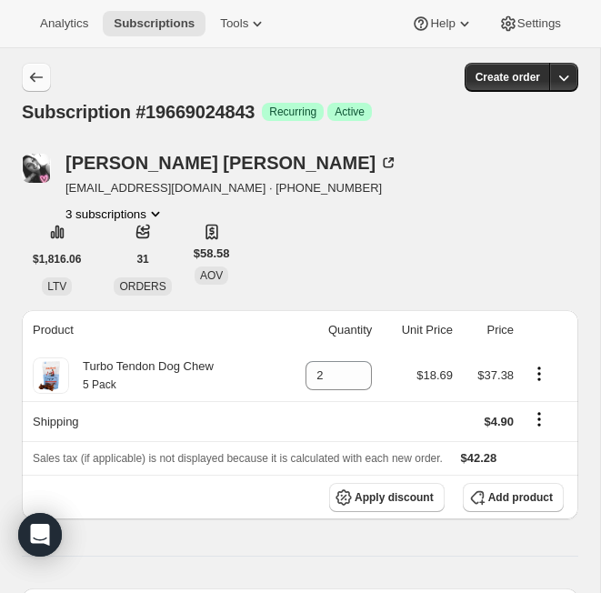
click at [41, 78] on icon "Subscriptions" at bounding box center [36, 77] width 18 height 18
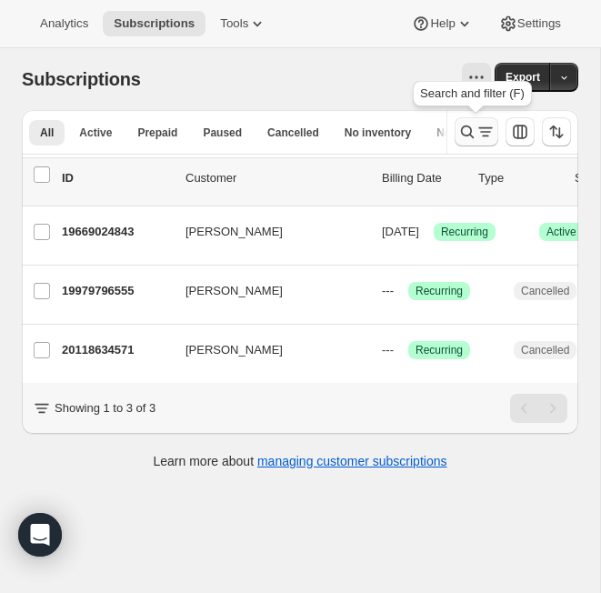
click at [470, 136] on icon "Search and filter results" at bounding box center [467, 132] width 13 height 13
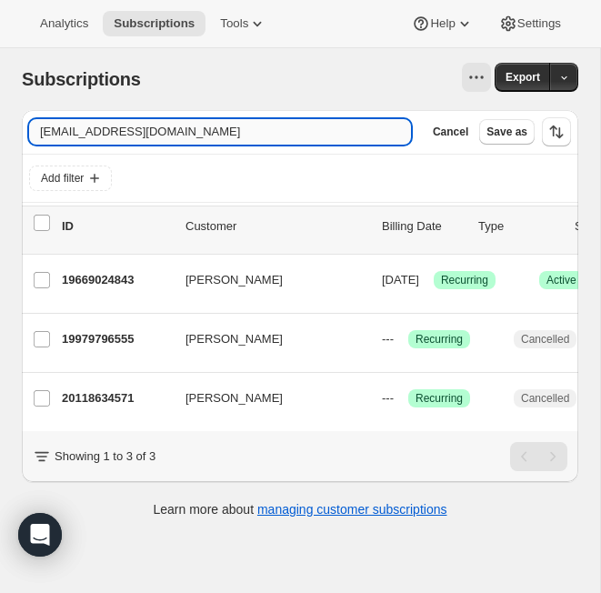
click at [186, 143] on input "sjbugbug@gmail.com" at bounding box center [220, 131] width 382 height 25
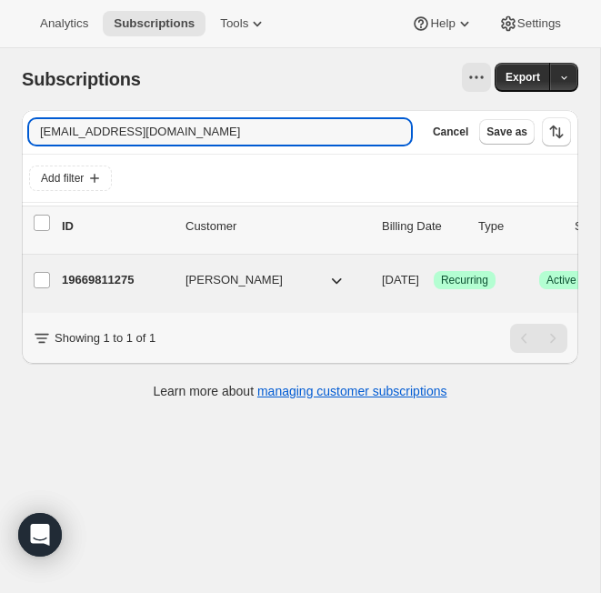
type input "kristyfrzr@gmail.com"
click at [119, 278] on p "19669811275" at bounding box center [116, 280] width 109 height 18
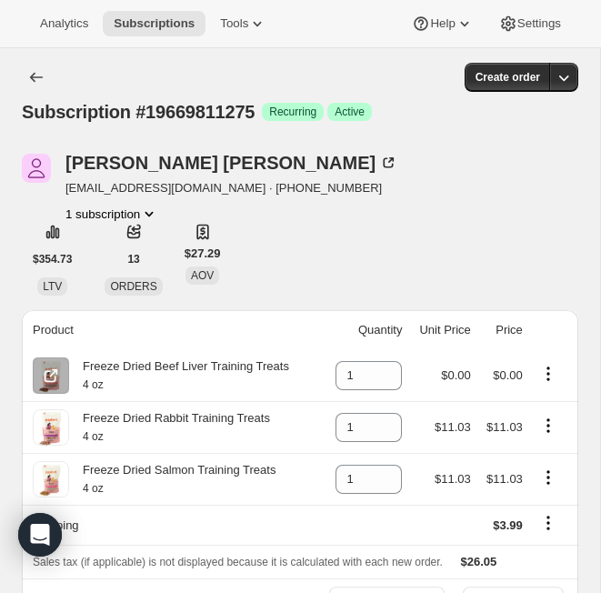
click at [545, 368] on icon "Product actions" at bounding box center [549, 374] width 18 height 18
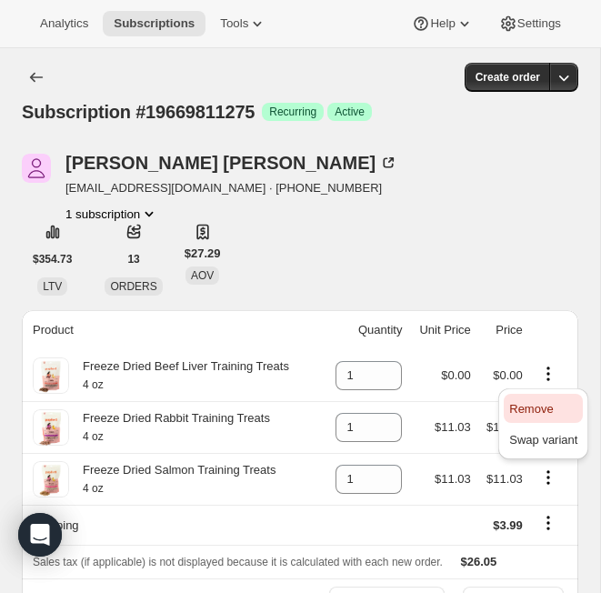
click at [547, 404] on span "Remove" at bounding box center [531, 409] width 44 height 14
type input "0"
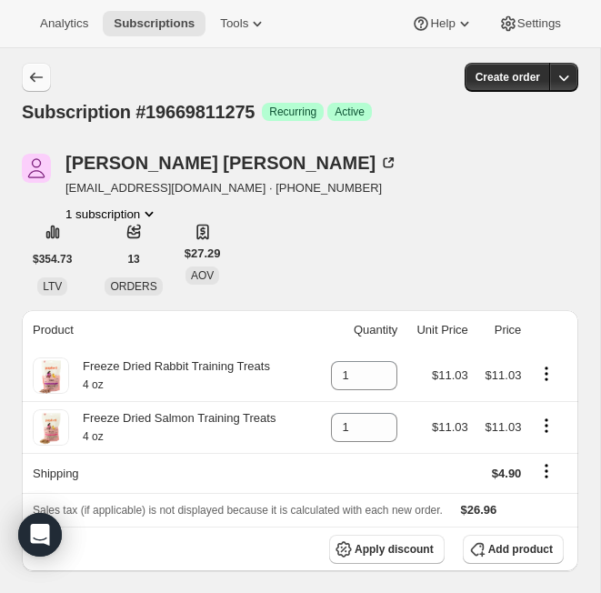
click at [41, 78] on icon "Subscriptions" at bounding box center [36, 77] width 18 height 18
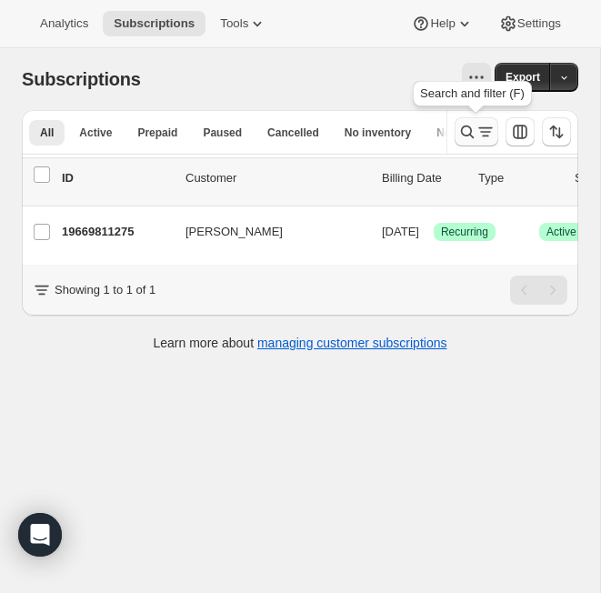
click at [483, 128] on icon "Search and filter results" at bounding box center [486, 132] width 18 height 18
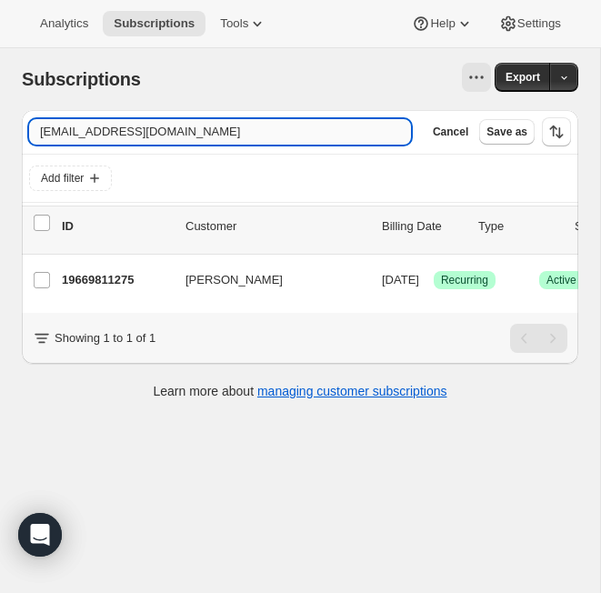
click at [202, 135] on input "kristyfrzr@gmail.com" at bounding box center [220, 131] width 382 height 25
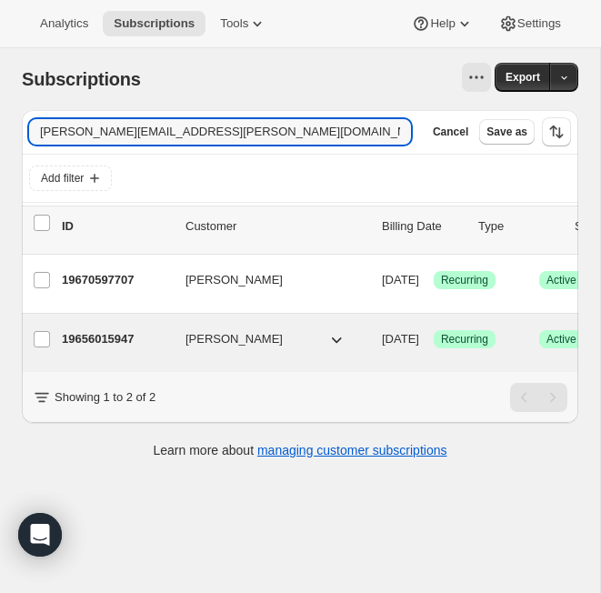
type input "krystyna.a.riley@gmail.com"
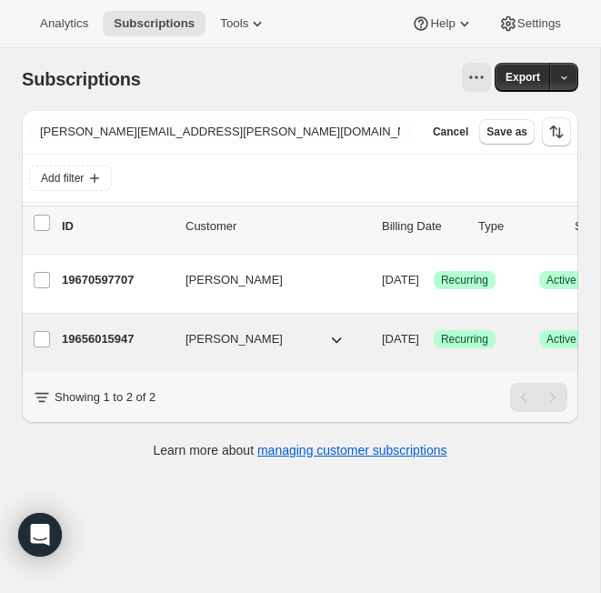
click at [81, 335] on p "19656015947" at bounding box center [116, 339] width 109 height 18
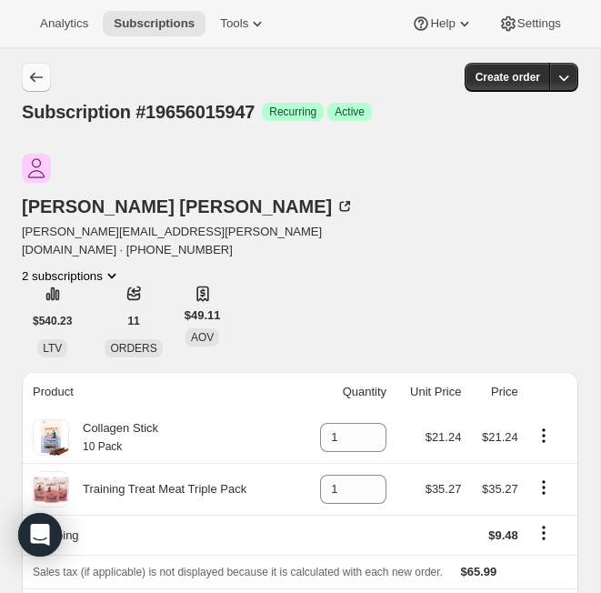
click at [34, 81] on icon "Subscriptions" at bounding box center [36, 78] width 13 height 10
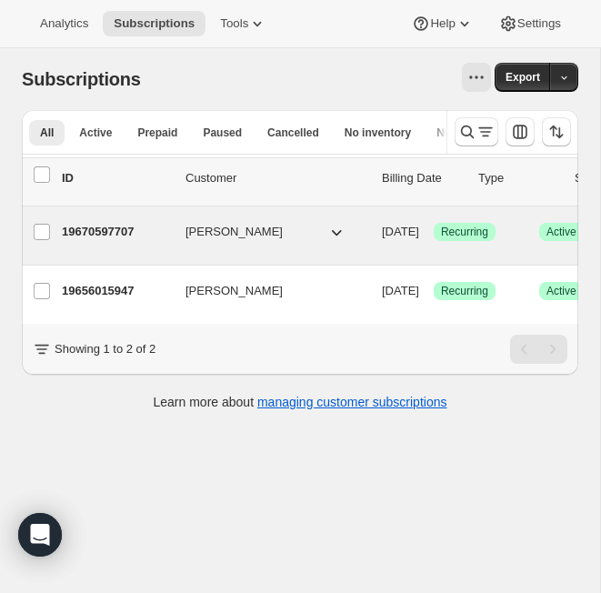
click at [130, 232] on p "19670597707" at bounding box center [116, 232] width 109 height 18
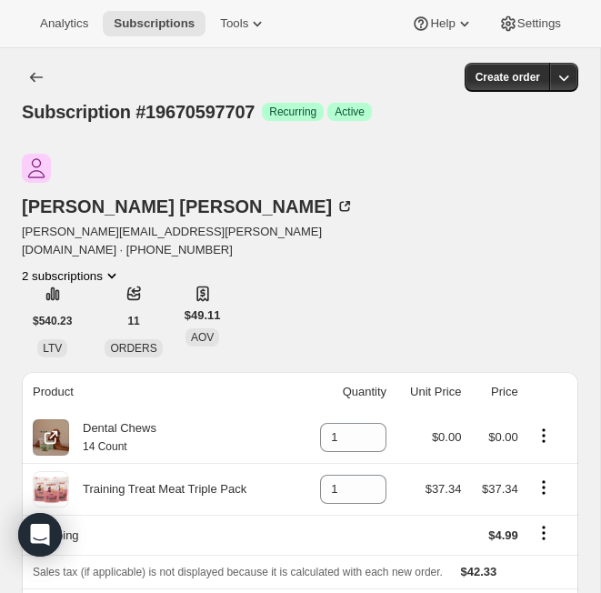
click at [543, 427] on icon "Product actions" at bounding box center [544, 436] width 18 height 18
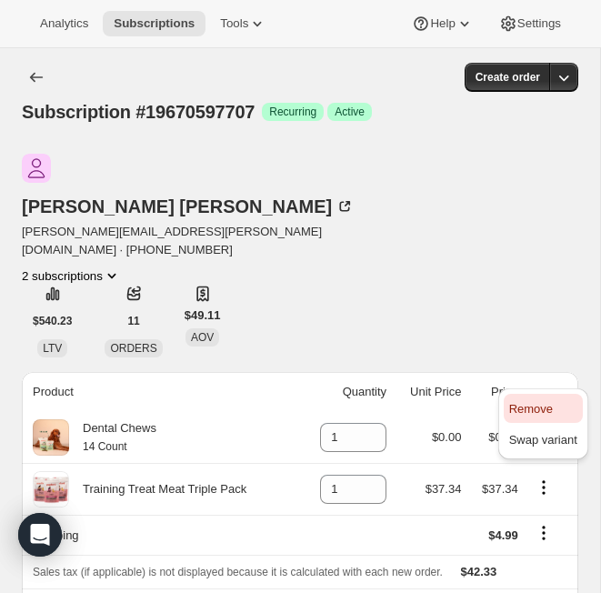
click at [523, 407] on span "Remove" at bounding box center [531, 409] width 44 height 14
type input "0"
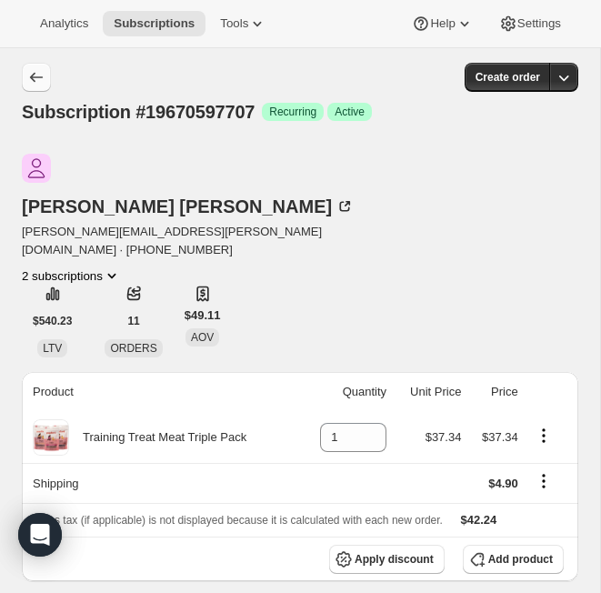
click at [44, 68] on icon "Subscriptions" at bounding box center [36, 77] width 18 height 18
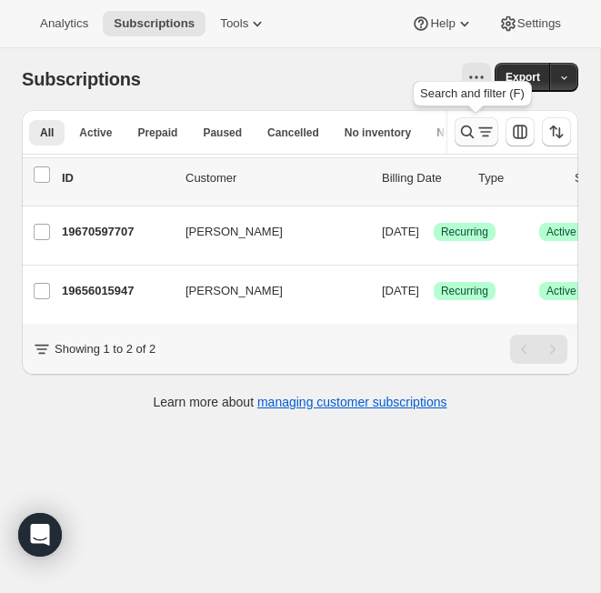
click at [483, 123] on button "Search and filter results" at bounding box center [477, 131] width 44 height 29
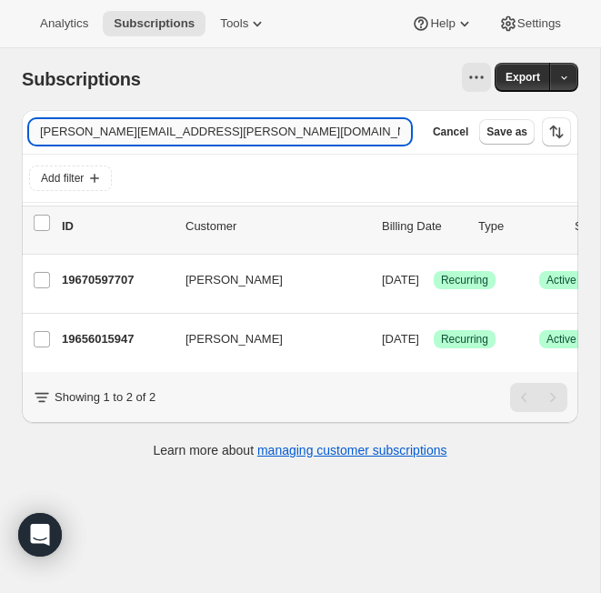
click at [188, 136] on input "krystyna.a.riley@gmail.com" at bounding box center [220, 131] width 382 height 25
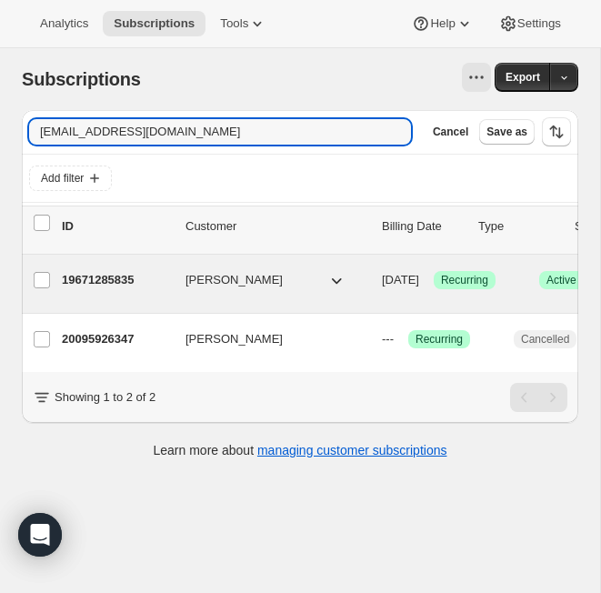
type input "alyssaweed@yahoo.com"
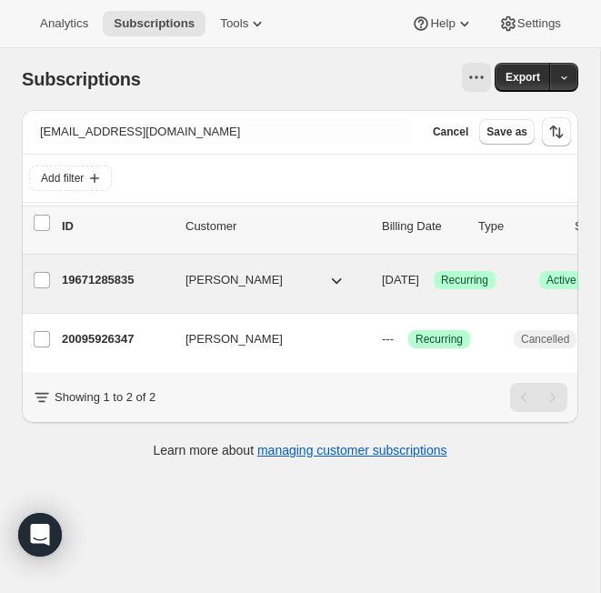
click at [122, 286] on p "19671285835" at bounding box center [116, 280] width 109 height 18
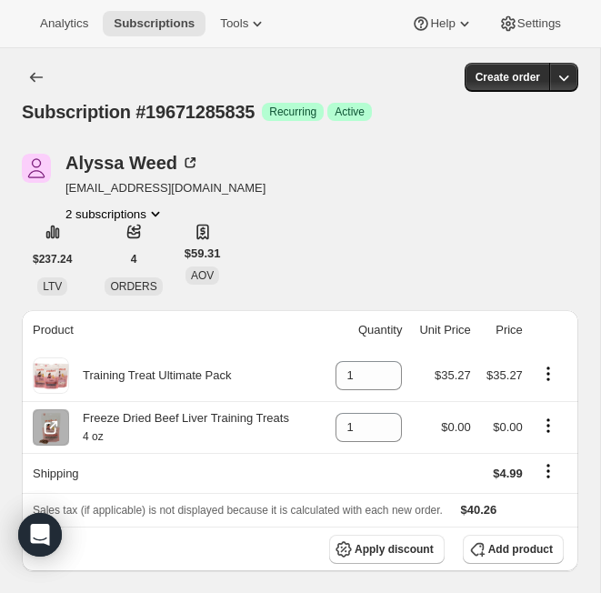
click at [542, 425] on icon "Product actions" at bounding box center [549, 426] width 18 height 18
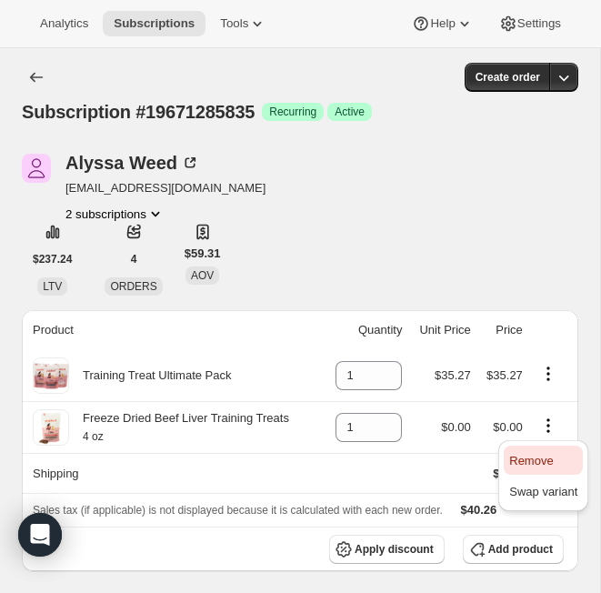
click at [551, 455] on span "Remove" at bounding box center [531, 461] width 44 height 14
type input "0"
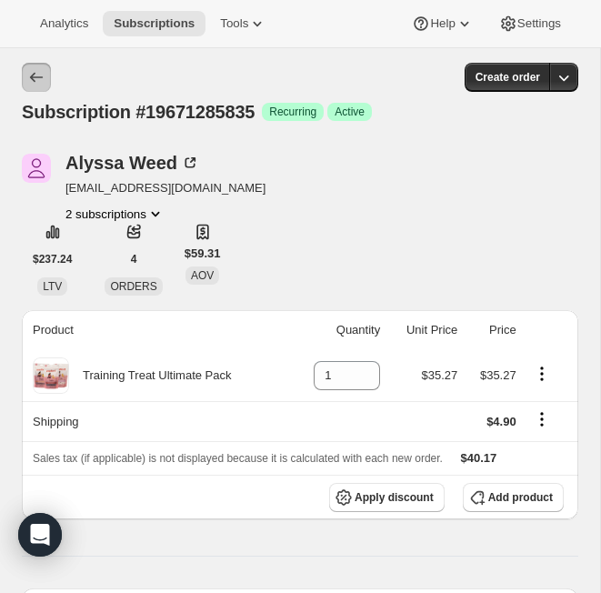
click at [44, 79] on icon "Subscriptions" at bounding box center [36, 77] width 18 height 18
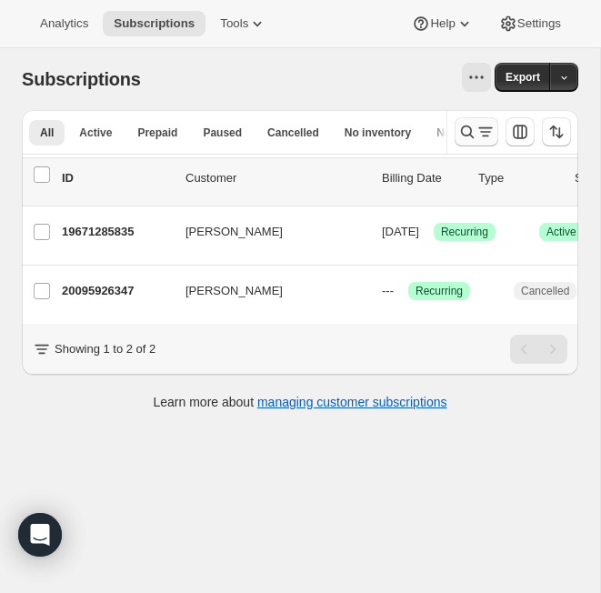
click at [466, 123] on icon "Search and filter results" at bounding box center [468, 132] width 18 height 18
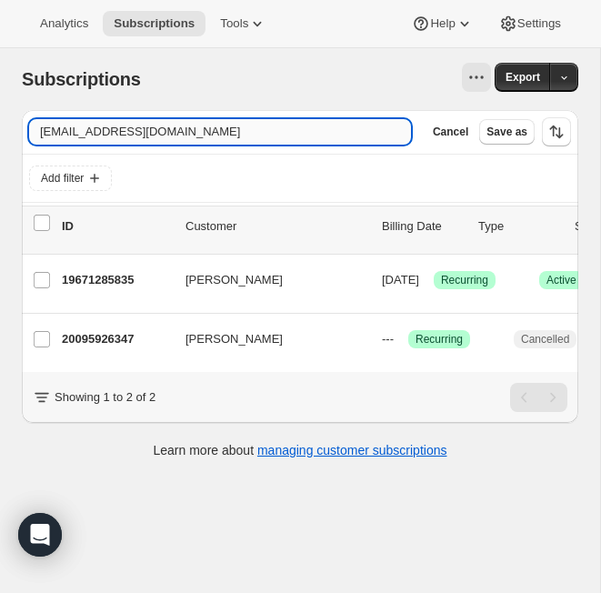
click at [151, 130] on input "alyssaweed@yahoo.com" at bounding box center [220, 131] width 382 height 25
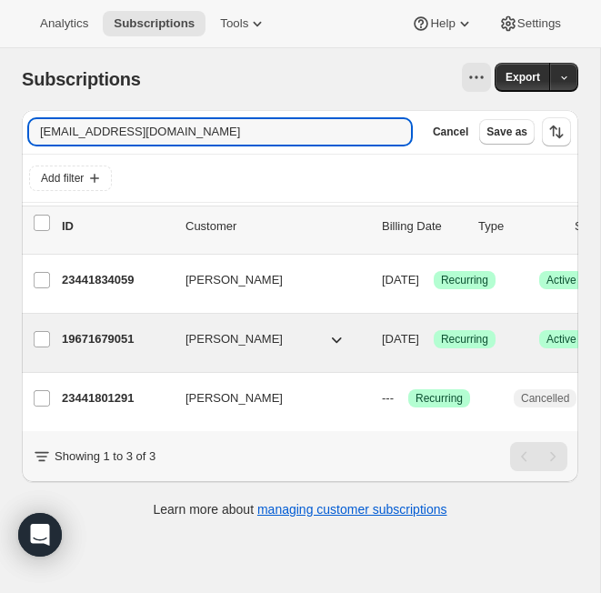
type input "camn24@gmail.com"
click at [106, 336] on p "19671679051" at bounding box center [116, 339] width 109 height 18
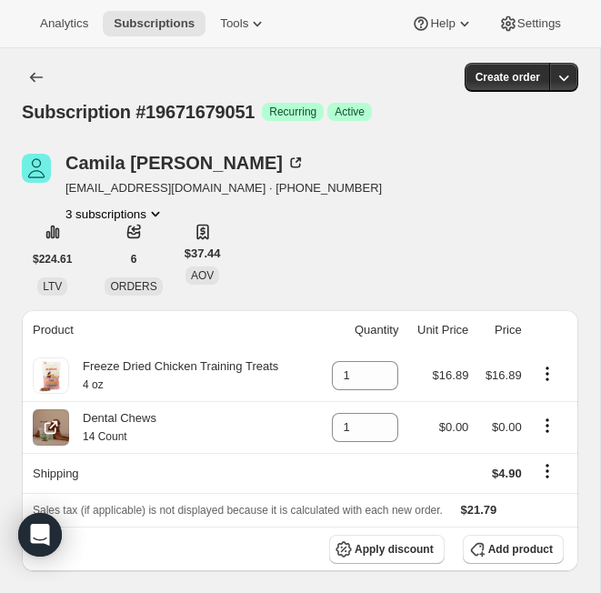
click at [555, 427] on icon "Product actions" at bounding box center [548, 426] width 18 height 18
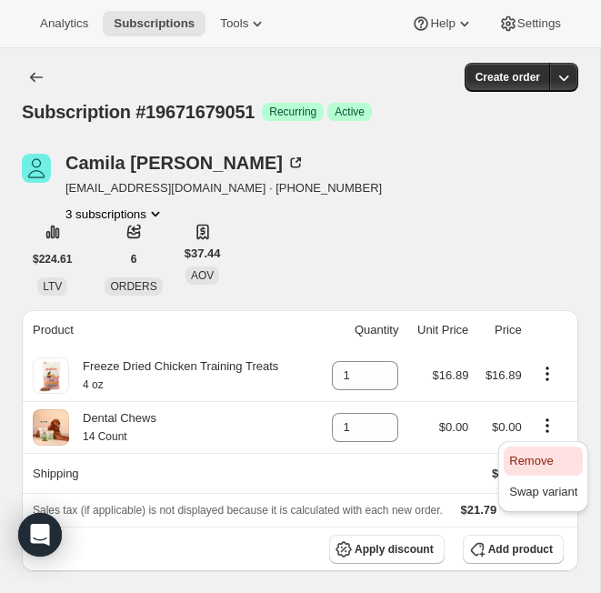
click at [552, 455] on span "Remove" at bounding box center [531, 461] width 44 height 14
type input "0"
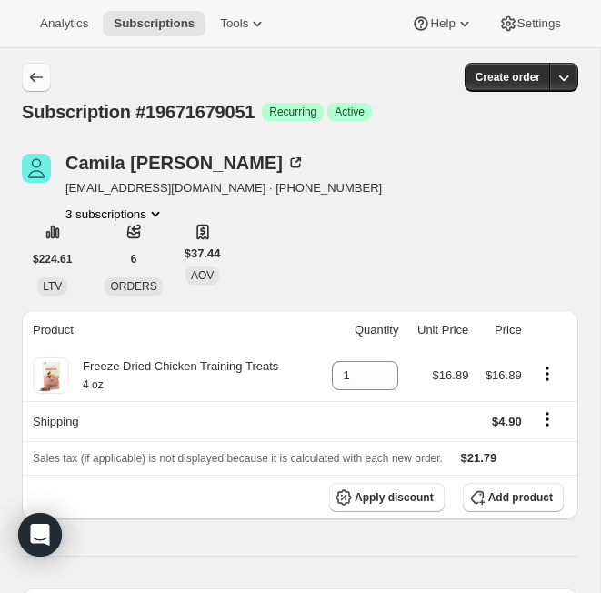
click at [36, 81] on icon "Subscriptions" at bounding box center [36, 77] width 18 height 18
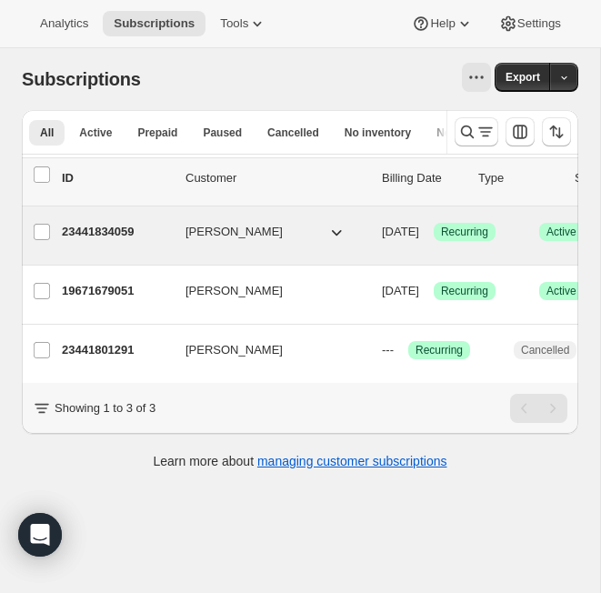
click at [112, 230] on p "23441834059" at bounding box center [116, 232] width 109 height 18
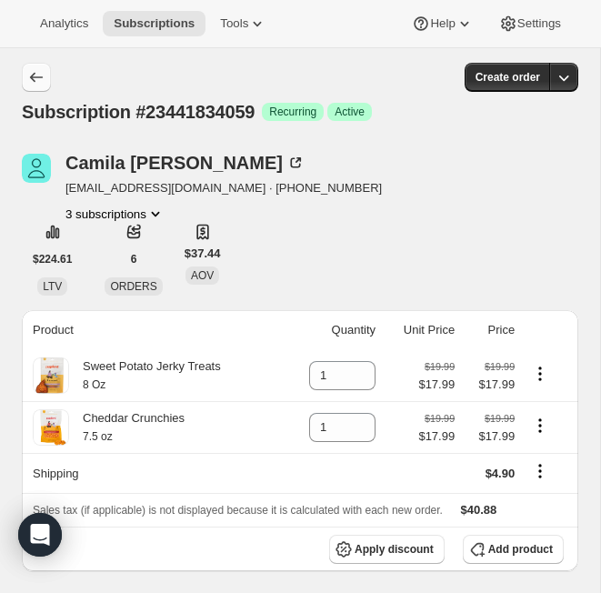
click at [44, 67] on button "Subscriptions" at bounding box center [36, 77] width 29 height 29
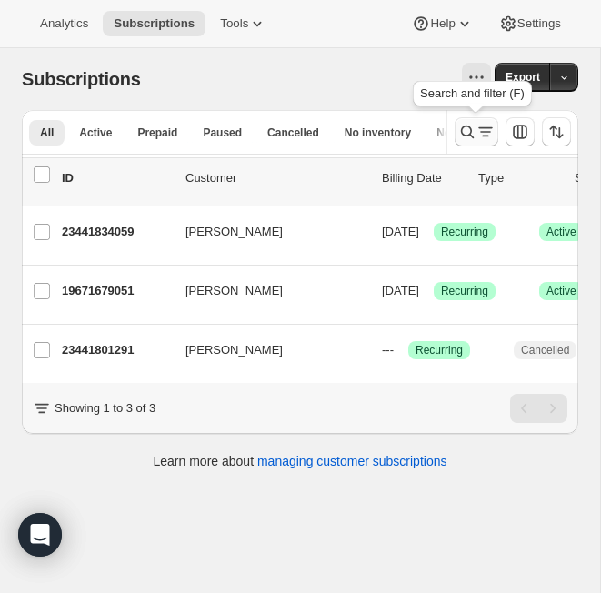
click at [479, 130] on icon "Search and filter results" at bounding box center [486, 132] width 18 height 18
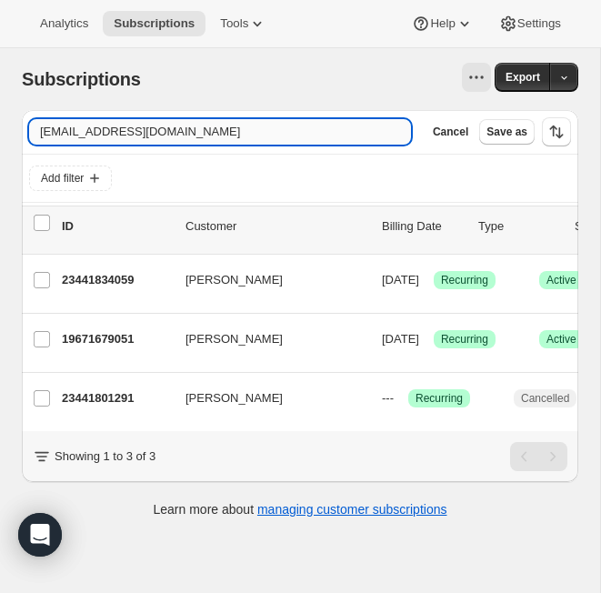
click at [219, 133] on input "camn24@gmail.com" at bounding box center [220, 131] width 382 height 25
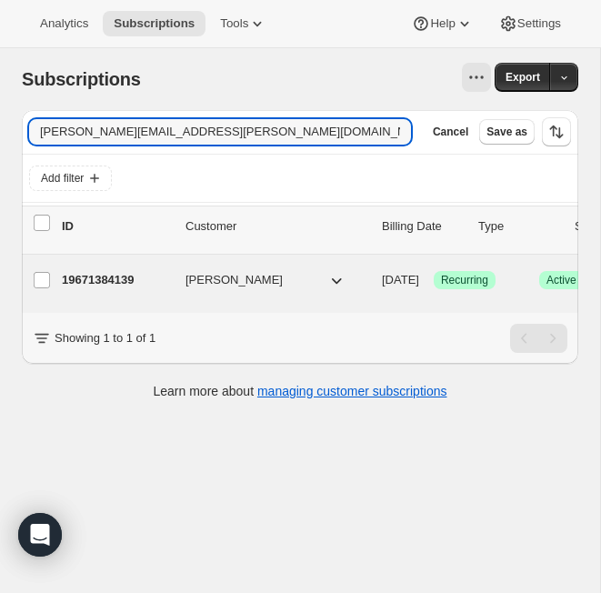
type input "corbett.sean@gmail.com"
click at [117, 279] on p "19671384139" at bounding box center [116, 280] width 109 height 18
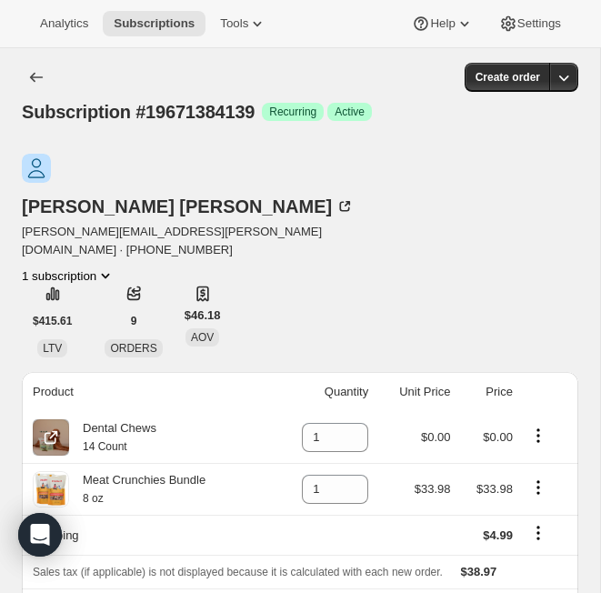
click at [541, 427] on icon "Product actions" at bounding box center [538, 436] width 18 height 18
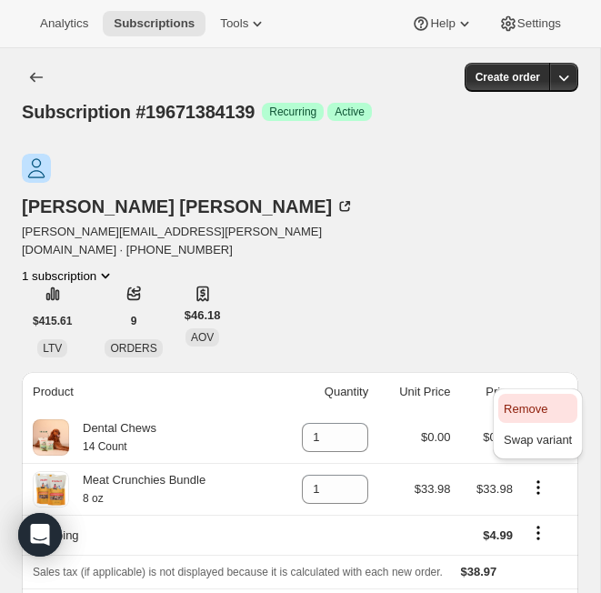
click at [548, 405] on span "Remove" at bounding box center [526, 409] width 44 height 14
type input "0"
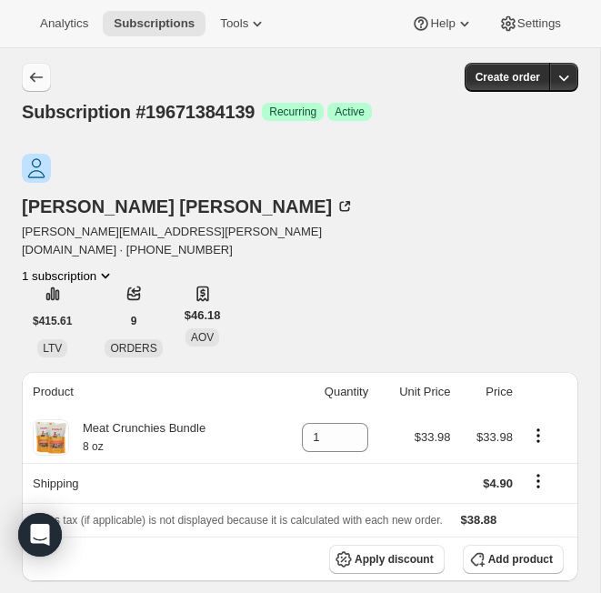
click at [32, 79] on icon "Subscriptions" at bounding box center [36, 78] width 13 height 10
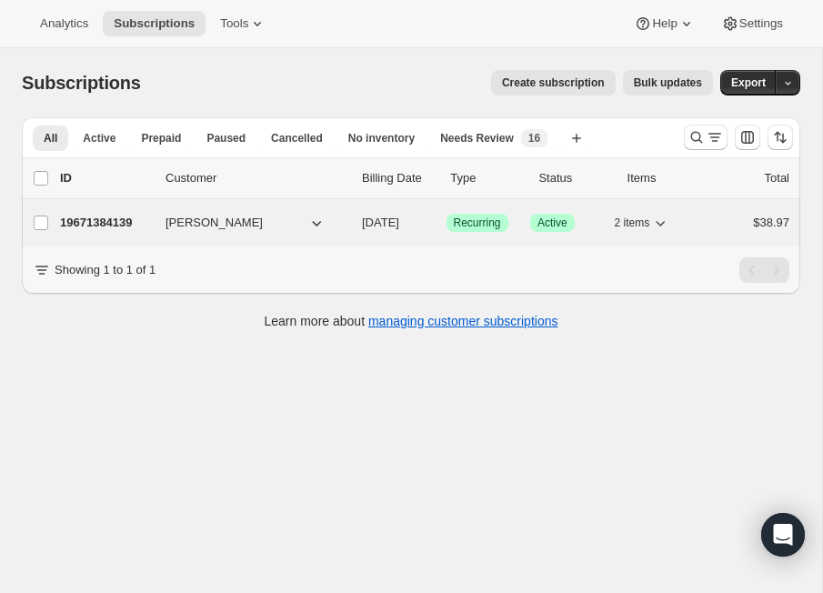
click at [93, 217] on p "19671384139" at bounding box center [105, 223] width 91 height 18
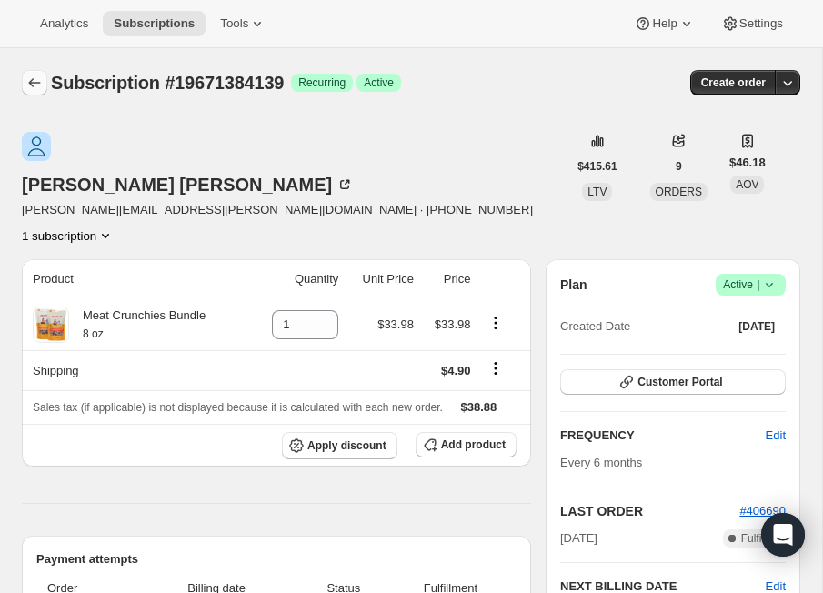
click at [31, 80] on icon "Subscriptions" at bounding box center [35, 82] width 12 height 9
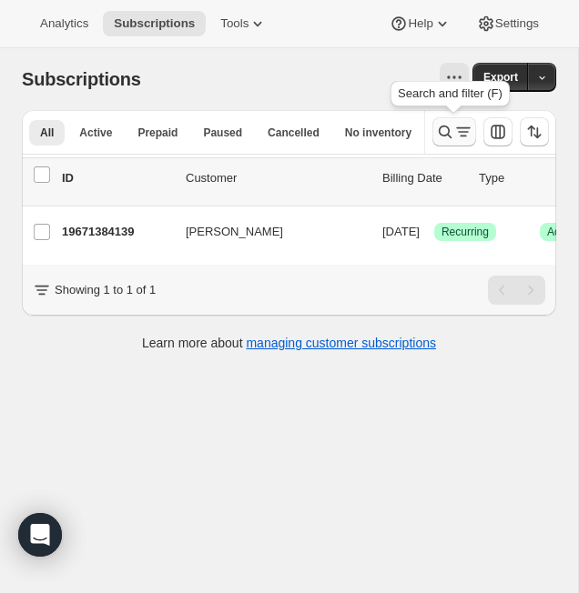
click at [442, 129] on icon "Search and filter results" at bounding box center [445, 132] width 18 height 18
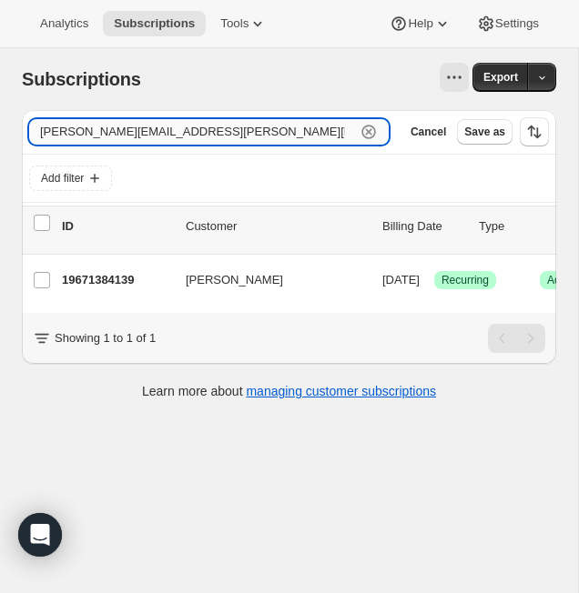
click at [323, 135] on input "corbett.sean@gmail.com" at bounding box center [192, 131] width 327 height 25
click at [281, 128] on input "corbett.sean@gmail.com" at bounding box center [192, 131] width 327 height 25
paste input "danee.ta"
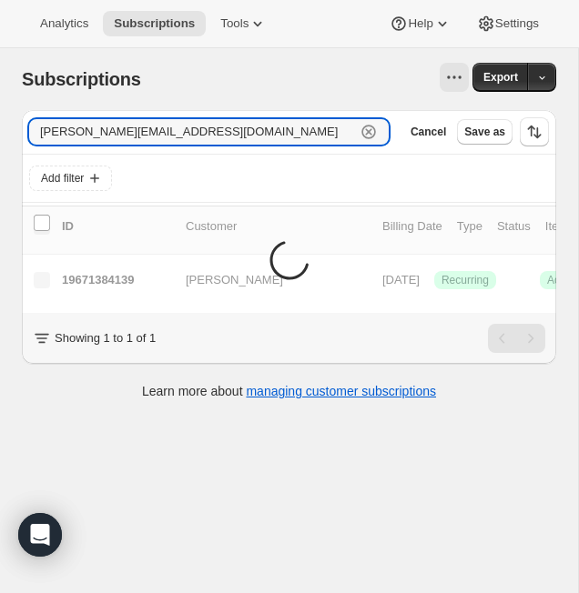
type input "danee.ta@gmail.com"
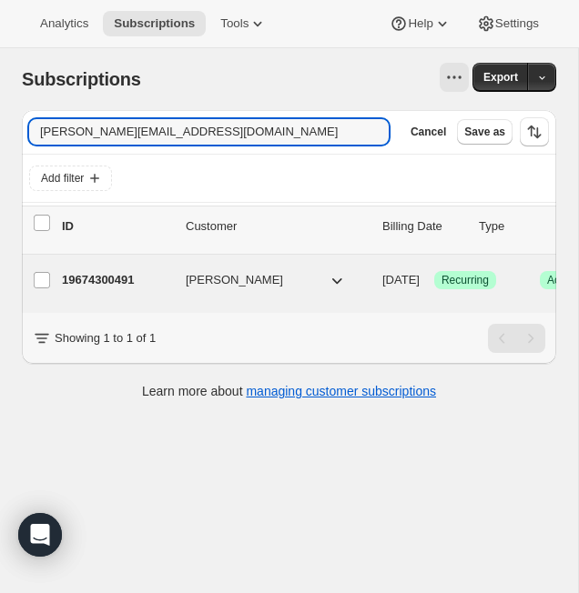
click at [96, 283] on p "19674300491" at bounding box center [116, 280] width 109 height 18
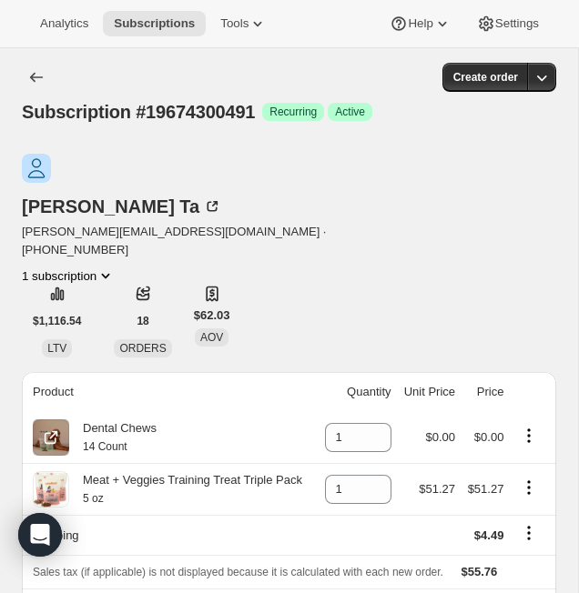
click at [530, 427] on icon "Product actions" at bounding box center [528, 436] width 18 height 18
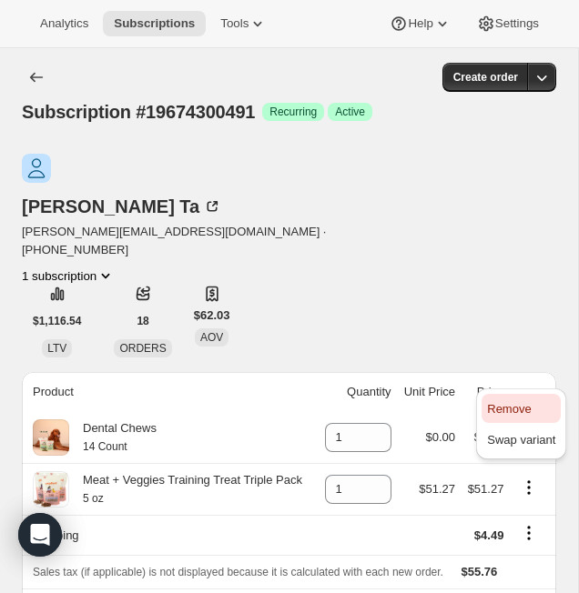
click at [528, 411] on span "Remove" at bounding box center [509, 409] width 44 height 14
type input "0"
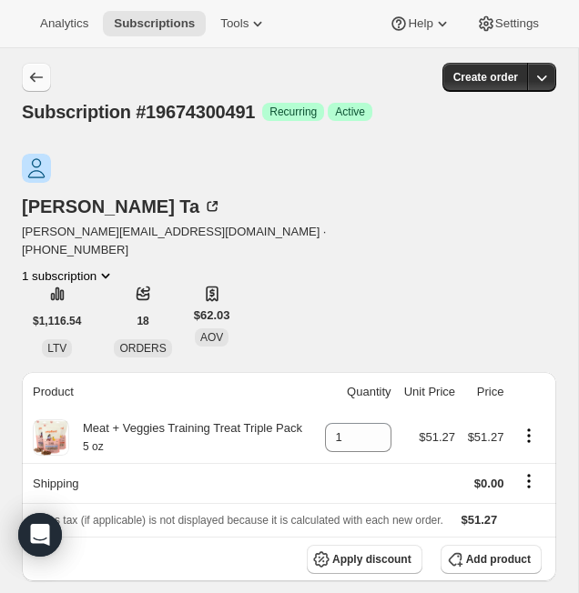
click at [40, 76] on icon "Subscriptions" at bounding box center [36, 77] width 18 height 18
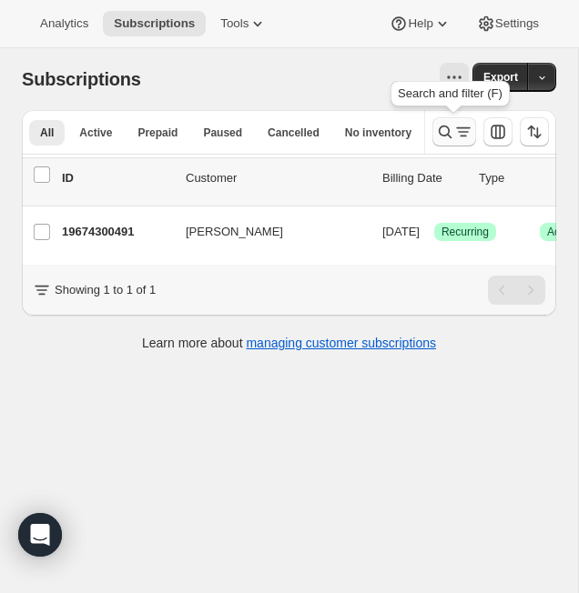
click at [465, 136] on icon "Search and filter results" at bounding box center [463, 132] width 18 height 18
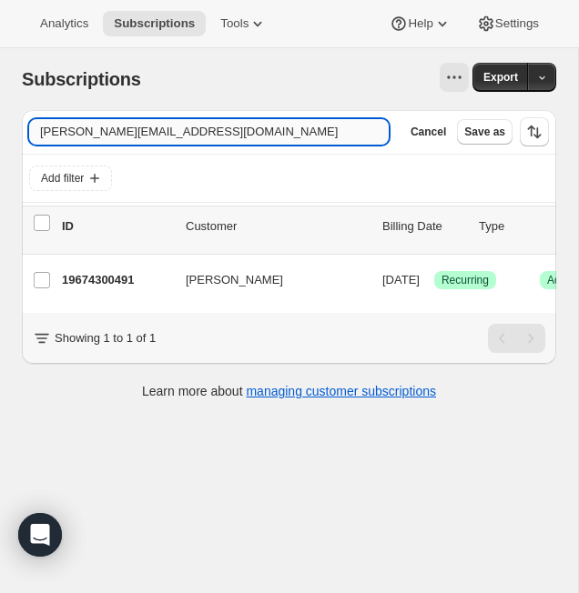
click at [189, 130] on input "danee.ta@gmail.com" at bounding box center [208, 131] width 359 height 25
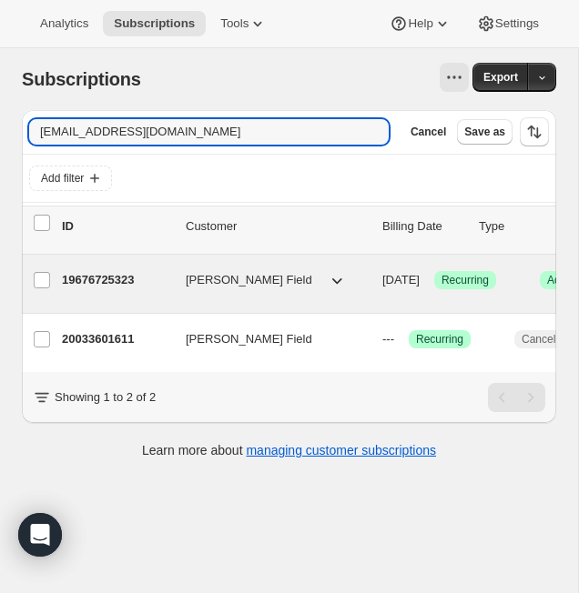
type input "lateforwork2day@aol.com"
click at [133, 280] on p "19676725323" at bounding box center [116, 280] width 109 height 18
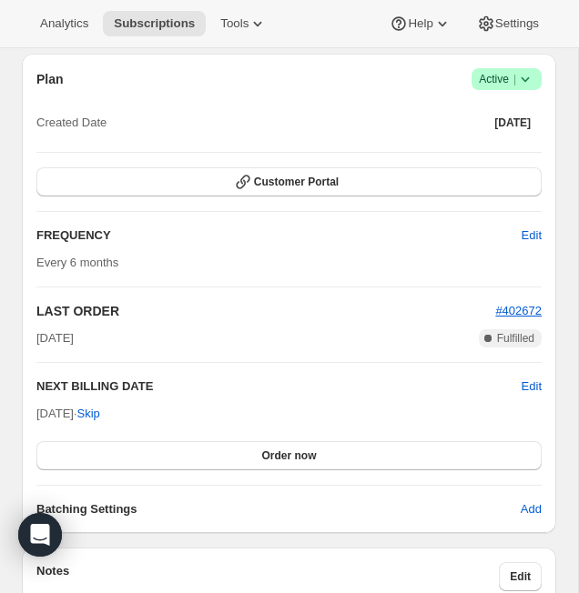
scroll to position [1135, 0]
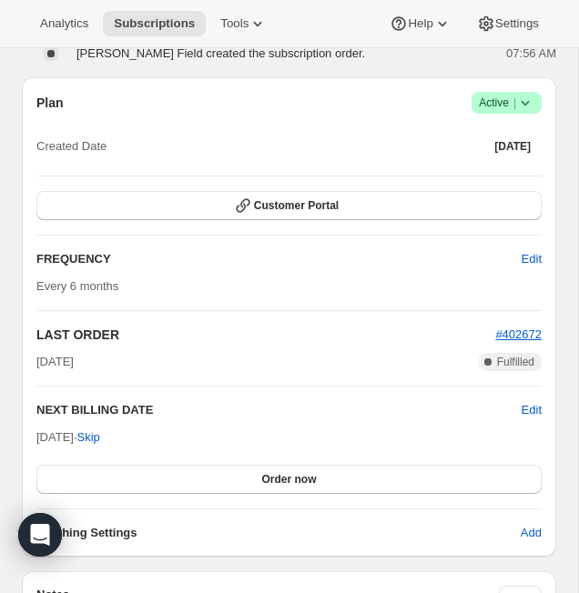
click at [531, 106] on icon at bounding box center [525, 103] width 18 height 18
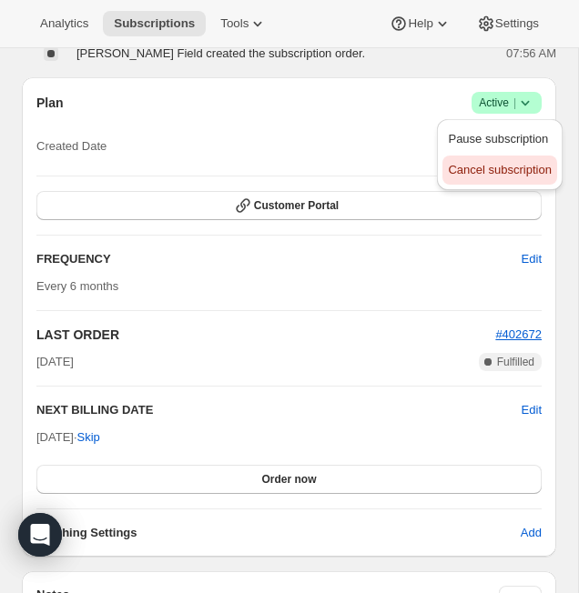
click at [535, 168] on span "Cancel subscription" at bounding box center [499, 170] width 103 height 14
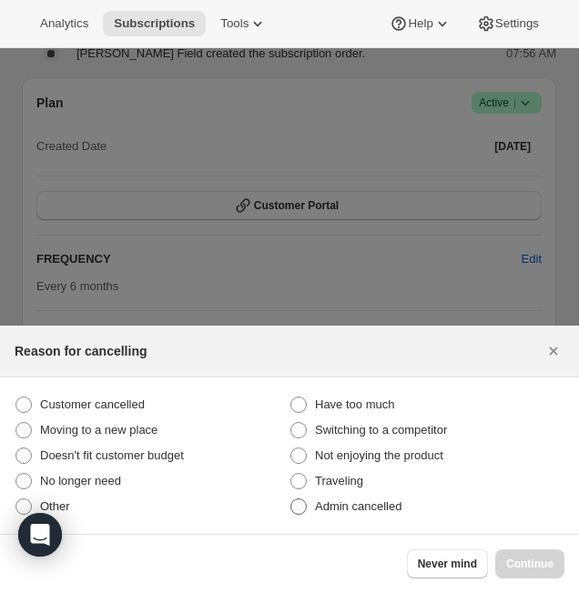
click at [369, 513] on span "Admin cancelled" at bounding box center [358, 507] width 86 height 18
click at [291, 499] on input "Admin cancelled" at bounding box center [290, 499] width 1 height 1
radio input "true"
click at [530, 541] on div "Never mind Continue" at bounding box center [289, 563] width 579 height 59
click at [531, 553] on button "Continue" at bounding box center [529, 564] width 69 height 29
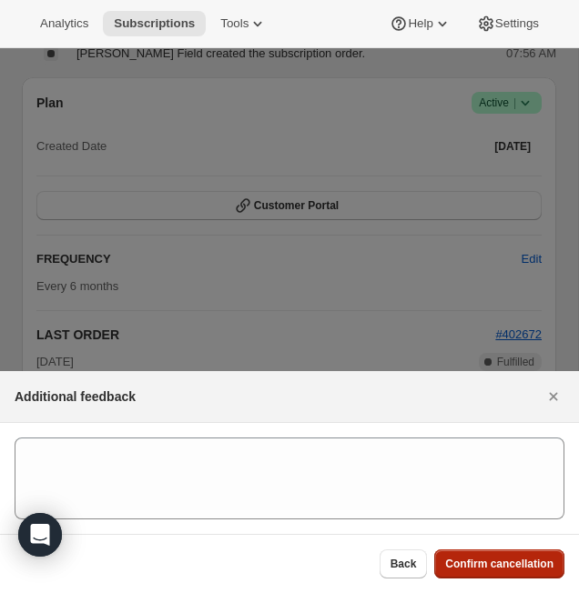
click at [483, 550] on button "Confirm cancellation" at bounding box center [499, 564] width 130 height 29
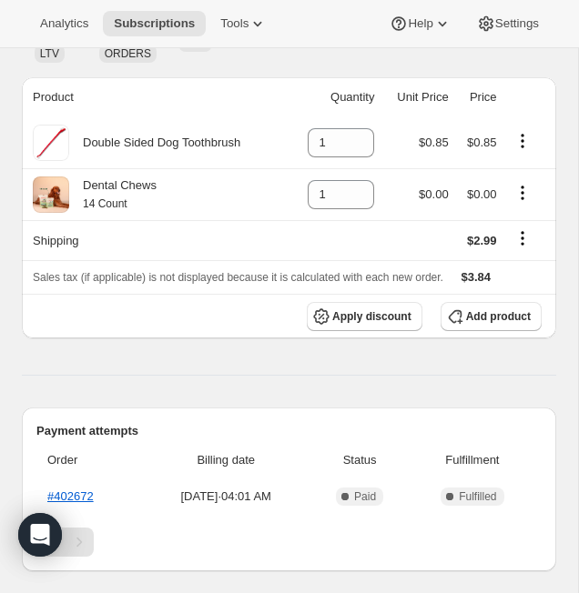
scroll to position [0, 0]
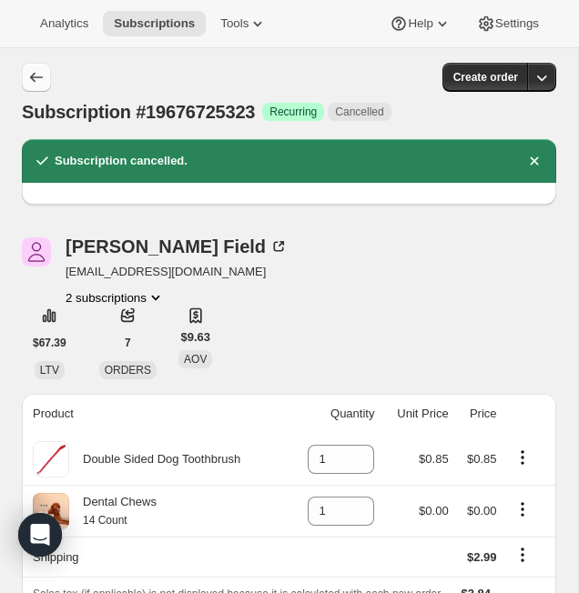
click at [36, 76] on icon "Subscriptions" at bounding box center [36, 77] width 18 height 18
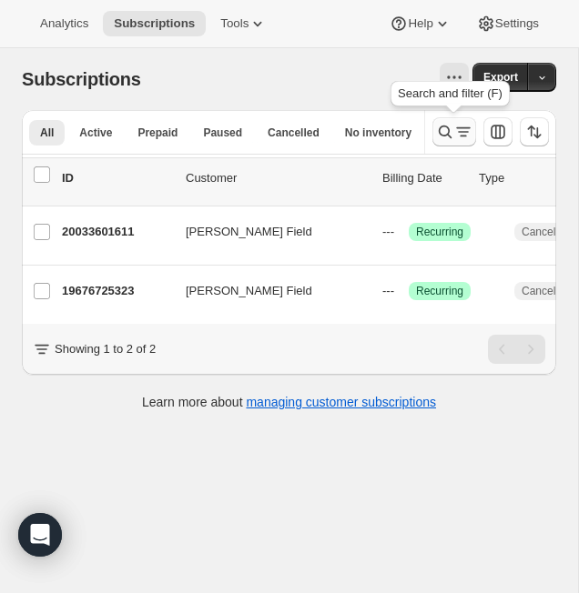
click at [449, 133] on icon "Search and filter results" at bounding box center [445, 132] width 18 height 18
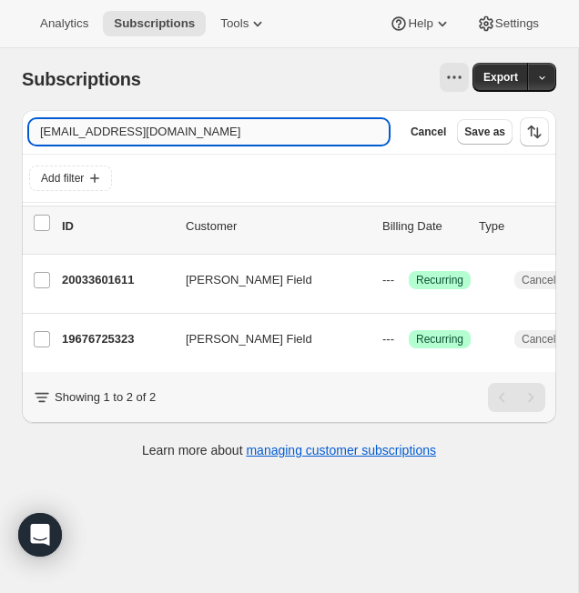
click at [118, 137] on input "lateforwork2day@aol.com" at bounding box center [208, 131] width 359 height 25
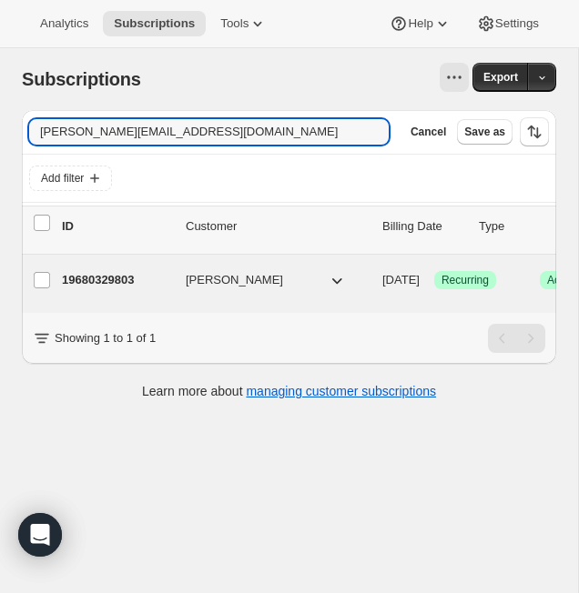
type input "dakiyama@hotmail.com"
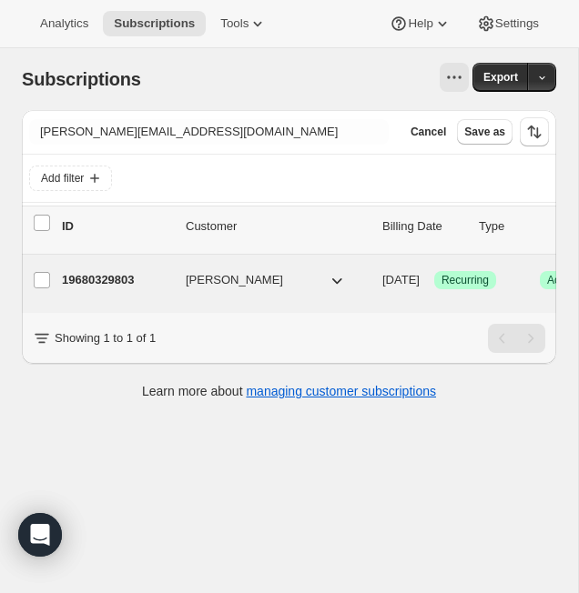
click at [124, 277] on p "19680329803" at bounding box center [116, 280] width 109 height 18
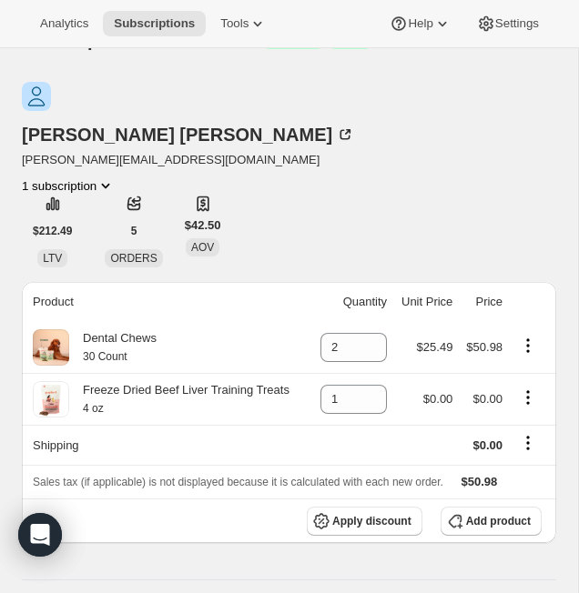
scroll to position [82, 0]
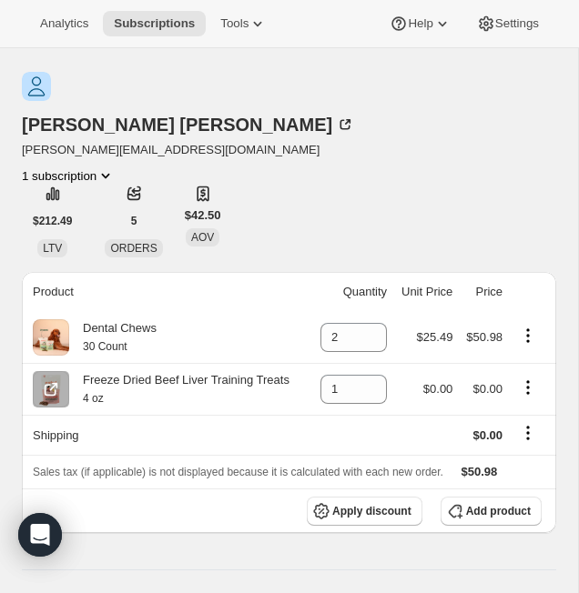
click at [529, 386] on icon "Product actions" at bounding box center [527, 387] width 3 height 3
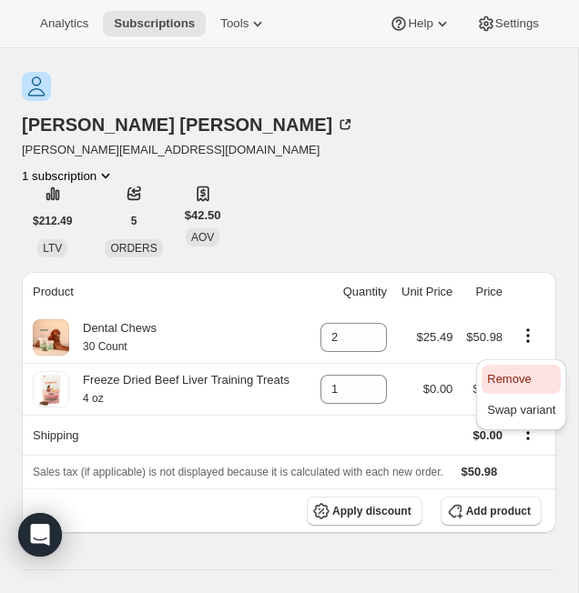
click at [529, 384] on span "Remove" at bounding box center [509, 379] width 44 height 14
type input "0"
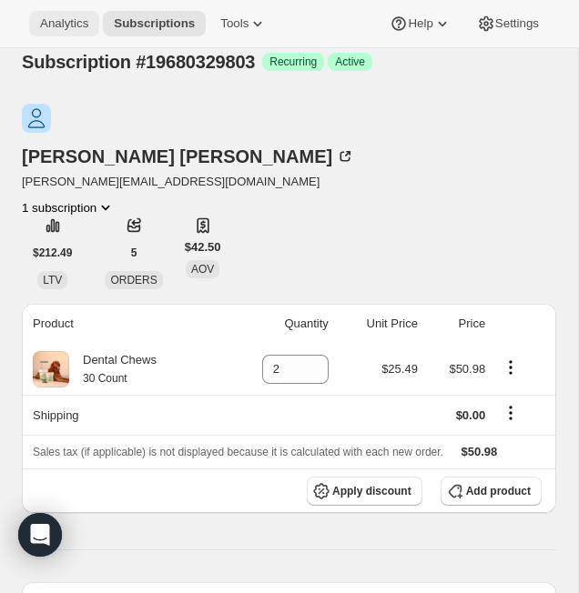
scroll to position [17, 0]
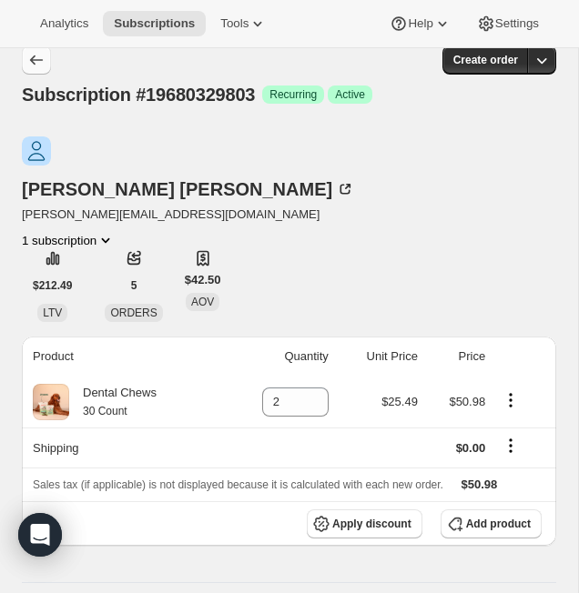
click at [40, 69] on button "Subscriptions" at bounding box center [36, 59] width 29 height 29
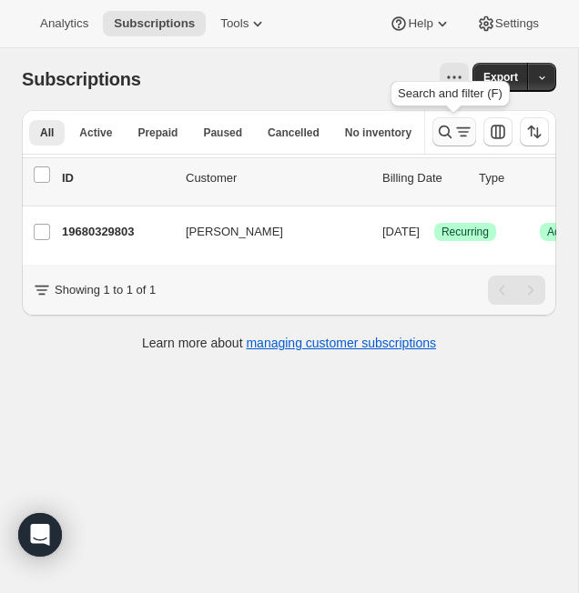
click at [442, 136] on icon "Search and filter results" at bounding box center [445, 132] width 18 height 18
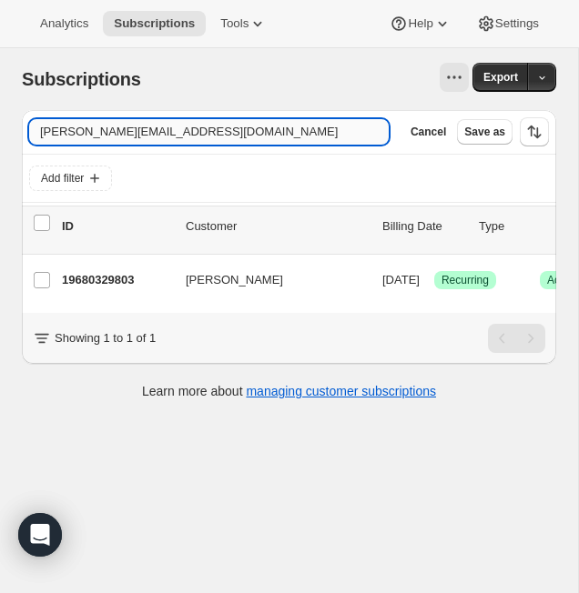
click at [249, 136] on input "dakiyama@hotmail.com" at bounding box center [208, 131] width 359 height 25
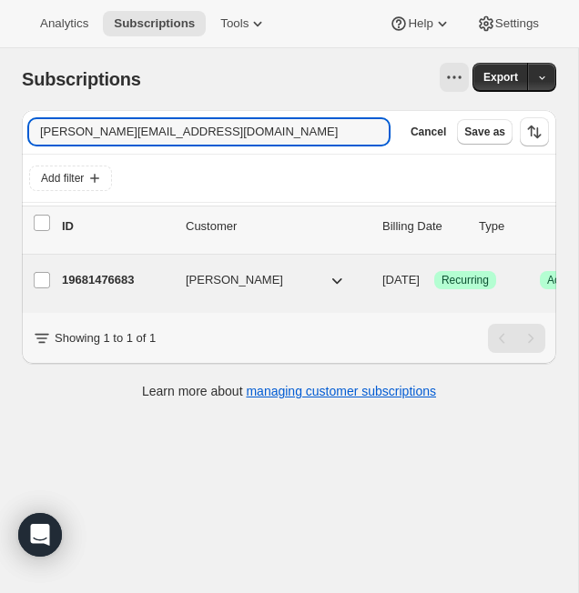
type input "meshell.mac@gmail.com"
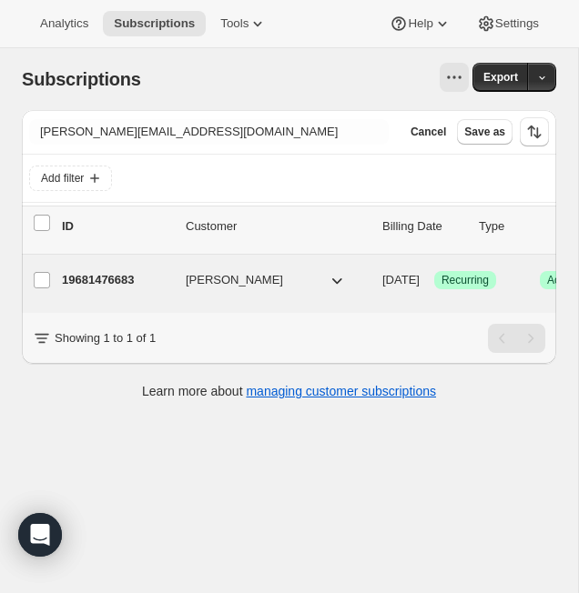
click at [119, 275] on p "19681476683" at bounding box center [116, 280] width 109 height 18
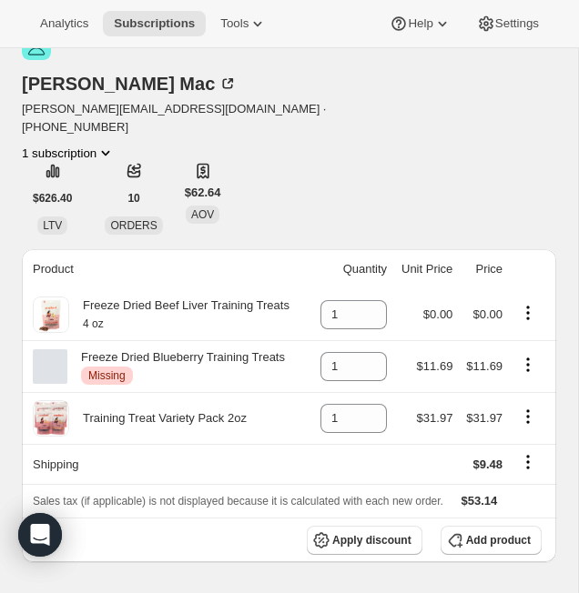
scroll to position [126, 0]
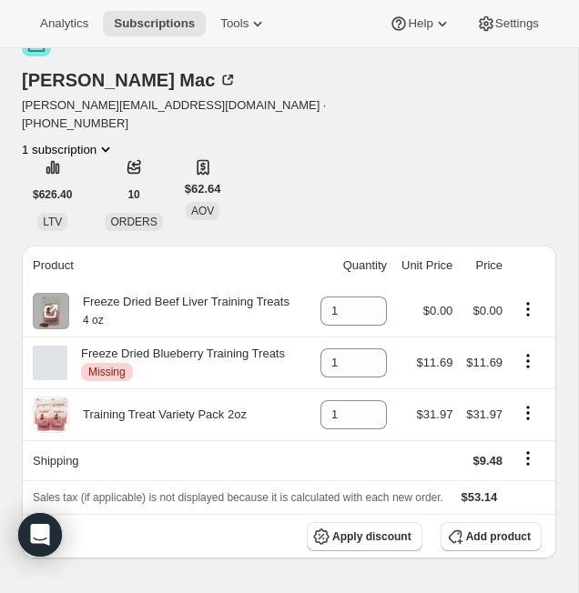
click at [517, 299] on button "Product actions" at bounding box center [527, 309] width 29 height 20
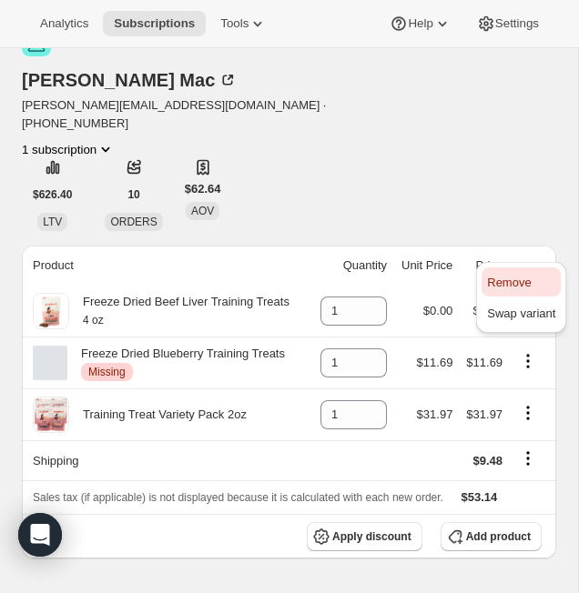
click at [525, 279] on span "Remove" at bounding box center [509, 283] width 44 height 14
type input "0"
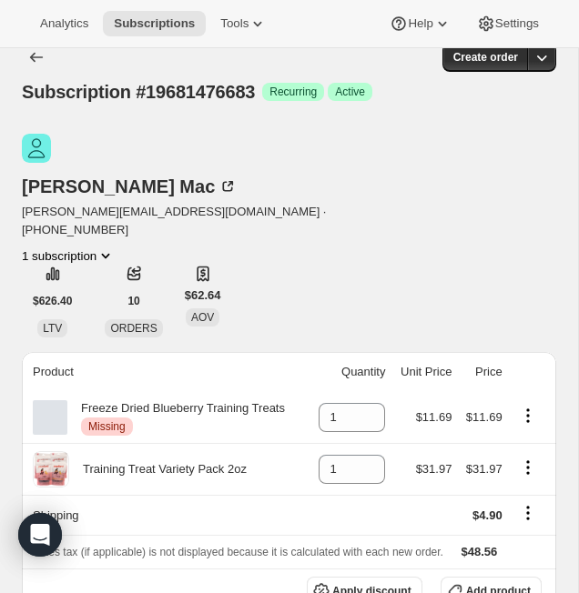
scroll to position [6, 0]
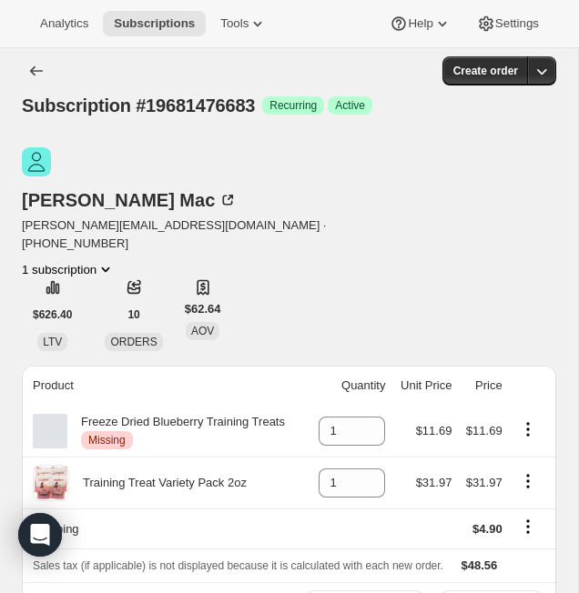
click at [115, 433] on span "Missing" at bounding box center [106, 440] width 37 height 15
click at [32, 68] on icon "Subscriptions" at bounding box center [36, 71] width 18 height 18
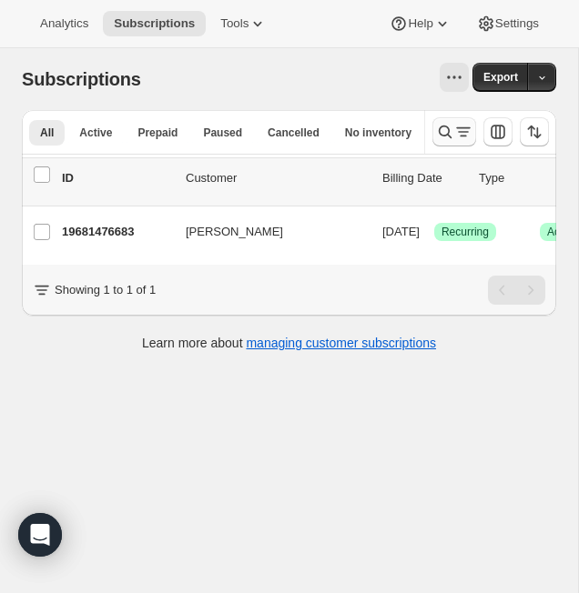
click at [450, 128] on icon "Search and filter results" at bounding box center [445, 132] width 18 height 18
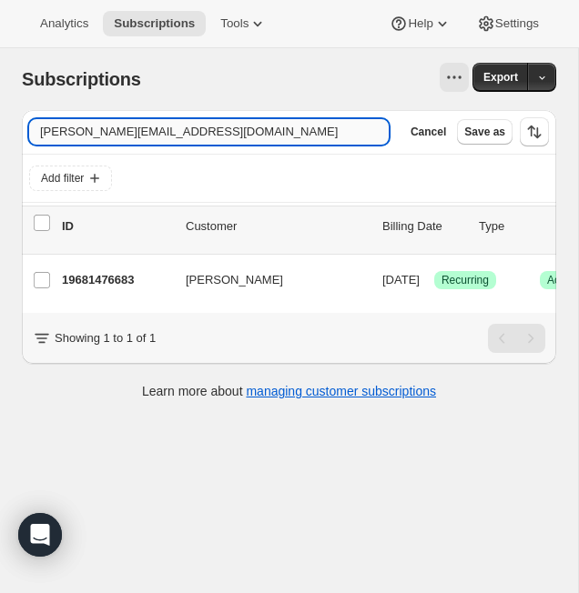
click at [181, 136] on input "meshell.mac@gmail.com" at bounding box center [208, 131] width 359 height 25
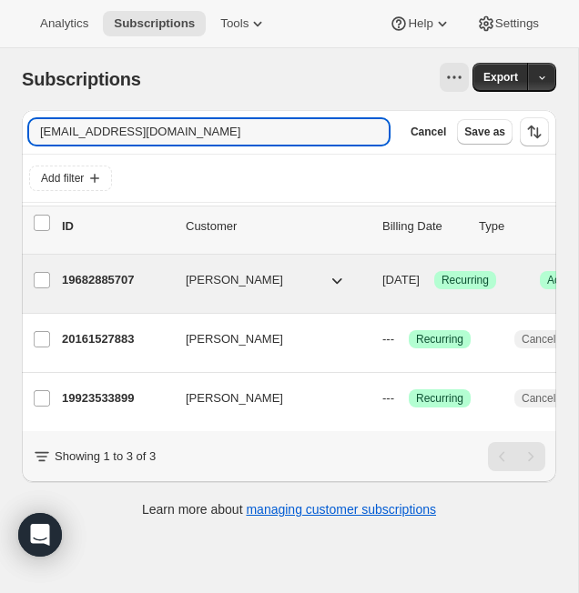
type input "smvelasqu@gmail.com"
click at [95, 279] on p "19682885707" at bounding box center [116, 280] width 109 height 18
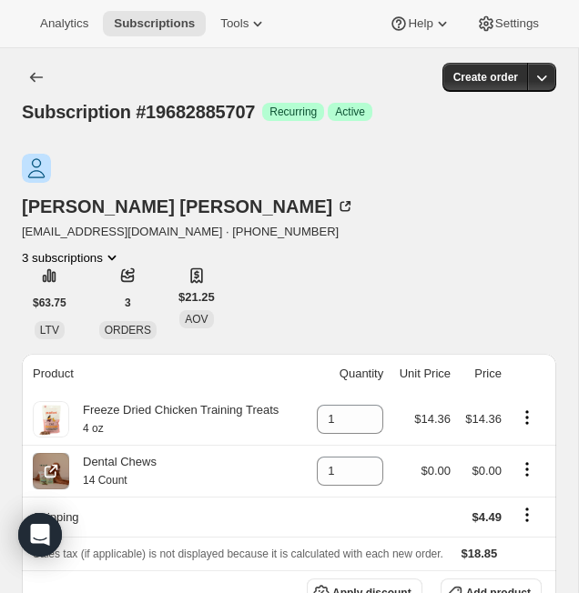
click at [530, 460] on icon "Product actions" at bounding box center [527, 469] width 18 height 18
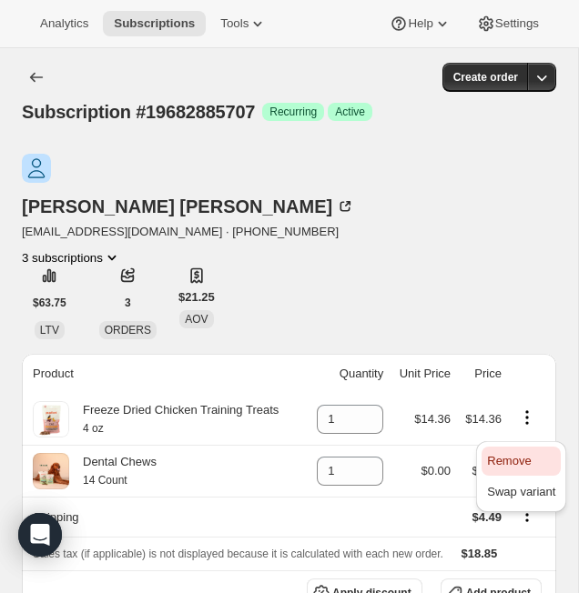
click at [530, 464] on span "Remove" at bounding box center [509, 461] width 44 height 14
type input "0"
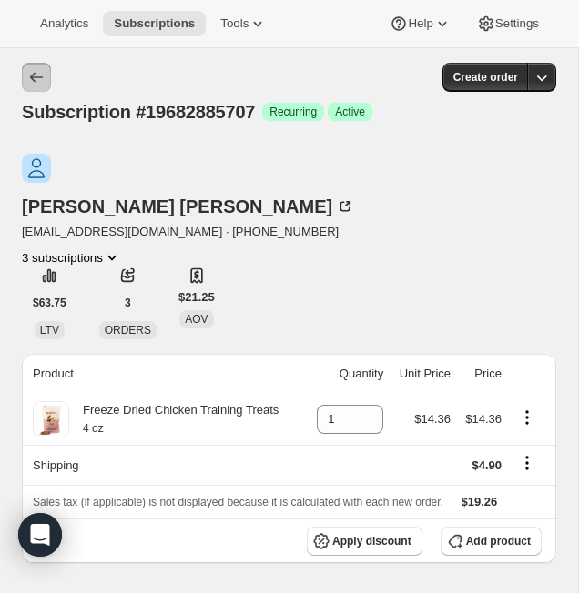
click at [35, 70] on icon "Subscriptions" at bounding box center [36, 77] width 18 height 18
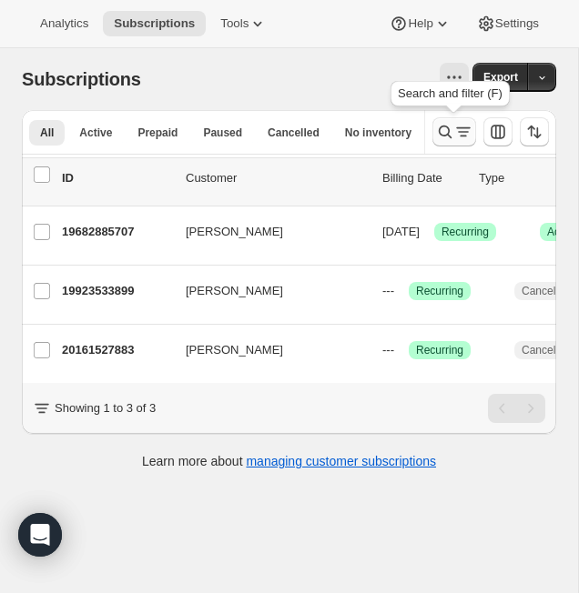
click at [445, 141] on button "Search and filter results" at bounding box center [454, 131] width 44 height 29
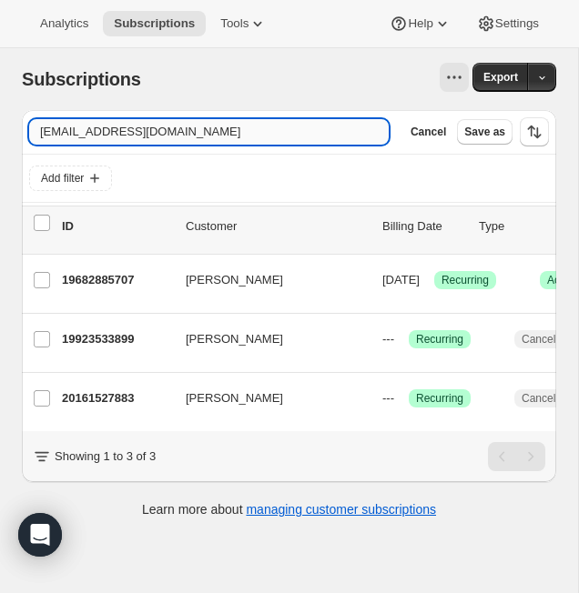
click at [188, 135] on input "smvelasqu@gmail.com" at bounding box center [208, 131] width 359 height 25
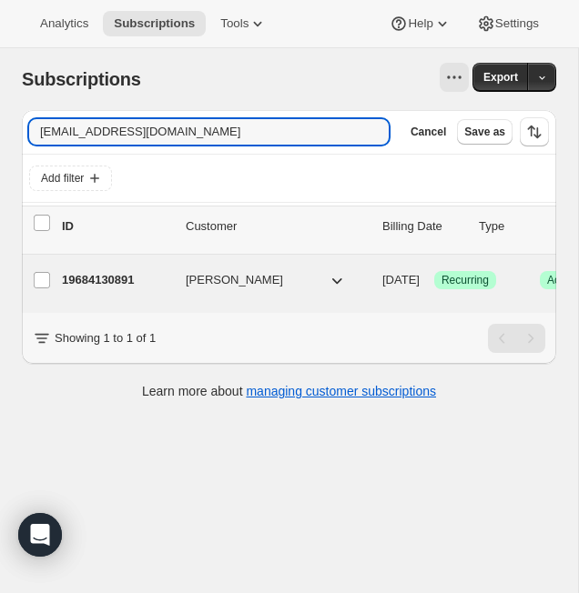
type input "mfashionista90@gmail.com"
click at [102, 282] on p "19684130891" at bounding box center [116, 280] width 109 height 18
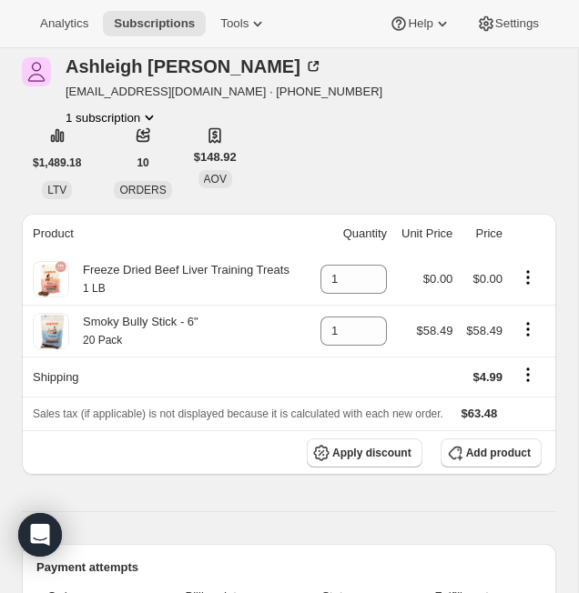
scroll to position [118, 0]
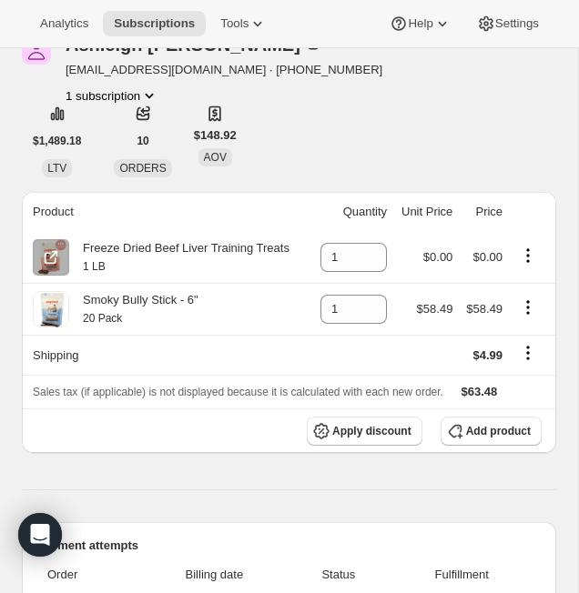
click at [528, 261] on icon "Product actions" at bounding box center [528, 256] width 18 height 18
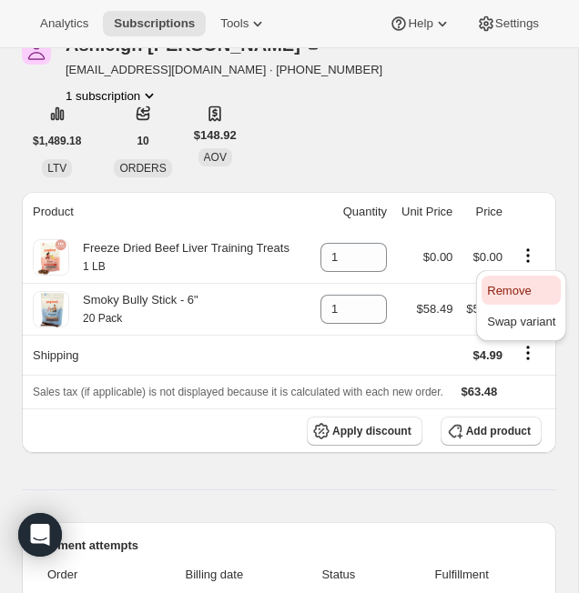
click at [537, 299] on button "Remove" at bounding box center [520, 290] width 79 height 29
type input "0"
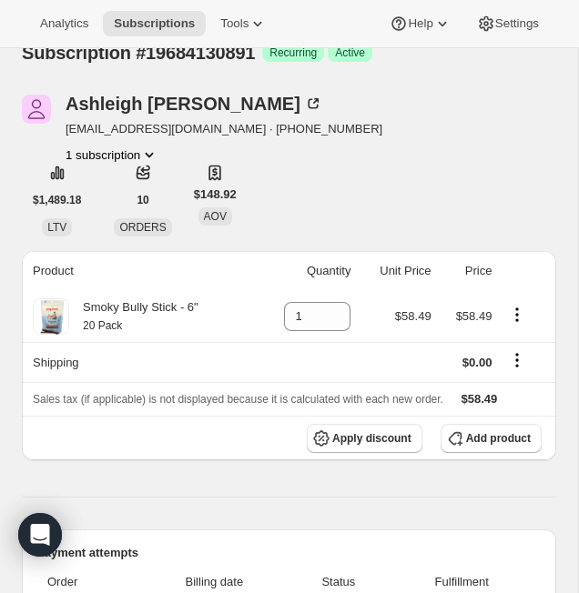
scroll to position [0, 0]
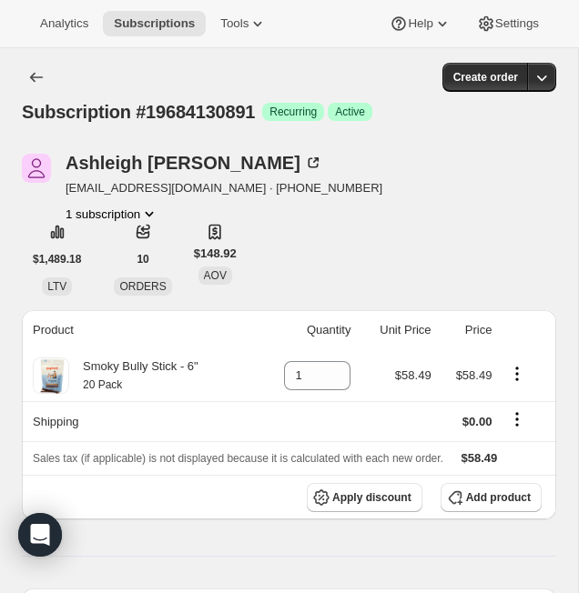
click at [36, 77] on icon "Subscriptions" at bounding box center [36, 78] width 13 height 10
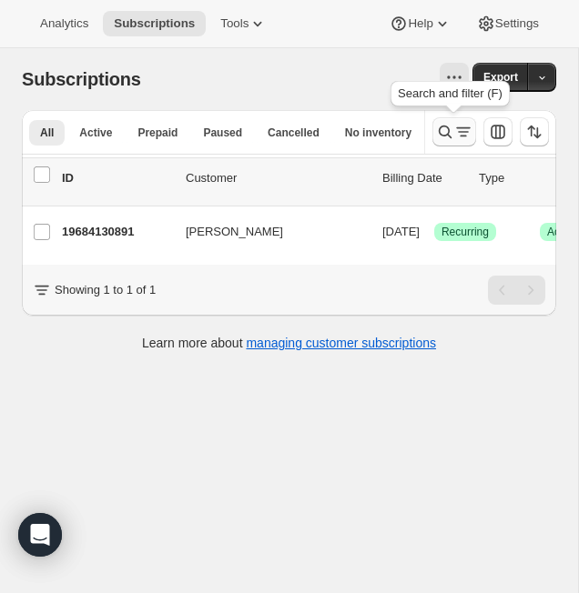
click at [442, 136] on icon "Search and filter results" at bounding box center [445, 132] width 18 height 18
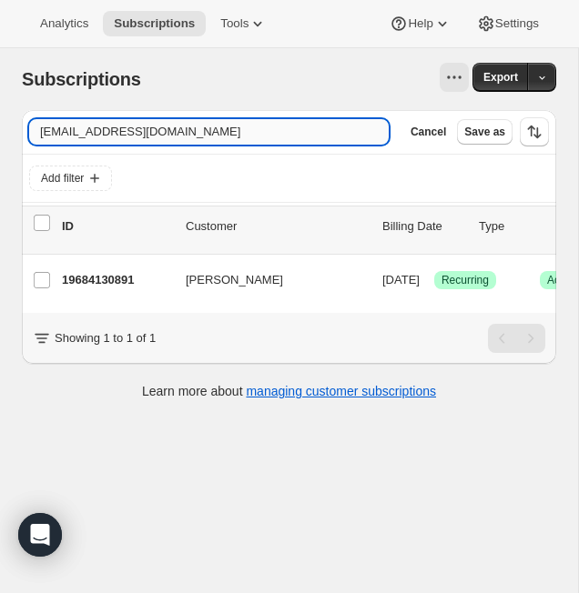
click at [167, 137] on input "mfashionista90@gmail.com" at bounding box center [208, 131] width 359 height 25
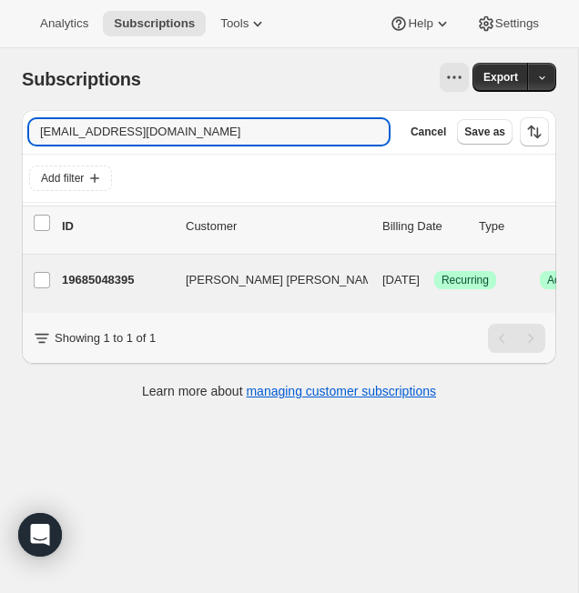
type input "tianatom0300@gmail.com"
click at [132, 280] on p "19685048395" at bounding box center [116, 280] width 109 height 18
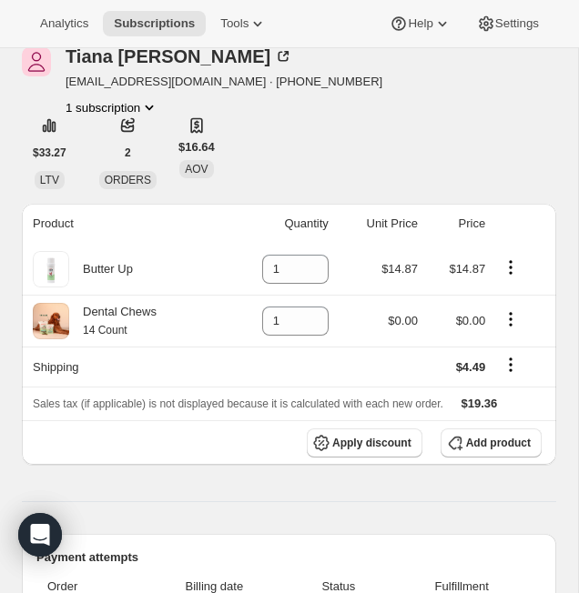
scroll to position [177, 0]
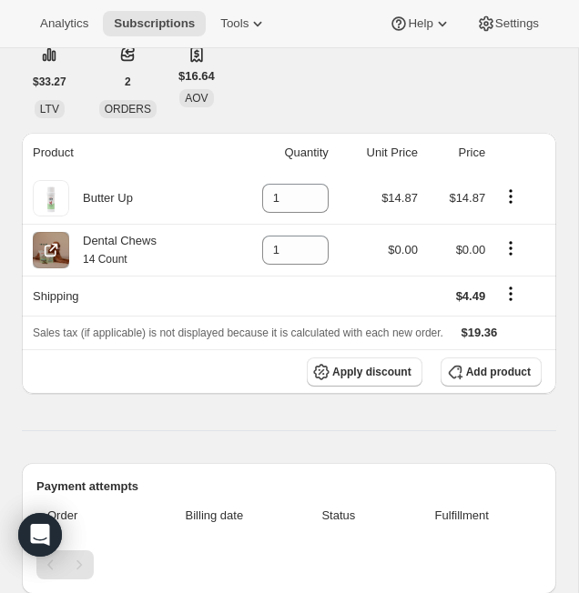
click at [509, 252] on icon "Product actions" at bounding box center [510, 248] width 18 height 18
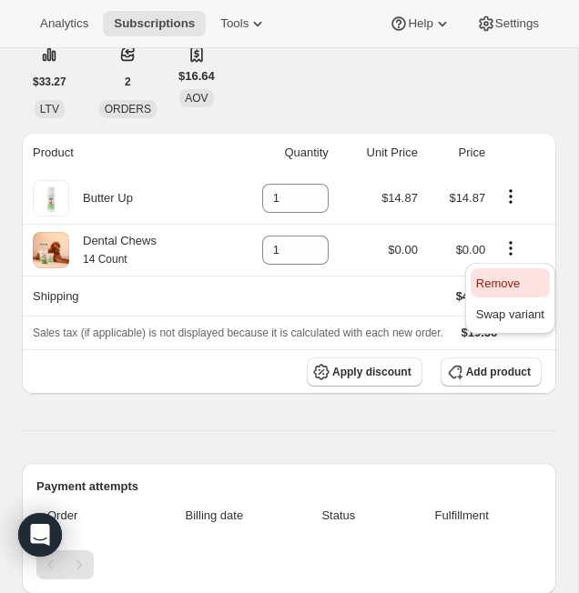
click at [515, 281] on span "Remove" at bounding box center [498, 284] width 44 height 14
type input "0"
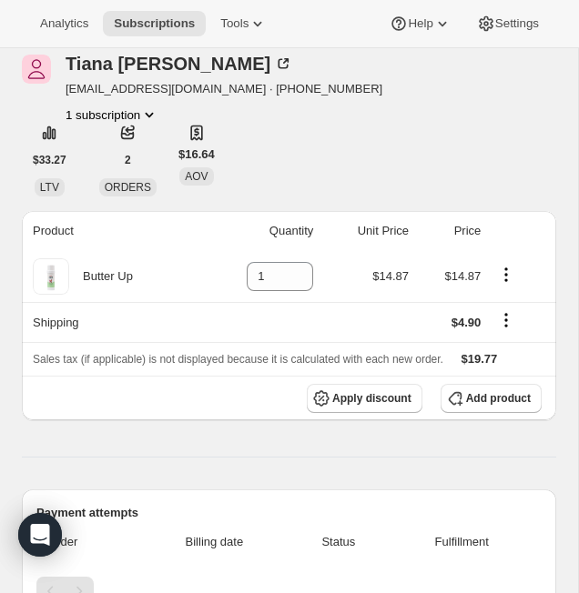
scroll to position [0, 0]
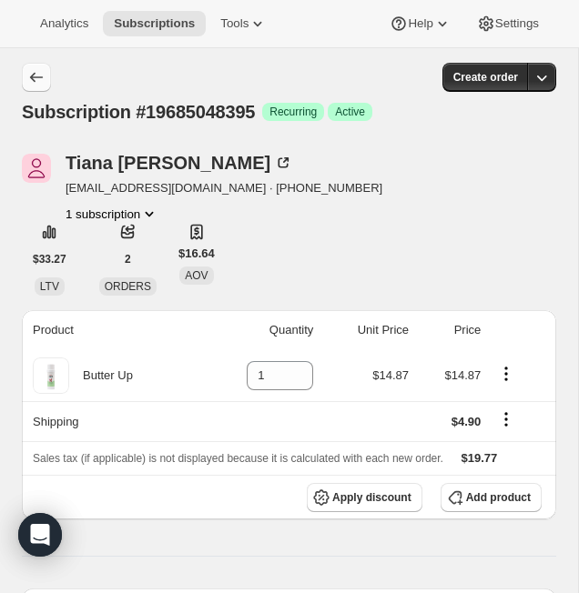
click at [40, 80] on icon "Subscriptions" at bounding box center [36, 77] width 18 height 18
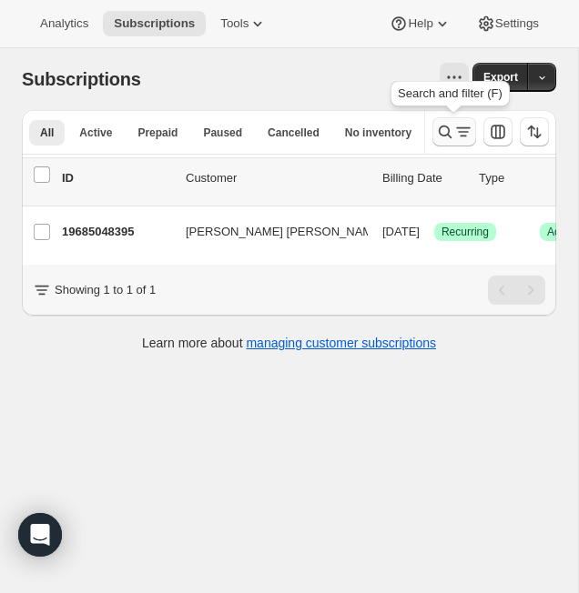
click at [449, 139] on icon "Search and filter results" at bounding box center [445, 132] width 18 height 18
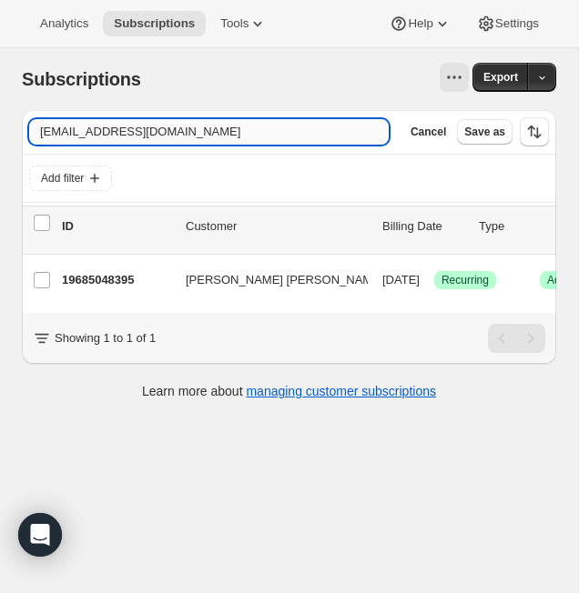
click at [227, 136] on input "tianatom0300@gmail.com" at bounding box center [208, 131] width 359 height 25
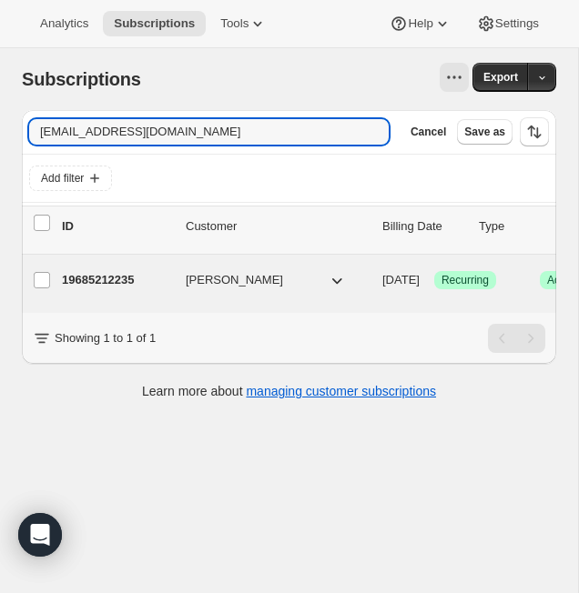
type input "gambinobug@yahoo.com"
click at [94, 285] on p "19685212235" at bounding box center [116, 280] width 109 height 18
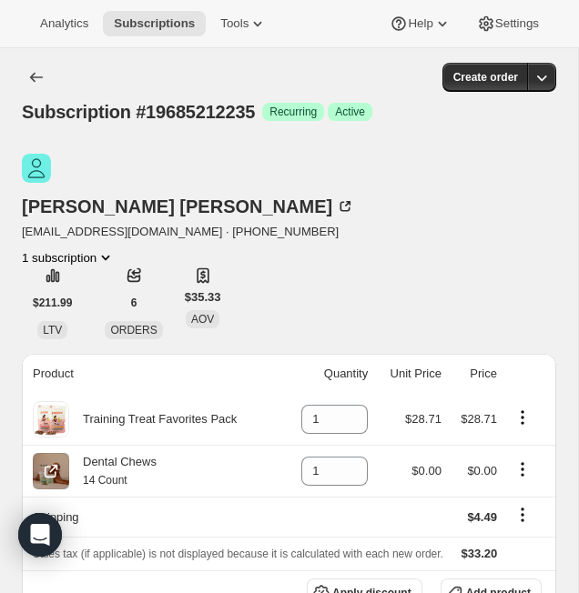
click at [525, 460] on icon "Product actions" at bounding box center [522, 469] width 18 height 18
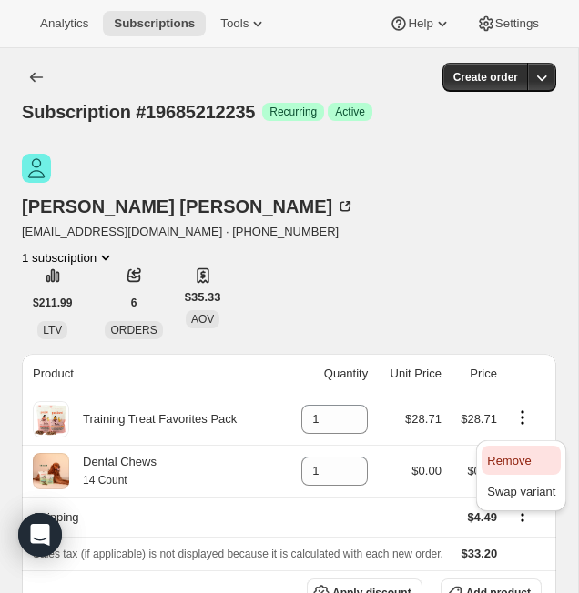
click at [525, 469] on span "Remove" at bounding box center [521, 461] width 68 height 18
type input "0"
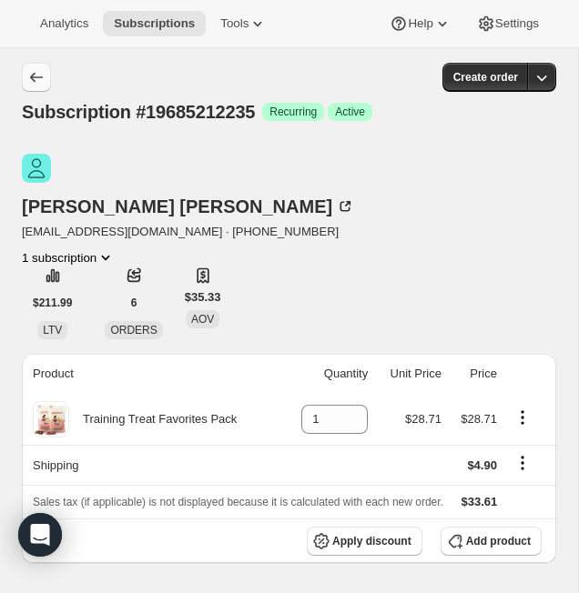
click at [38, 75] on icon "Subscriptions" at bounding box center [36, 77] width 18 height 18
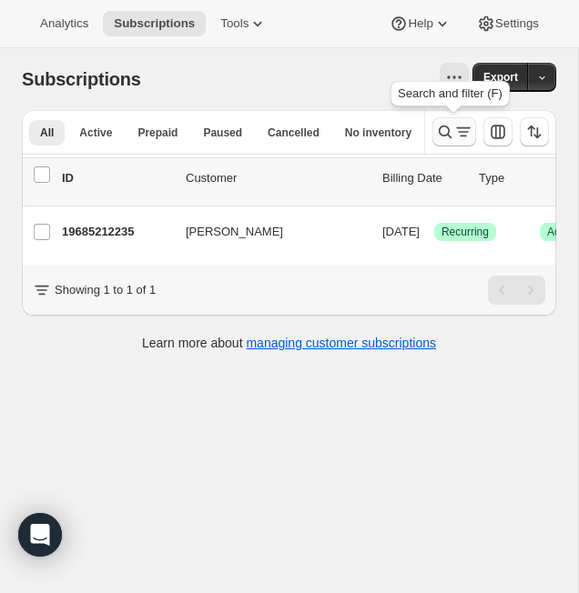
click at [454, 139] on icon "Search and filter results" at bounding box center [463, 132] width 18 height 18
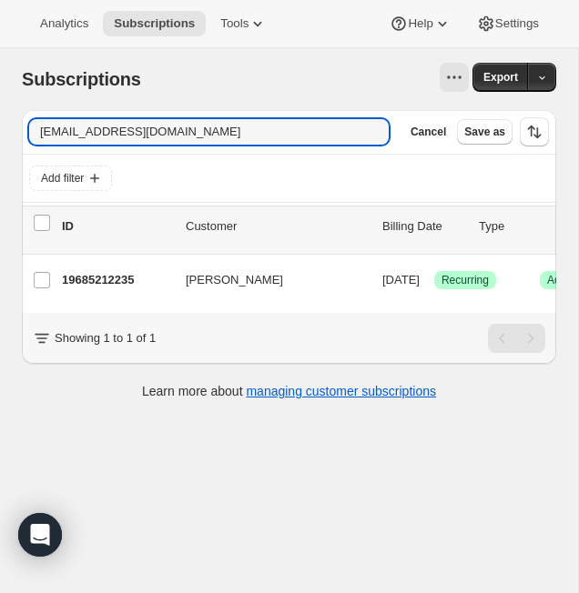
click at [193, 146] on div "Filter subscribers gambinobug@yahoo.com Clear Cancel Save as" at bounding box center [288, 131] width 519 height 29
click at [193, 140] on input "gambinobug@yahoo.com" at bounding box center [192, 131] width 327 height 25
paste input "themuffinman127"
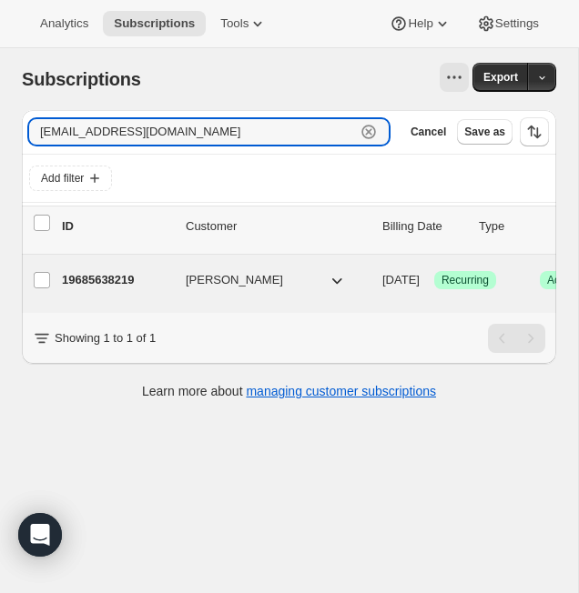
type input "themuffinman127@yahoo.com"
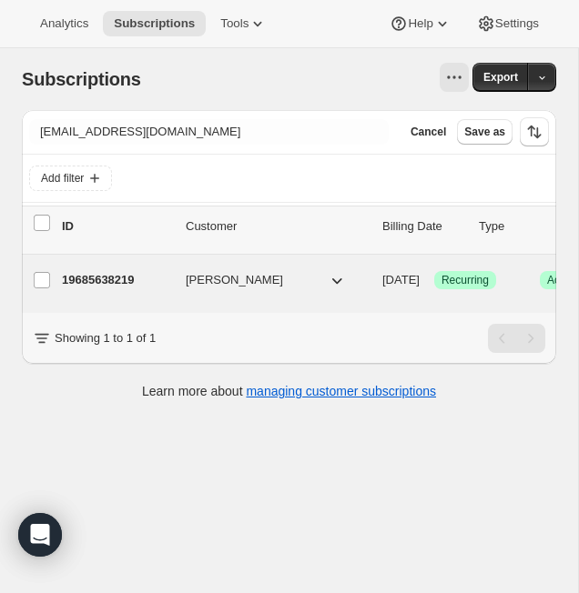
click at [126, 280] on p "19685638219" at bounding box center [116, 280] width 109 height 18
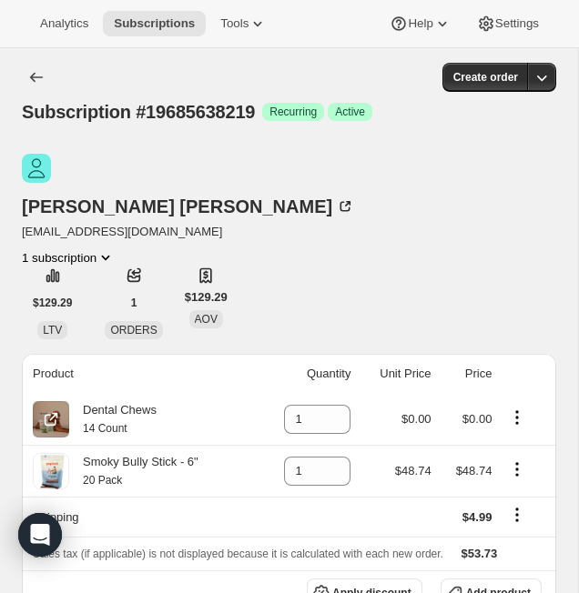
click at [525, 408] on icon "Product actions" at bounding box center [517, 417] width 18 height 18
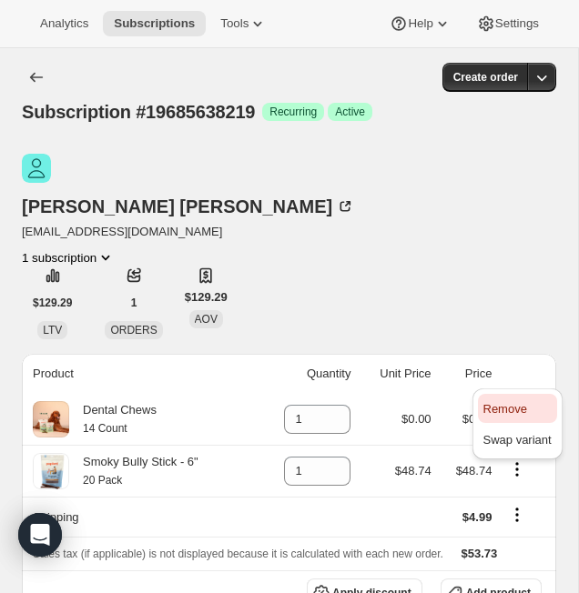
click at [519, 407] on span "Remove" at bounding box center [505, 409] width 44 height 14
type input "0"
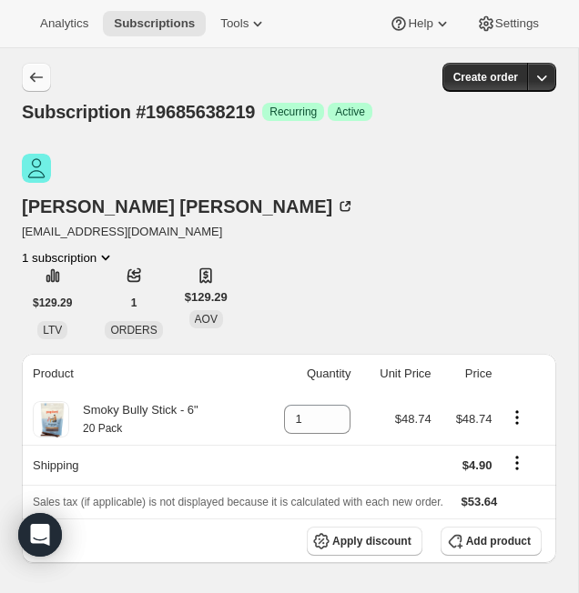
click at [35, 77] on icon "Subscriptions" at bounding box center [36, 78] width 13 height 10
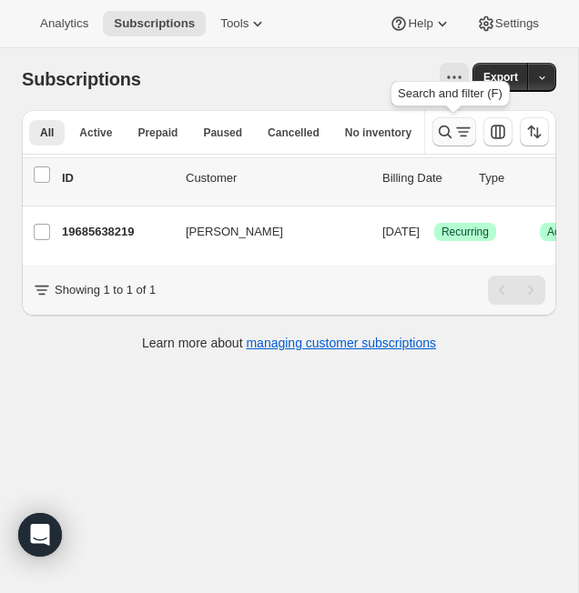
click at [455, 137] on icon "Search and filter results" at bounding box center [463, 132] width 18 height 18
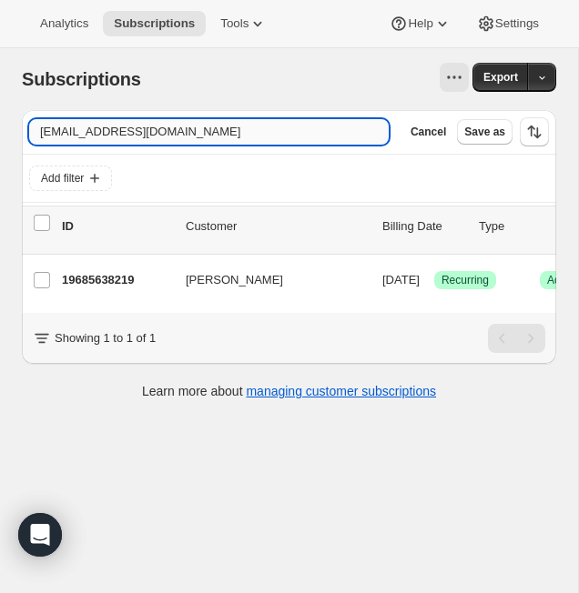
click at [220, 142] on input "themuffinman127@yahoo.com" at bounding box center [208, 131] width 359 height 25
click at [197, 137] on input "themuffinman127@yahoo.com" at bounding box center [192, 131] width 327 height 25
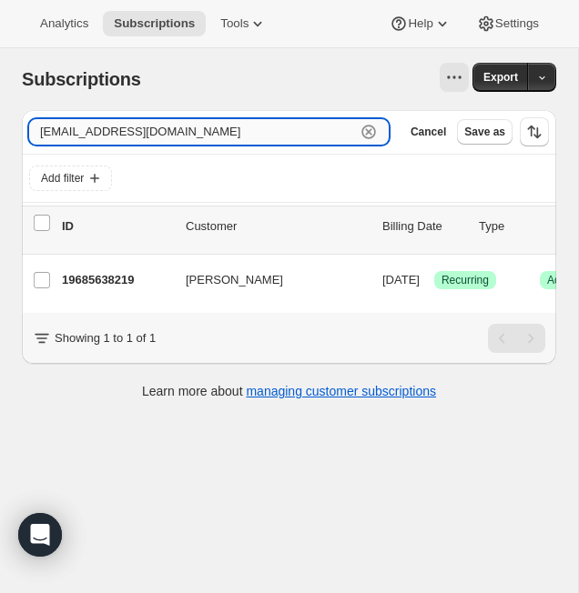
click at [197, 137] on input "themuffinman127@yahoo.com" at bounding box center [192, 131] width 327 height 25
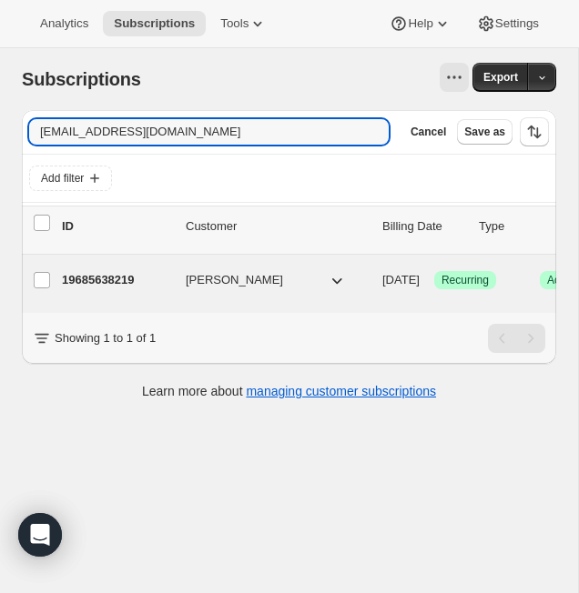
click at [82, 277] on p "19685638219" at bounding box center [116, 280] width 109 height 18
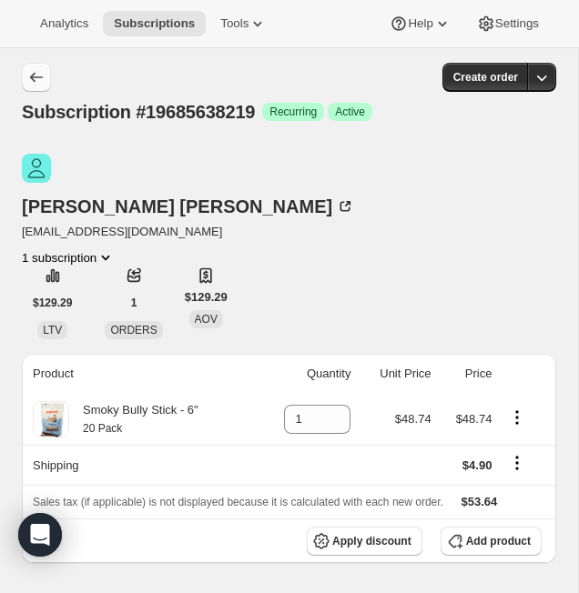
click at [26, 72] on button "Subscriptions" at bounding box center [36, 77] width 29 height 29
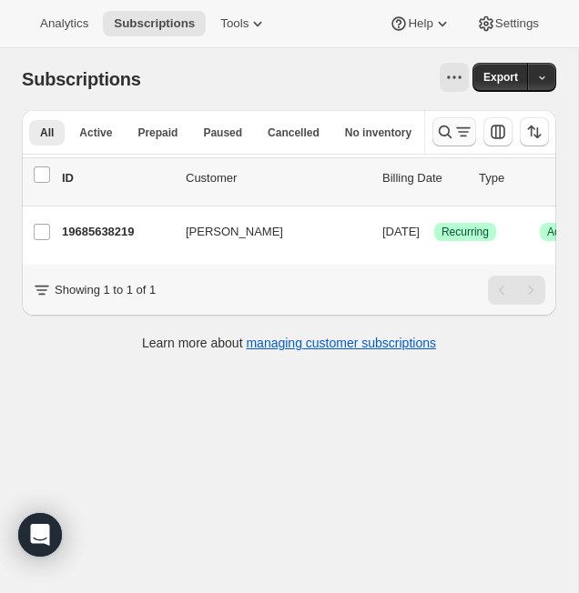
click at [443, 144] on button "Search and filter results" at bounding box center [454, 131] width 44 height 29
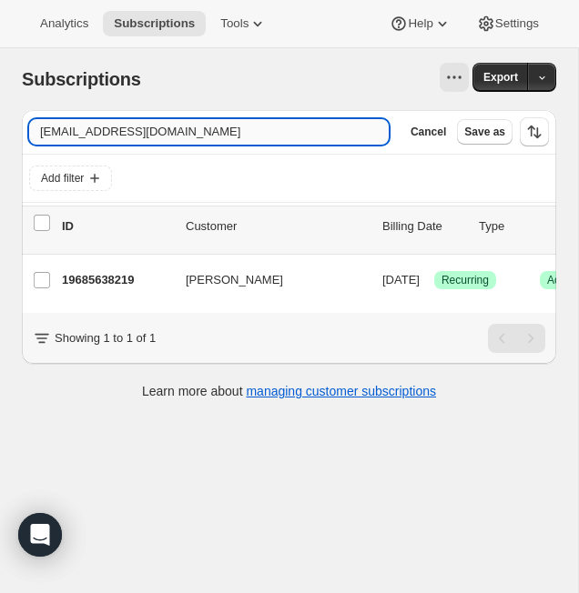
click at [177, 134] on input "themuffinman127@yahoo.com" at bounding box center [208, 131] width 359 height 25
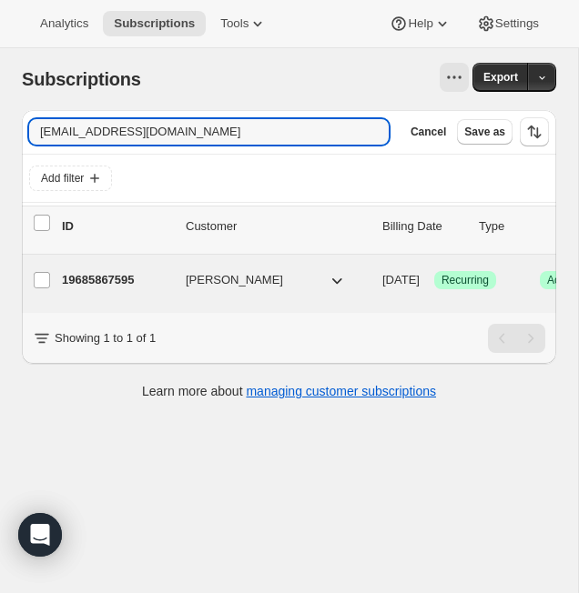
type input "aszeto@gmail.com"
click at [107, 280] on p "19685867595" at bounding box center [116, 280] width 109 height 18
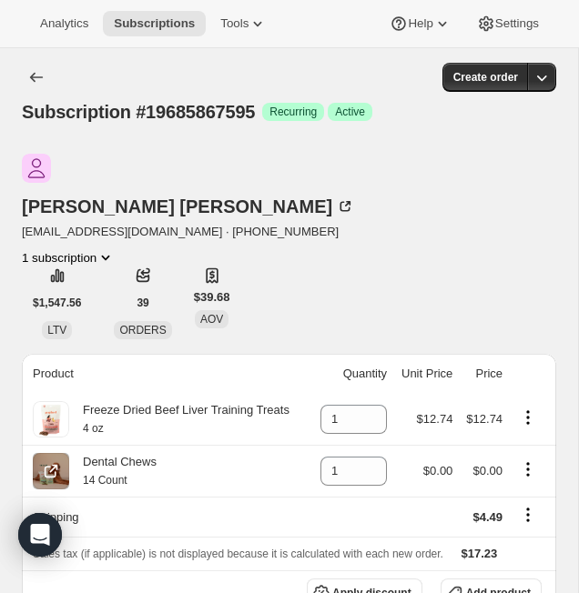
click at [532, 460] on icon "Product actions" at bounding box center [528, 469] width 18 height 18
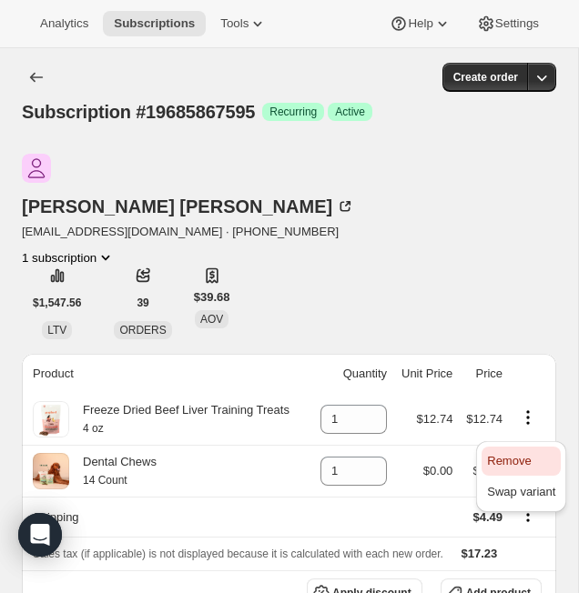
click at [530, 469] on span "Remove" at bounding box center [521, 461] width 68 height 18
type input "0"
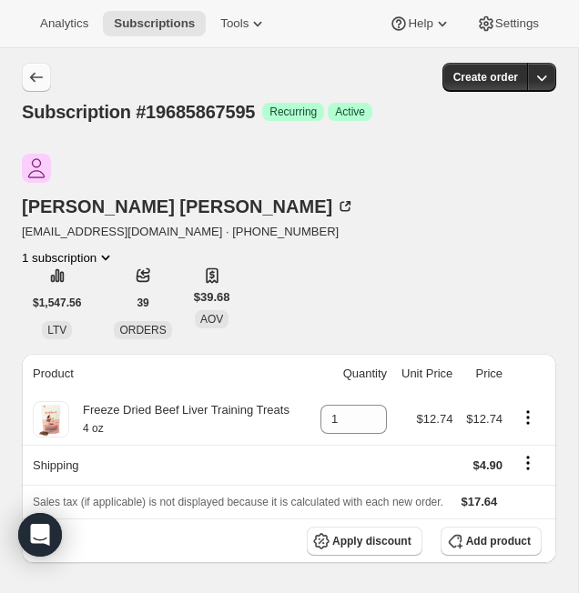
click at [28, 81] on icon "Subscriptions" at bounding box center [36, 77] width 18 height 18
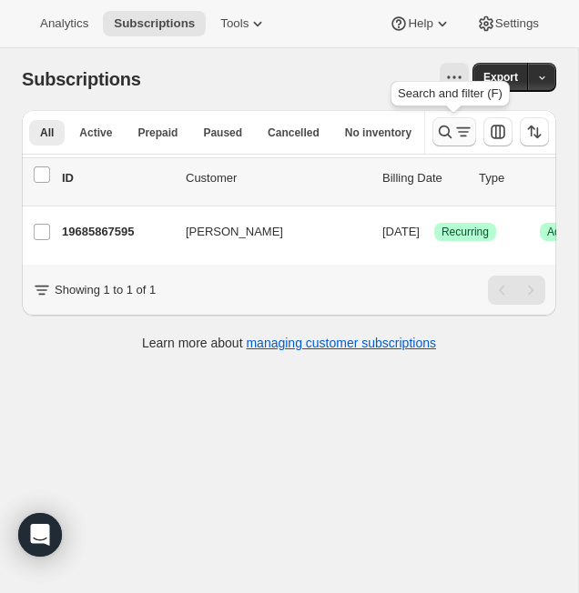
click at [459, 129] on icon "Search and filter results" at bounding box center [463, 132] width 18 height 18
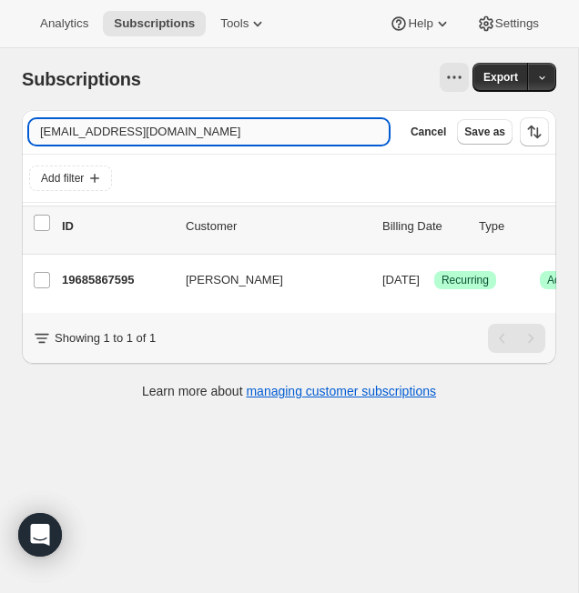
click at [201, 136] on input "aszeto@gmail.com" at bounding box center [208, 131] width 359 height 25
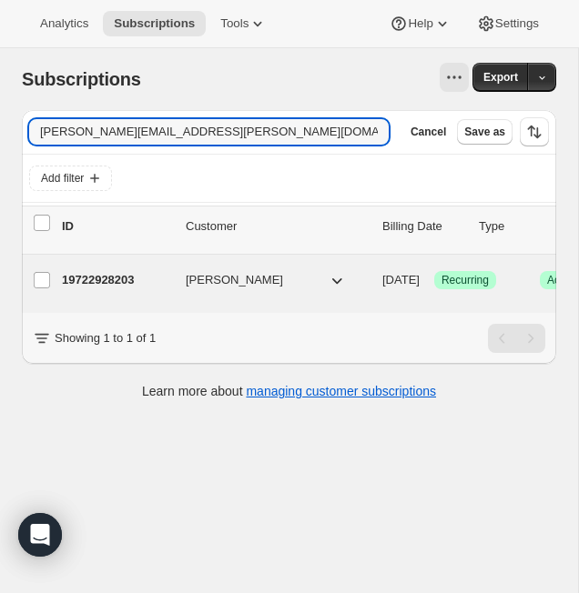
type input "jackie.smurawa@yahoo.com"
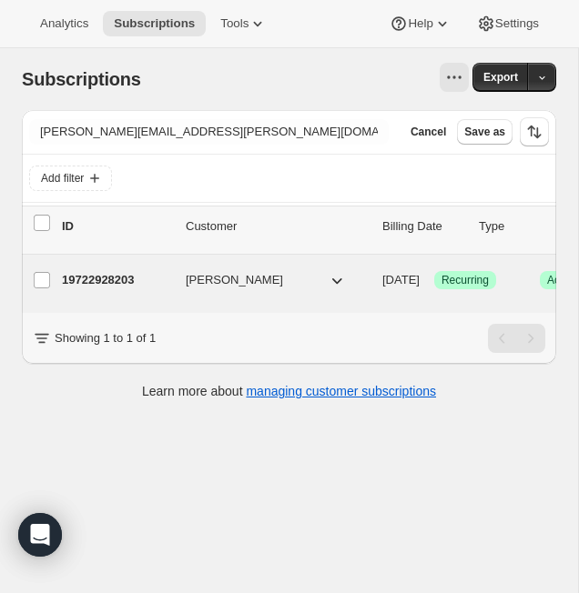
click at [116, 282] on p "19722928203" at bounding box center [116, 280] width 109 height 18
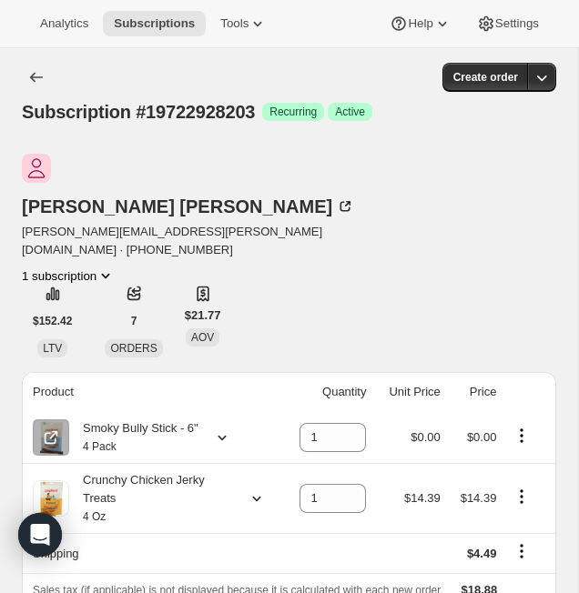
click at [519, 427] on icon "Product actions" at bounding box center [521, 436] width 18 height 18
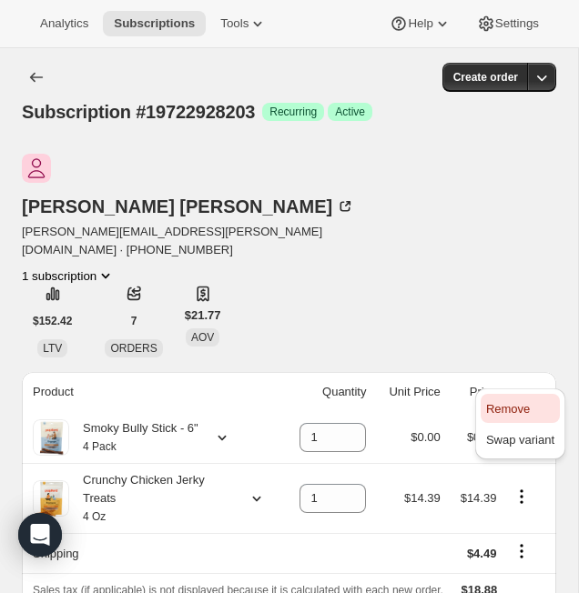
click at [531, 418] on button "Remove" at bounding box center [519, 408] width 79 height 29
type input "0"
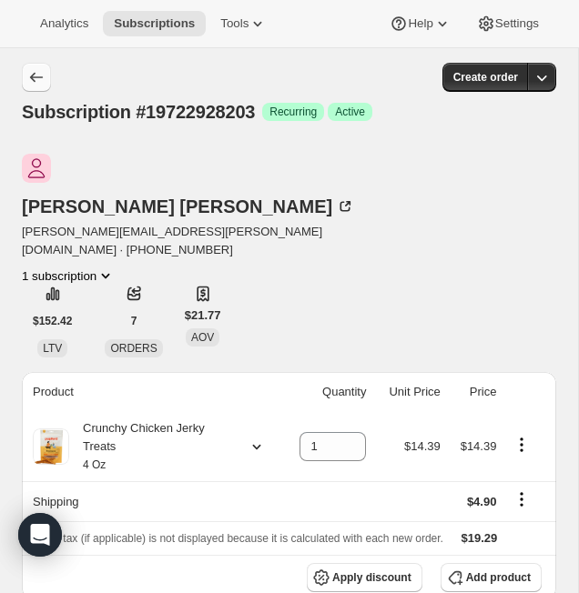
click at [33, 79] on icon "Subscriptions" at bounding box center [36, 77] width 18 height 18
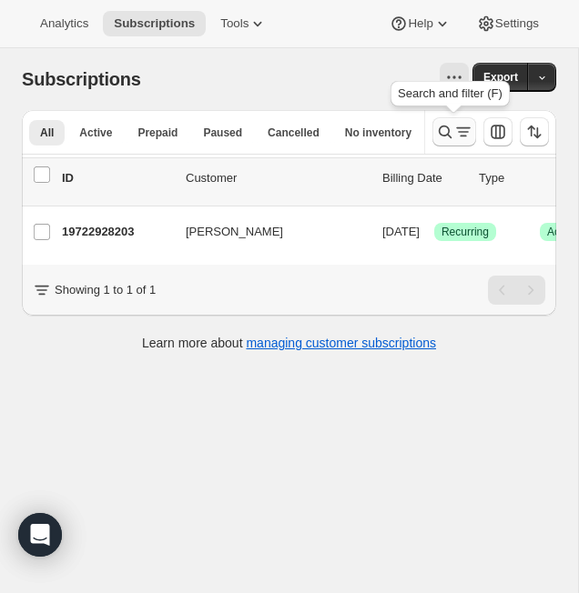
click at [455, 126] on icon "Search and filter results" at bounding box center [463, 132] width 18 height 18
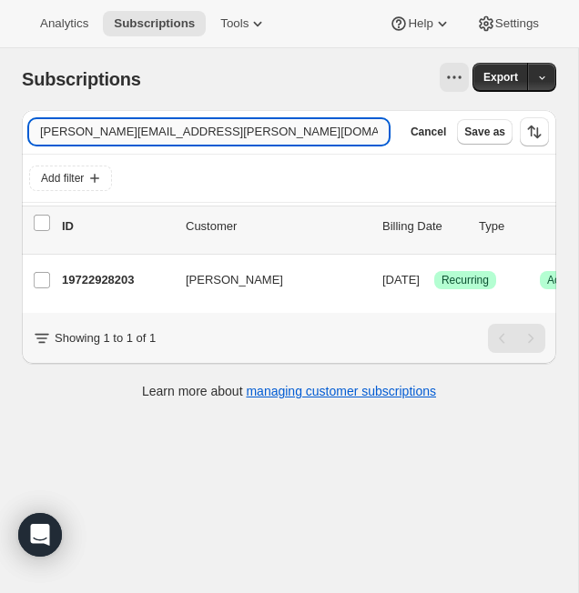
click at [168, 130] on input "jackie.smurawa@yahoo.com" at bounding box center [208, 131] width 359 height 25
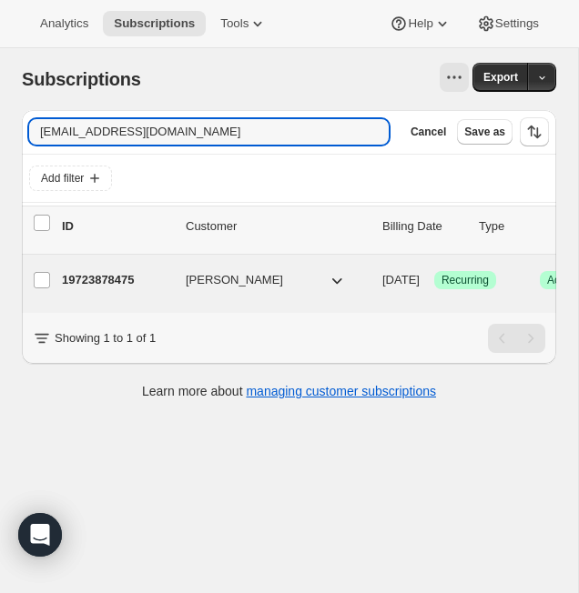
type input "jessicashamash94@yahoo.com"
click at [120, 277] on p "19723878475" at bounding box center [116, 280] width 109 height 18
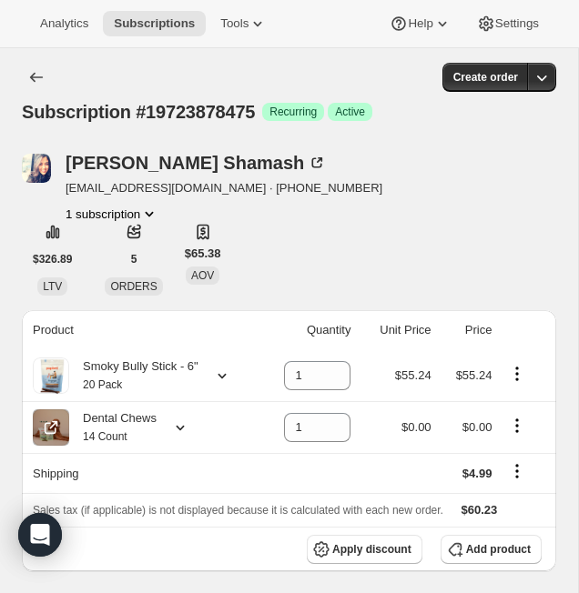
click at [517, 429] on icon "Product actions" at bounding box center [517, 426] width 18 height 18
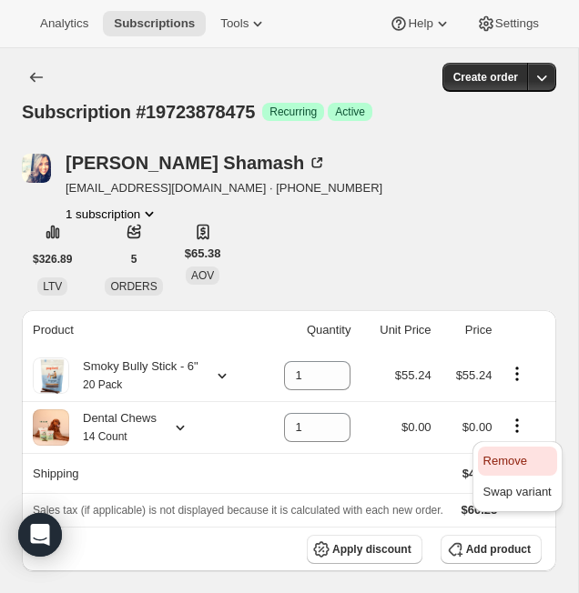
click at [512, 453] on span "Remove" at bounding box center [517, 461] width 68 height 18
type input "0"
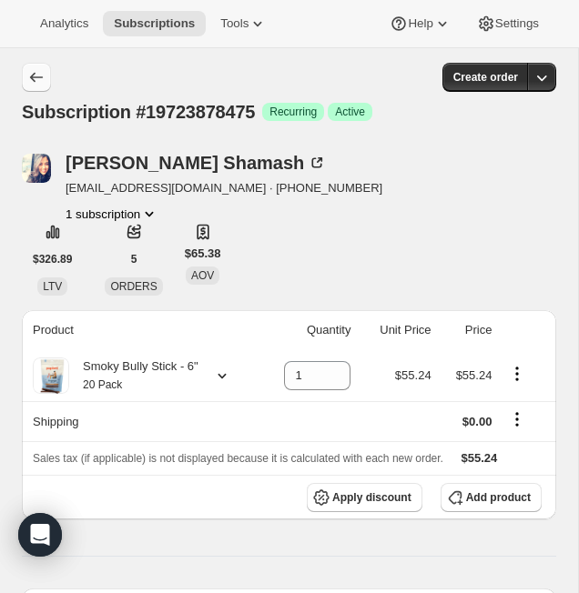
click at [35, 77] on icon "Subscriptions" at bounding box center [36, 78] width 13 height 10
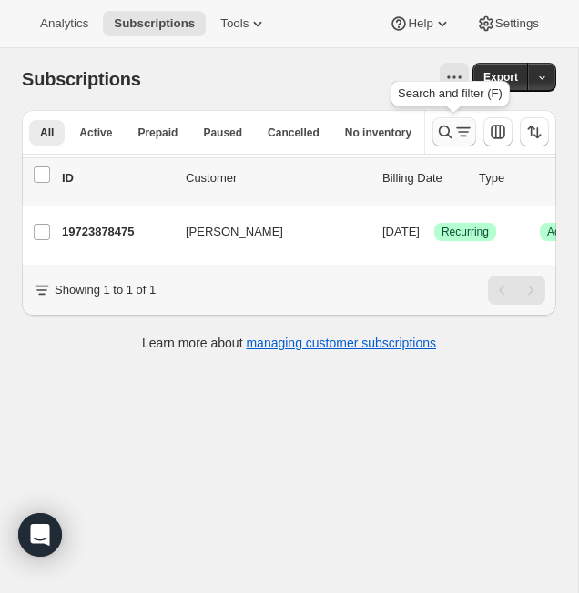
click at [449, 138] on icon "Search and filter results" at bounding box center [445, 132] width 18 height 18
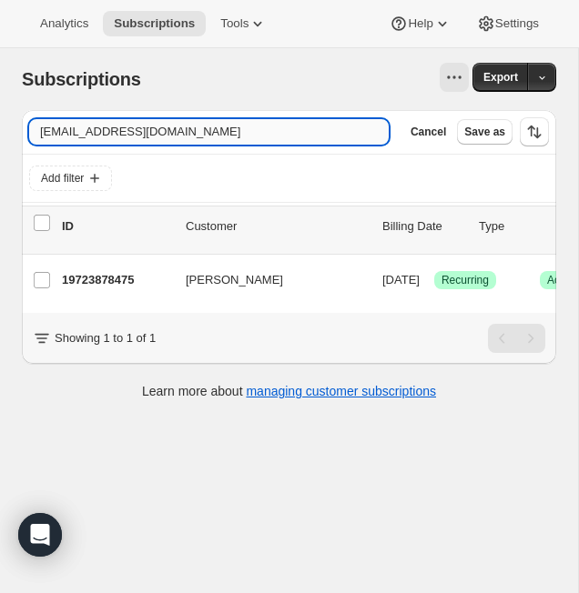
click at [232, 136] on input "jessicashamash94@yahoo.com" at bounding box center [208, 131] width 359 height 25
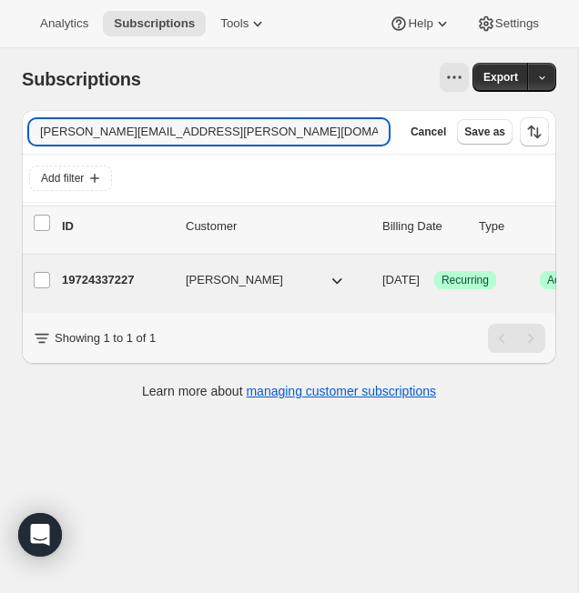
type input "michelle@kattawar.com"
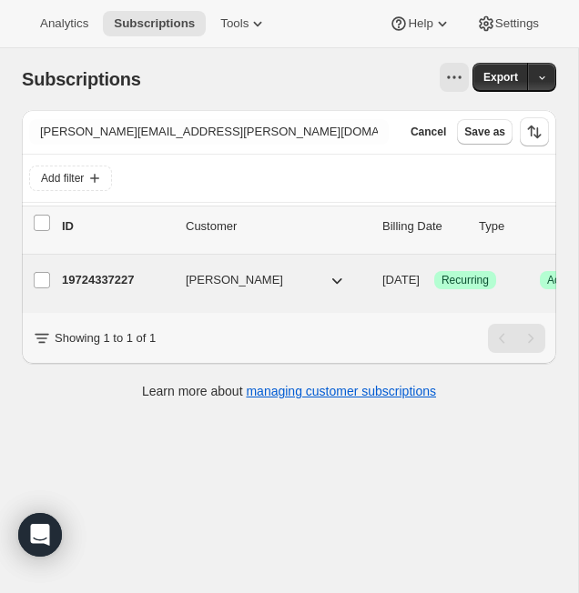
click at [112, 285] on p "19724337227" at bounding box center [116, 280] width 109 height 18
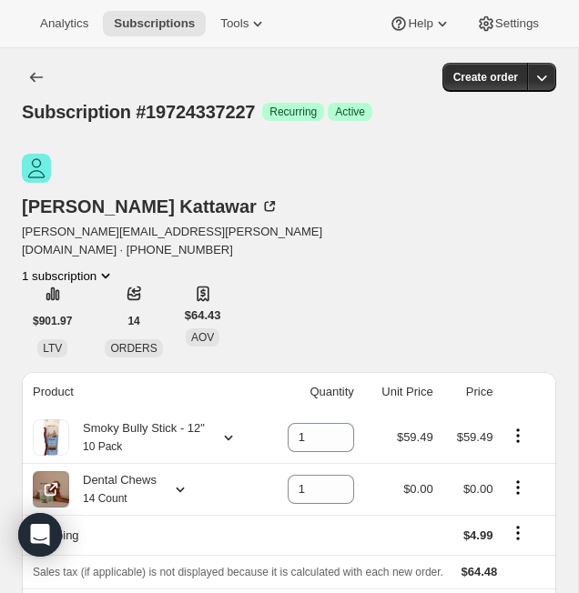
click at [510, 479] on icon "Product actions" at bounding box center [518, 488] width 18 height 18
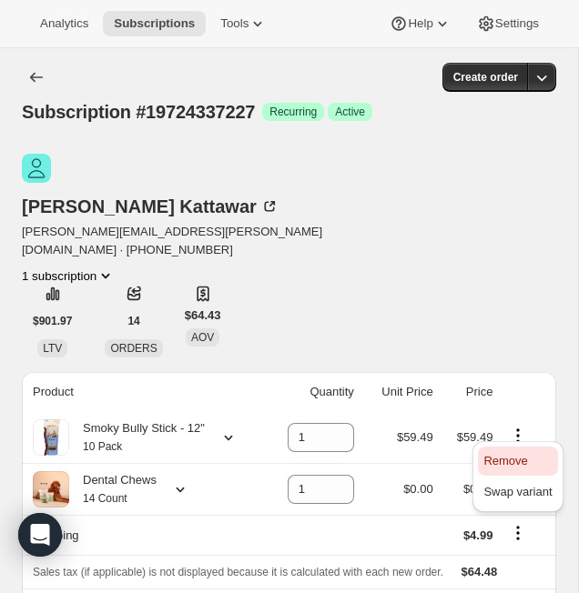
click at [510, 459] on span "Remove" at bounding box center [505, 461] width 44 height 14
type input "0"
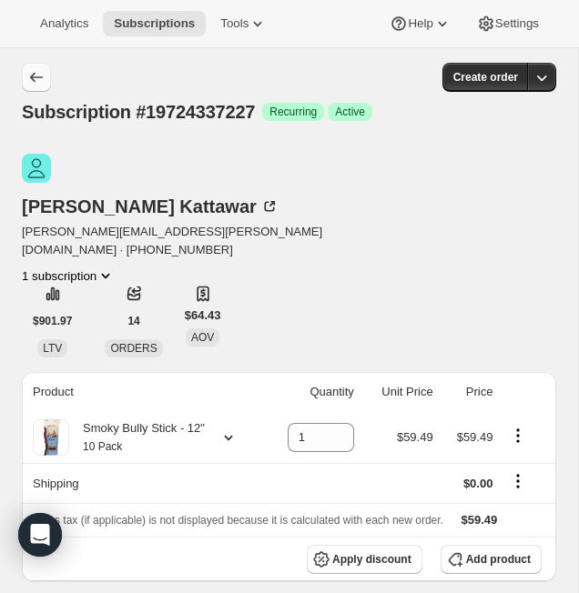
click at [34, 76] on icon "Subscriptions" at bounding box center [36, 77] width 18 height 18
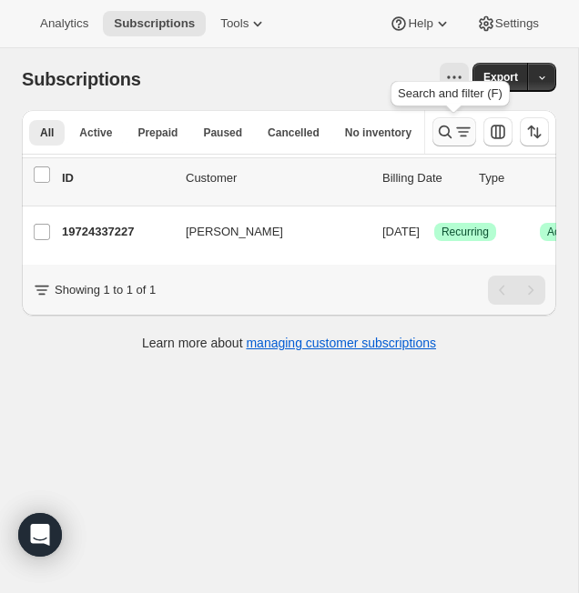
click at [441, 131] on icon "Search and filter results" at bounding box center [445, 132] width 18 height 18
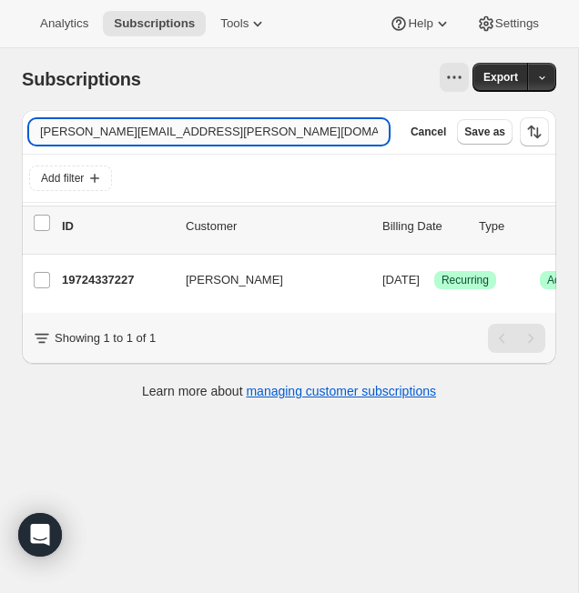
click at [136, 131] on input "michelle@kattawar.com" at bounding box center [208, 131] width 359 height 25
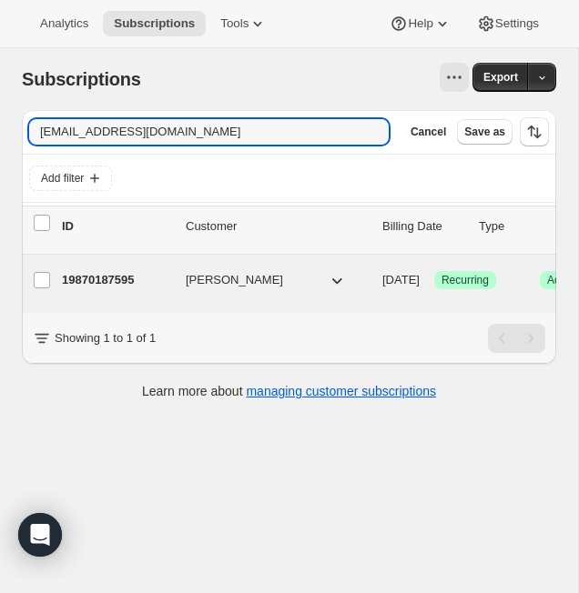
type input "[EMAIL_ADDRESS][DOMAIN_NAME]"
click at [116, 284] on p "19870187595" at bounding box center [116, 280] width 109 height 18
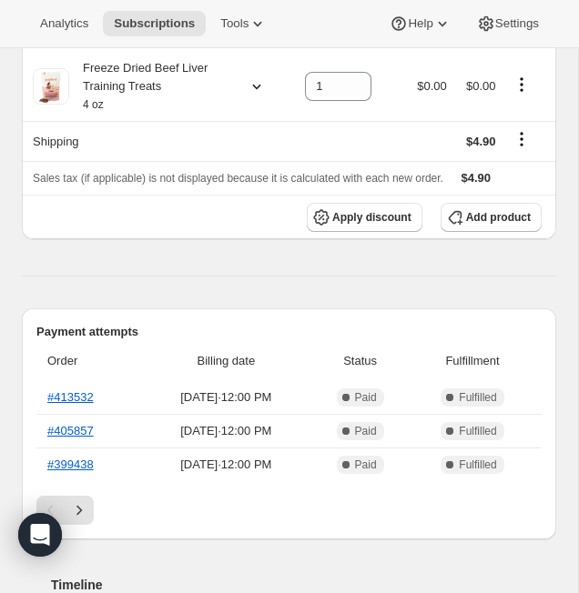
scroll to position [376, 0]
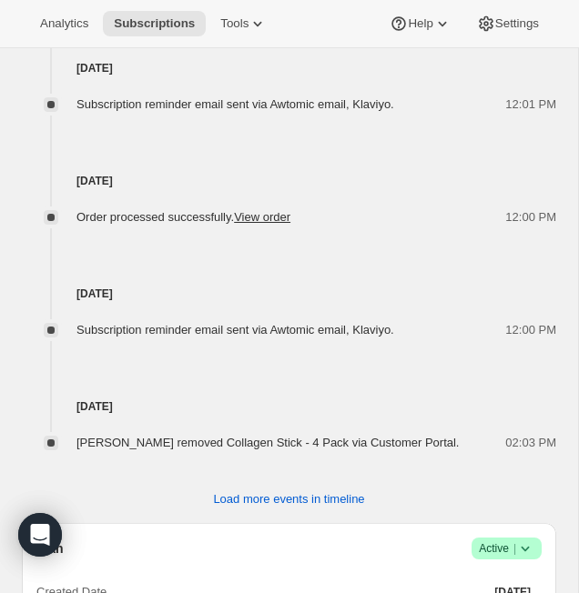
scroll to position [1068, 0]
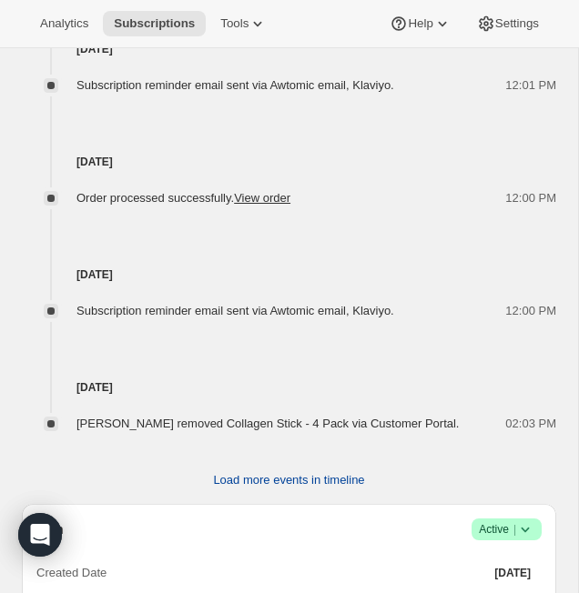
click at [310, 471] on span "Load more events in timeline" at bounding box center [288, 480] width 151 height 18
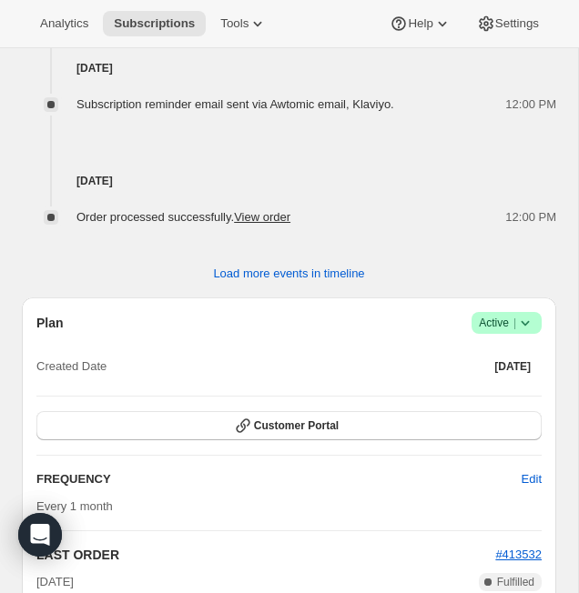
scroll to position [1861, 0]
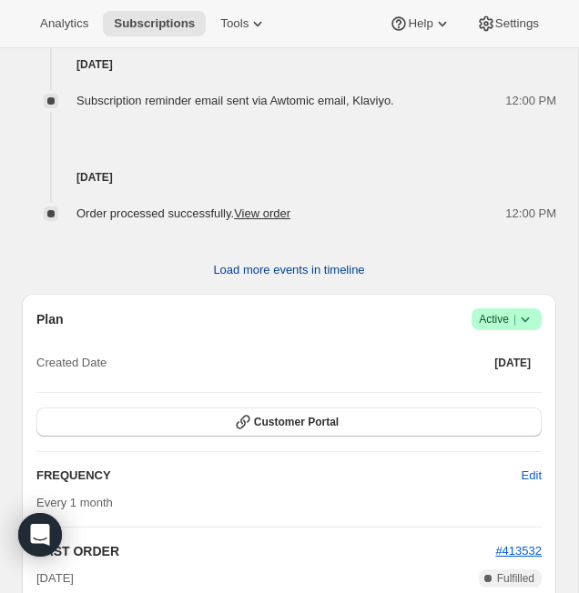
click at [300, 261] on span "Load more events in timeline" at bounding box center [288, 270] width 151 height 18
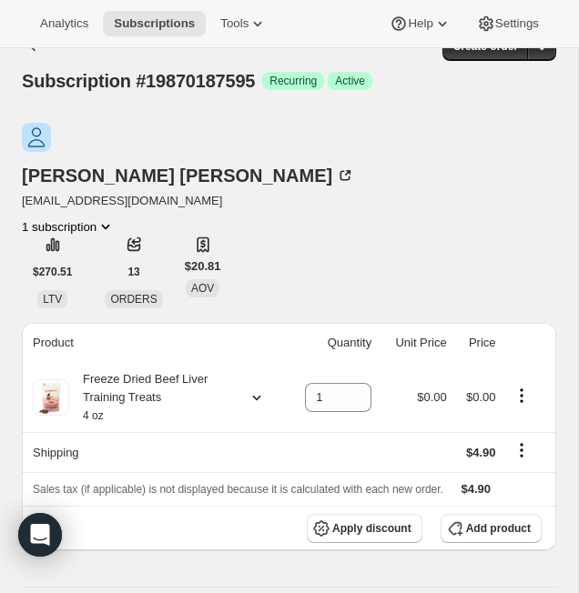
scroll to position [33, 0]
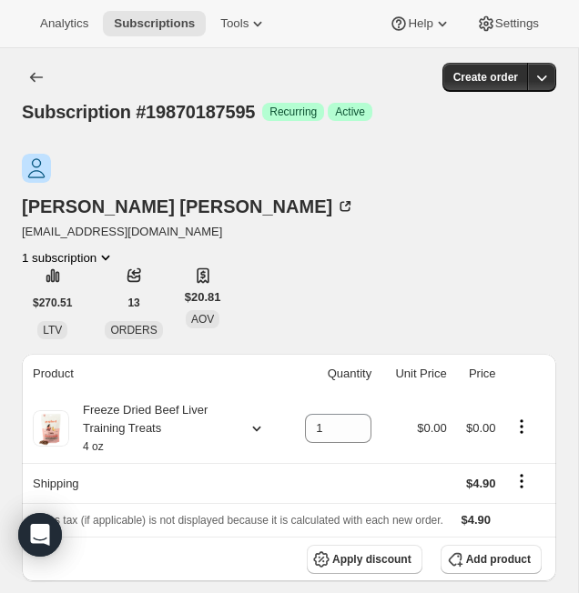
scroll to position [44, 0]
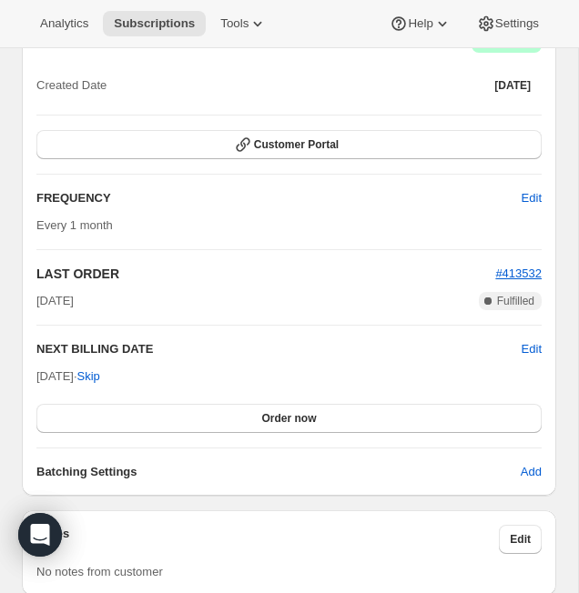
scroll to position [1458, 0]
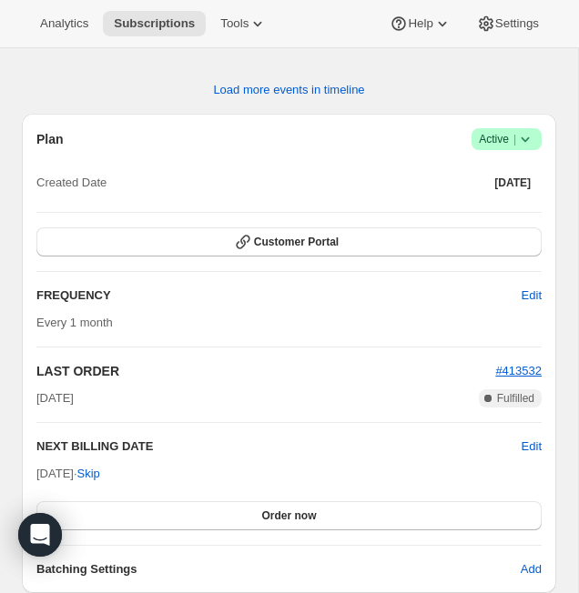
click at [523, 130] on icon at bounding box center [525, 139] width 18 height 18
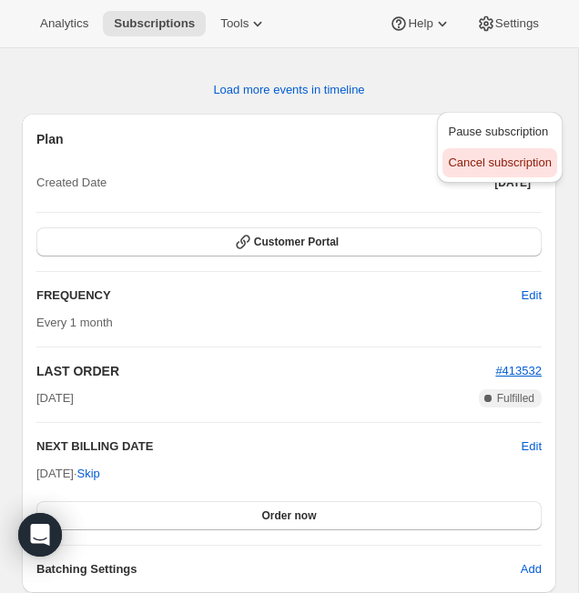
click at [524, 163] on span "Cancel subscription" at bounding box center [499, 163] width 103 height 14
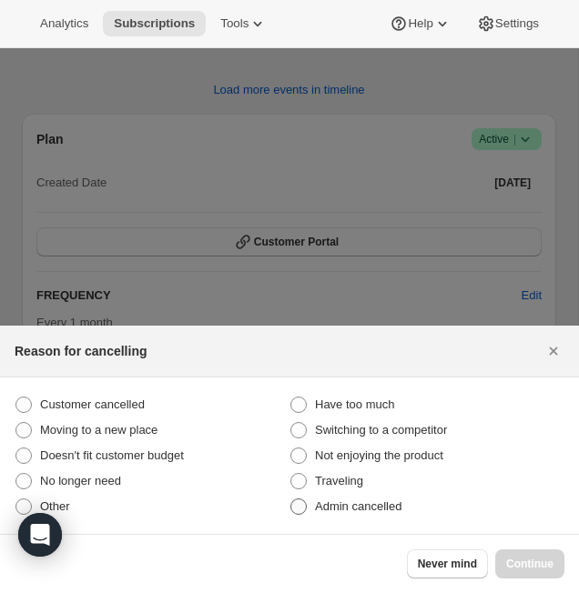
click at [343, 496] on label "Admin cancelled" at bounding box center [426, 506] width 275 height 25
click at [291, 499] on input "Admin cancelled" at bounding box center [290, 499] width 1 height 1
radio input "true"
click at [511, 570] on span "Continue" at bounding box center [529, 564] width 47 height 15
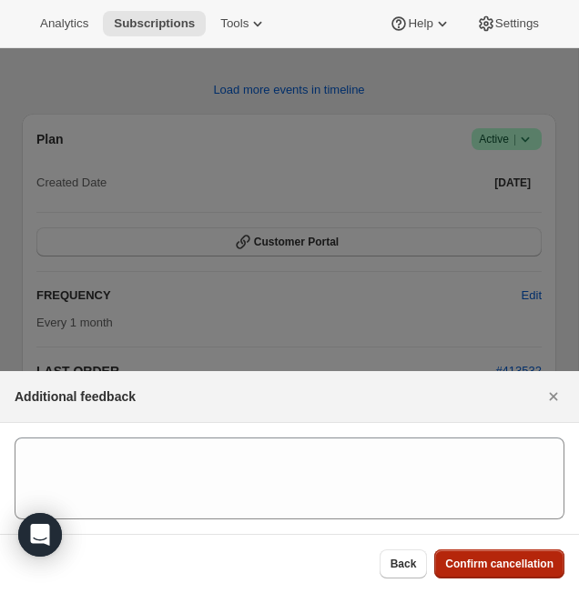
click at [511, 570] on span "Confirm cancellation" at bounding box center [499, 564] width 108 height 15
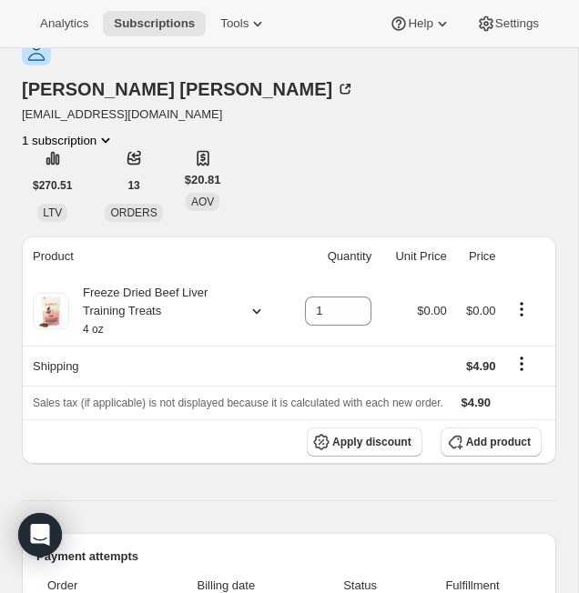
scroll to position [0, 0]
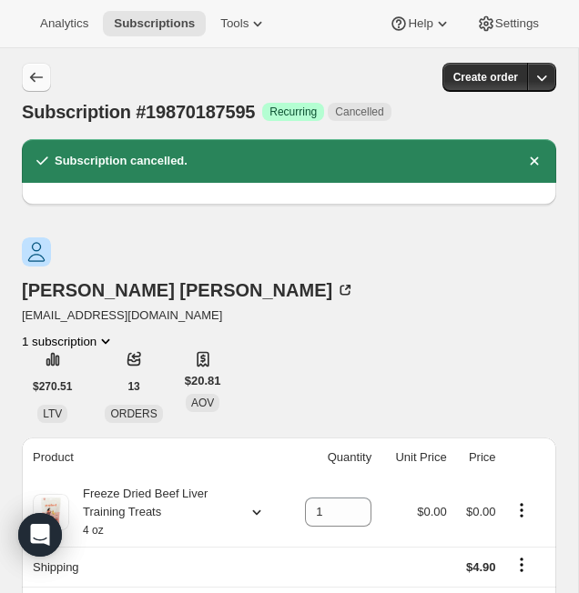
click at [34, 77] on icon "Subscriptions" at bounding box center [36, 78] width 13 height 10
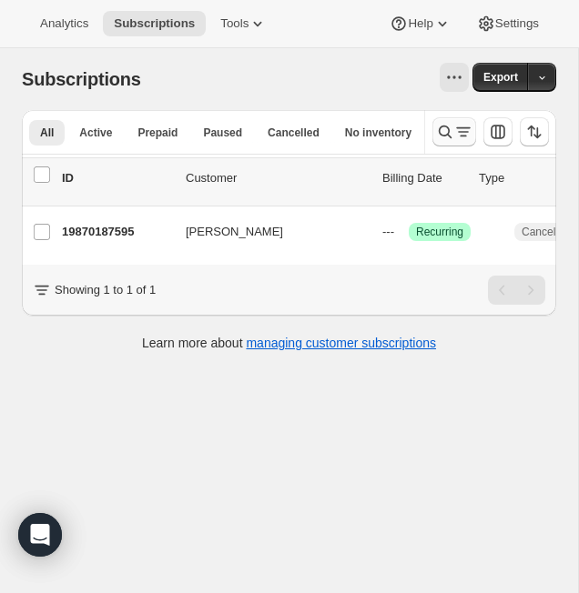
click at [452, 143] on button "Search and filter results" at bounding box center [454, 131] width 44 height 29
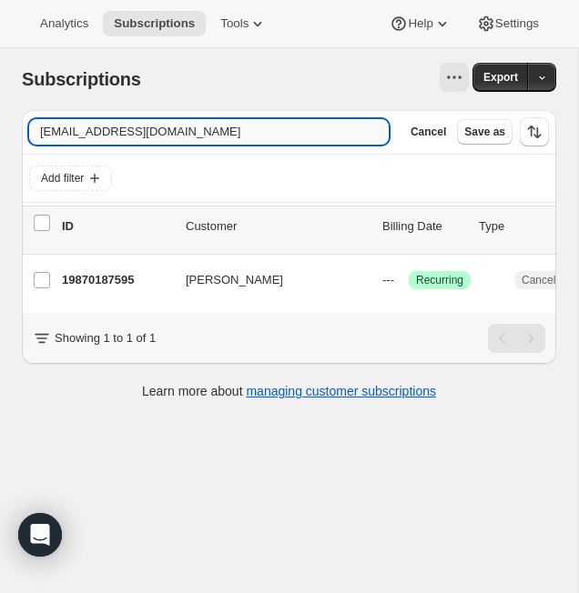
click at [237, 134] on input "[EMAIL_ADDRESS][DOMAIN_NAME]" at bounding box center [208, 131] width 359 height 25
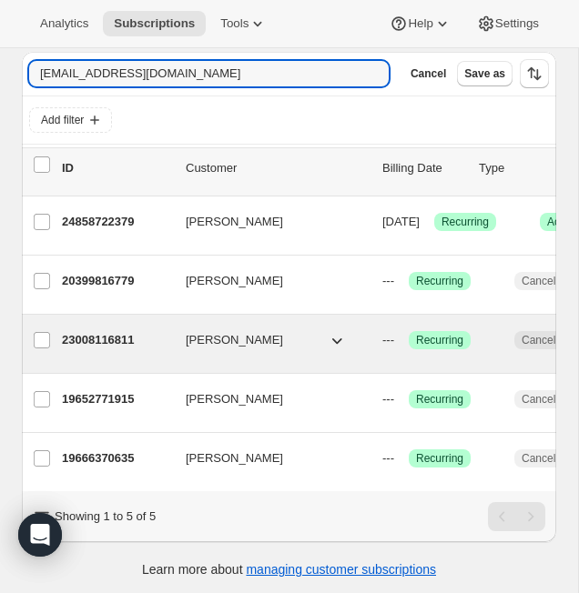
scroll to position [62, 0]
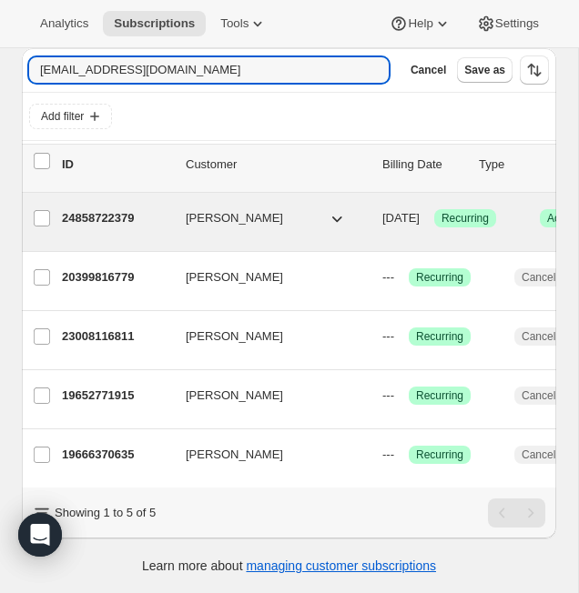
type input "[EMAIL_ADDRESS][DOMAIN_NAME]"
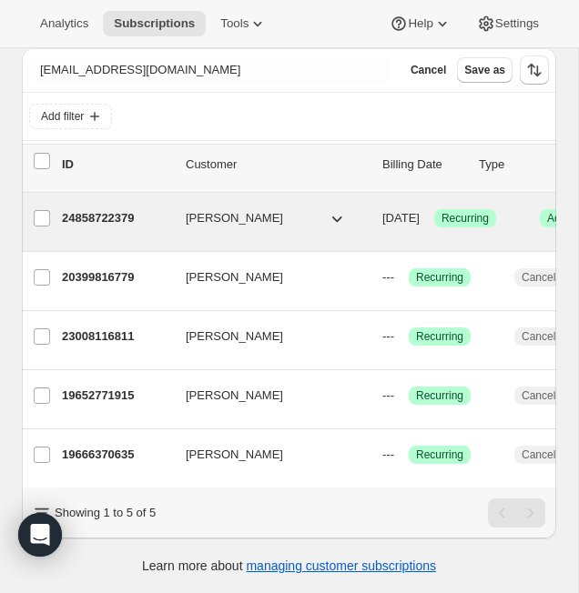
click at [86, 222] on p "24858722379" at bounding box center [116, 218] width 109 height 18
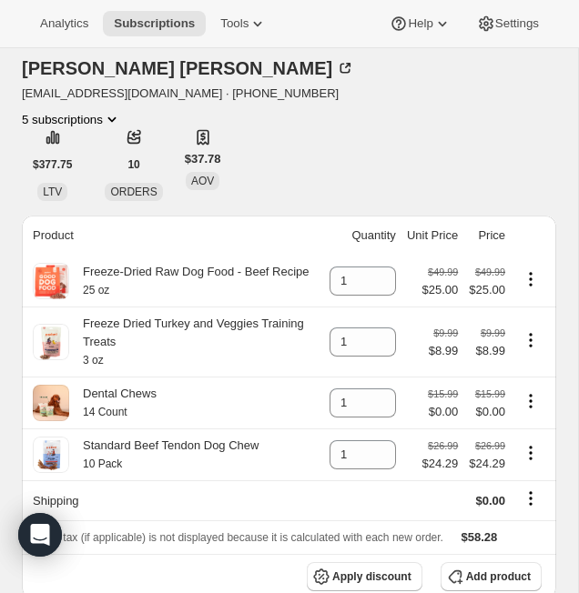
scroll to position [141, 0]
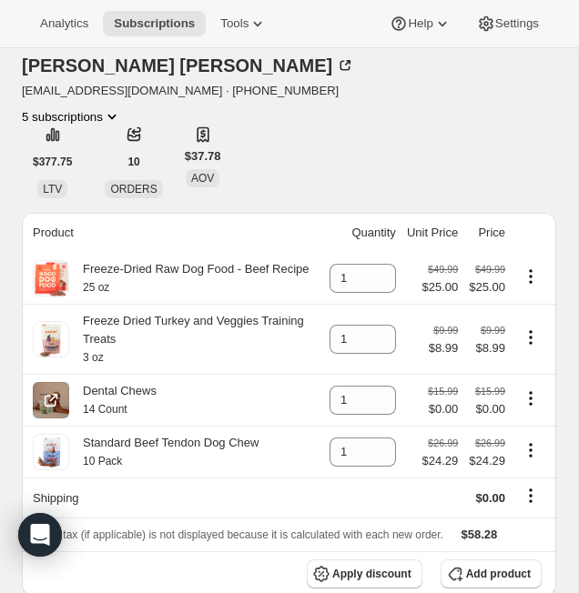
click at [527, 389] on icon "Product actions" at bounding box center [530, 398] width 18 height 18
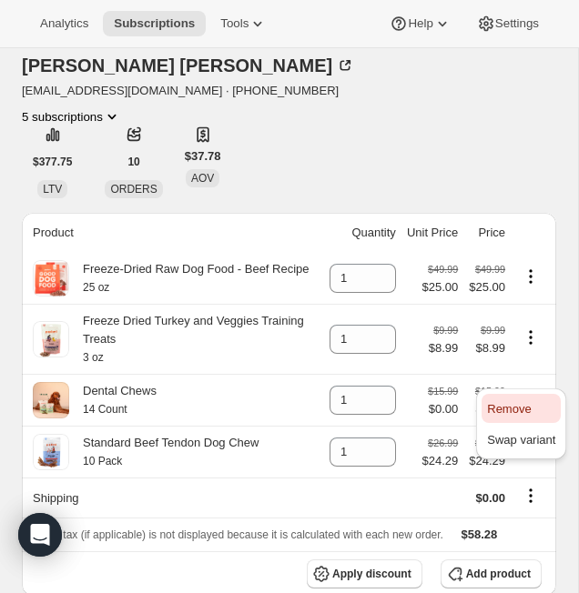
click at [533, 418] on span "Remove" at bounding box center [521, 409] width 68 height 18
type input "0"
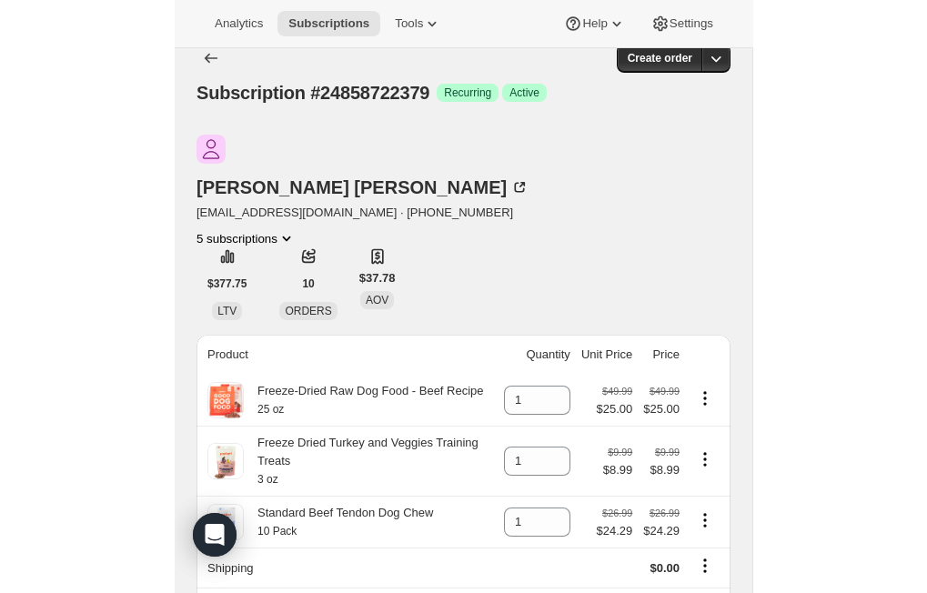
scroll to position [0, 0]
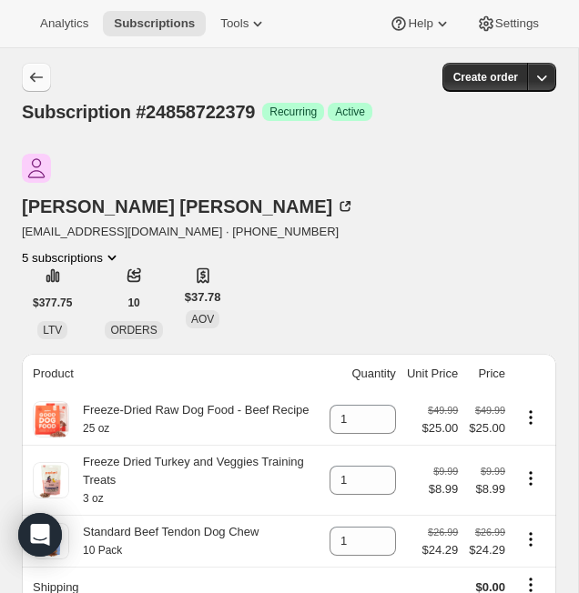
click at [37, 77] on icon "Subscriptions" at bounding box center [36, 78] width 13 height 10
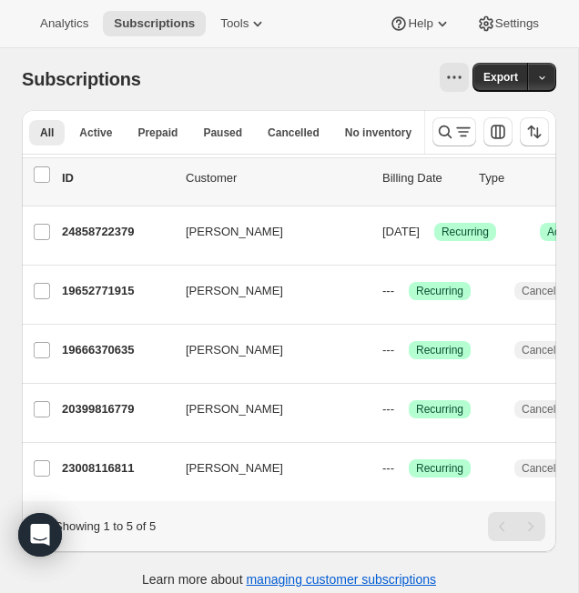
drag, startPoint x: 573, startPoint y: 196, endPoint x: 591, endPoint y: 196, distance: 18.2
click at [578, 196] on html "Analytics Subscriptions Tools Help Settings Skip to content Subscriptions. This…" at bounding box center [289, 296] width 579 height 593
